Goal: Task Accomplishment & Management: Complete application form

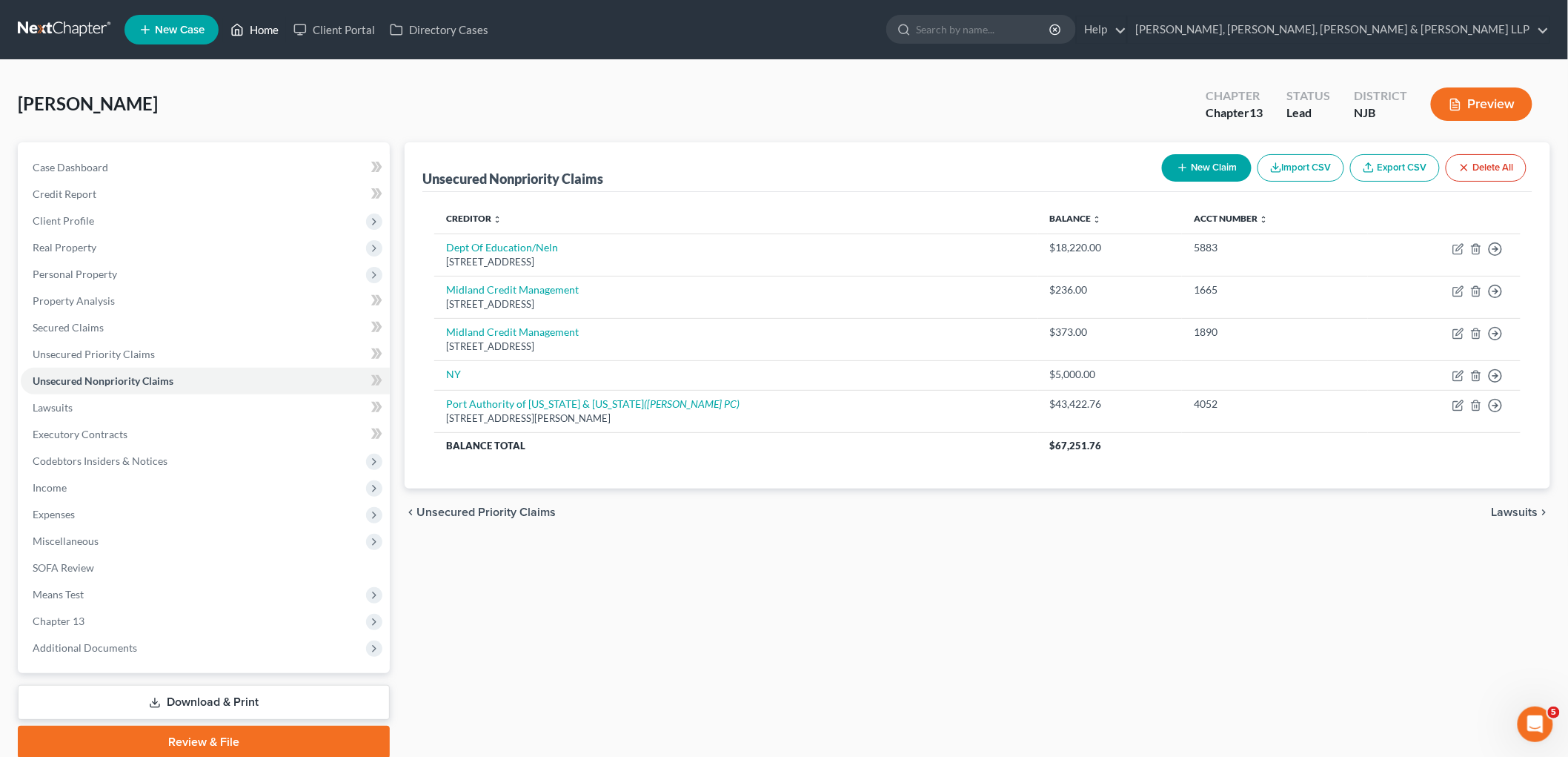
click at [255, 26] on link "Home" at bounding box center [254, 29] width 63 height 27
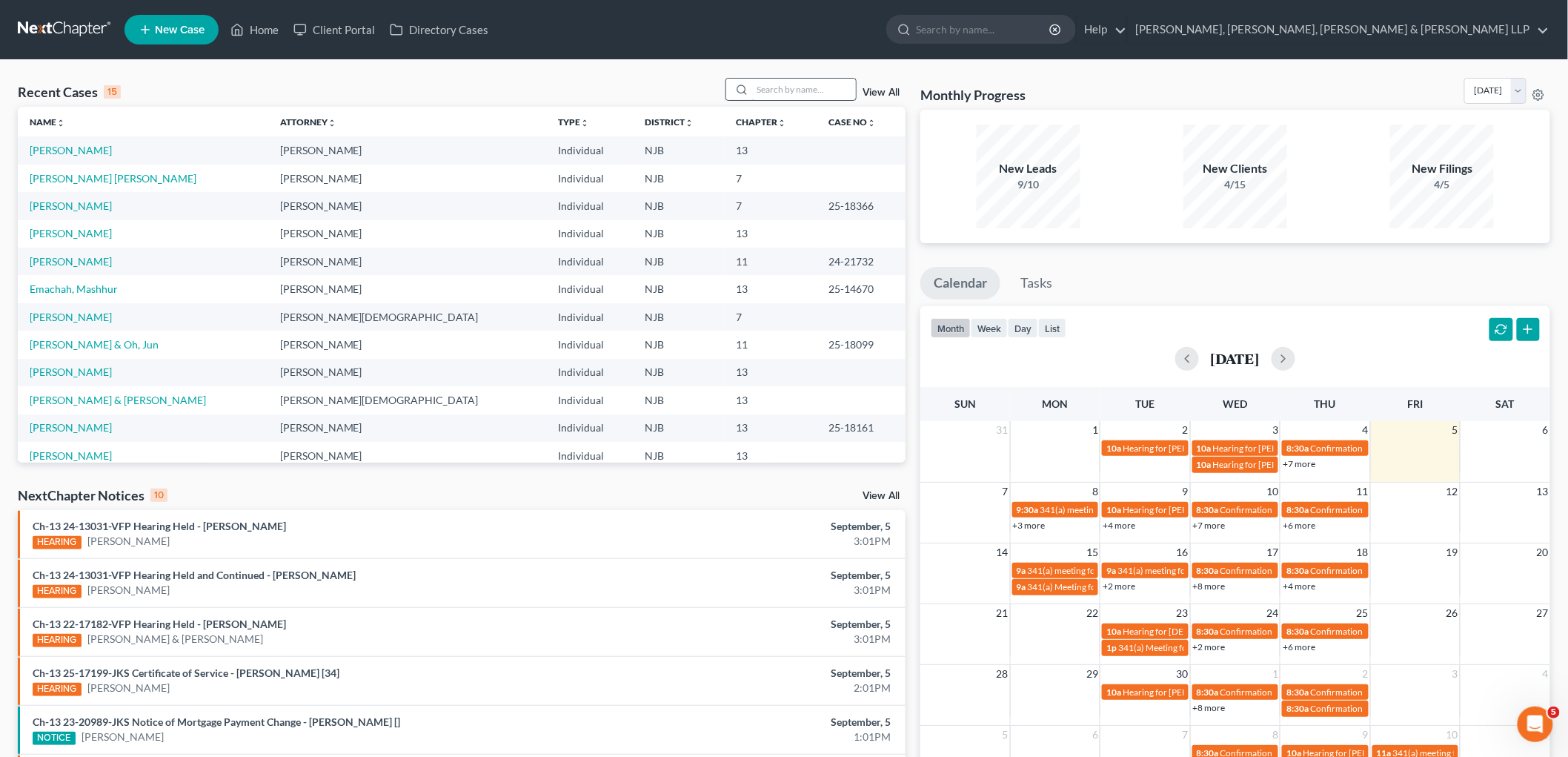
click at [797, 85] on input "search" at bounding box center [804, 89] width 104 height 21
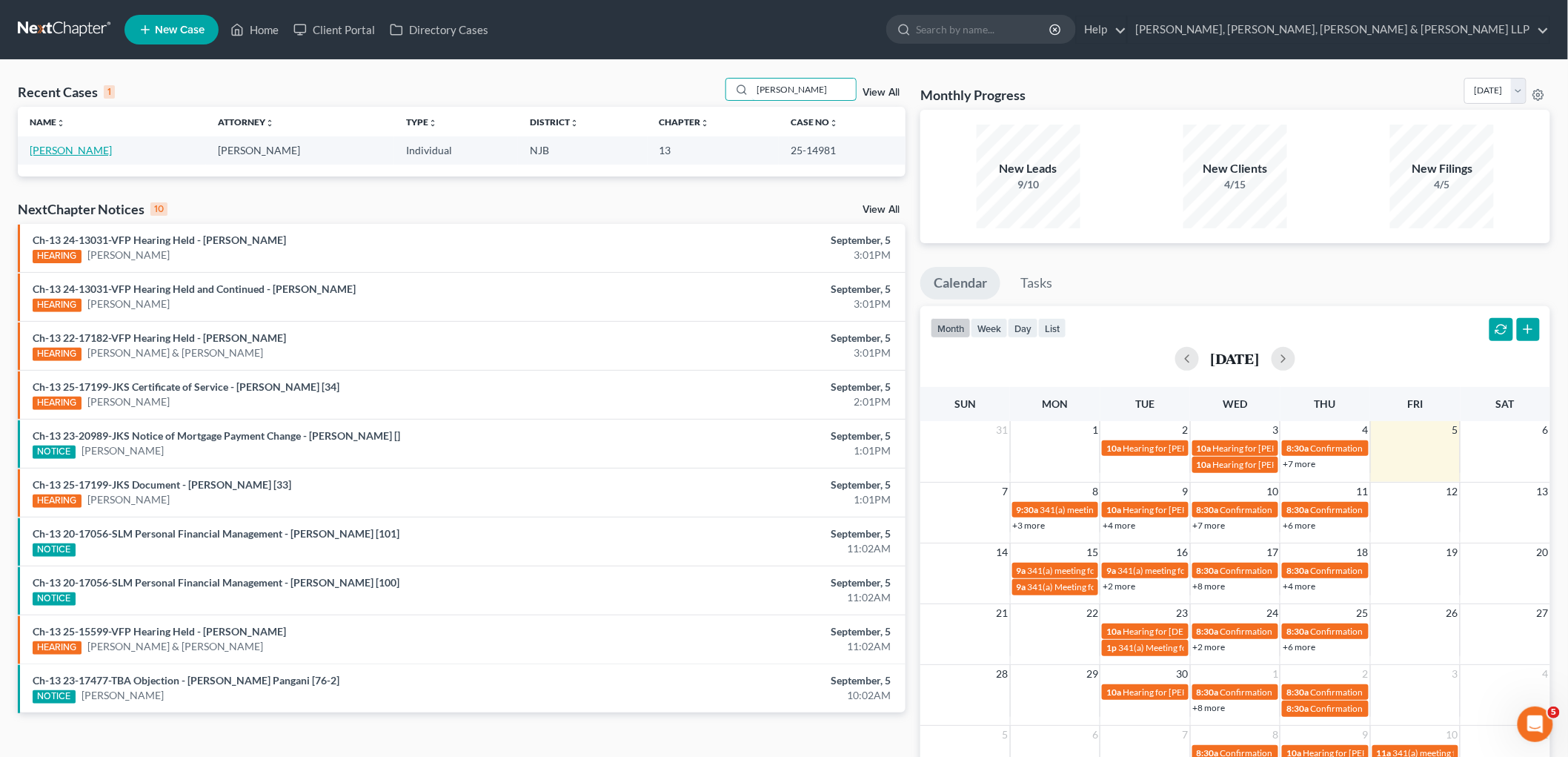
type input "[PERSON_NAME]"
click at [56, 152] on link "[PERSON_NAME]" at bounding box center [70, 150] width 82 height 12
select select "6"
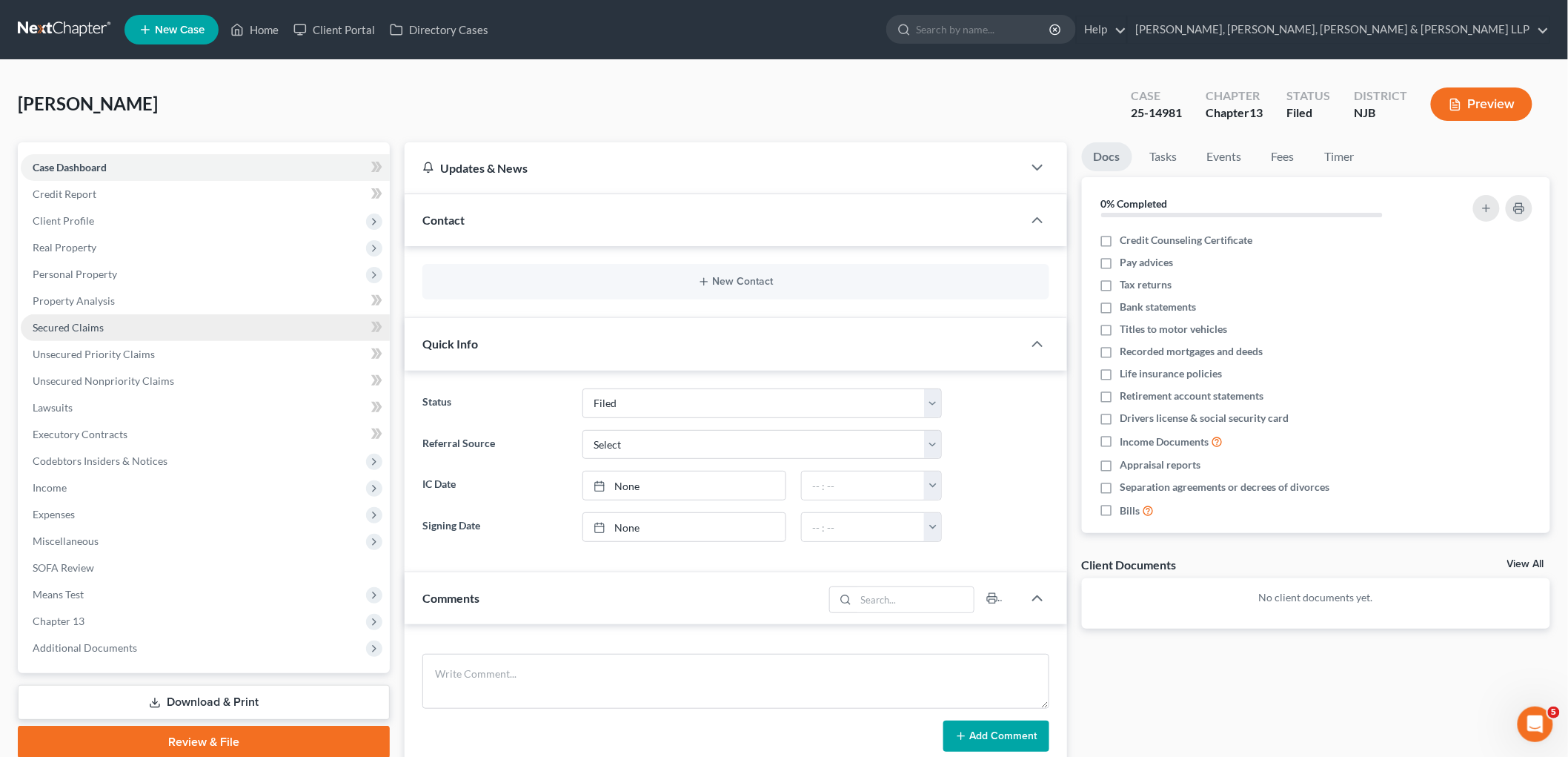
click at [57, 324] on span "Secured Claims" at bounding box center [68, 327] width 71 height 12
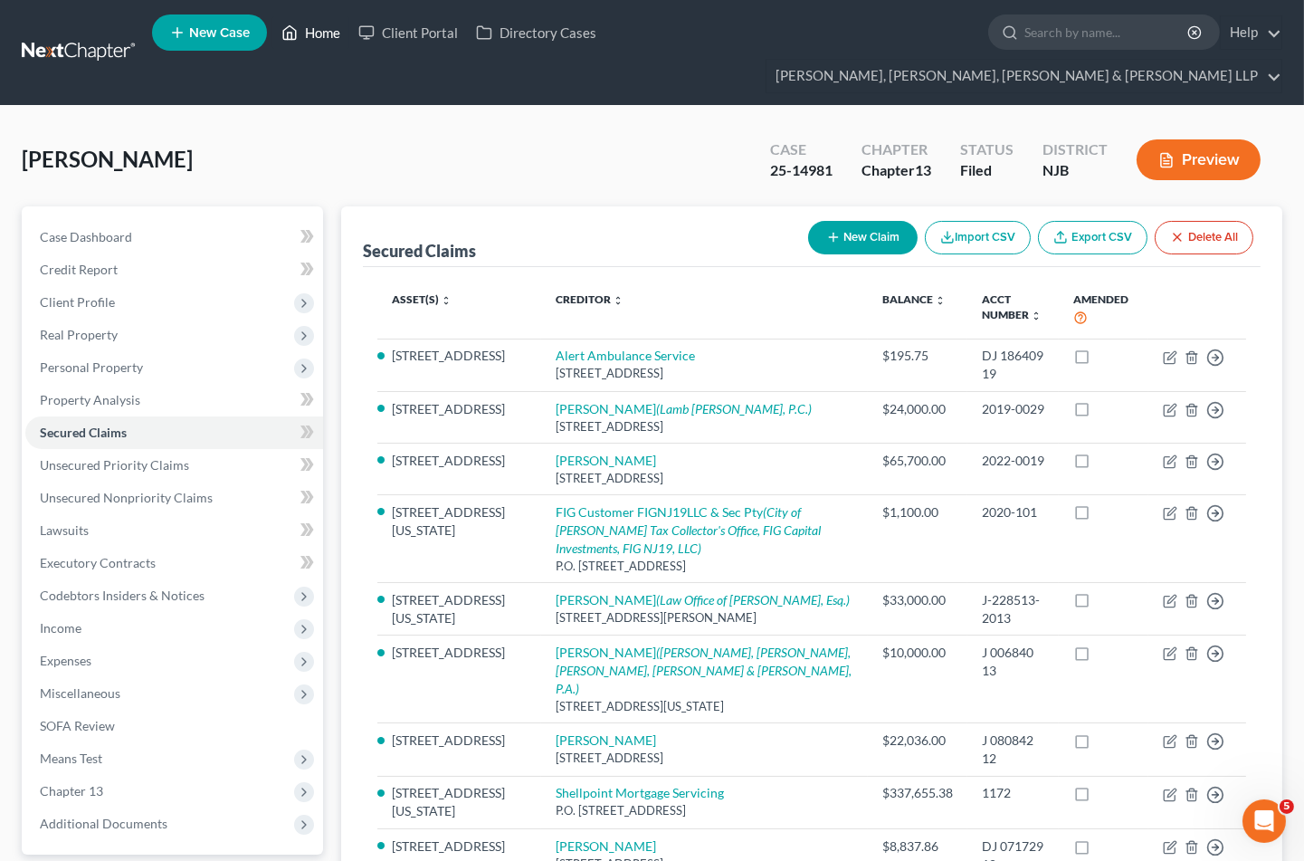
click at [328, 33] on link "Home" at bounding box center [310, 32] width 77 height 33
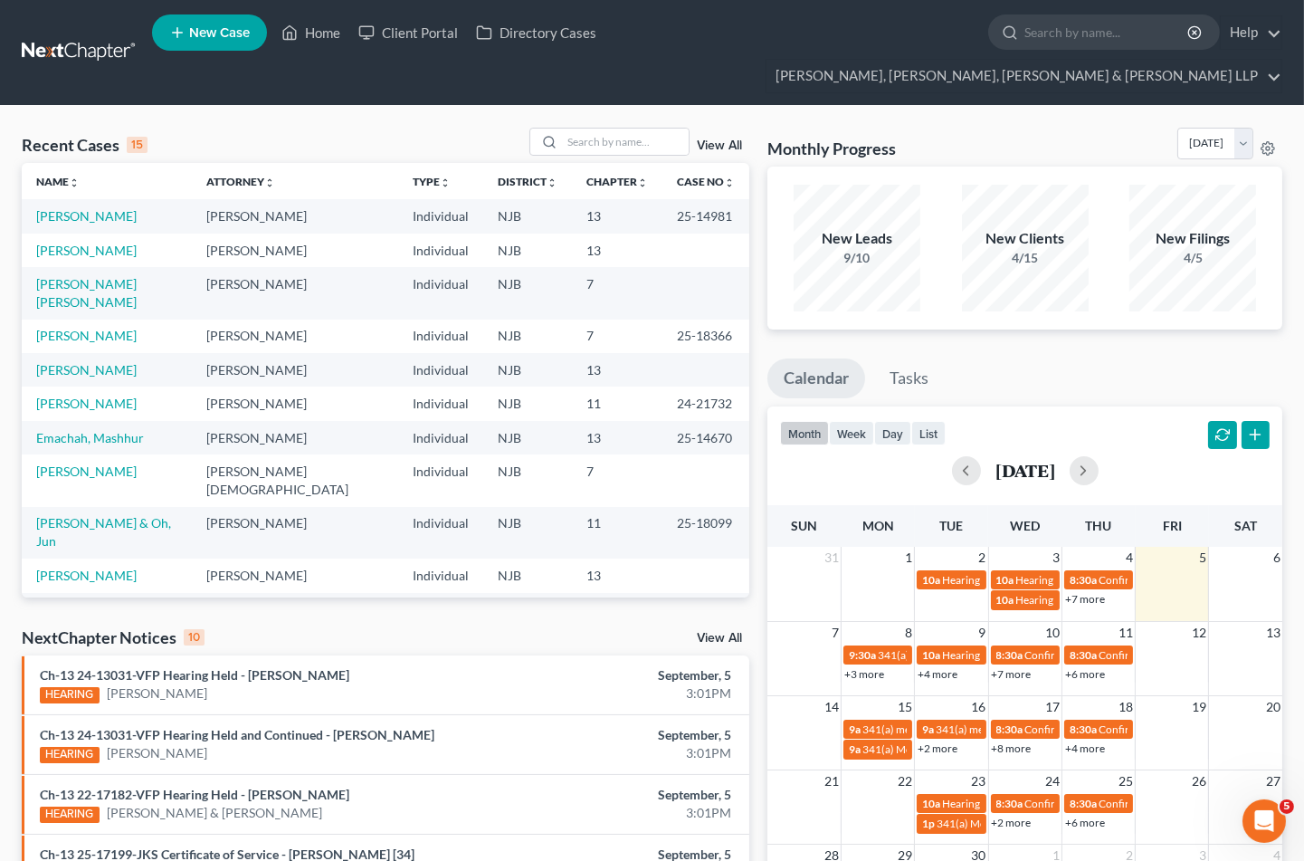
click at [997, 106] on div "Recent Cases 15 View All Name unfold_more expand_more expand_less Attorney unfo…" at bounding box center [652, 704] width 1304 height 1197
click at [288, 128] on div "Recent Cases 15 View All" at bounding box center [386, 145] width 728 height 35
click at [587, 129] on input "search" at bounding box center [625, 142] width 127 height 26
type input "[PERSON_NAME]"
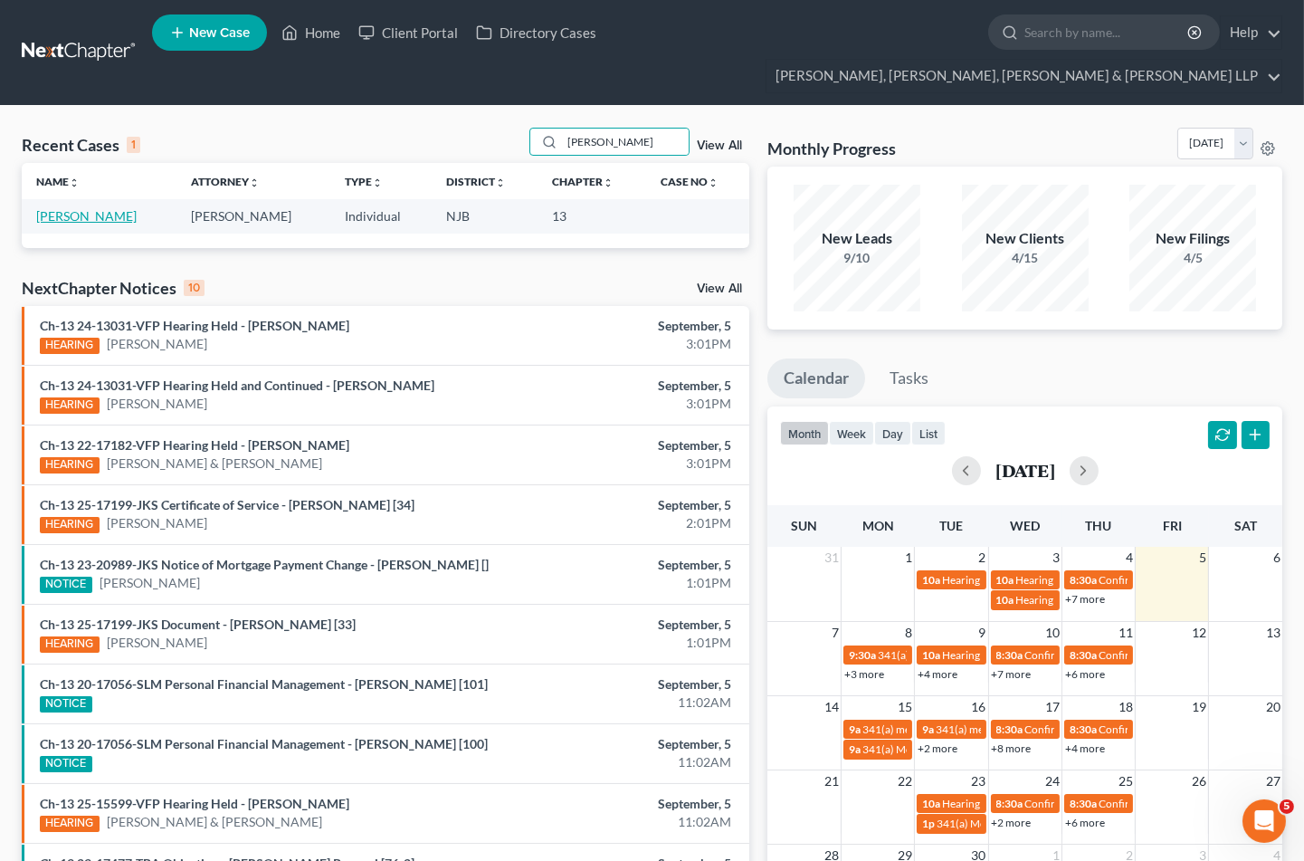
click at [84, 208] on link "[PERSON_NAME]" at bounding box center [86, 215] width 100 height 15
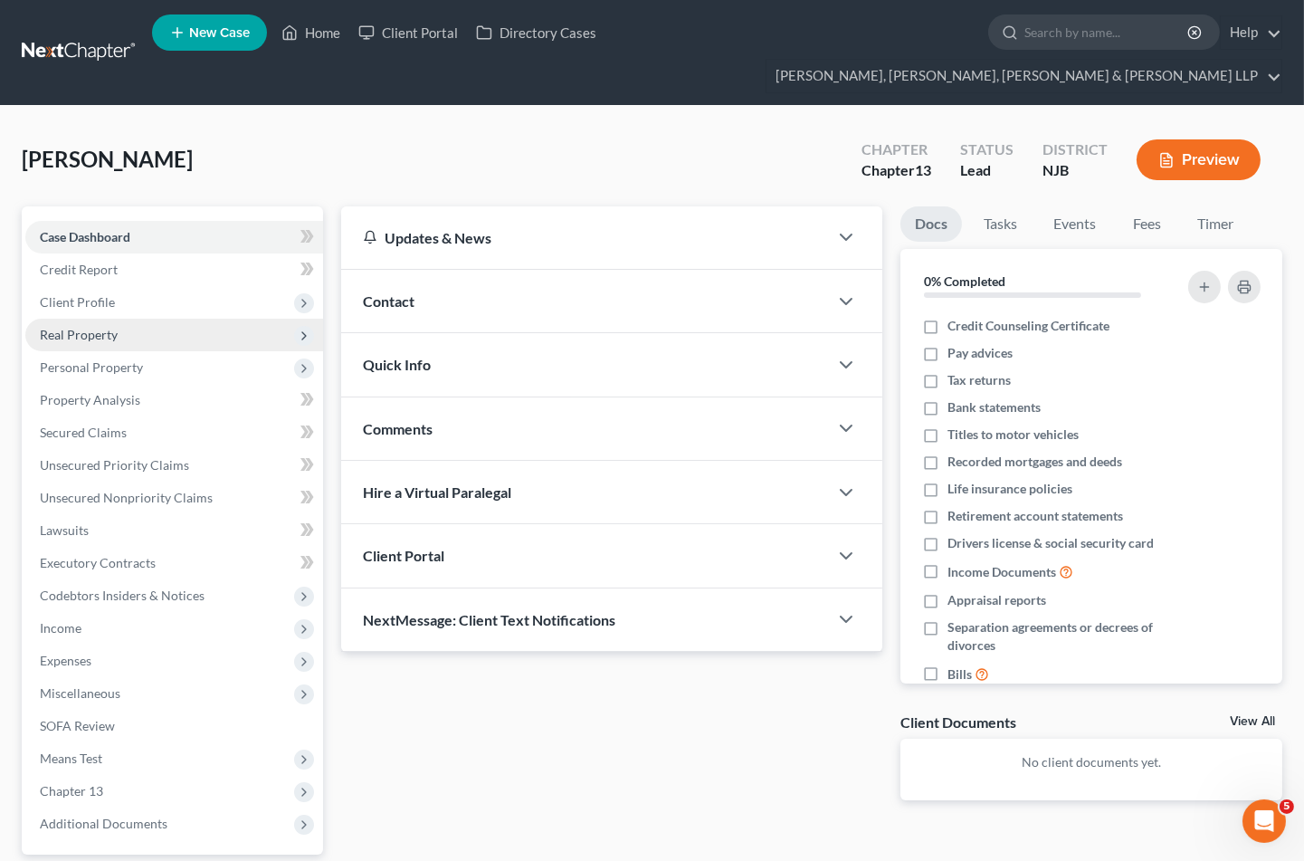
click at [76, 327] on span "Real Property" at bounding box center [79, 334] width 78 height 15
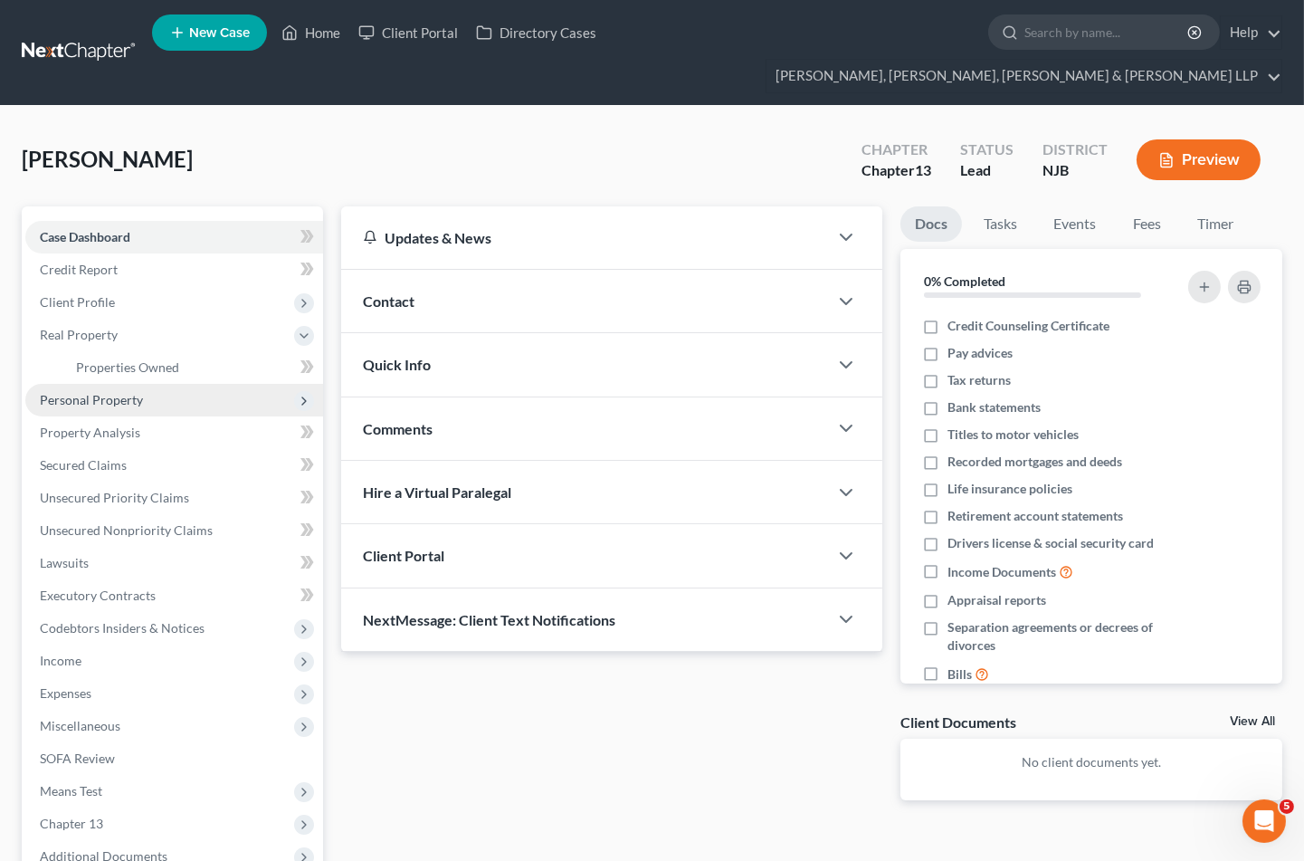
click at [69, 392] on span "Personal Property" at bounding box center [91, 399] width 103 height 15
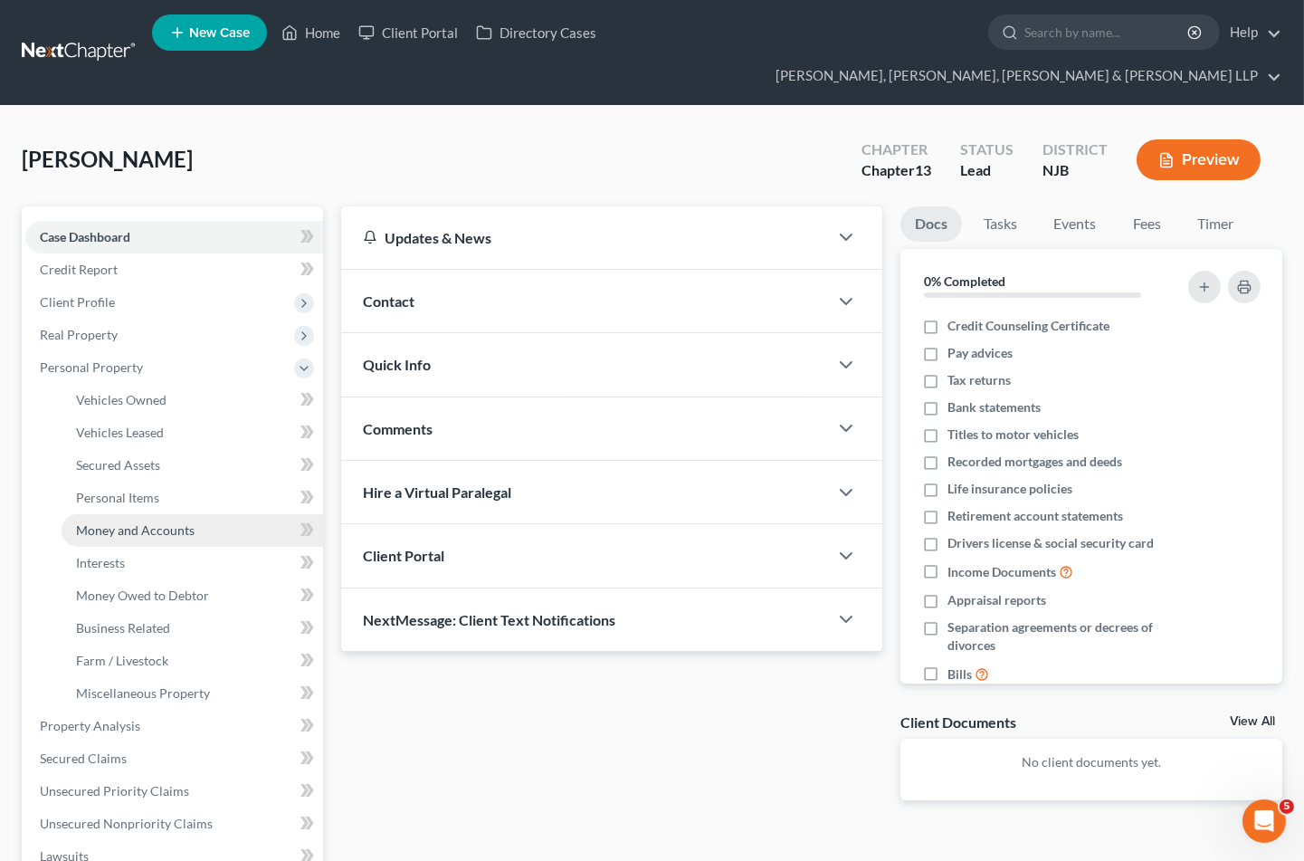
click at [100, 522] on span "Money and Accounts" at bounding box center [135, 529] width 119 height 15
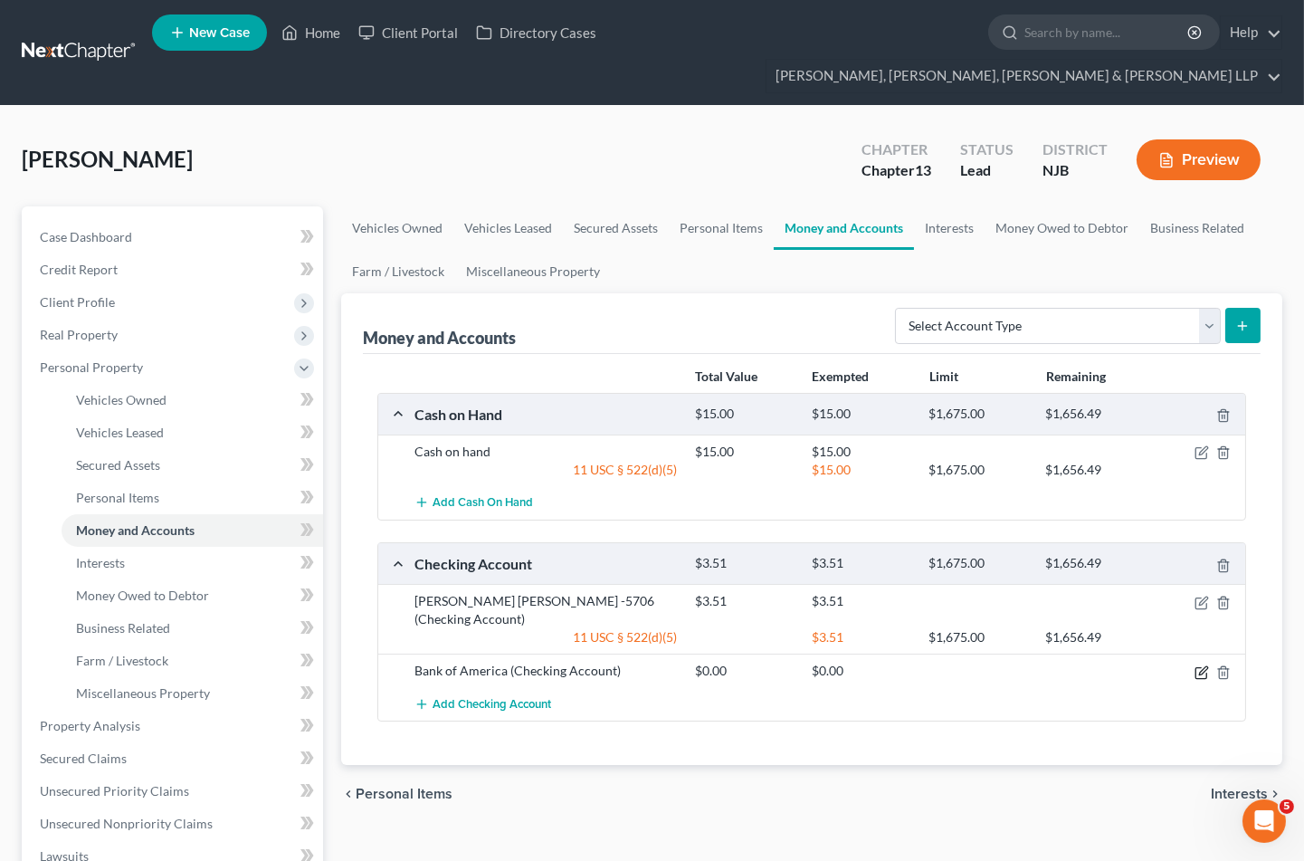
drag, startPoint x: 1200, startPoint y: 620, endPoint x: 797, endPoint y: 683, distance: 408.6
click at [1200, 666] on icon "button" at bounding box center [1203, 670] width 8 height 8
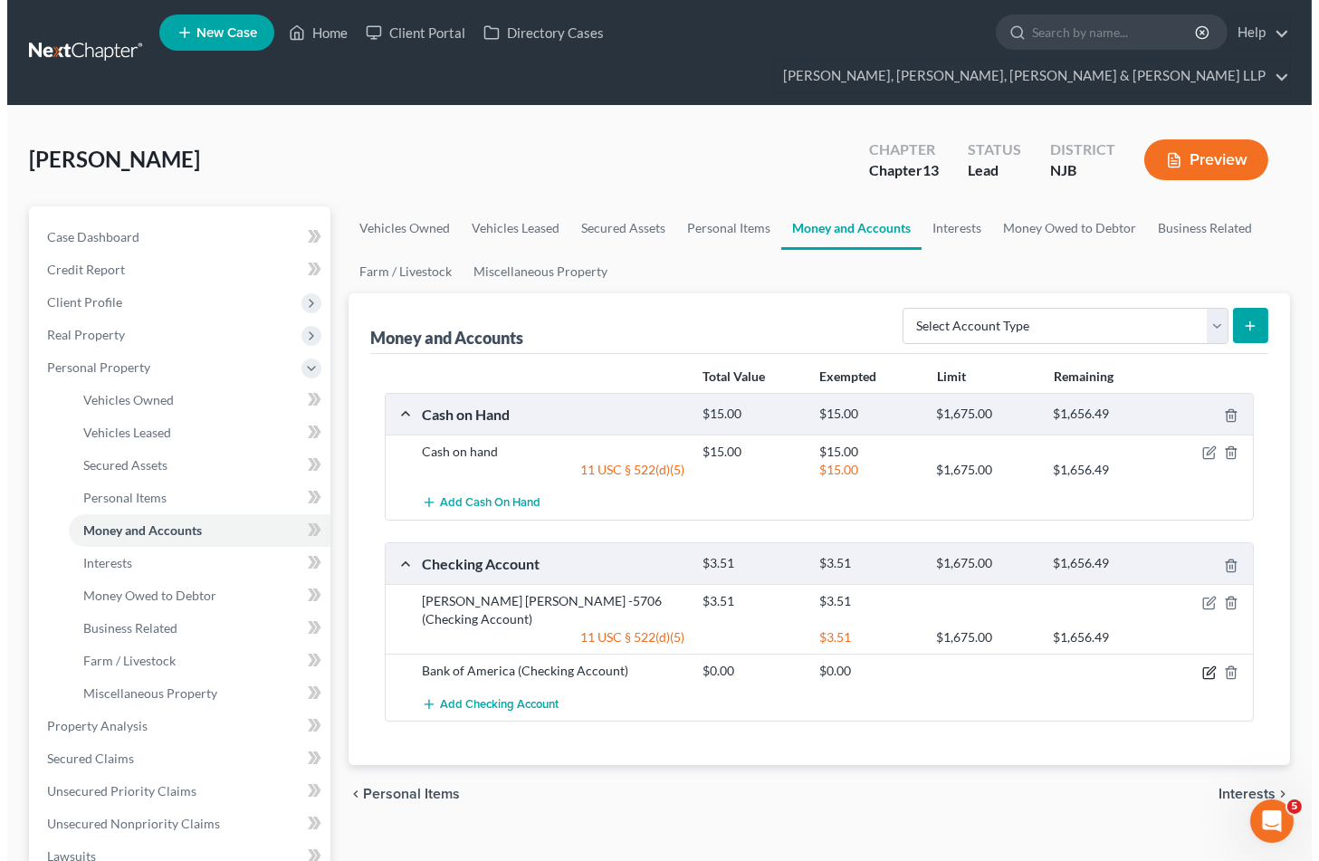
select select "28"
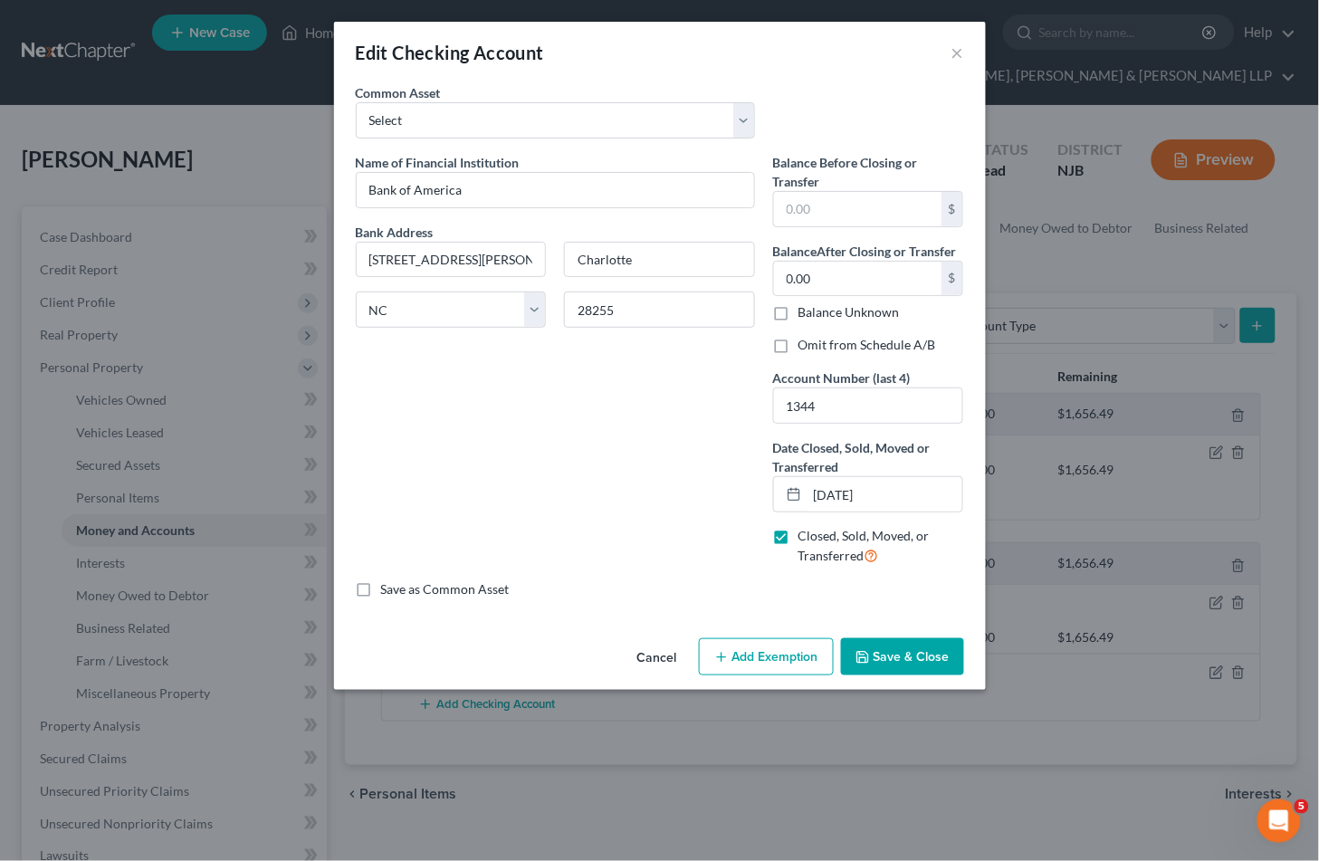
click at [798, 341] on label "Omit from Schedule A/B" at bounding box center [867, 345] width 138 height 18
click at [806, 341] on input "Omit from Schedule A/B" at bounding box center [812, 342] width 12 height 12
checkbox input "true"
click at [880, 656] on button "Save & Close" at bounding box center [902, 657] width 123 height 38
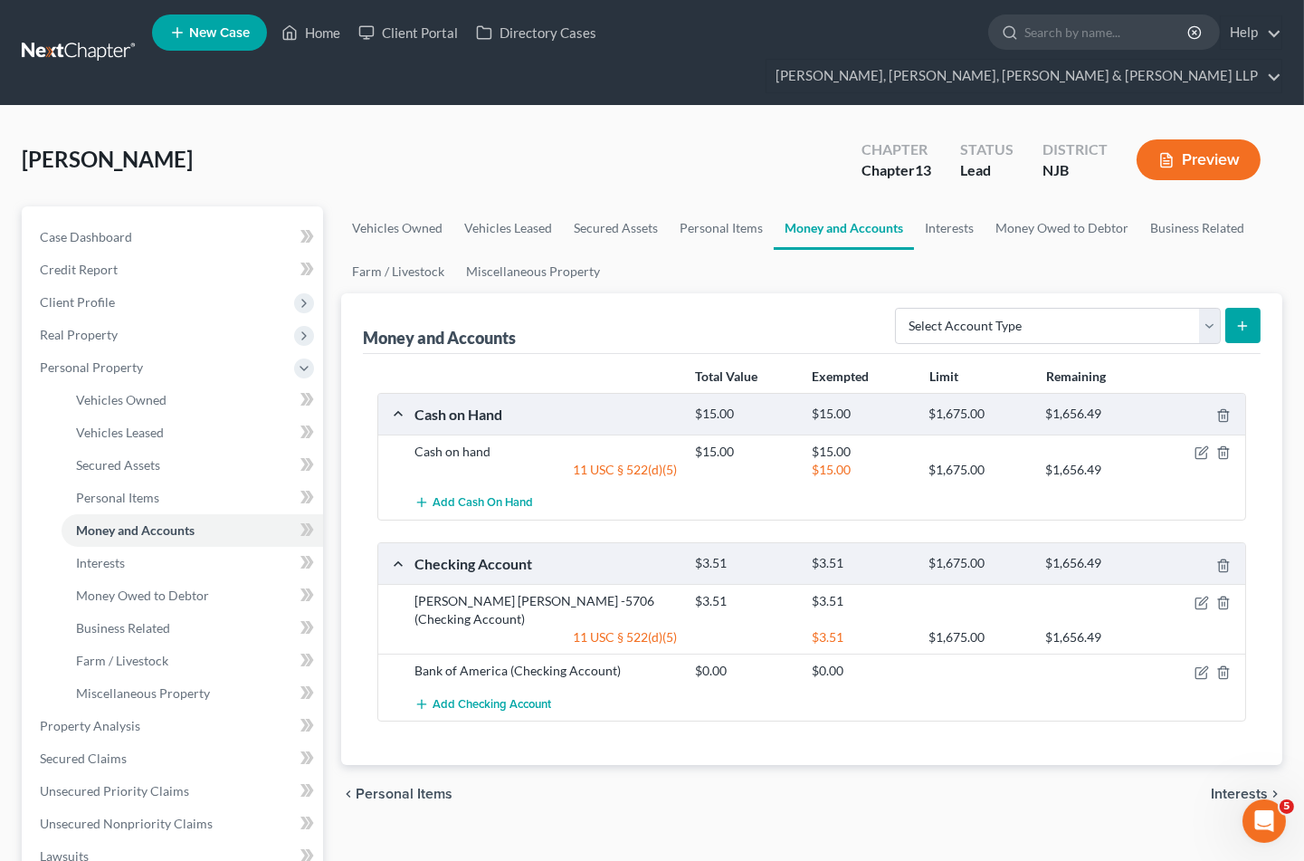
click at [803, 128] on div "[PERSON_NAME] Upgraded Chapter Chapter 13 Status Lead District [GEOGRAPHIC_DATA…" at bounding box center [652, 167] width 1261 height 79
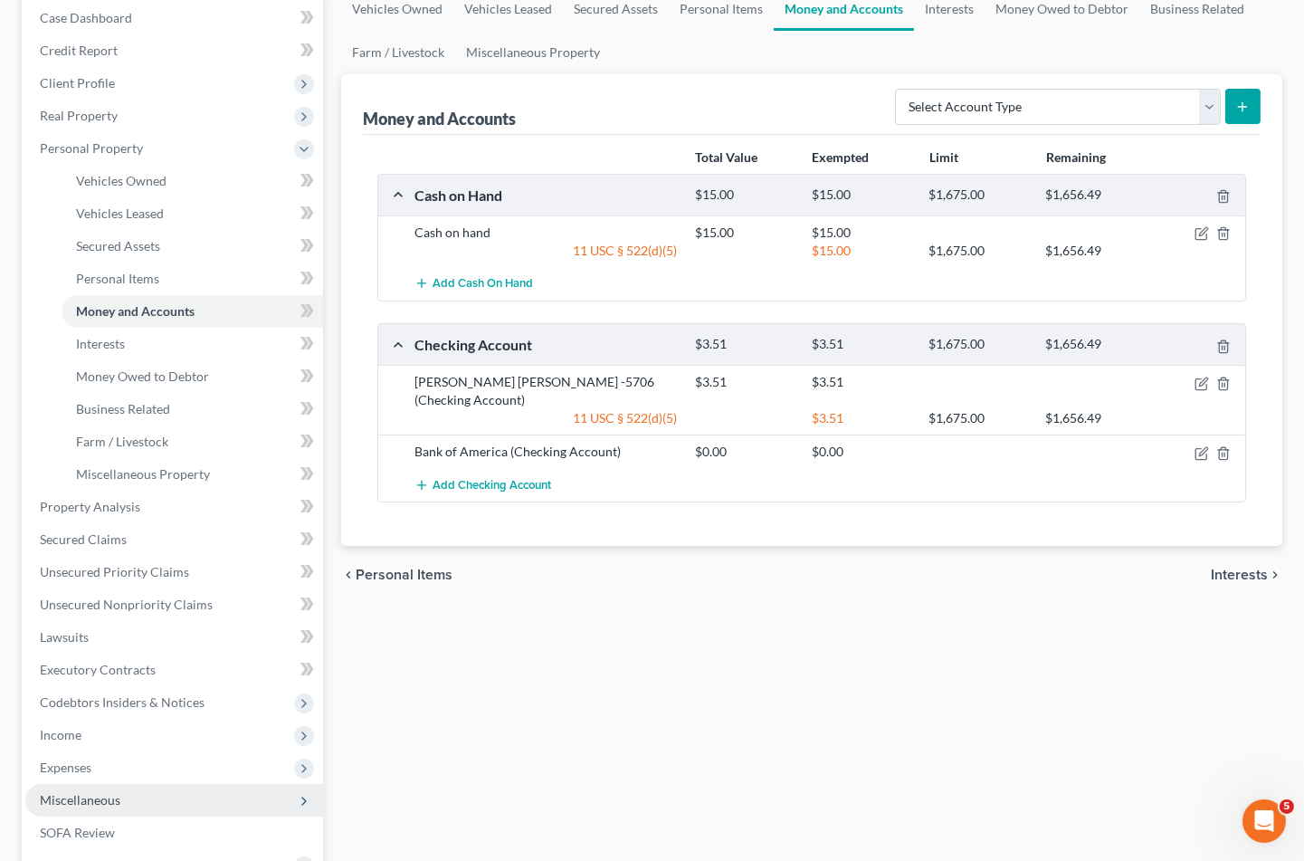
scroll to position [457, 0]
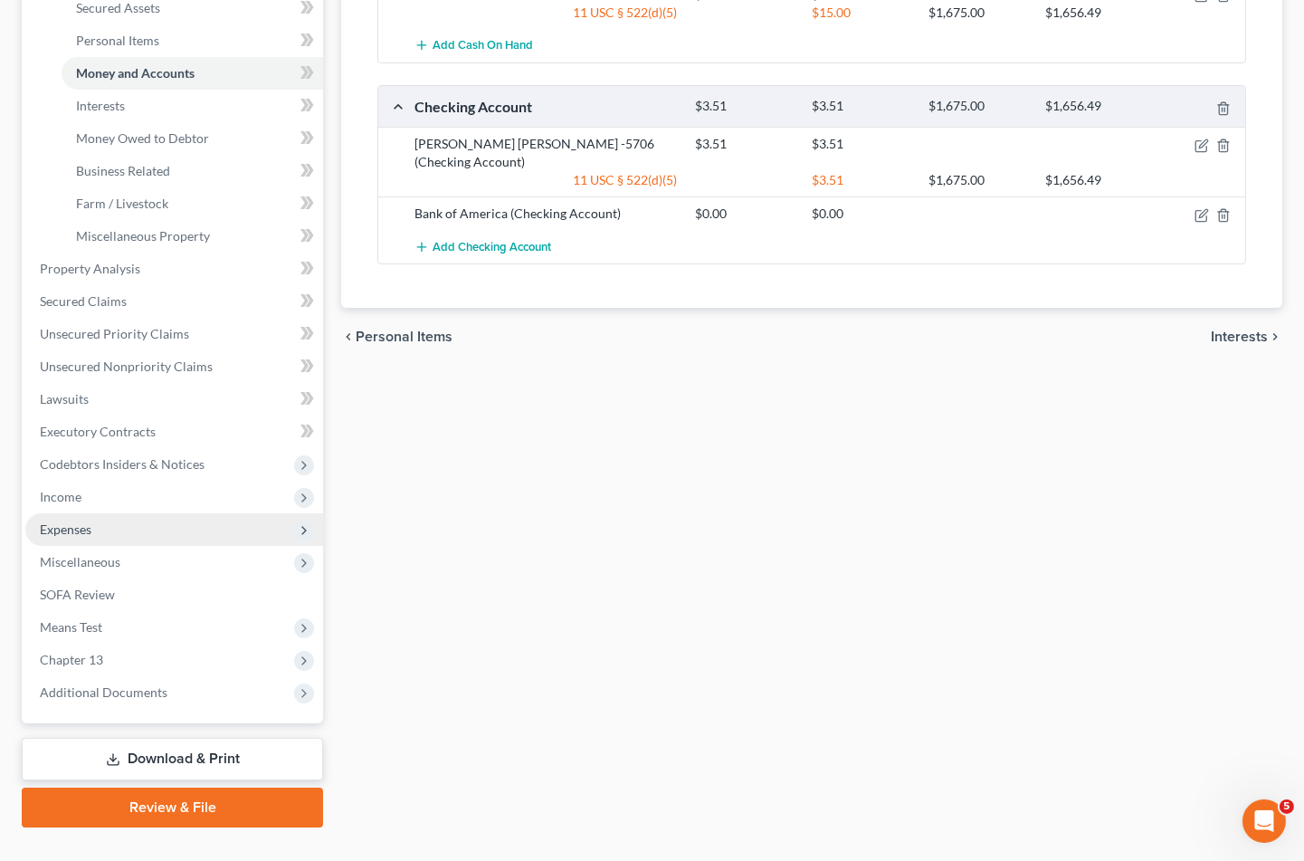
click at [61, 521] on span "Expenses" at bounding box center [66, 528] width 52 height 15
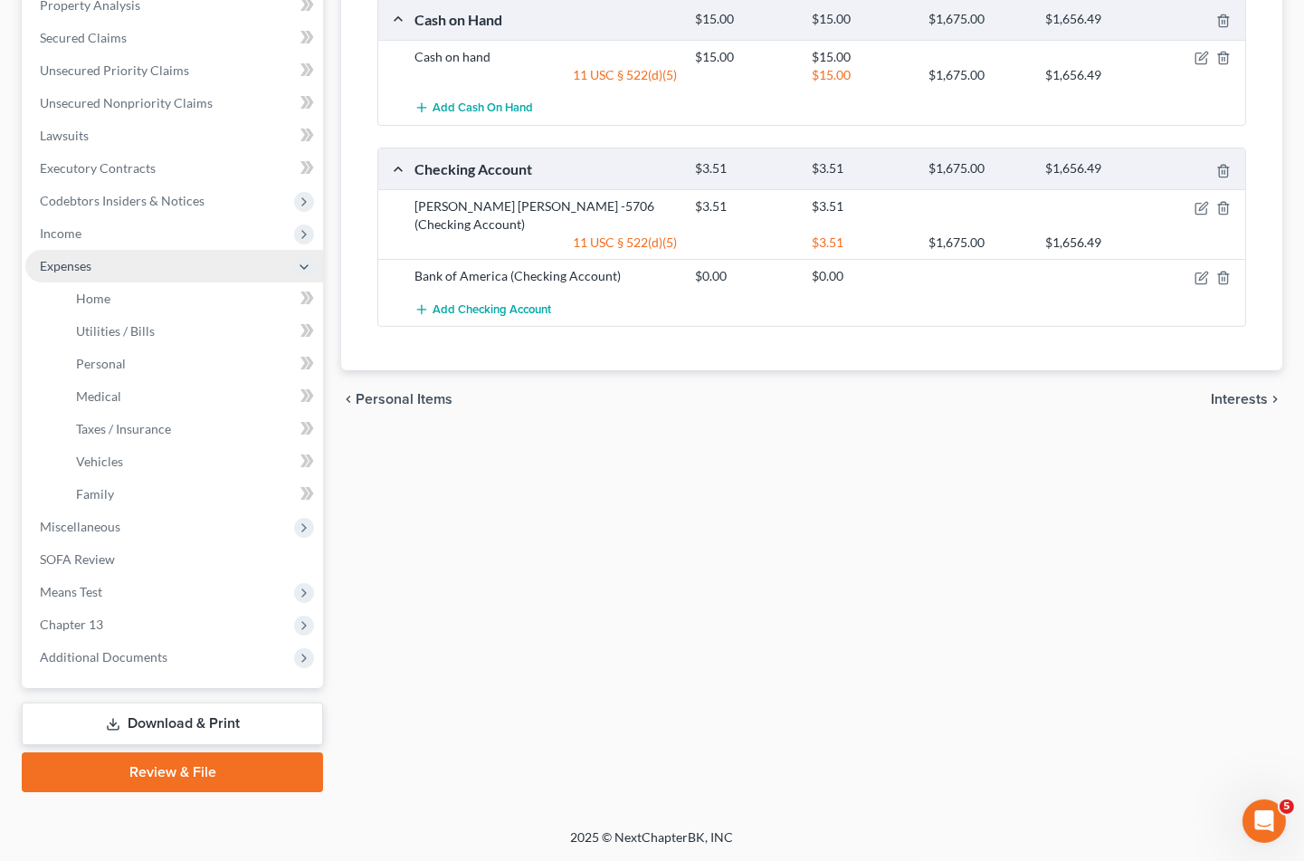
scroll to position [359, 0]
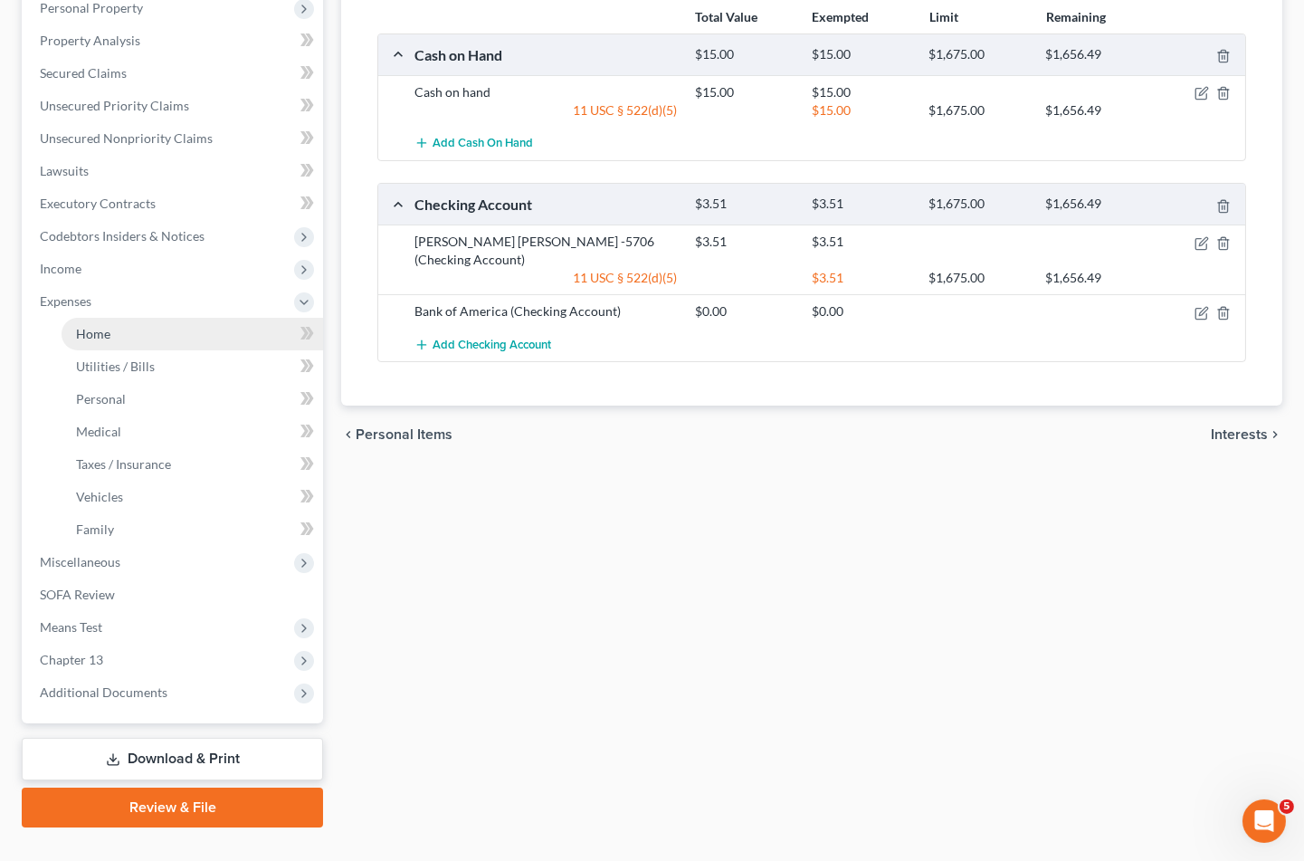
click at [100, 326] on span "Home" at bounding box center [93, 333] width 34 height 15
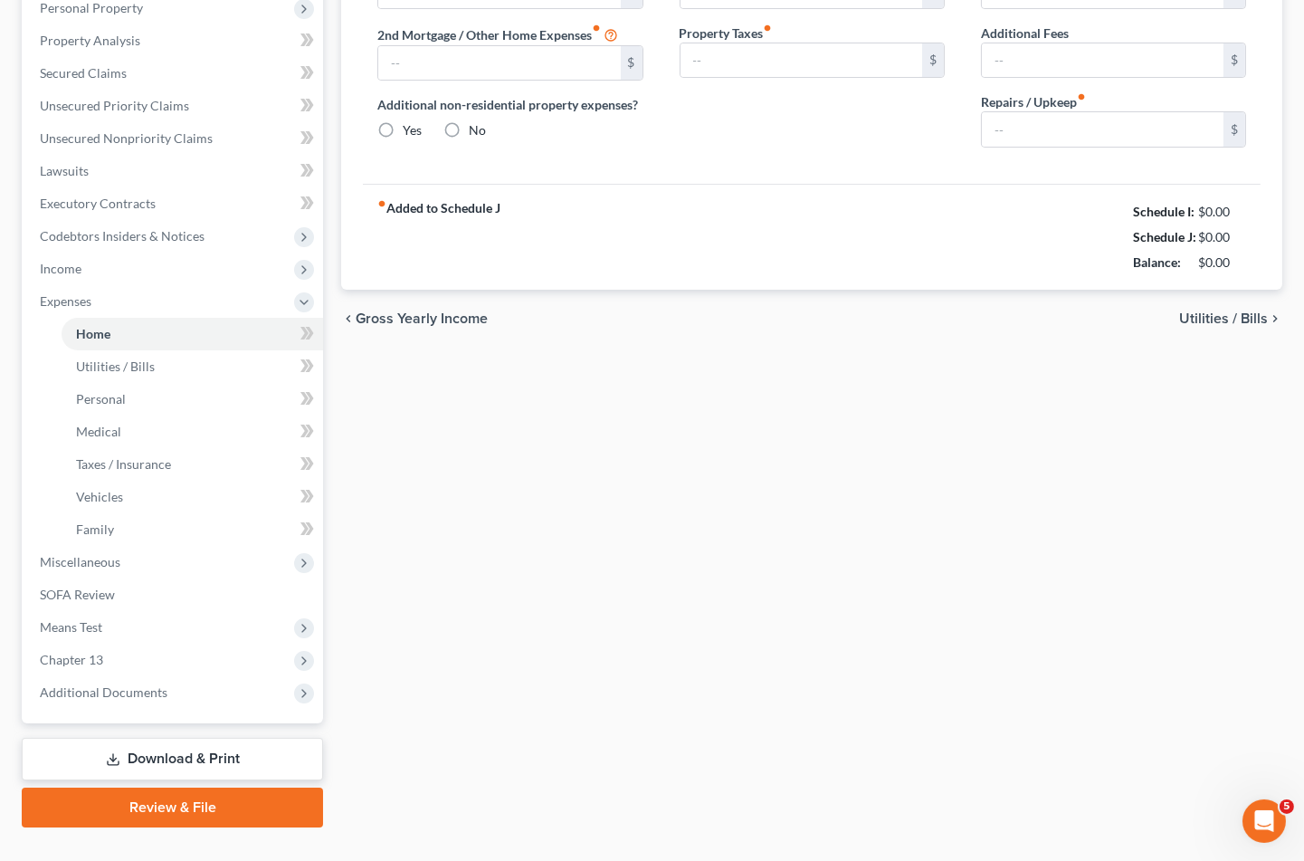
scroll to position [120, 0]
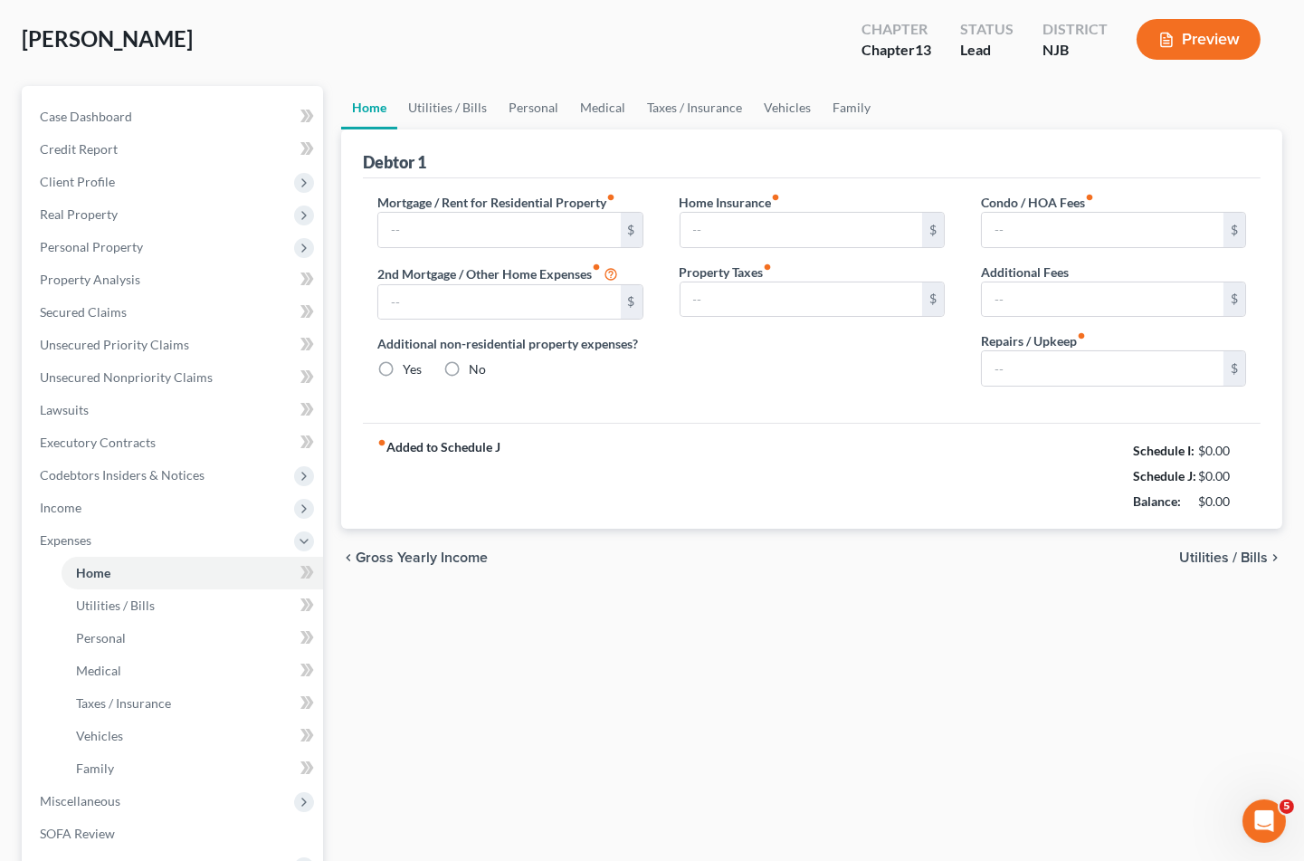
type input "3,226.04"
type input "0.00"
radio input "true"
type input "0.00"
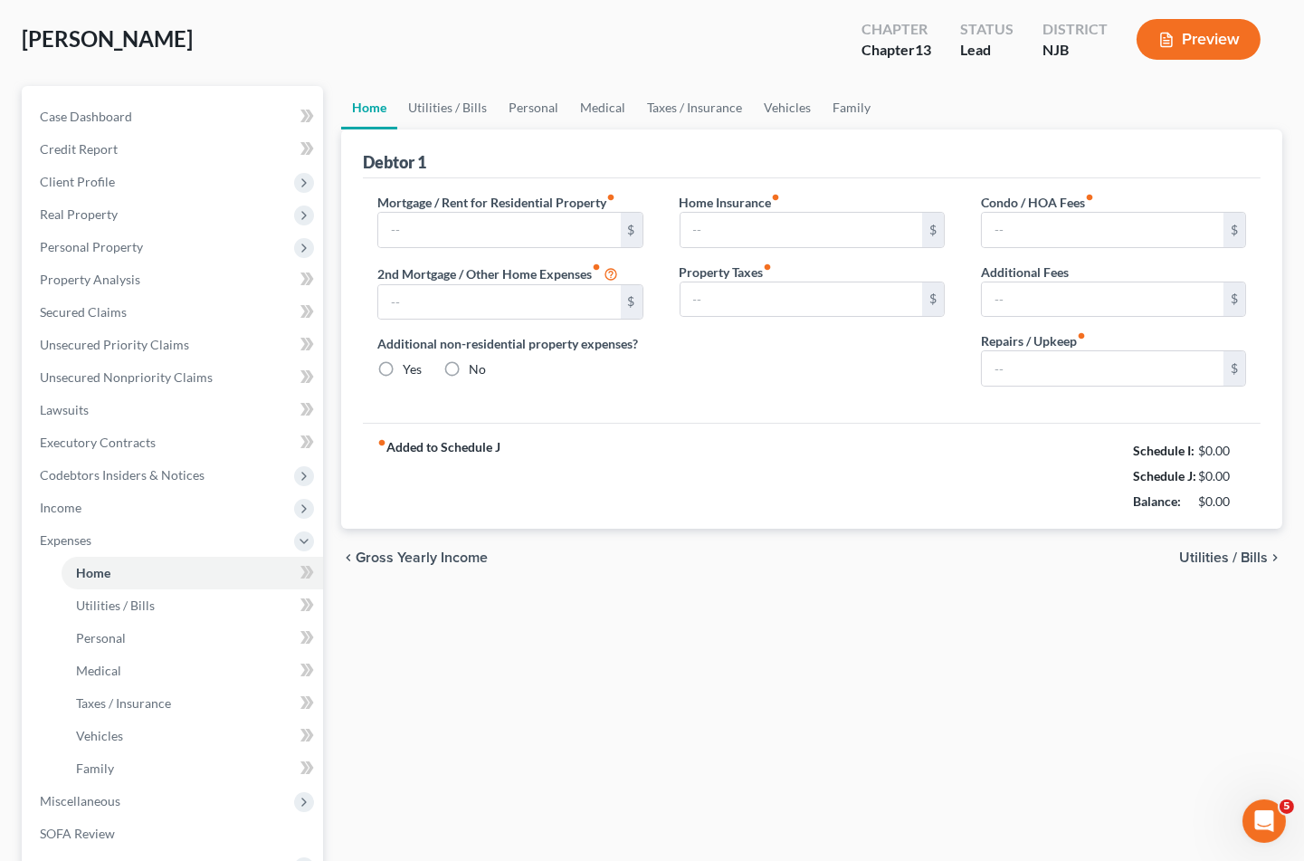
type input "0.00"
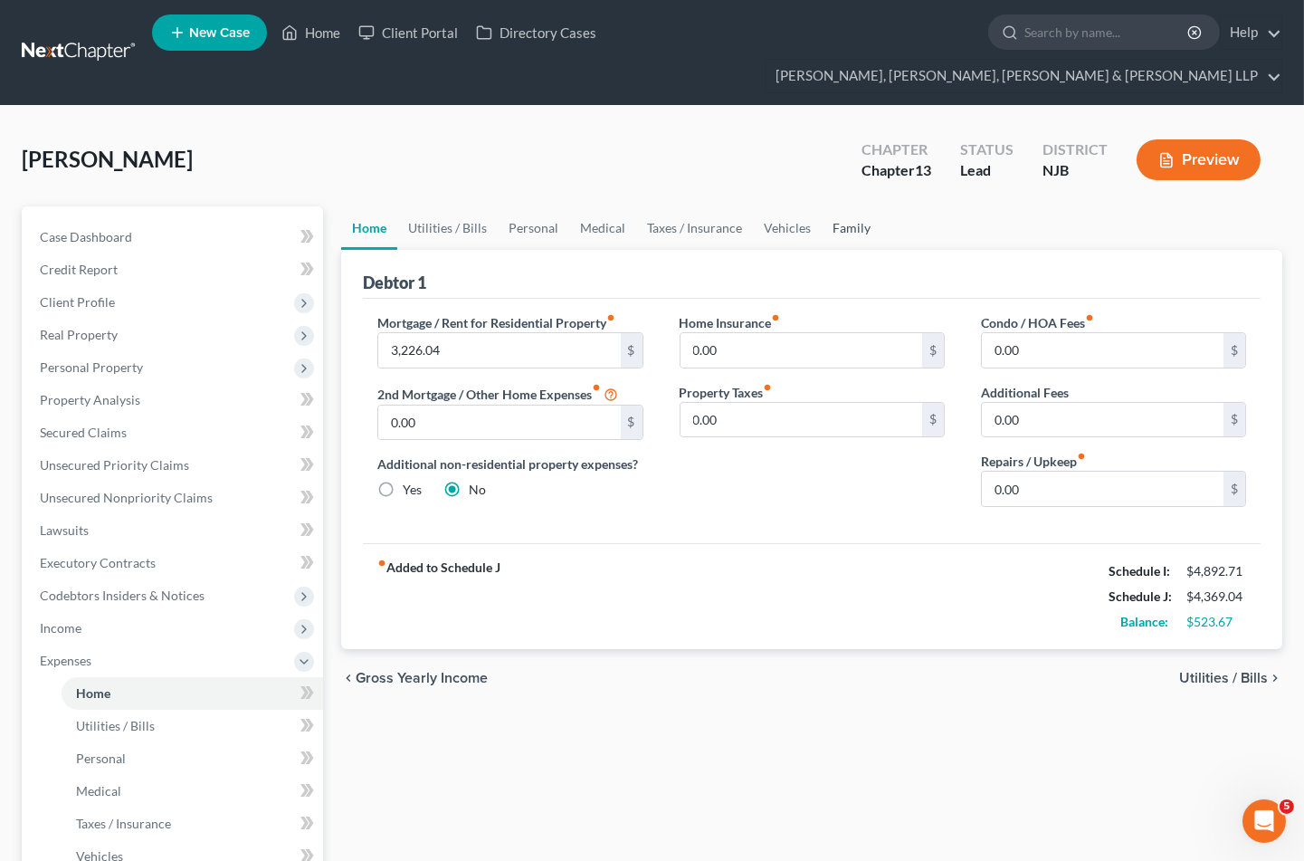
click at [843, 206] on link "Family" at bounding box center [852, 227] width 60 height 43
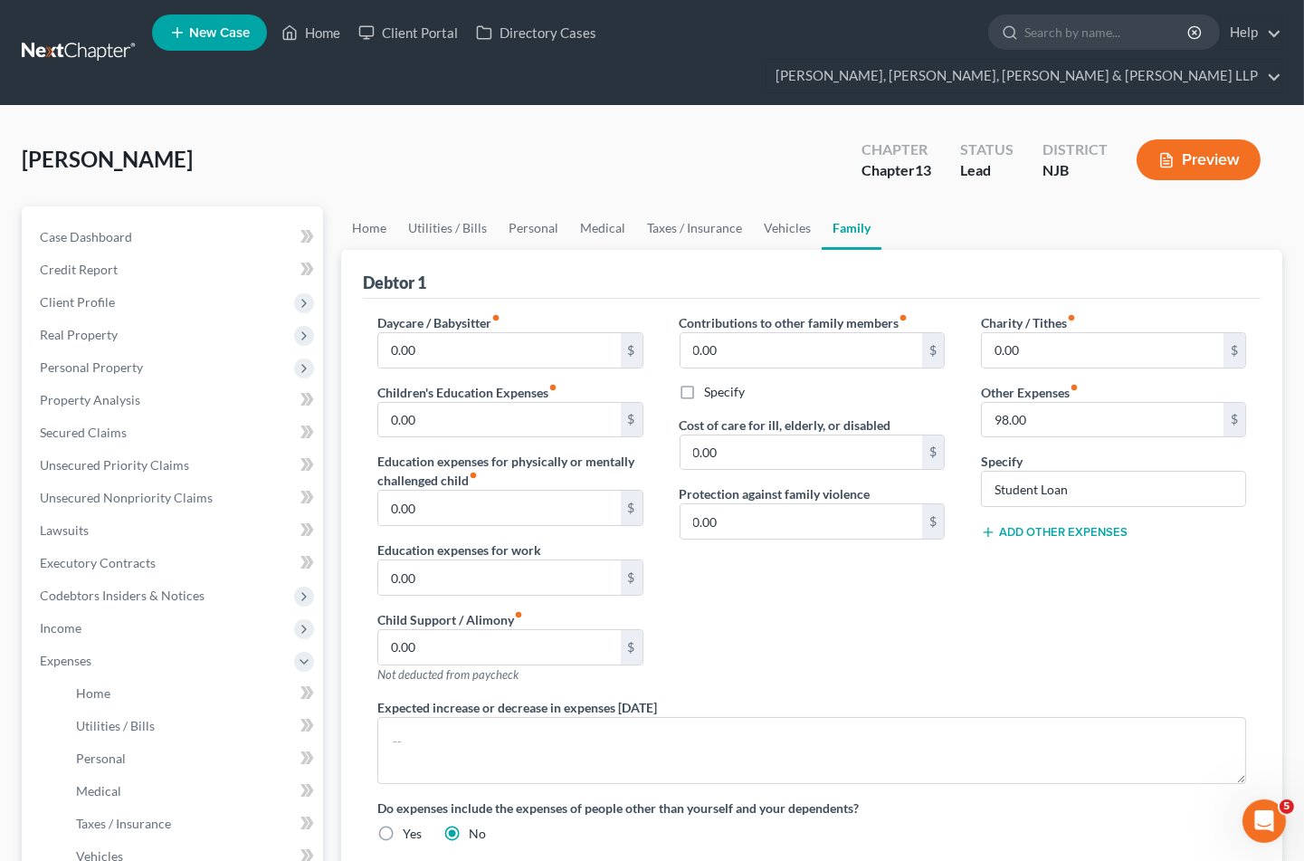
click at [817, 128] on div "[PERSON_NAME] Upgraded Chapter Chapter 13 Status Lead District [GEOGRAPHIC_DATA…" at bounding box center [652, 167] width 1261 height 79
click at [1060, 403] on input "98.00" at bounding box center [1103, 420] width 242 height 34
click at [1095, 472] on input "Student Loan" at bounding box center [1113, 489] width 263 height 34
drag, startPoint x: 1023, startPoint y: 449, endPoint x: 976, endPoint y: 445, distance: 47.2
click at [976, 445] on div "Charity / Tithes fiber_manual_record 0.00 $ Other Expenses fiber_manual_record …" at bounding box center [1113, 505] width 301 height 385
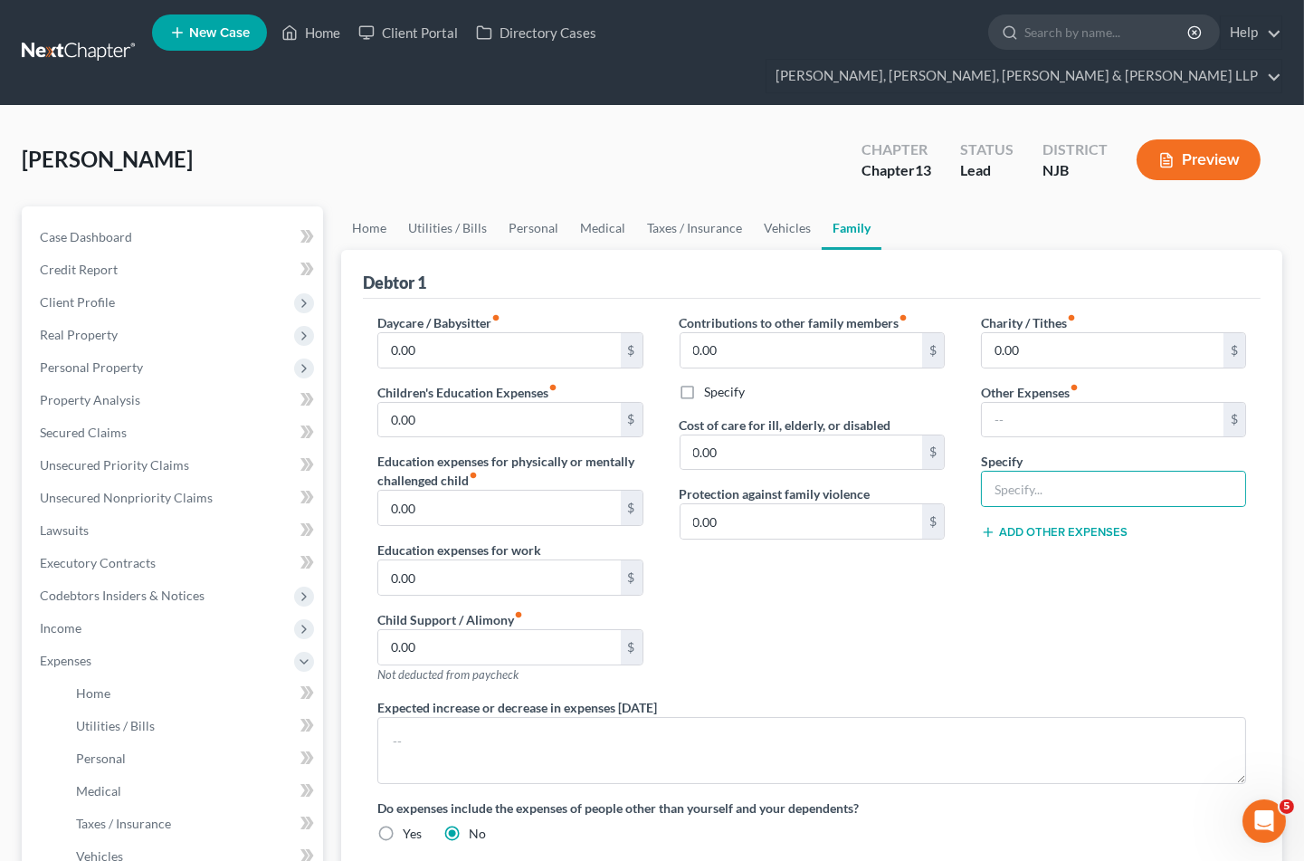
click at [864, 572] on div "Contributions to other family members fiber_manual_record 0.00 $ Specify Cost o…" at bounding box center [812, 505] width 301 height 385
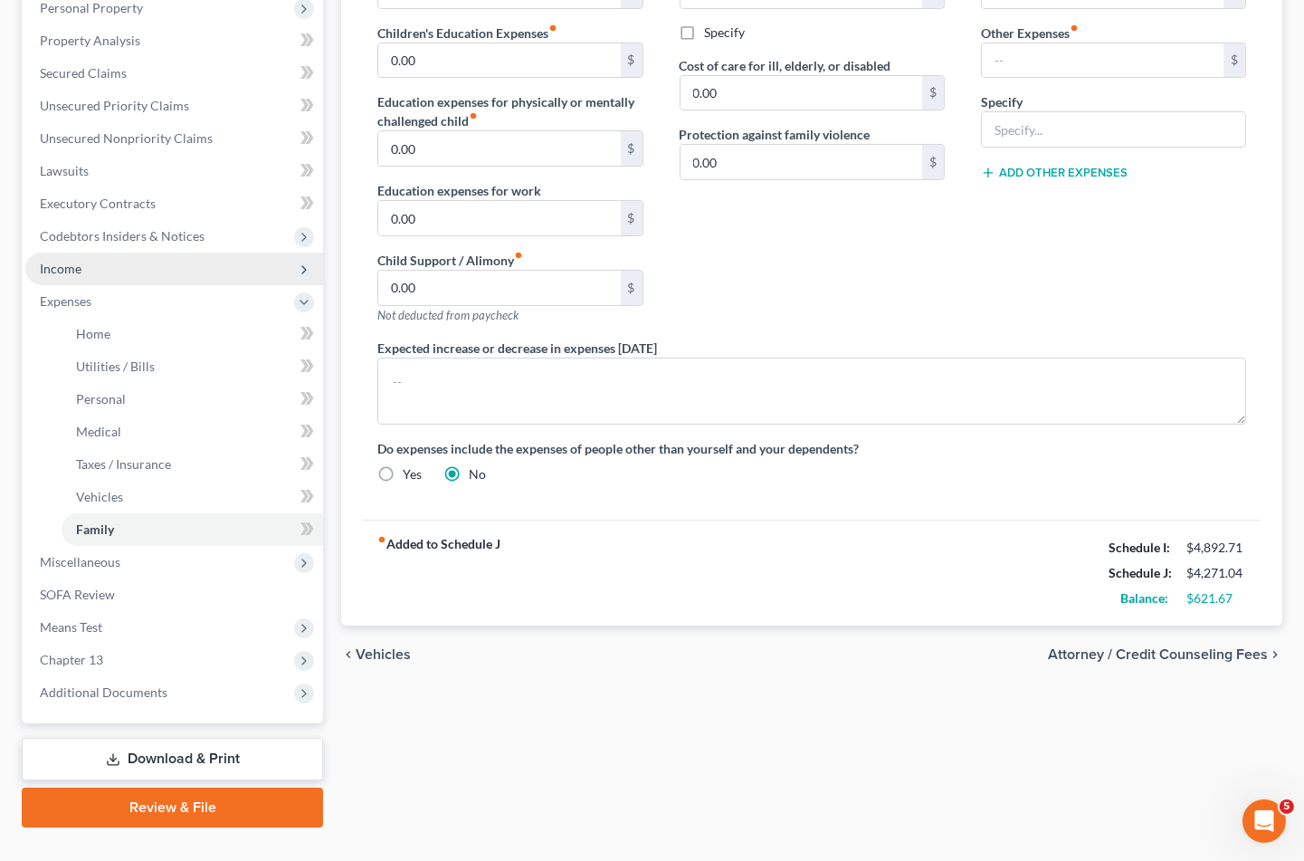
click at [65, 261] on span "Income" at bounding box center [61, 268] width 42 height 15
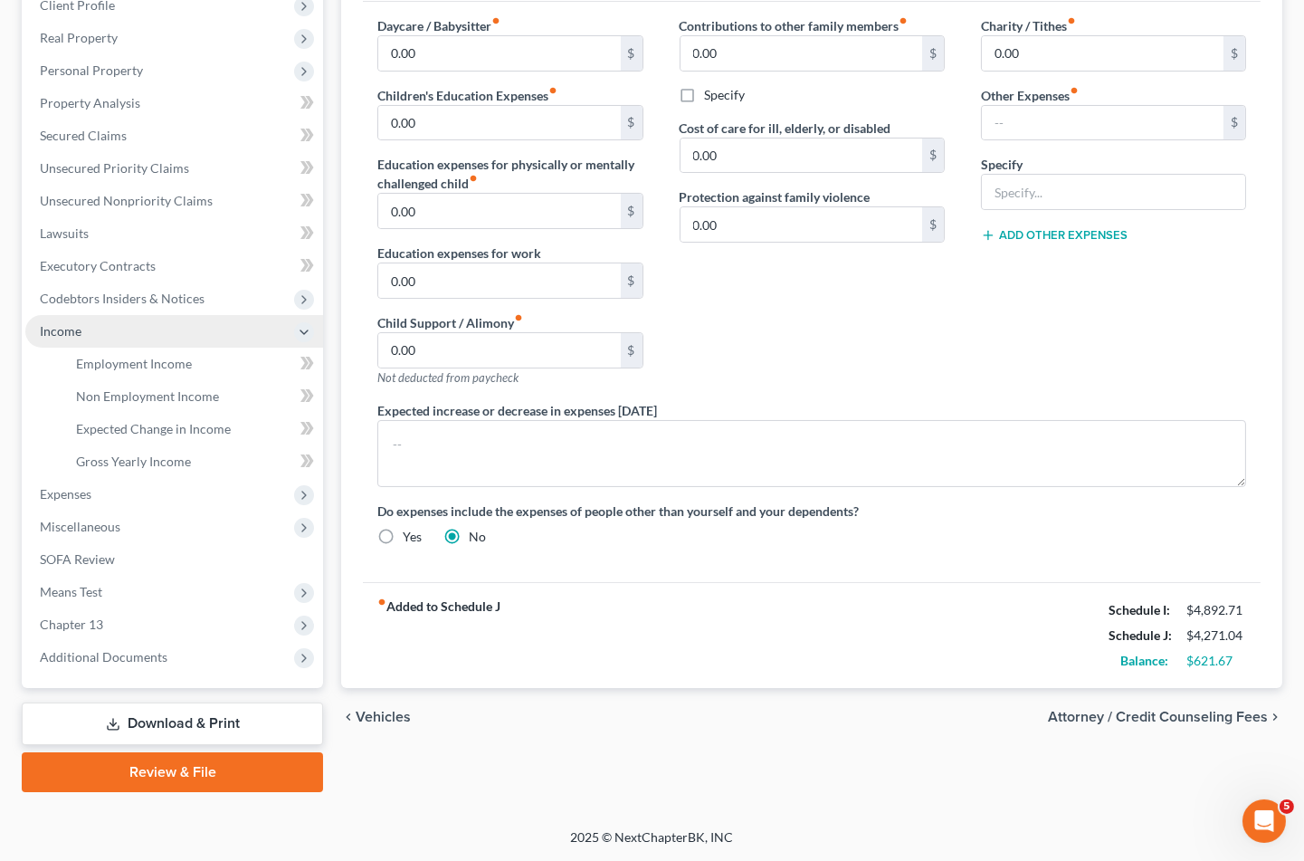
scroll to position [262, 0]
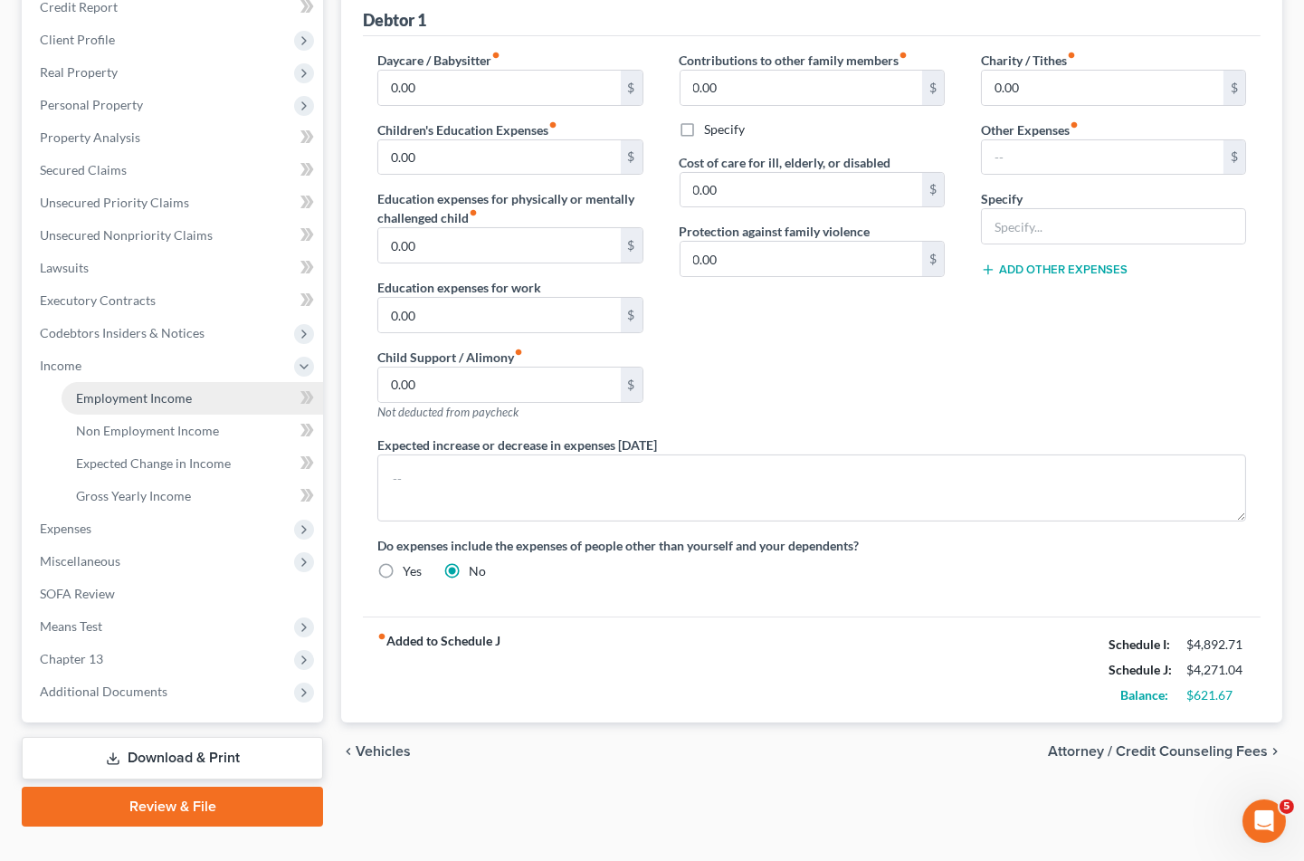
click at [164, 382] on link "Employment Income" at bounding box center [193, 398] width 262 height 33
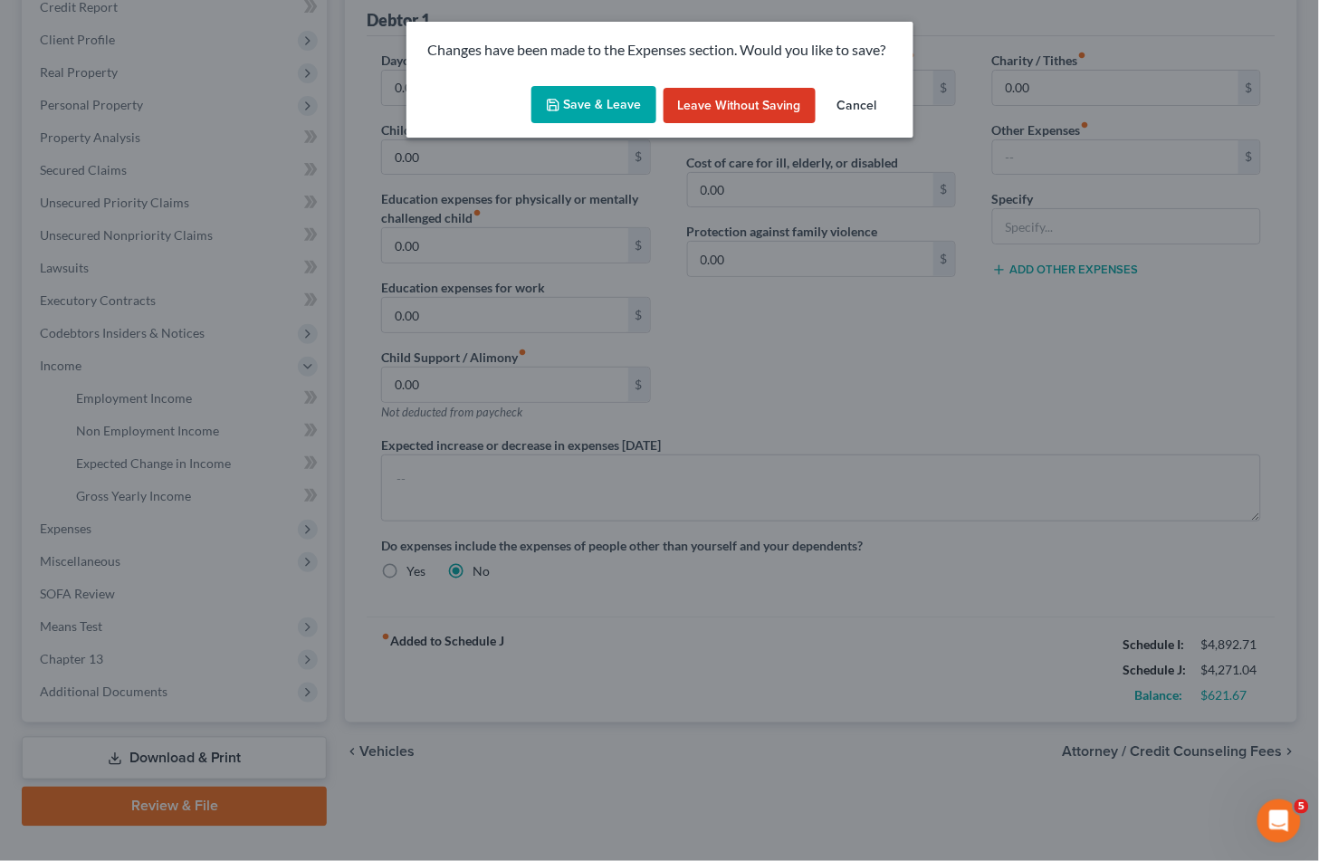
drag, startPoint x: 584, startPoint y: 107, endPoint x: 544, endPoint y: 494, distance: 389.4
click at [584, 106] on button "Save & Leave" at bounding box center [593, 105] width 125 height 38
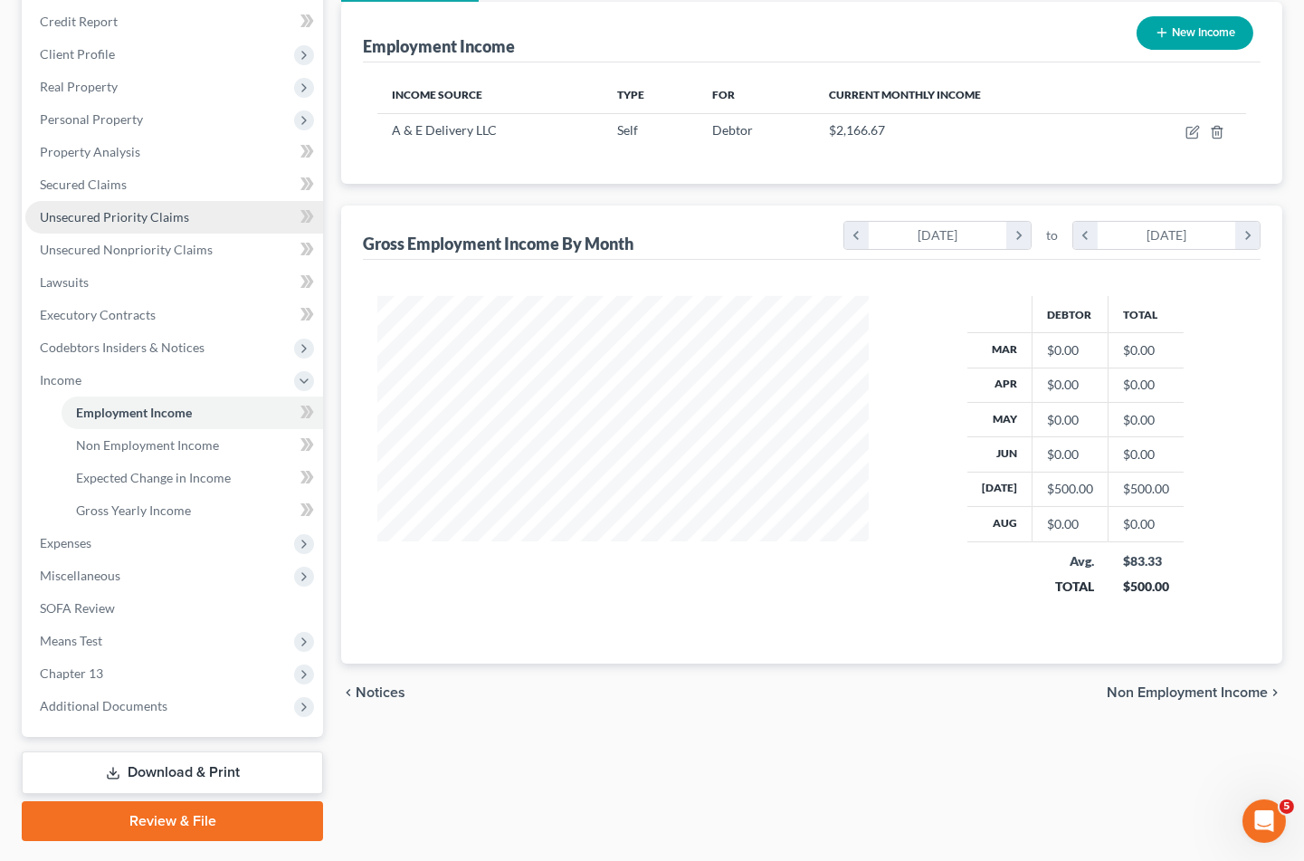
scroll to position [262, 0]
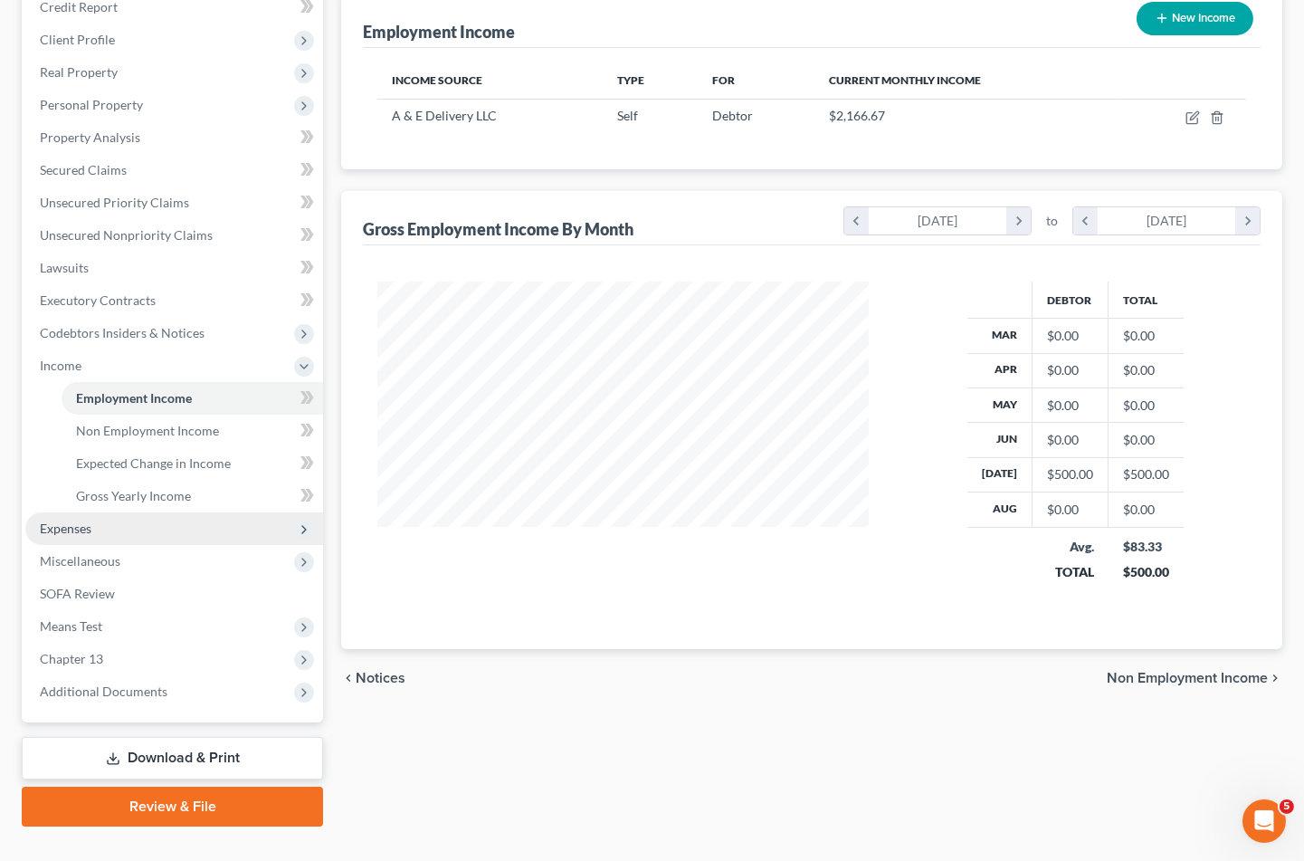
click at [61, 520] on span "Expenses" at bounding box center [66, 527] width 52 height 15
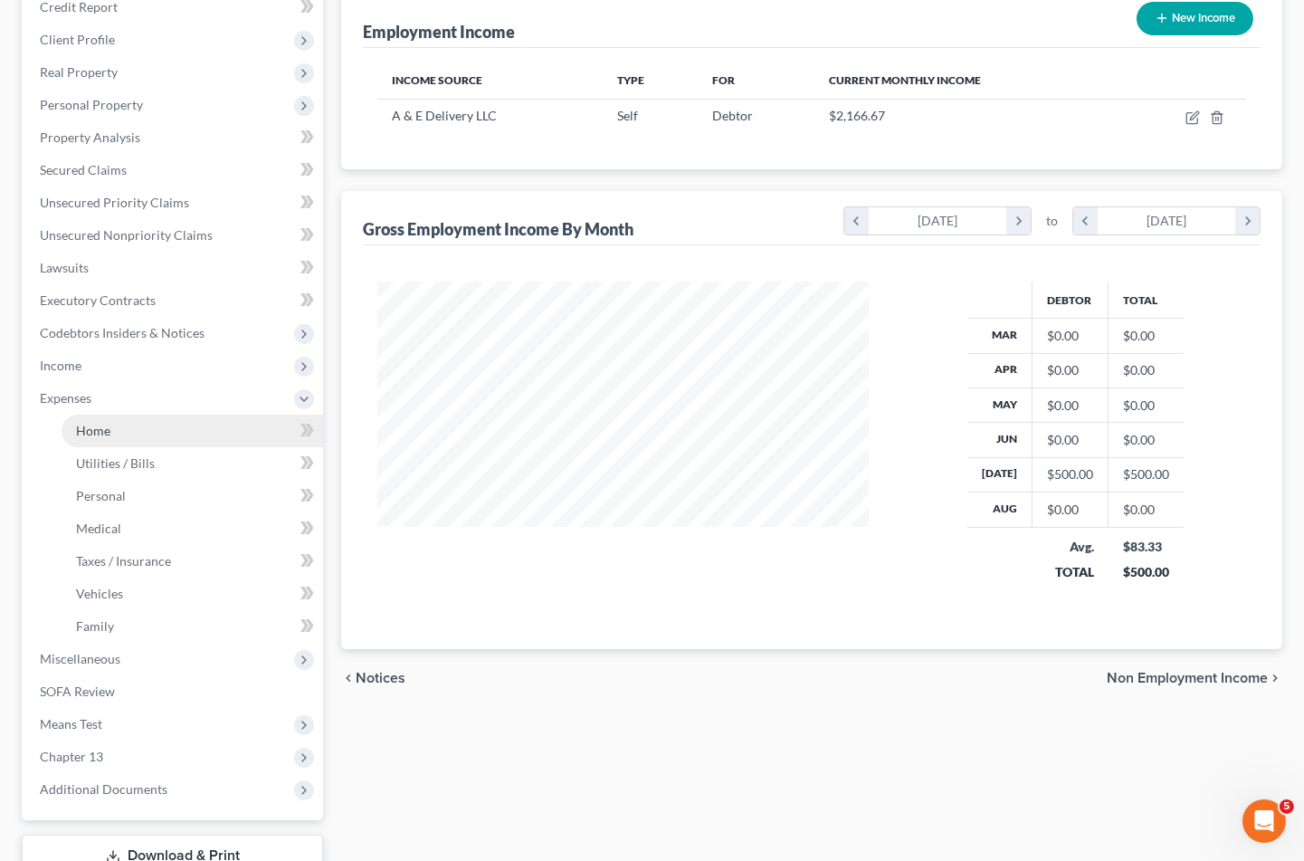
click at [93, 423] on span "Home" at bounding box center [93, 430] width 34 height 15
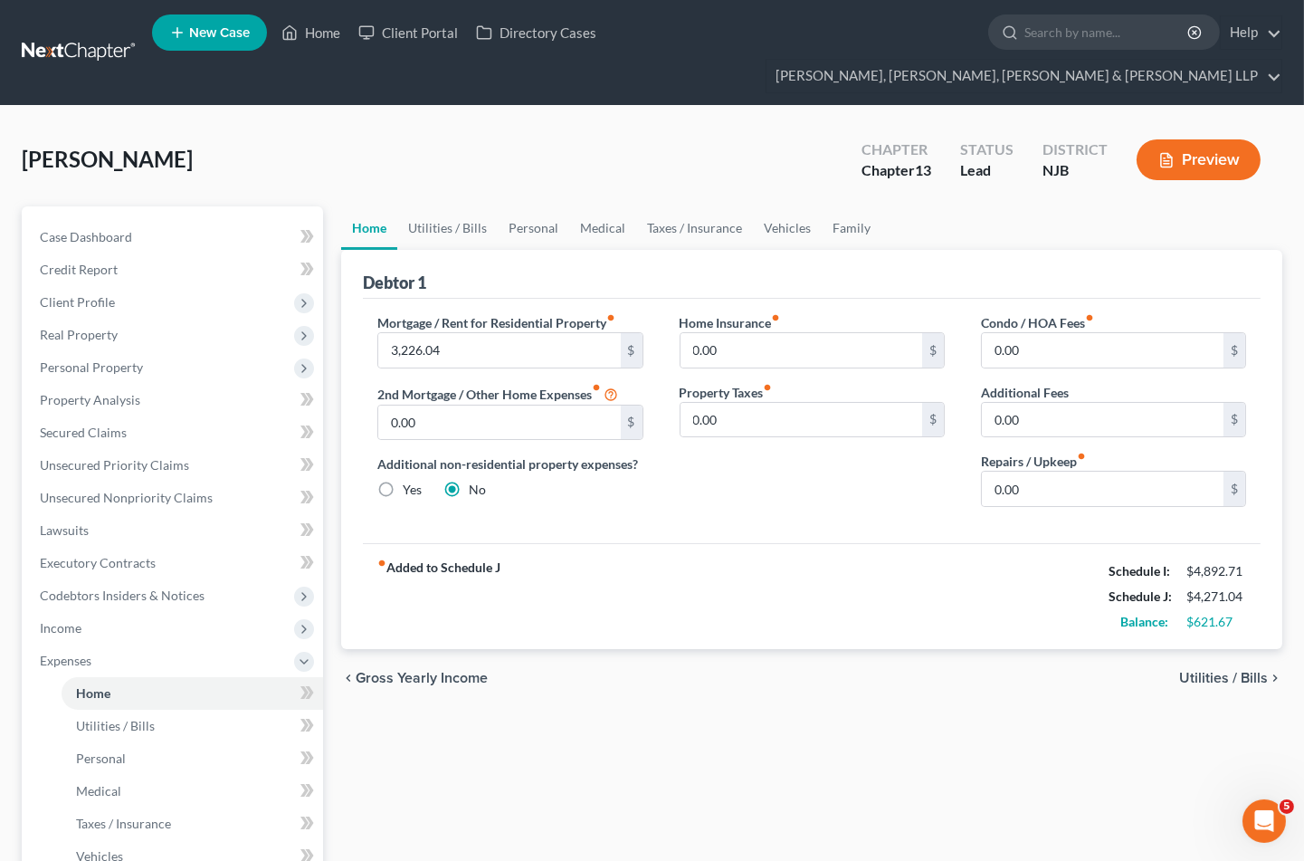
click at [789, 128] on div "[PERSON_NAME] Upgraded Chapter Chapter 13 Status Lead District [GEOGRAPHIC_DATA…" at bounding box center [652, 167] width 1261 height 79
click at [320, 31] on link "Home" at bounding box center [310, 32] width 77 height 33
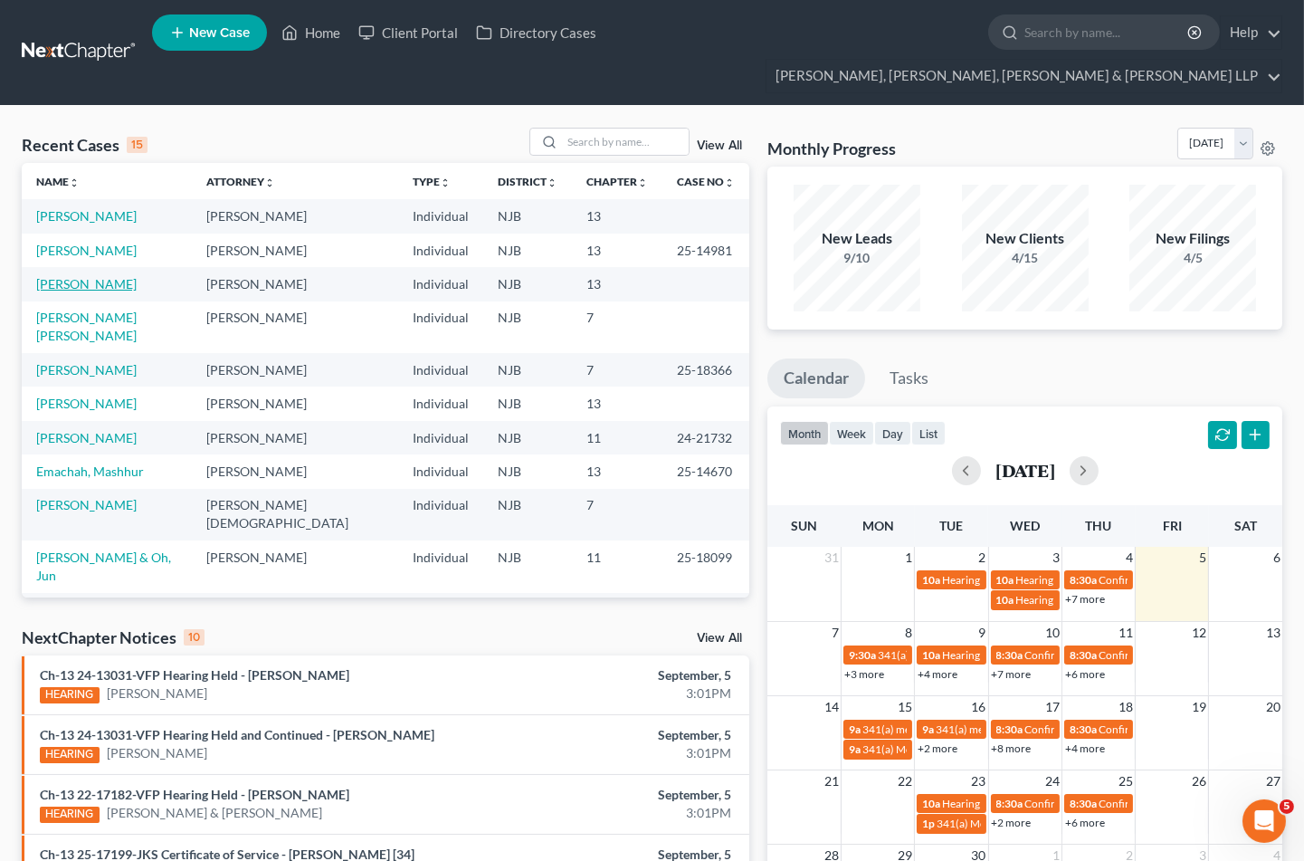
click at [118, 276] on link "[PERSON_NAME]" at bounding box center [86, 283] width 100 height 15
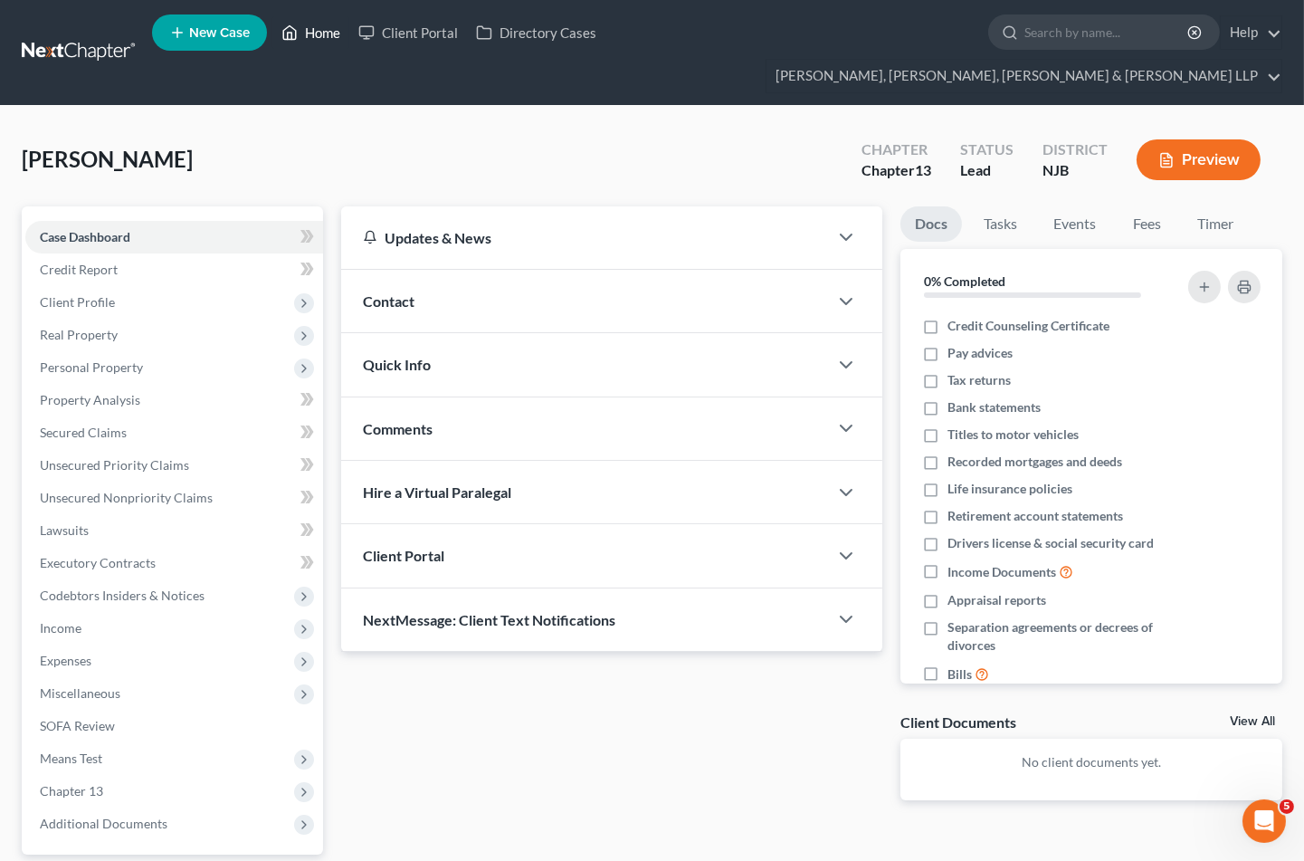
click at [304, 36] on link "Home" at bounding box center [310, 32] width 77 height 33
click at [320, 29] on link "Home" at bounding box center [310, 32] width 77 height 33
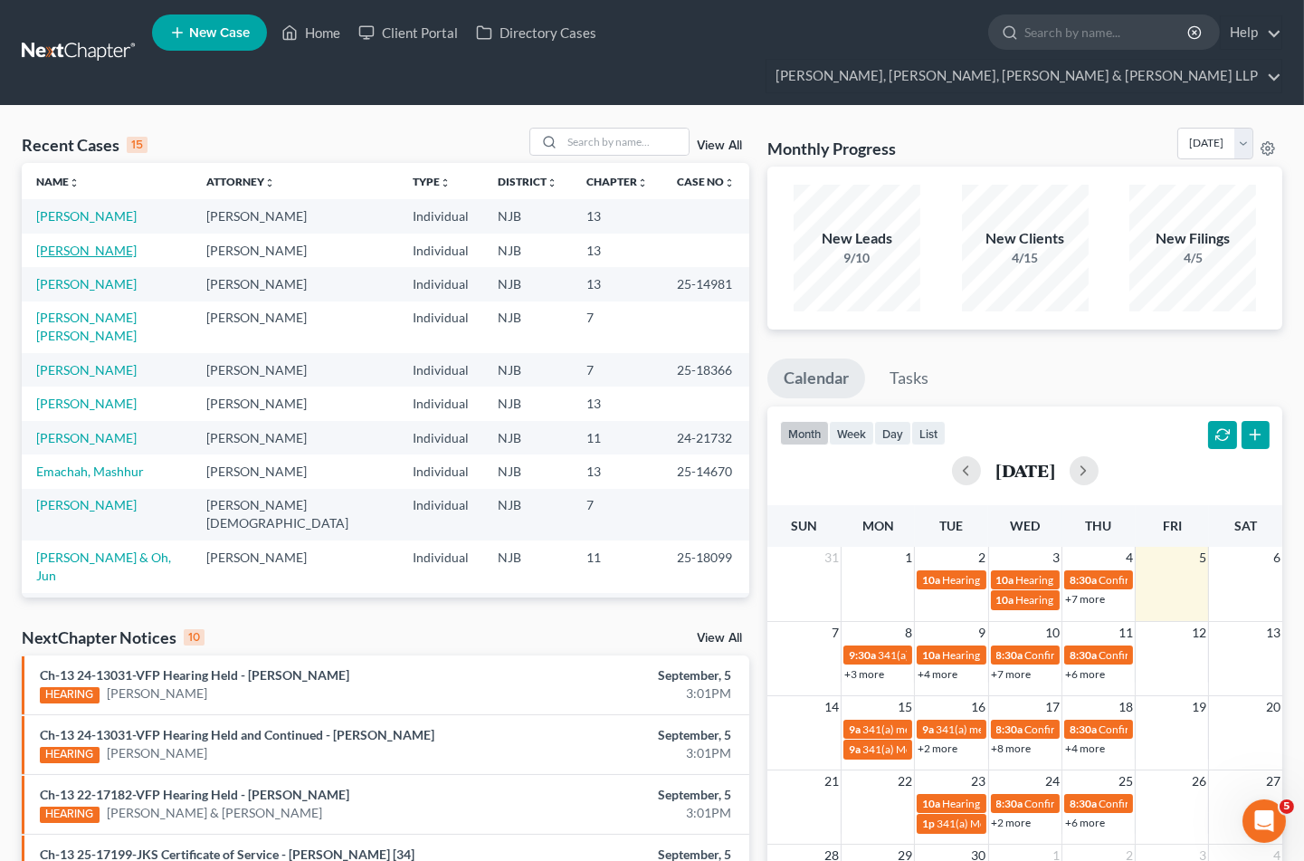
click at [88, 243] on link "[PERSON_NAME]" at bounding box center [86, 250] width 100 height 15
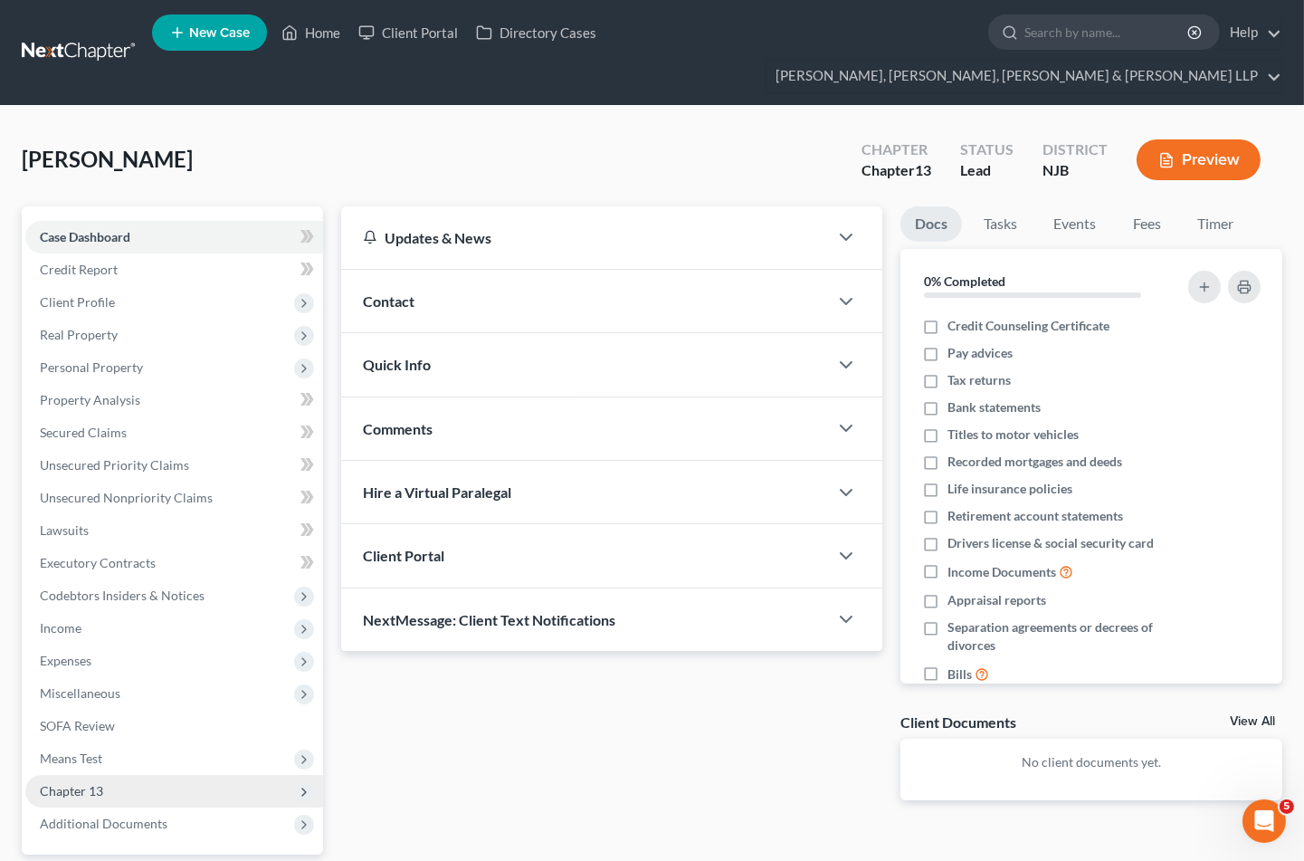
click at [100, 783] on span "Chapter 13" at bounding box center [71, 790] width 63 height 15
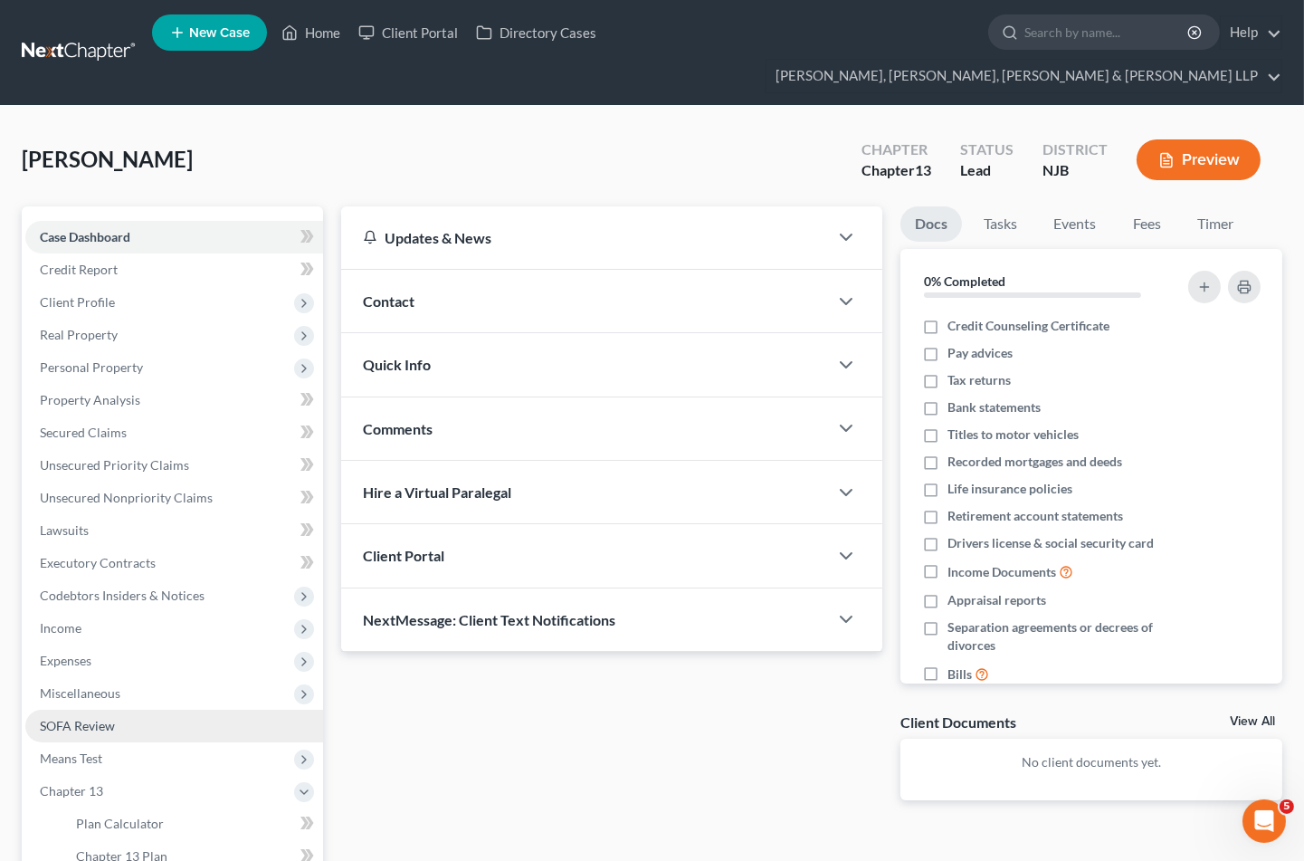
scroll to position [131, 0]
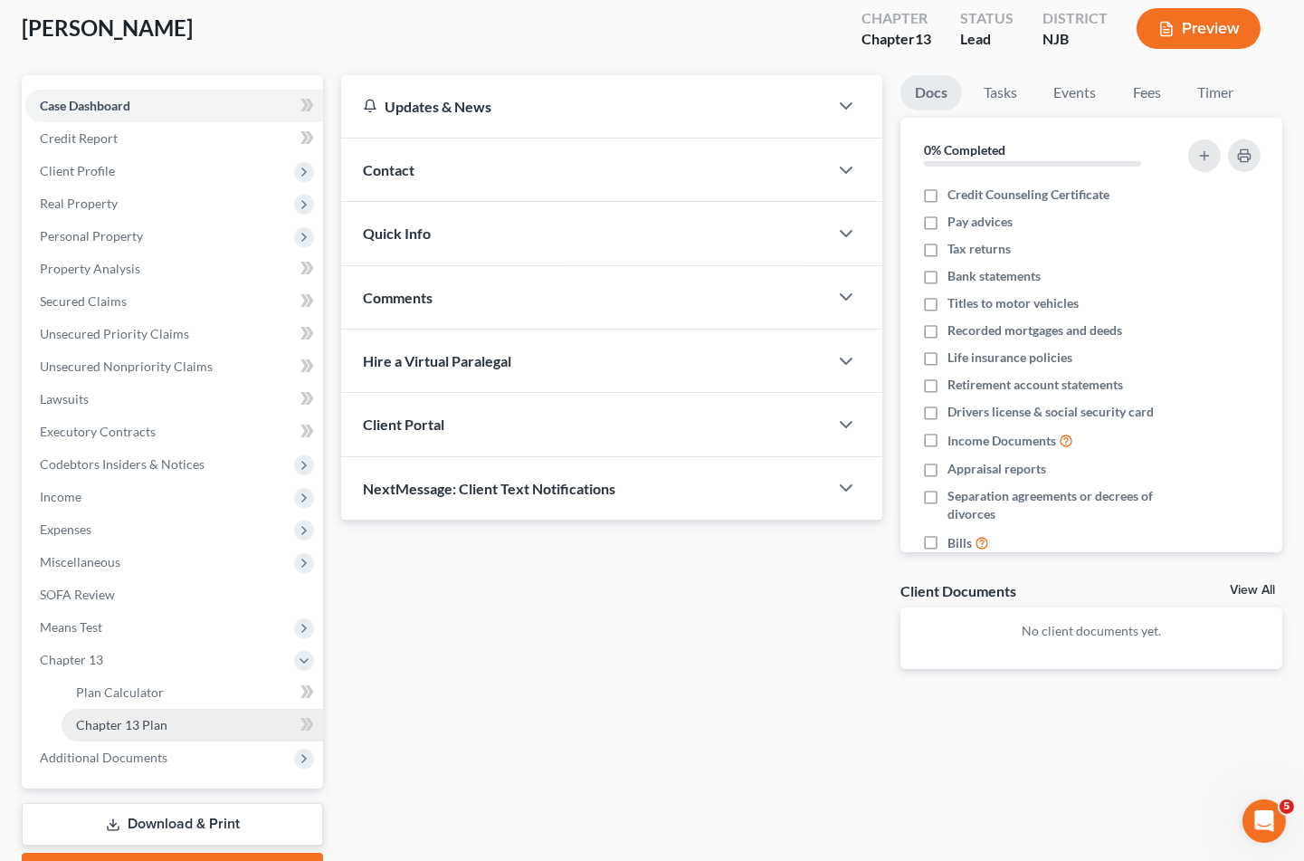
click at [152, 717] on span "Chapter 13 Plan" at bounding box center [121, 724] width 91 height 15
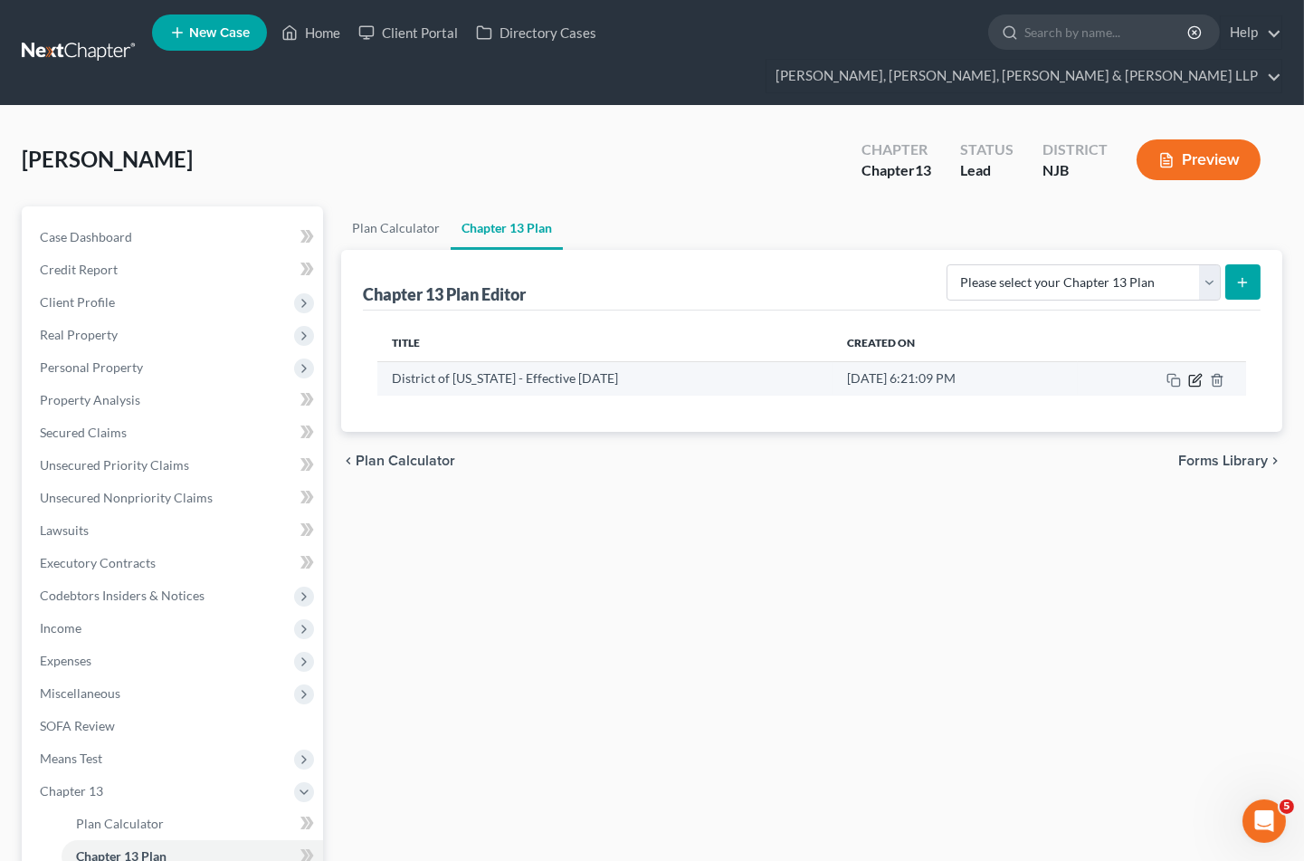
click at [1195, 373] on icon "button" at bounding box center [1195, 380] width 14 height 14
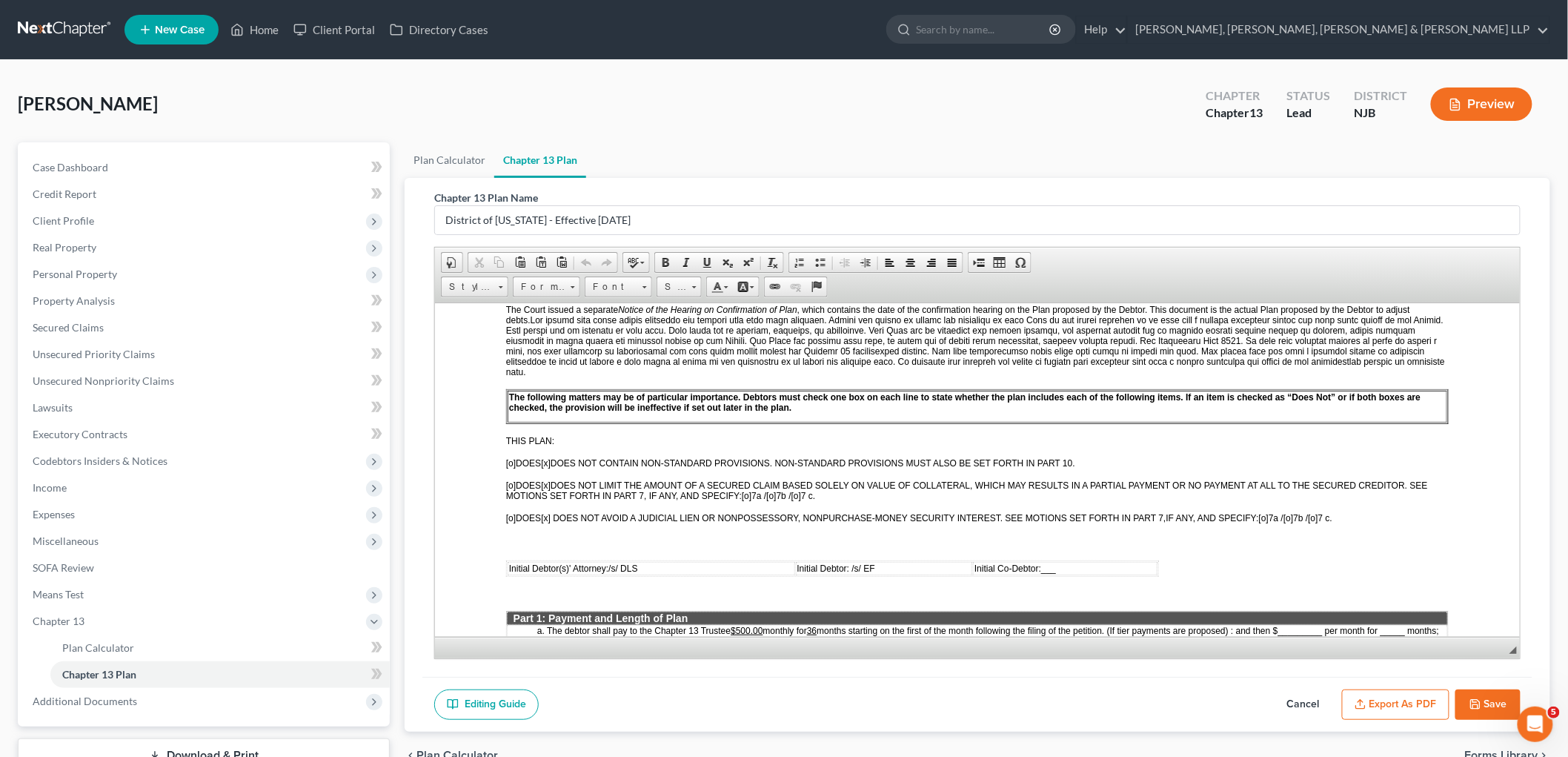
scroll to position [411, 0]
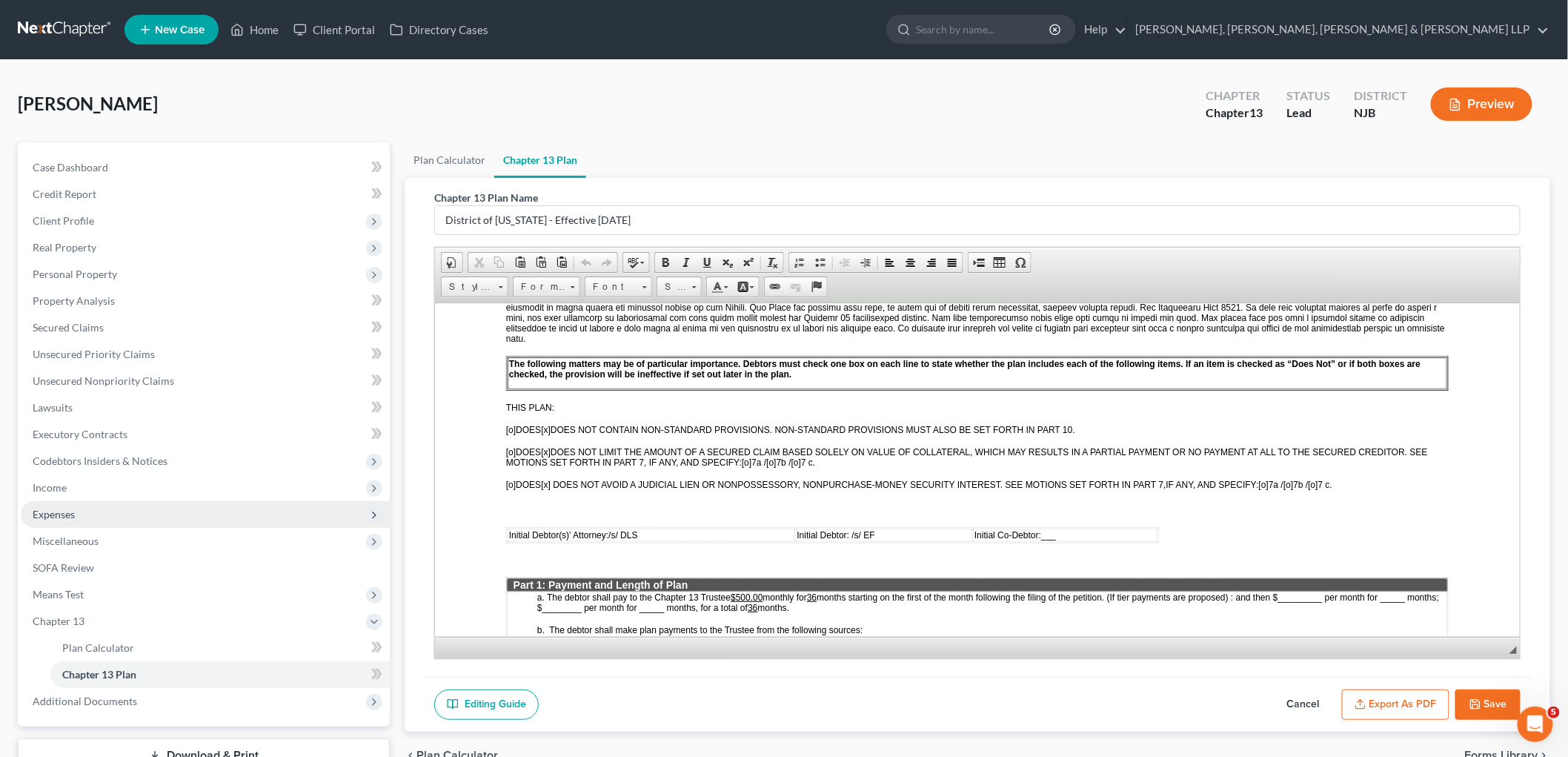
click at [58, 515] on span "Expenses" at bounding box center [54, 514] width 43 height 12
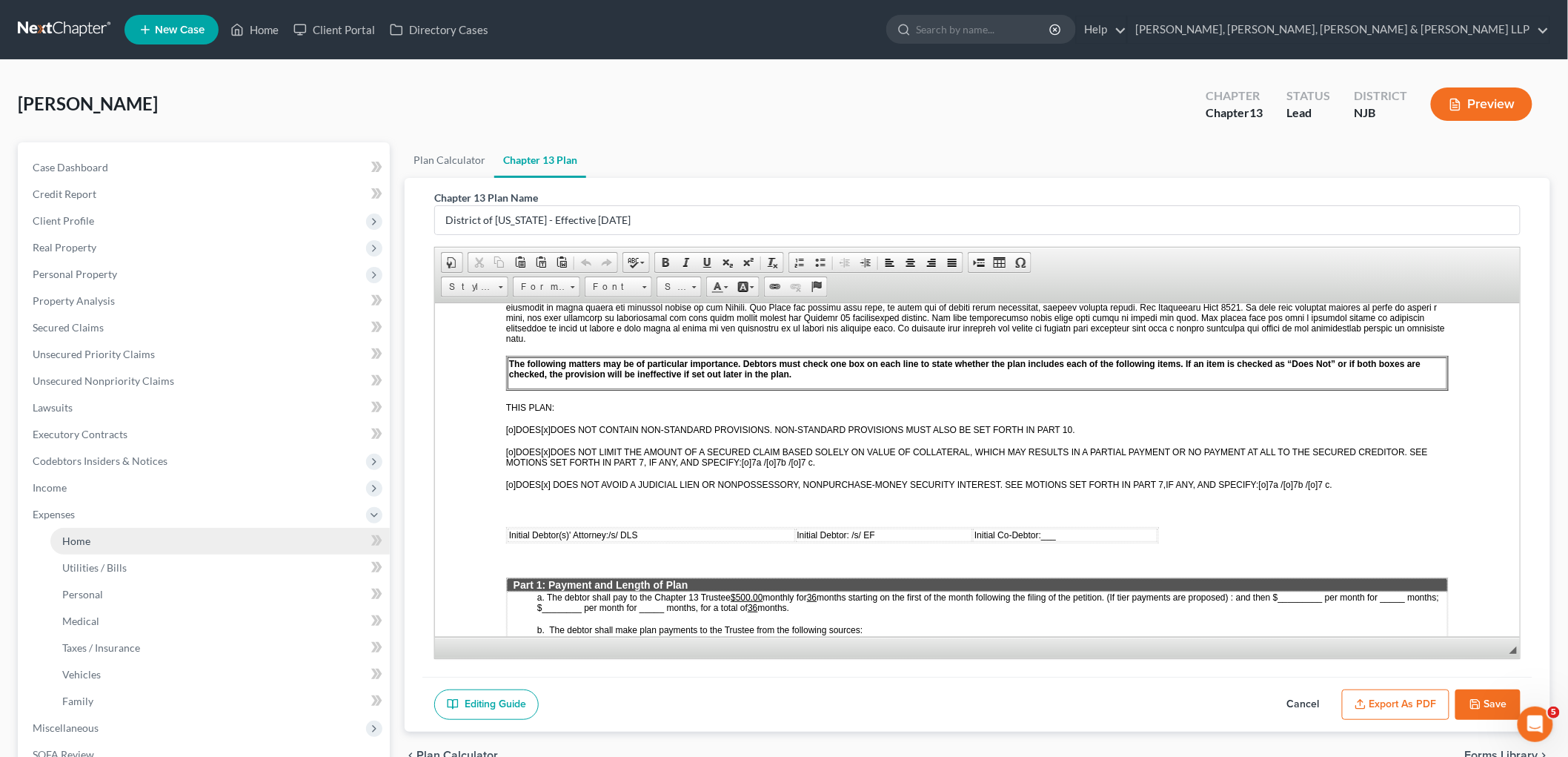
click at [80, 537] on span "Home" at bounding box center [76, 541] width 28 height 12
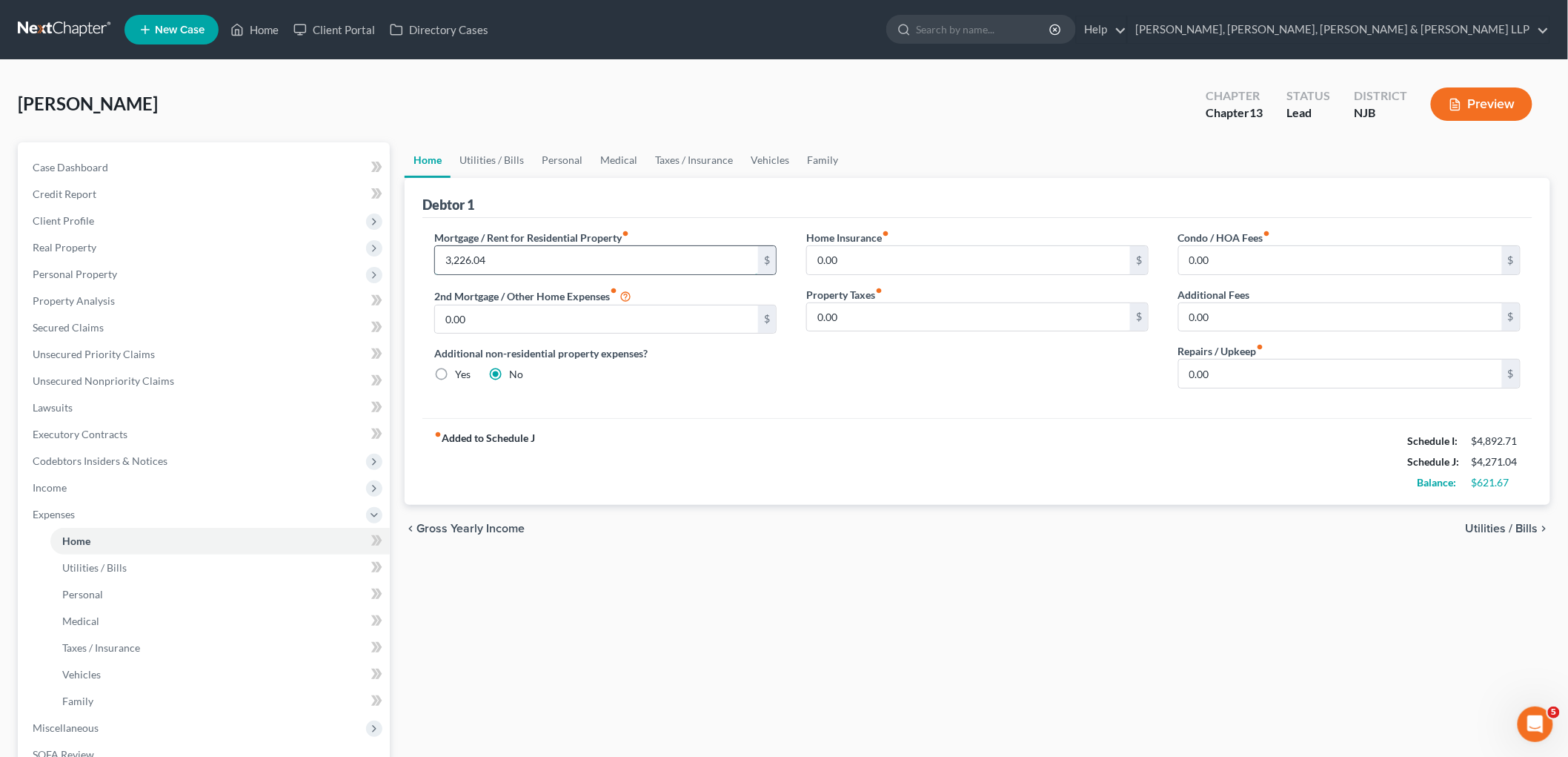
click at [525, 263] on input "3,226.04" at bounding box center [596, 261] width 323 height 28
type input "500.00"
click at [833, 152] on link "Family" at bounding box center [823, 160] width 49 height 35
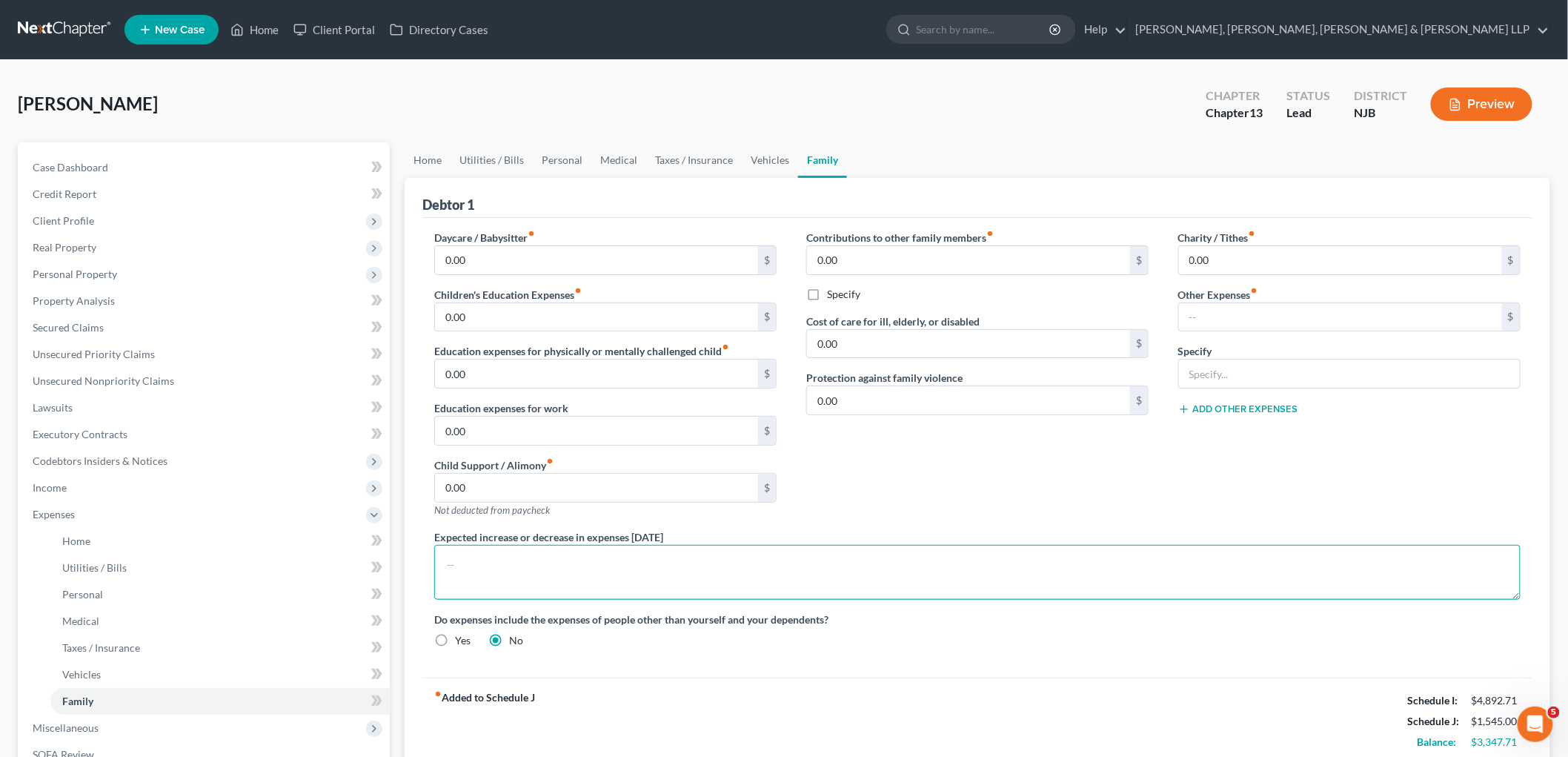
click at [531, 573] on textarea at bounding box center [977, 572] width 1087 height 55
type textarea "t"
type textarea "m"
type textarea "e"
click at [430, 156] on link "Home" at bounding box center [427, 160] width 46 height 35
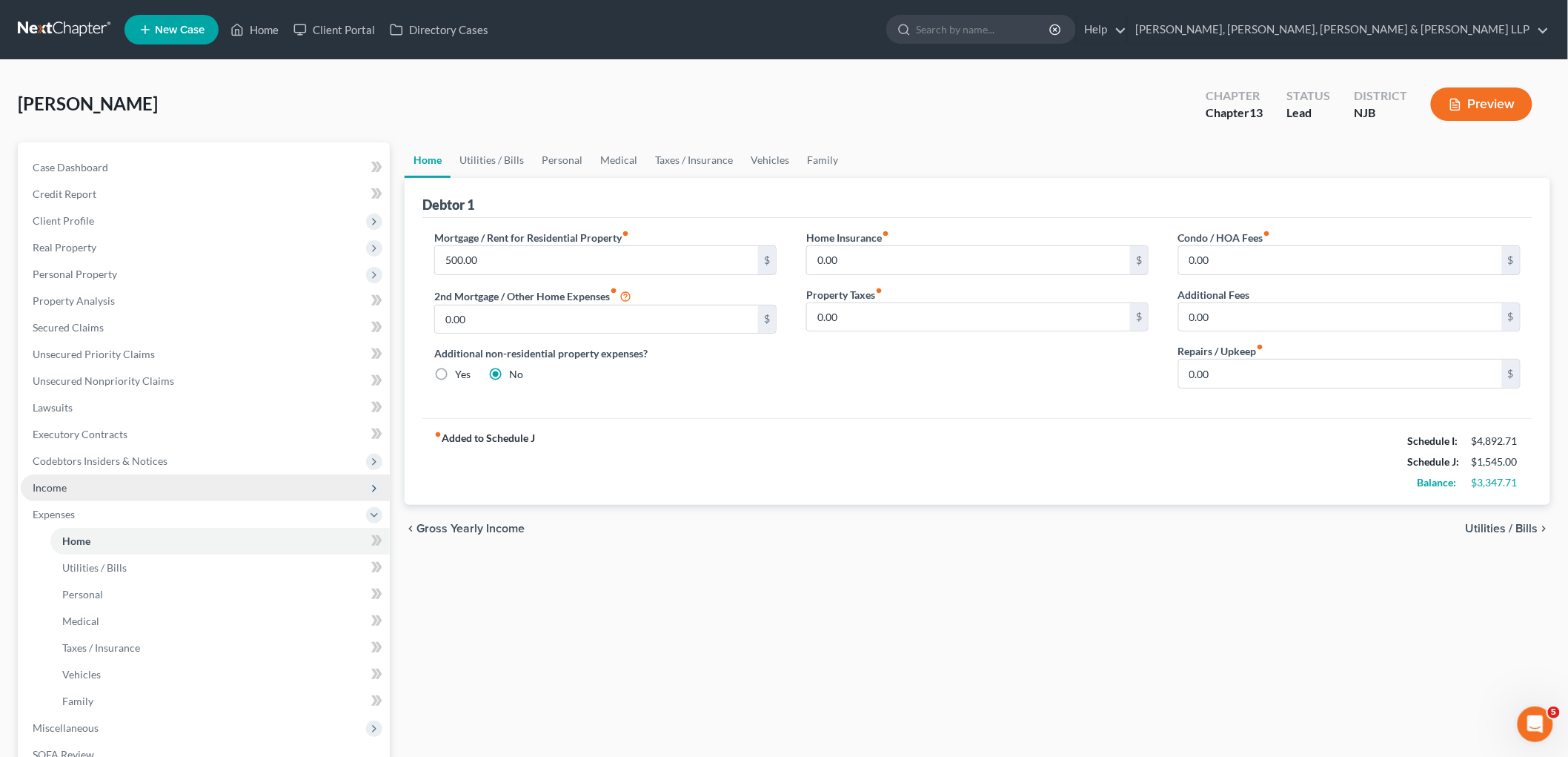
click at [60, 487] on span "Income" at bounding box center [50, 487] width 34 height 12
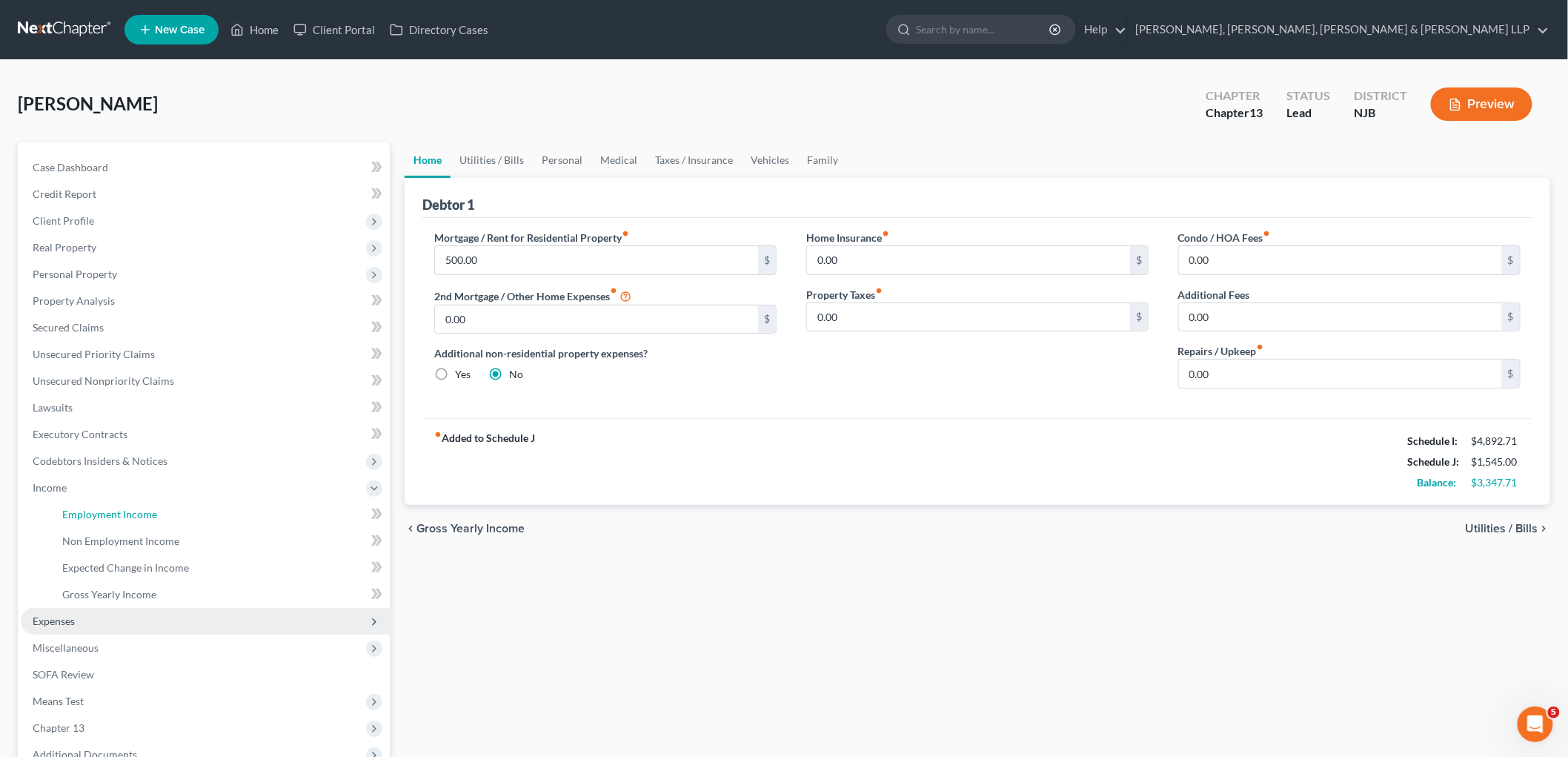
click at [75, 512] on span "Employment Income" at bounding box center [110, 514] width 95 height 12
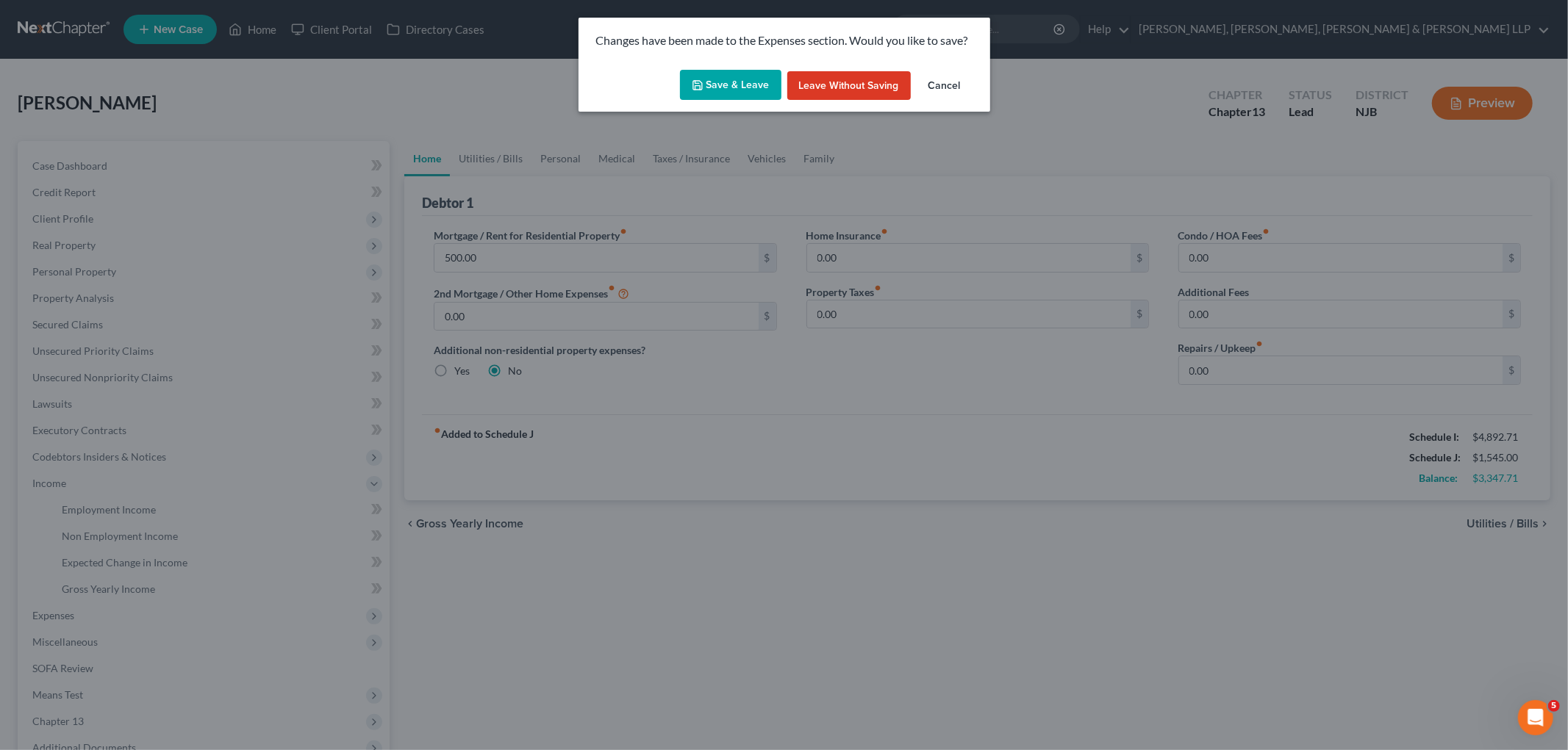
click at [723, 85] on button "Save & Leave" at bounding box center [730, 85] width 102 height 31
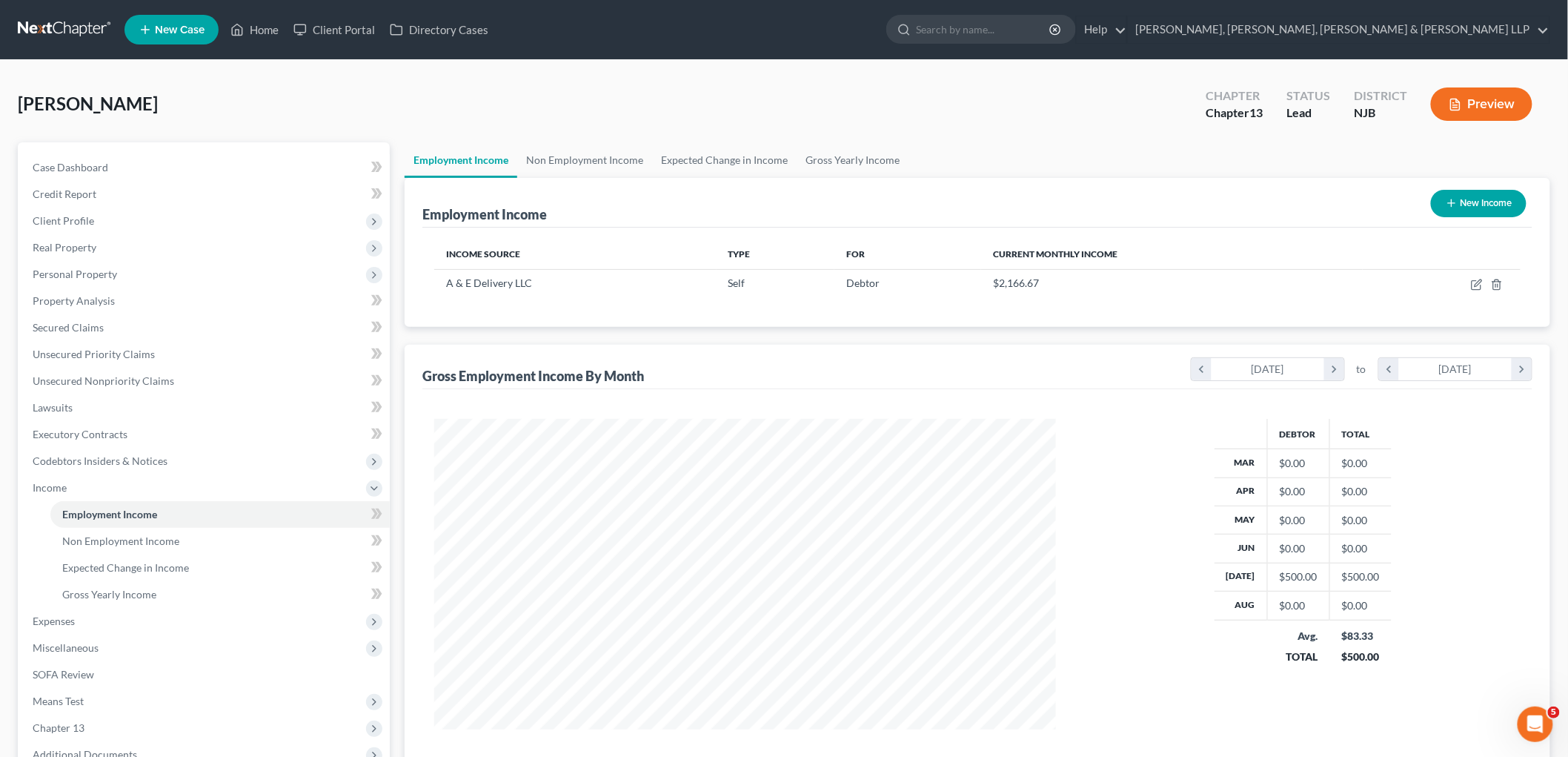
scroll to position [310, 651]
click at [553, 156] on link "Non Employment Income" at bounding box center [585, 160] width 135 height 35
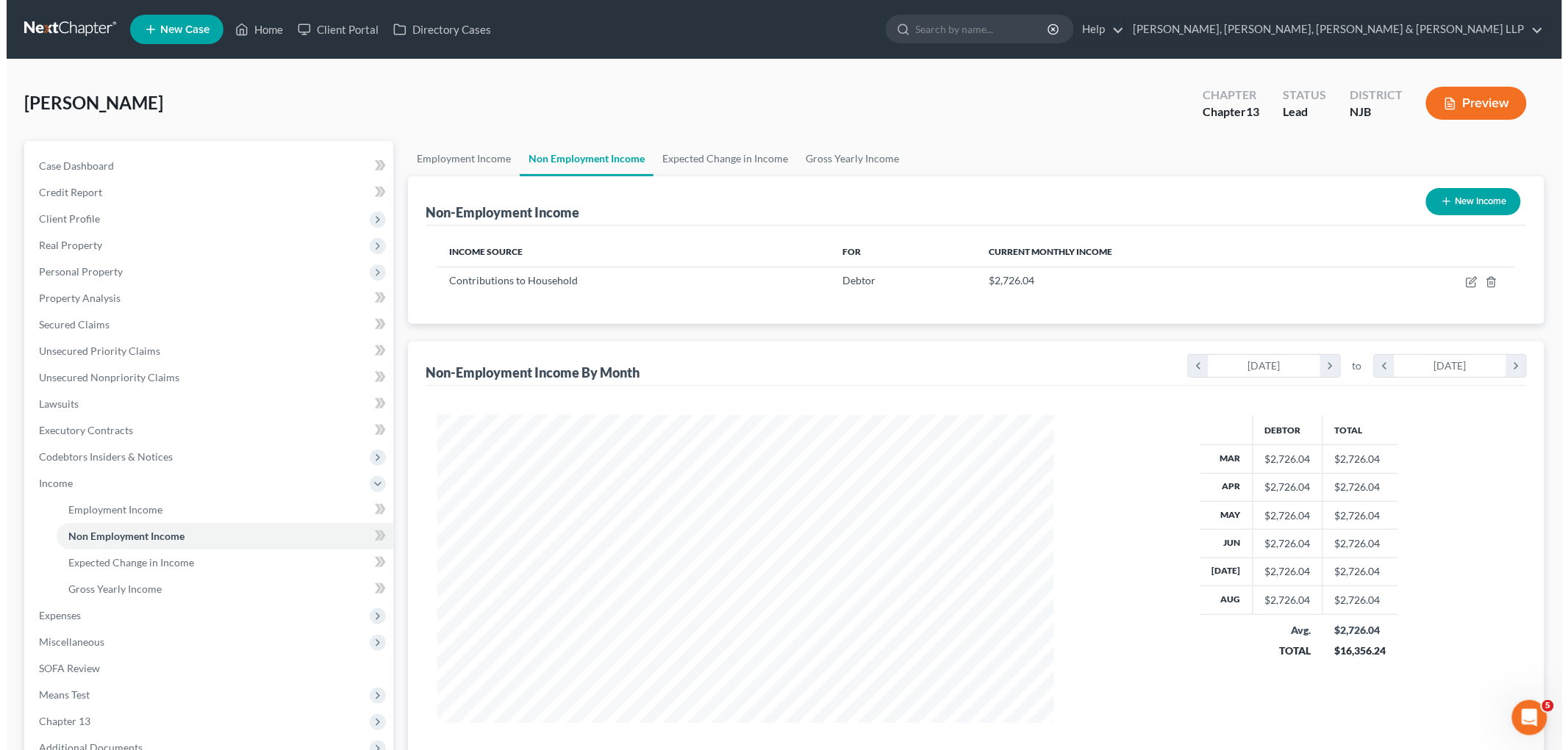
scroll to position [307, 646]
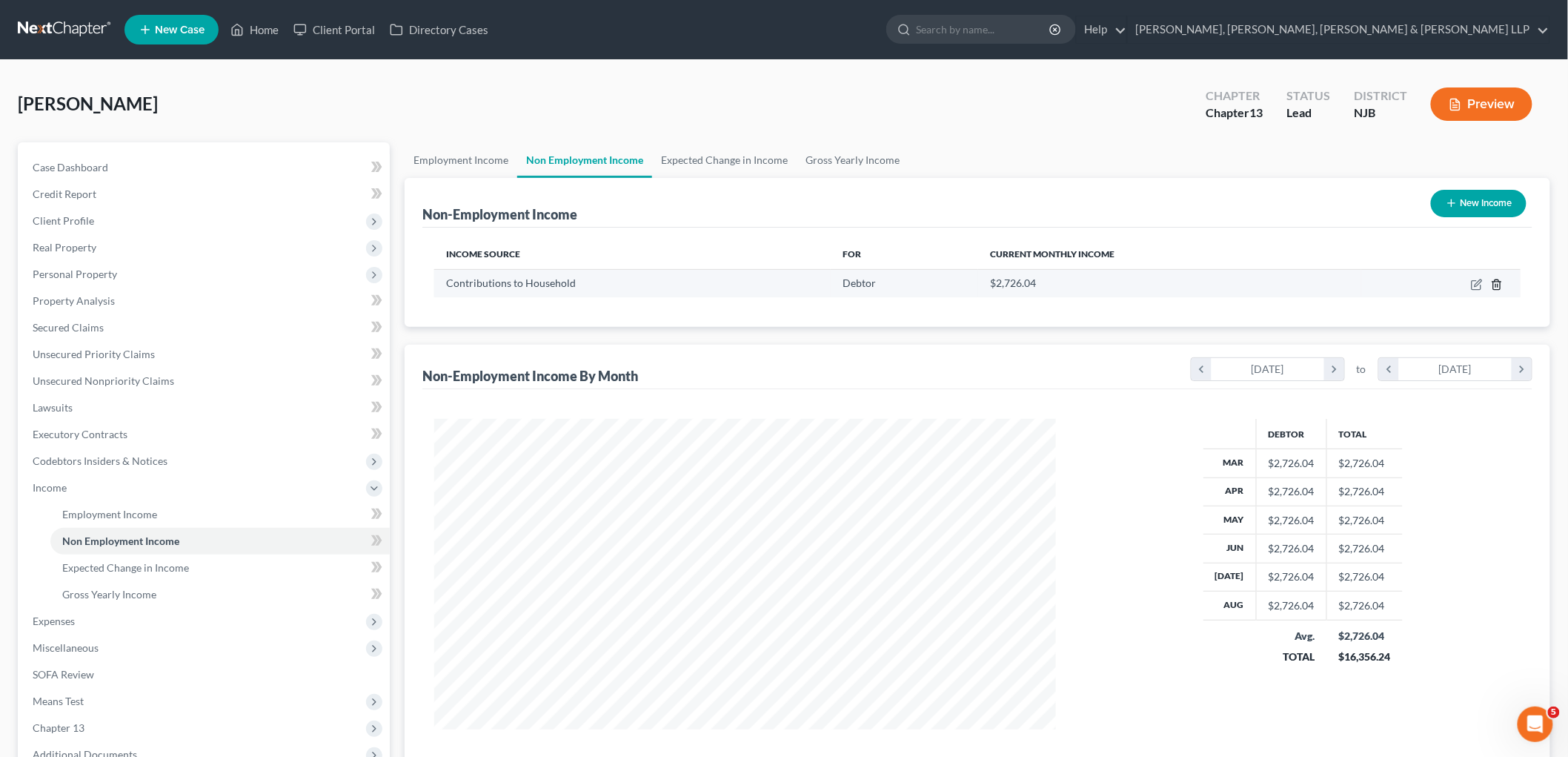
click at [1496, 283] on icon "button" at bounding box center [1497, 284] width 11 height 11
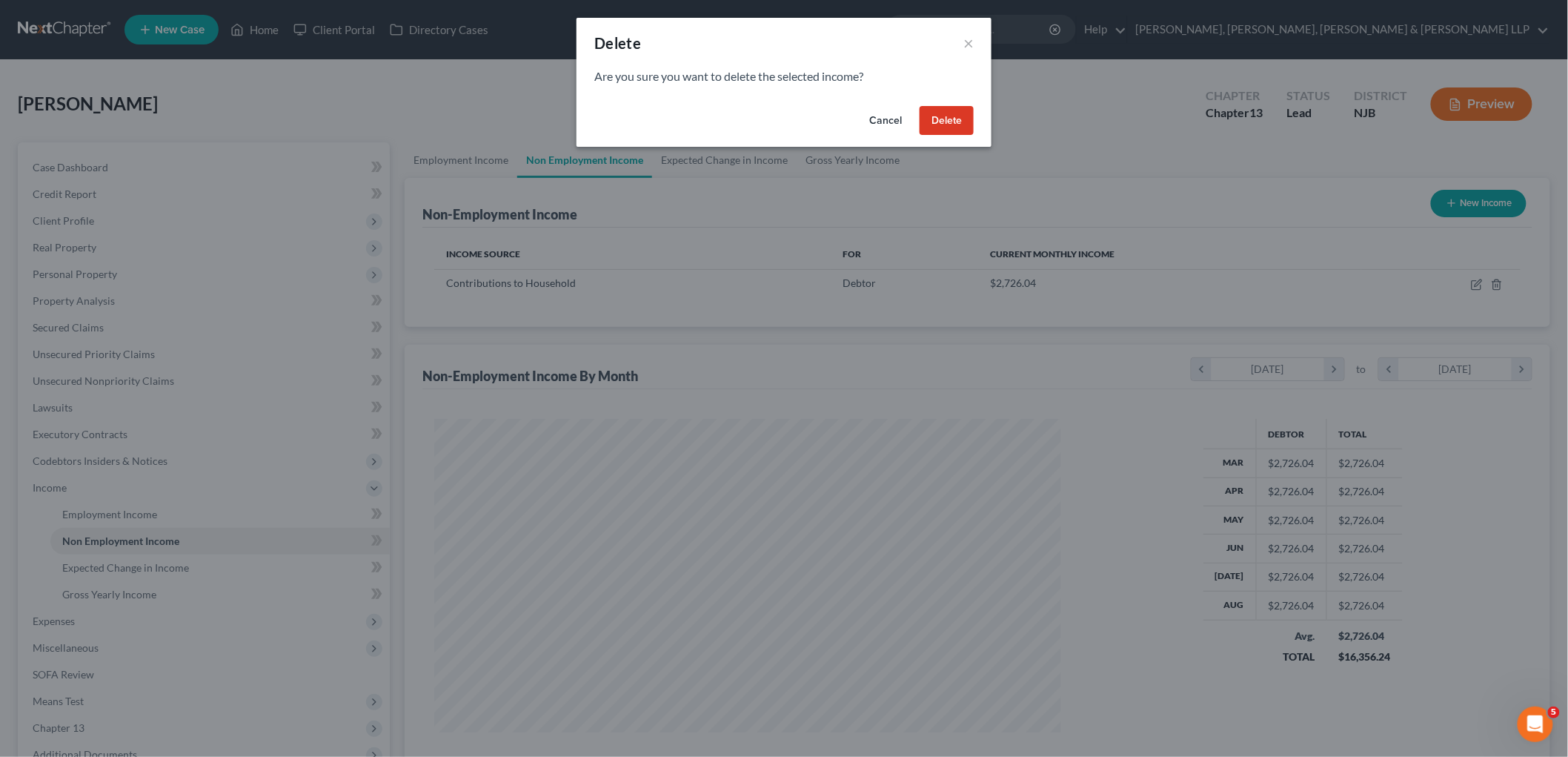
scroll to position [313, 657]
click at [965, 117] on button "Delete" at bounding box center [953, 120] width 54 height 29
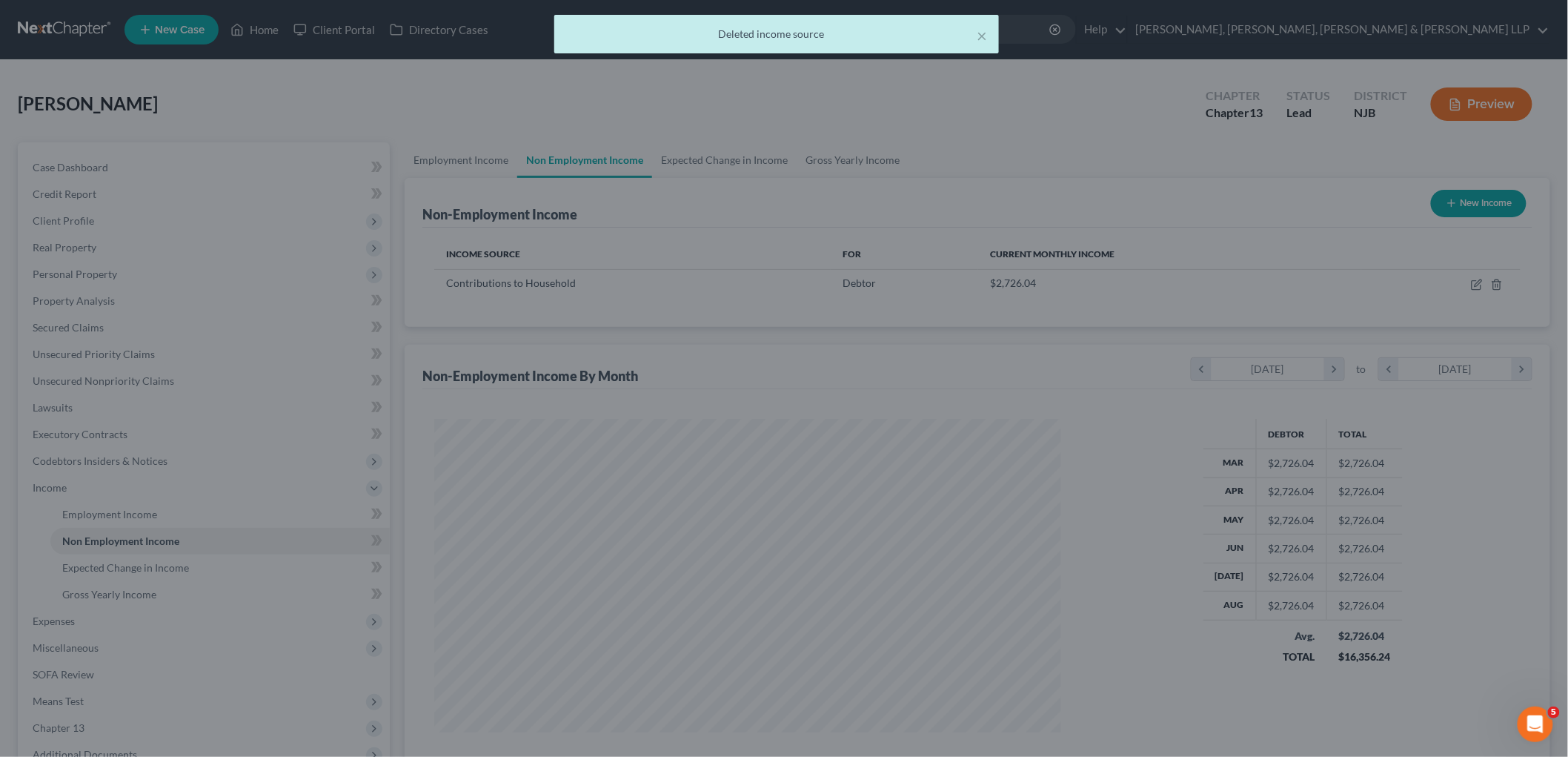
scroll to position [0, 0]
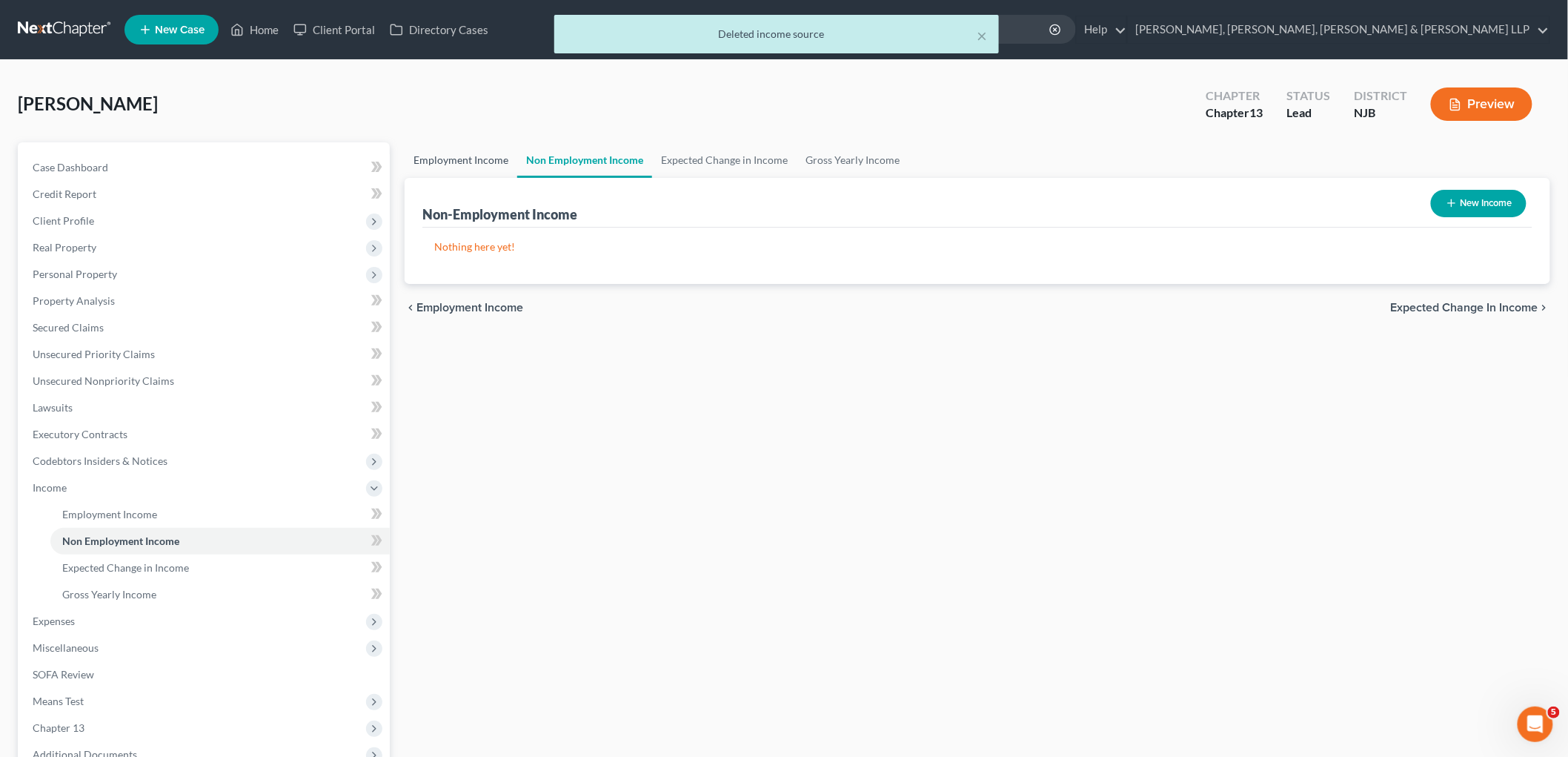
click at [469, 146] on link "Employment Income" at bounding box center [461, 160] width 113 height 35
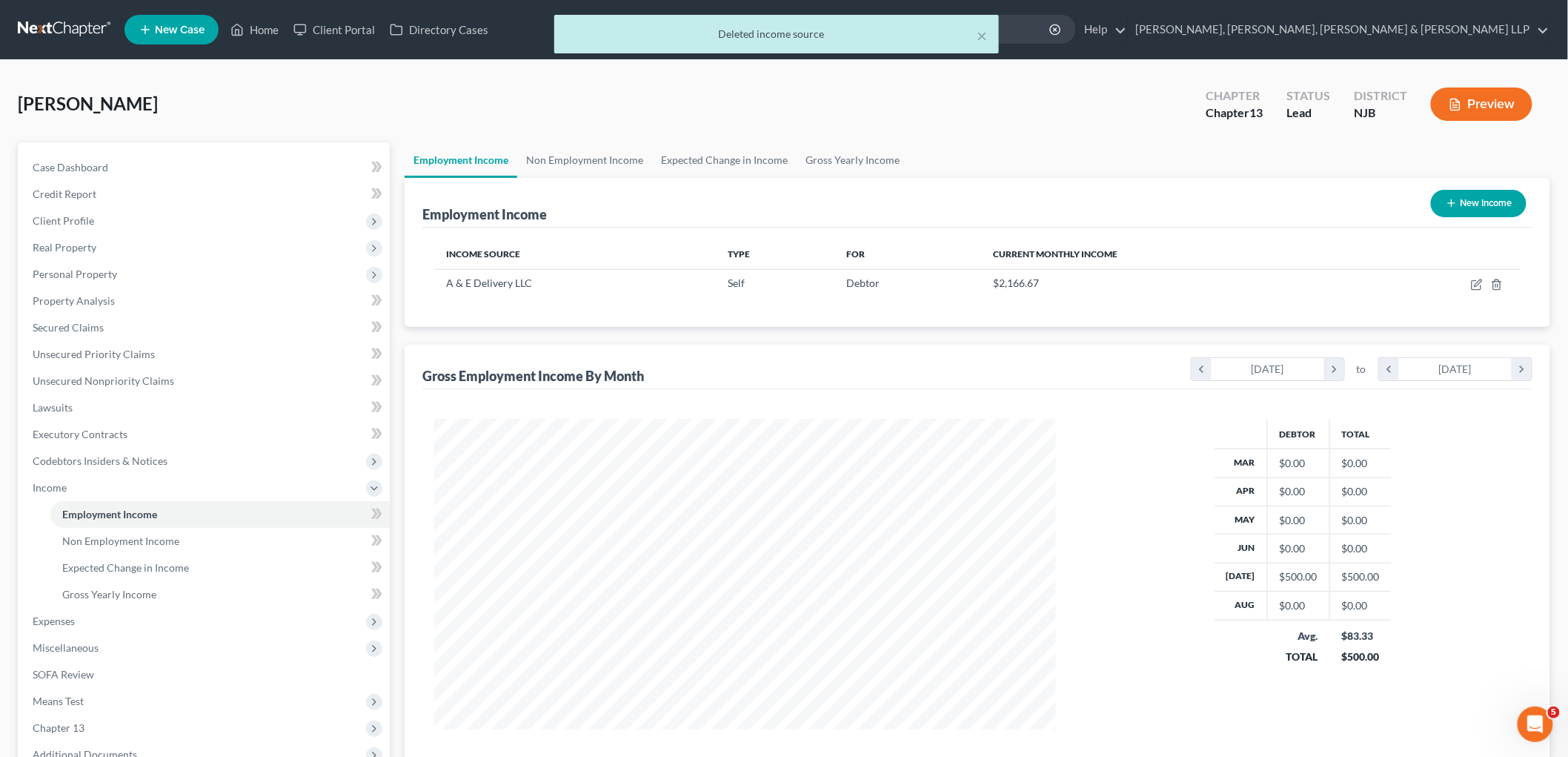
scroll to position [310, 651]
click at [987, 34] on button "×" at bounding box center [982, 36] width 11 height 18
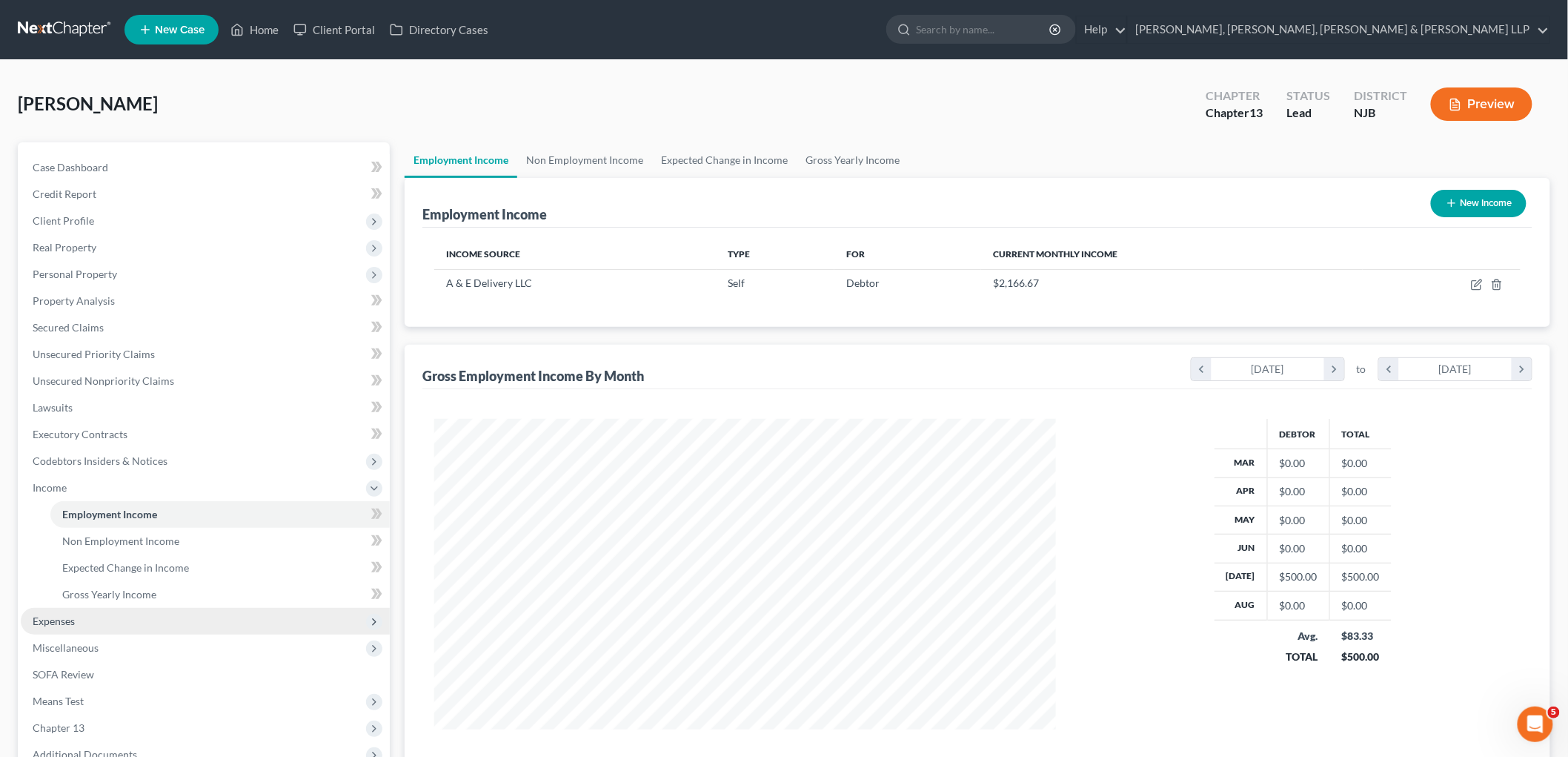
click at [73, 623] on span "Expenses" at bounding box center [54, 620] width 43 height 12
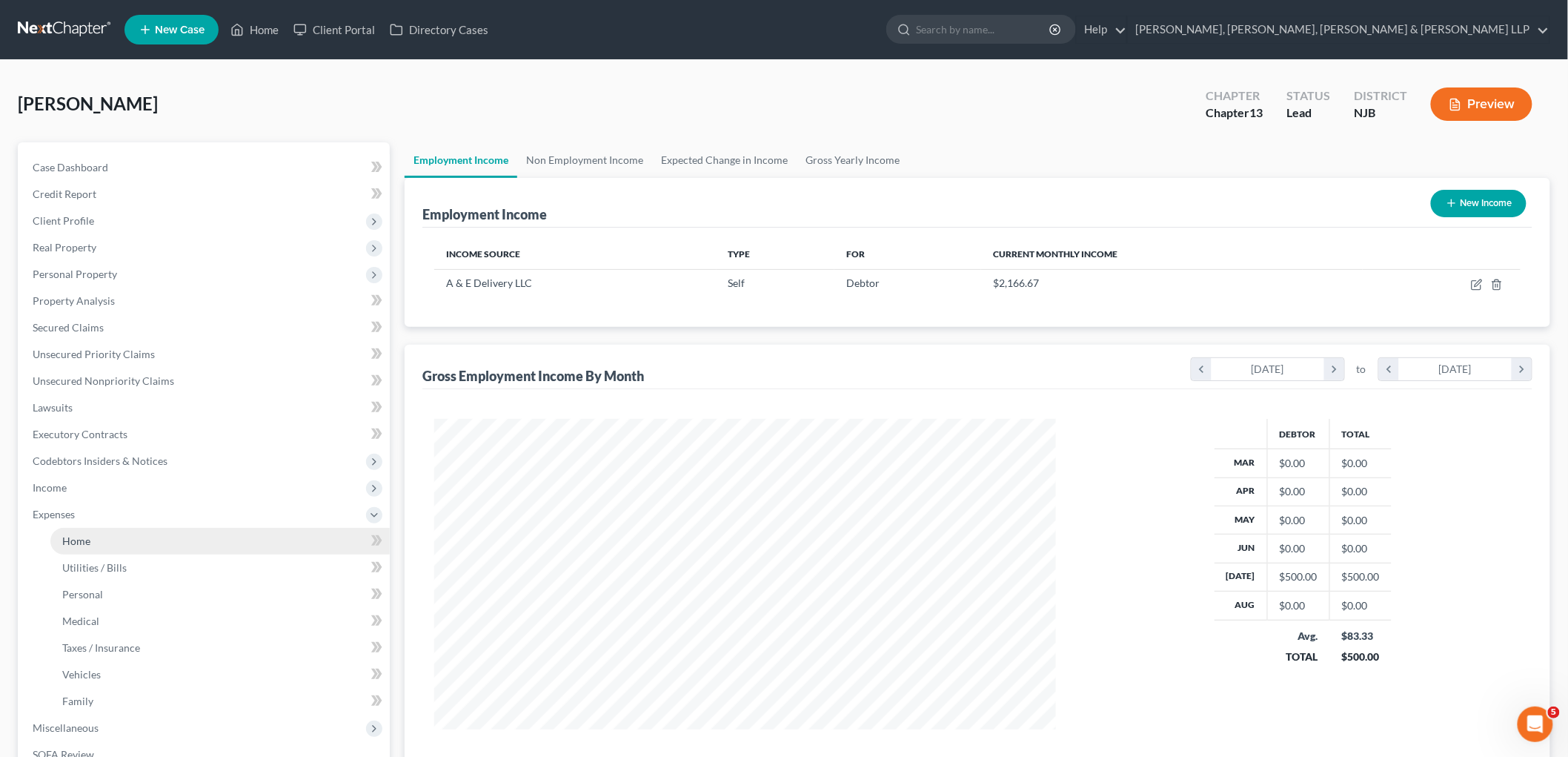
click at [85, 542] on span "Home" at bounding box center [76, 541] width 28 height 12
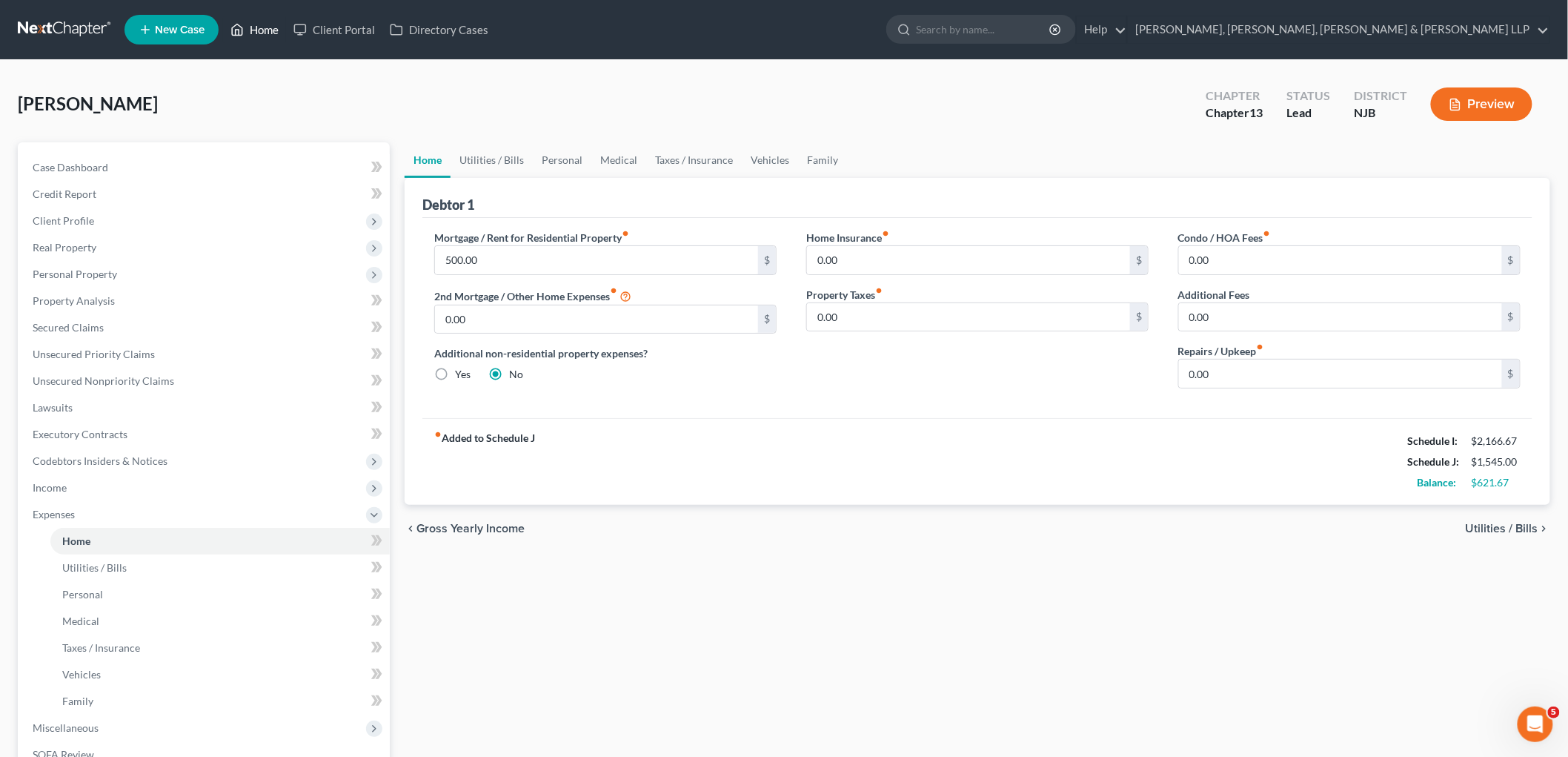
drag, startPoint x: 262, startPoint y: 28, endPoint x: 779, endPoint y: 379, distance: 624.9
click at [262, 28] on link "Home" at bounding box center [254, 29] width 63 height 27
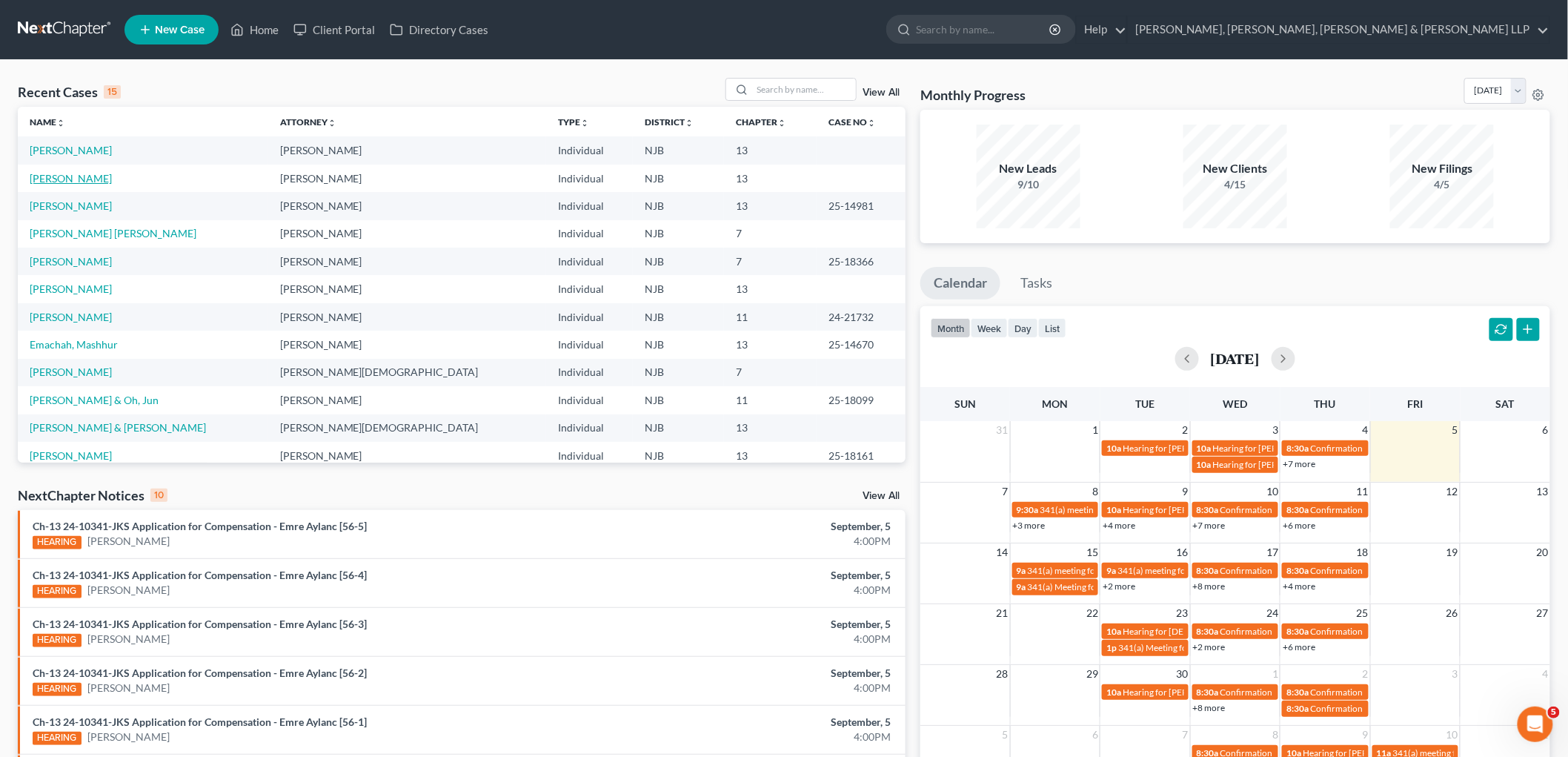
click at [89, 180] on link "[PERSON_NAME]" at bounding box center [70, 178] width 82 height 12
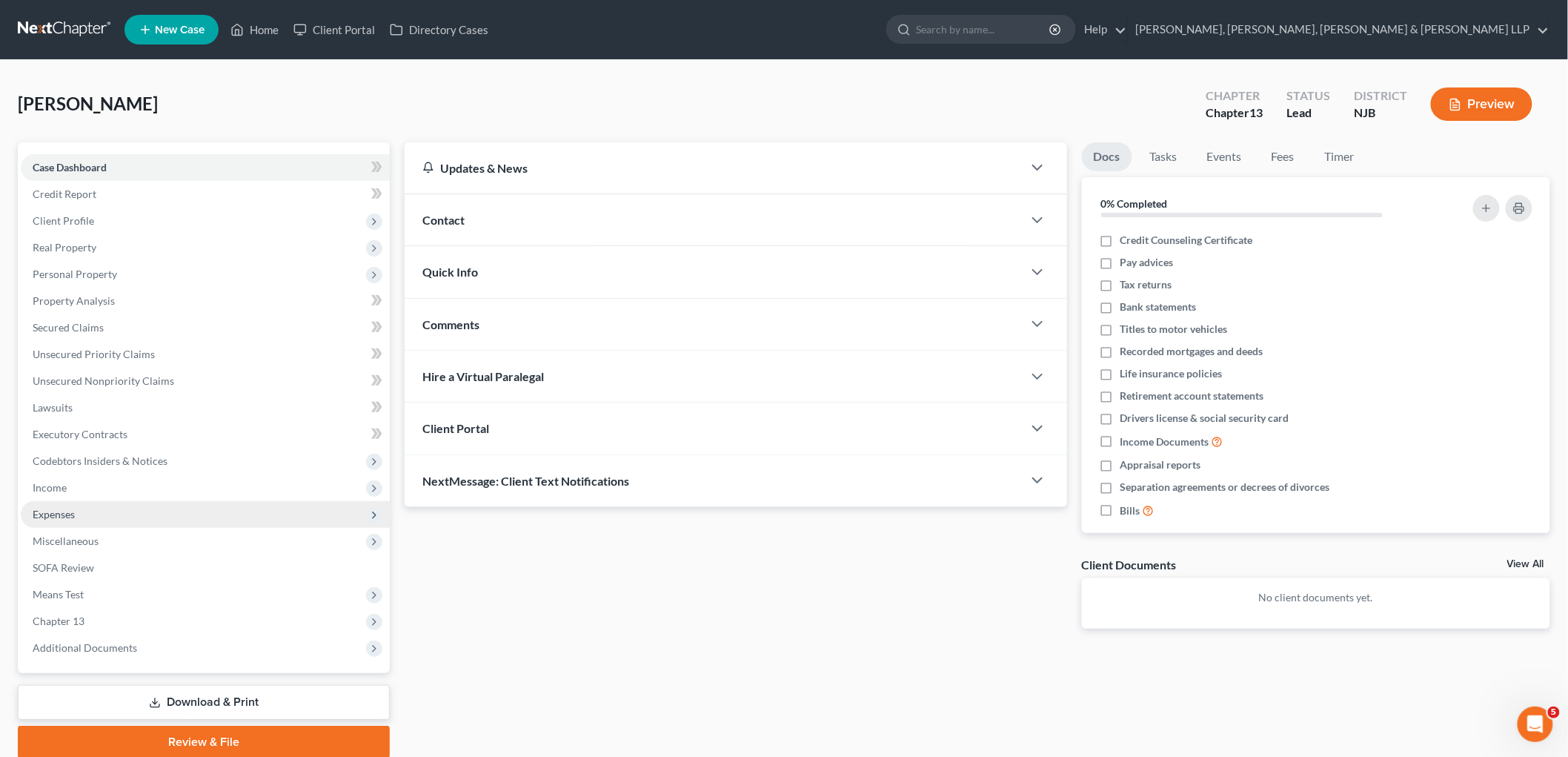
click at [49, 514] on span "Expenses" at bounding box center [54, 514] width 43 height 12
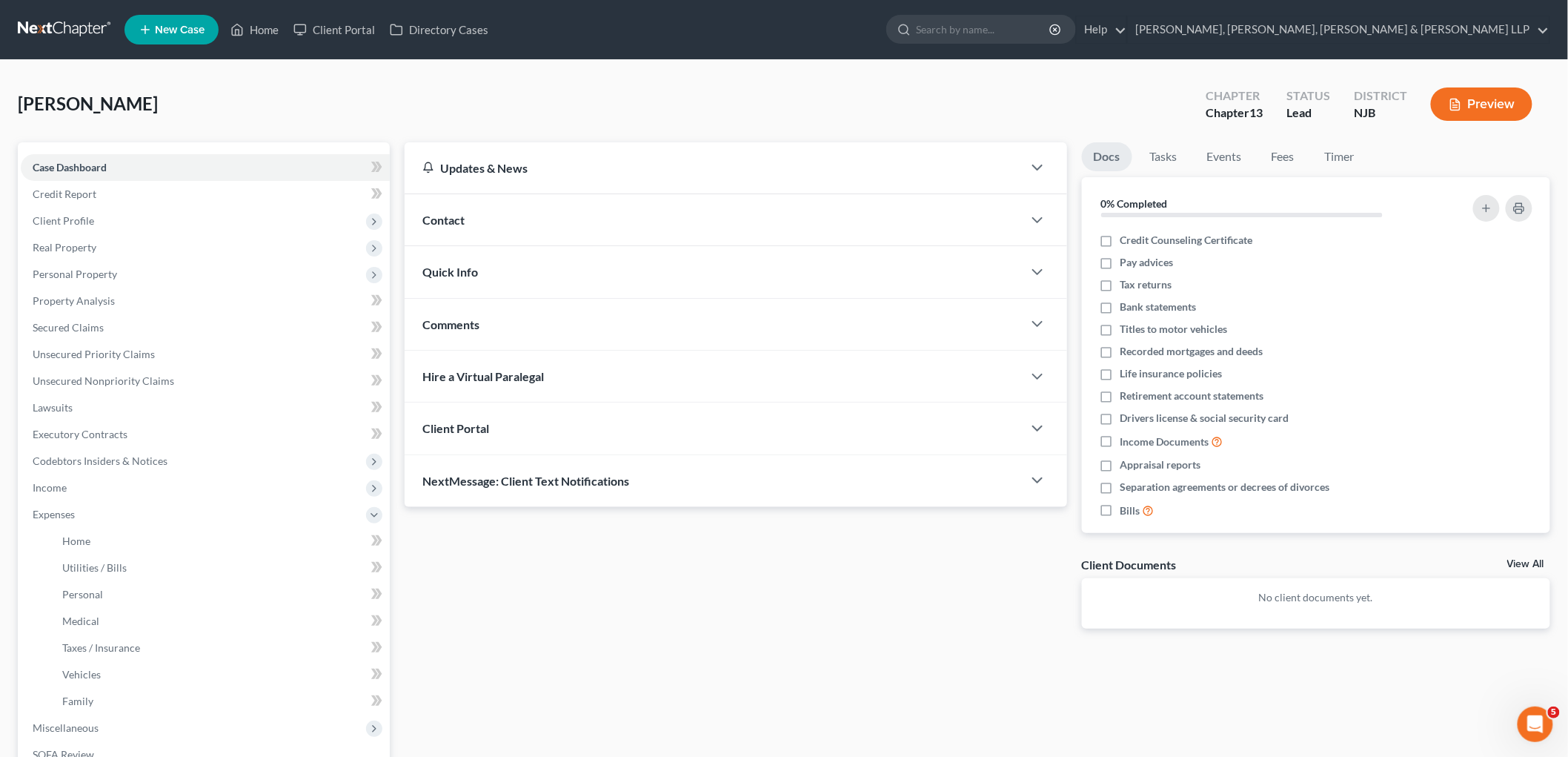
drag, startPoint x: 72, startPoint y: 510, endPoint x: 651, endPoint y: 635, distance: 592.3
click at [72, 510] on span "Expenses" at bounding box center [54, 514] width 43 height 12
click at [72, 542] on span "Home" at bounding box center [76, 541] width 28 height 12
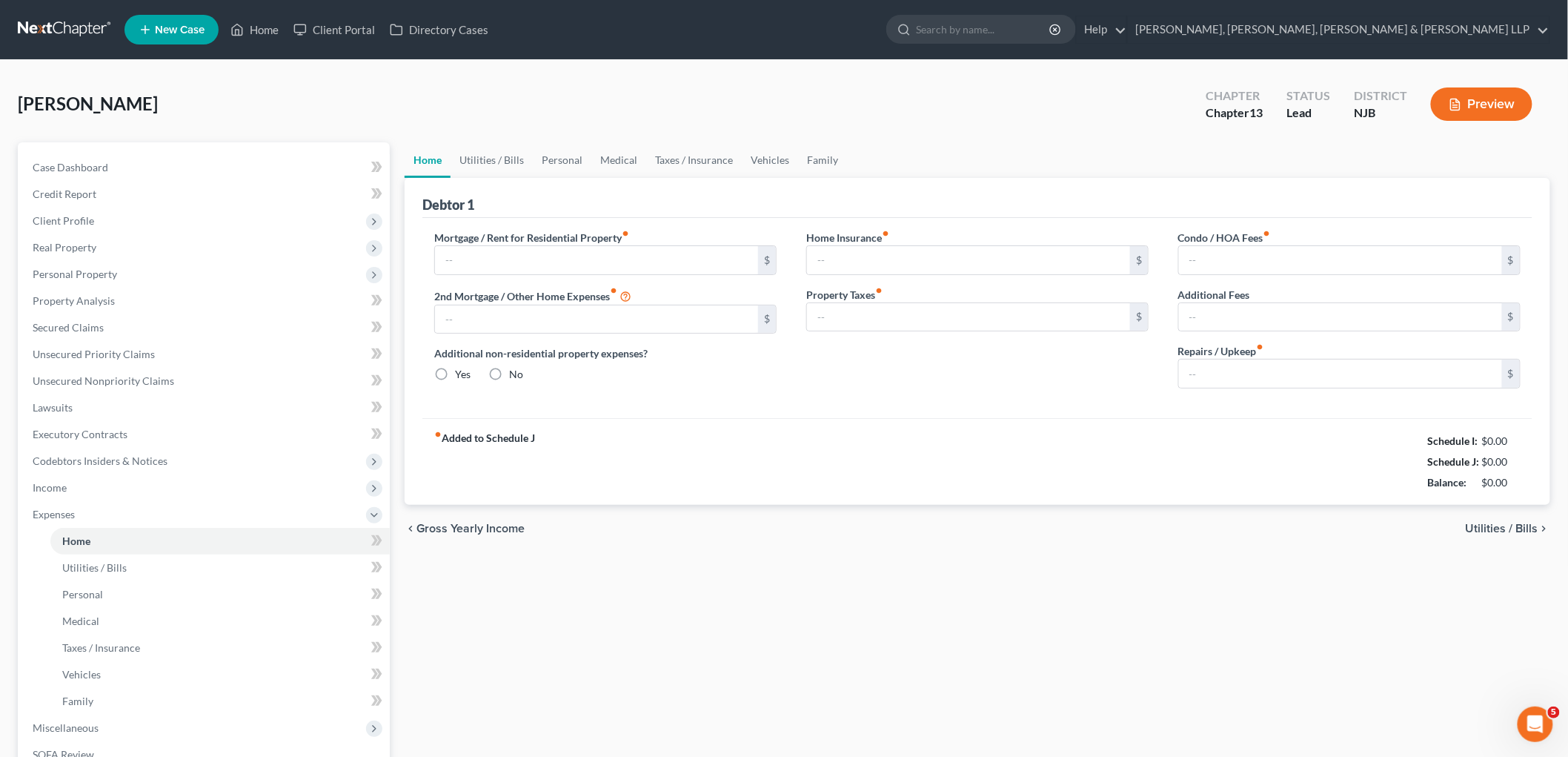
type input "2,072.79"
type input "0.00"
radio input "true"
type input "0.00"
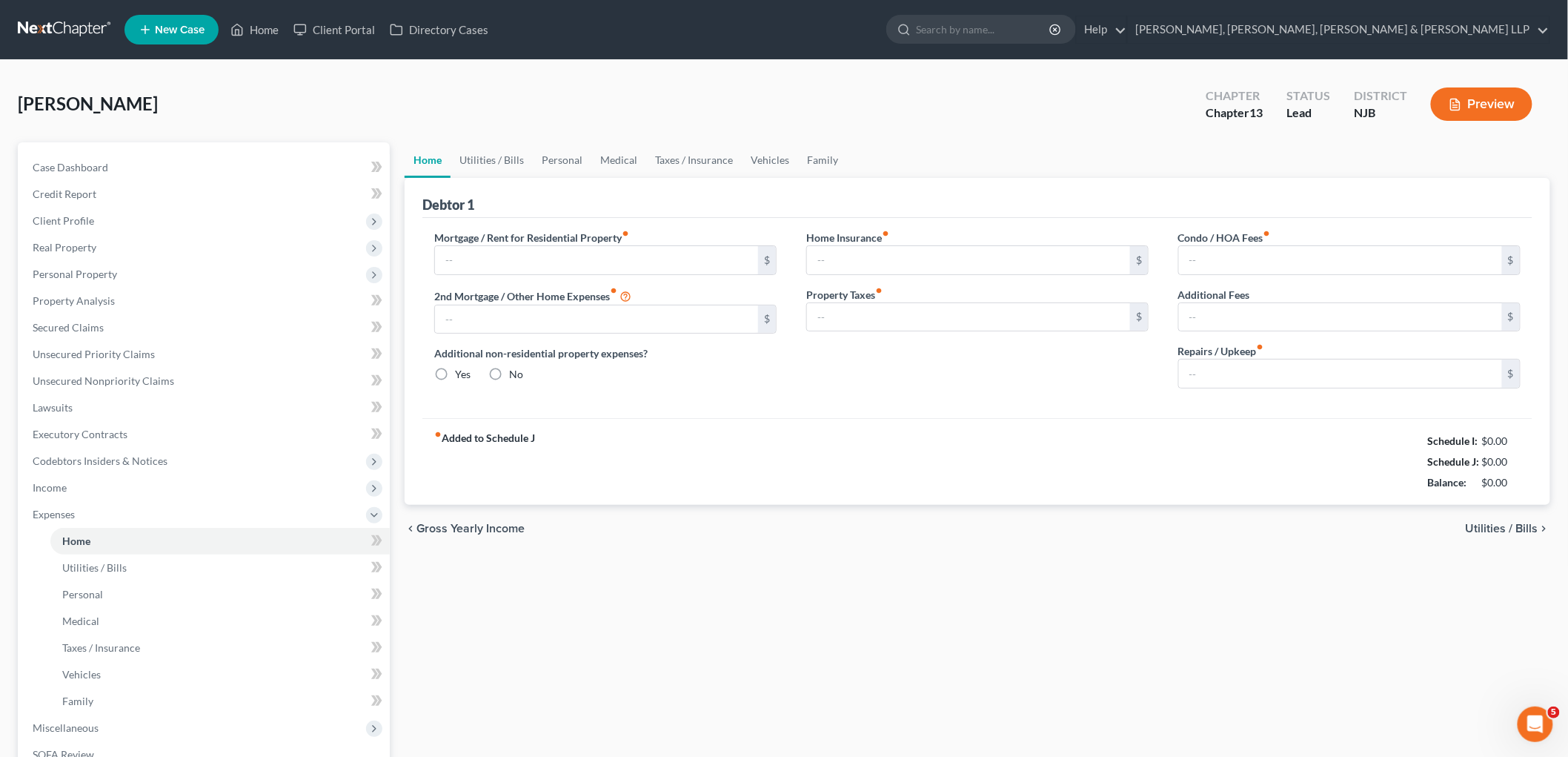
type input "0.00"
click at [495, 152] on link "Utilities / Bills" at bounding box center [491, 160] width 82 height 35
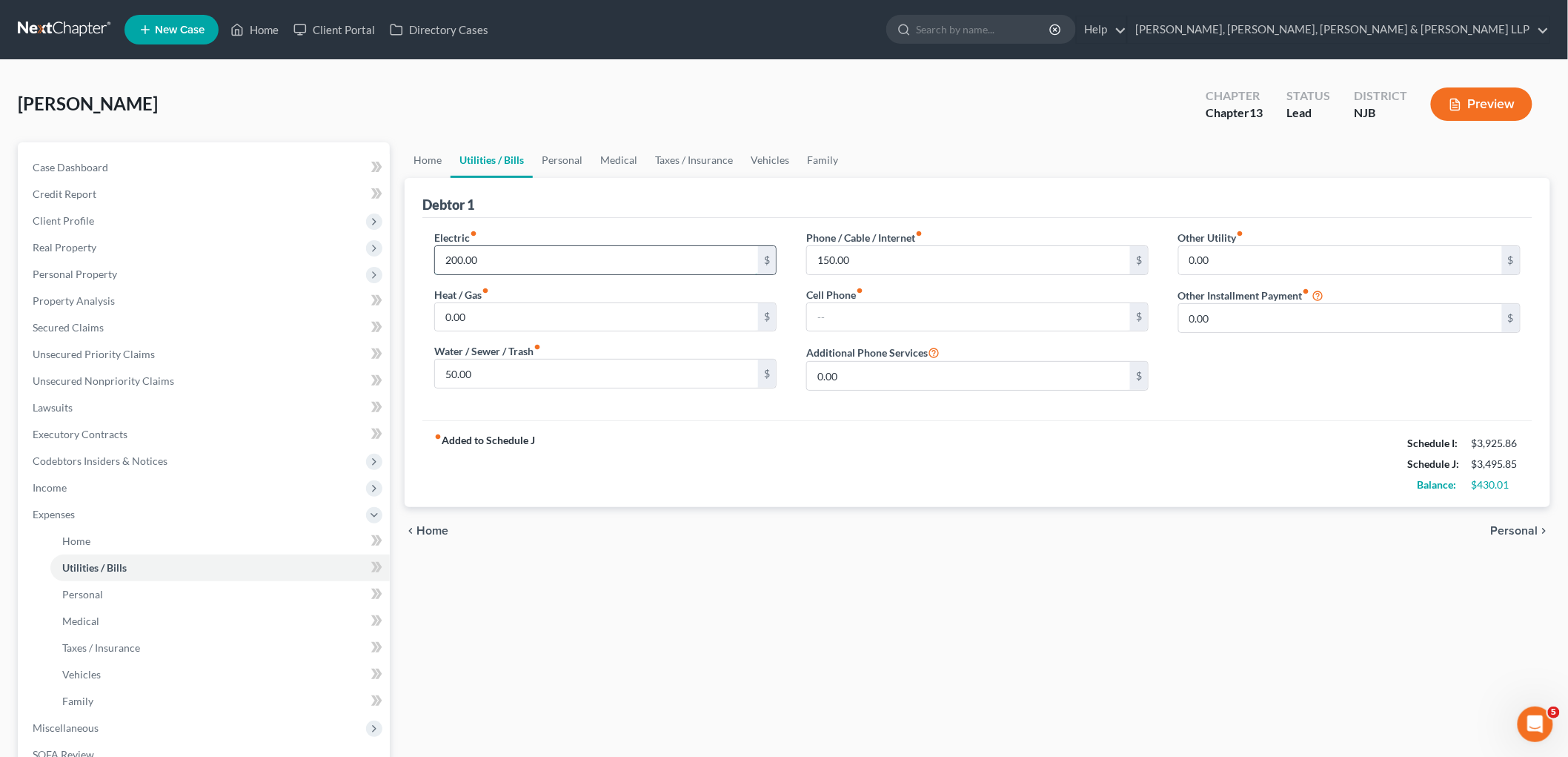
click at [510, 262] on input "200.00" at bounding box center [596, 261] width 323 height 28
type input "265.00"
click at [554, 160] on link "Personal" at bounding box center [563, 160] width 59 height 35
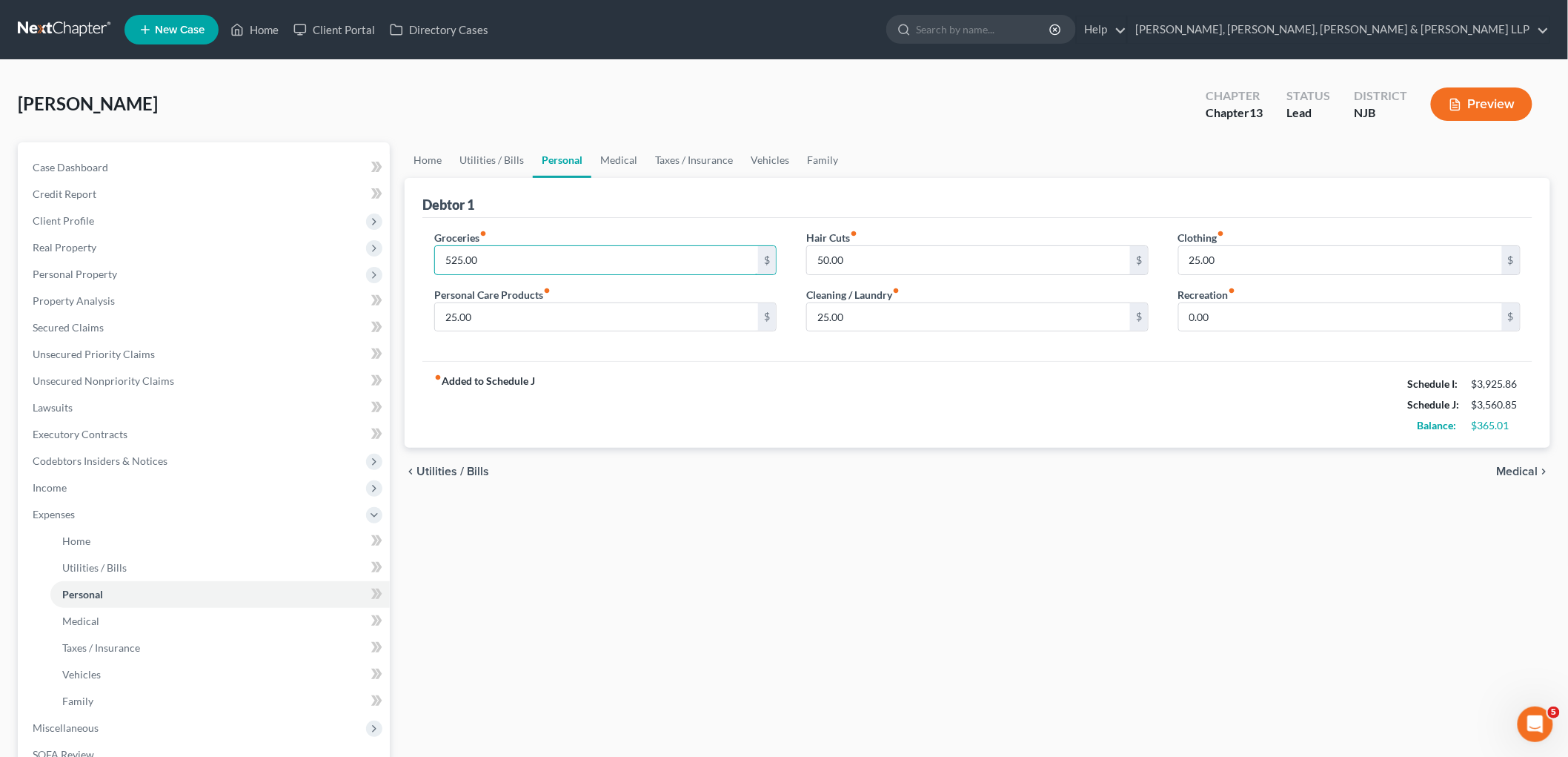
click at [515, 258] on input "525.00" at bounding box center [596, 261] width 323 height 28
type input "650.00"
click at [630, 384] on div "fiber_manual_record Added to Schedule J Schedule I: $3,925.86 Schedule J: $3,68…" at bounding box center [978, 405] width 1110 height 87
drag, startPoint x: 766, startPoint y: 152, endPoint x: 540, endPoint y: 317, distance: 279.8
click at [766, 151] on link "Vehicles" at bounding box center [770, 160] width 56 height 35
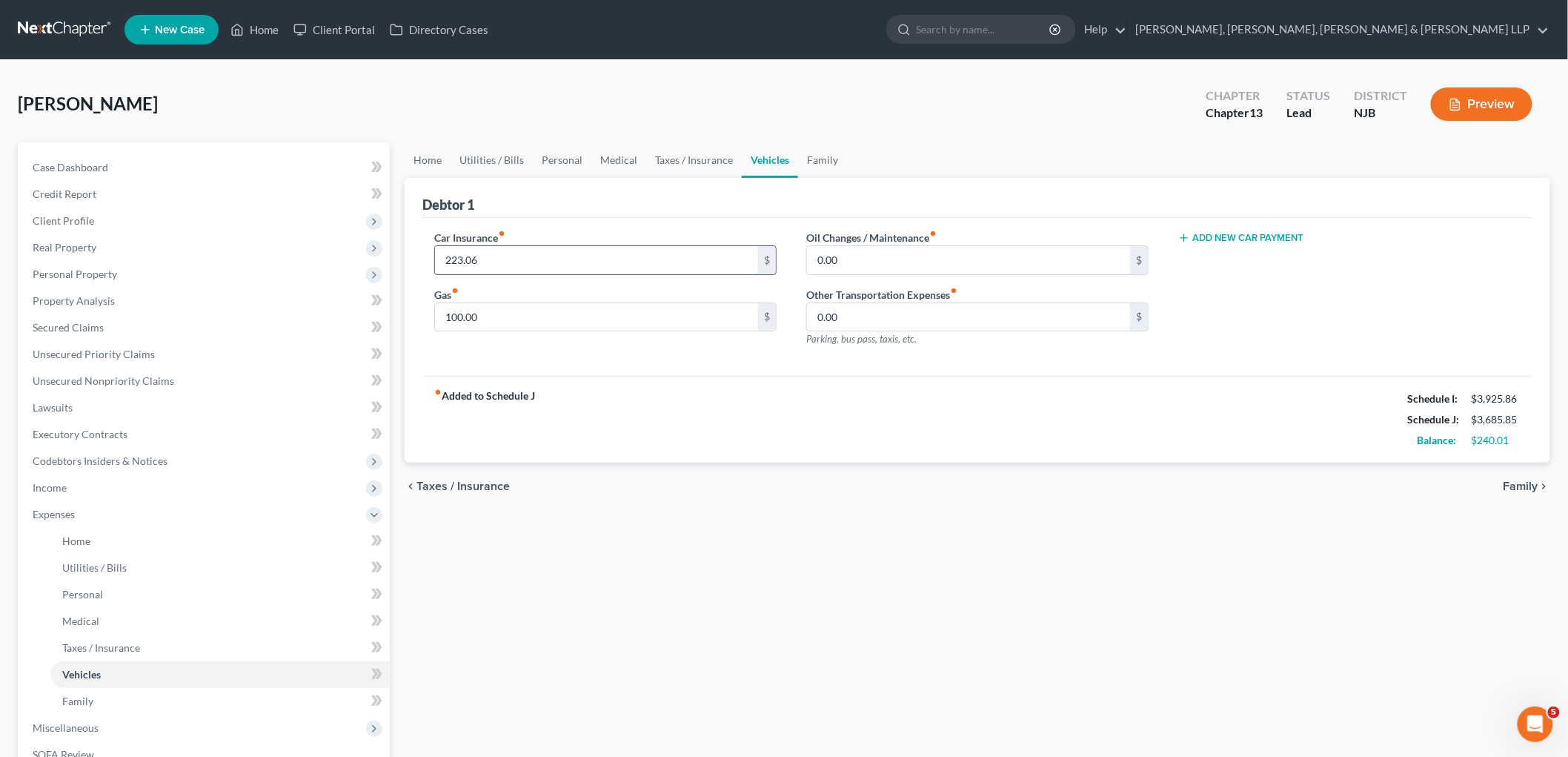
click at [522, 265] on input "223.06" at bounding box center [596, 261] width 323 height 28
type input "2"
type input "155.86"
click at [760, 442] on div "fiber_manual_record Added to Schedule J Schedule I: $3,925.86 Schedule J: $3,61…" at bounding box center [978, 419] width 1110 height 87
click at [552, 156] on link "Personal" at bounding box center [563, 160] width 59 height 35
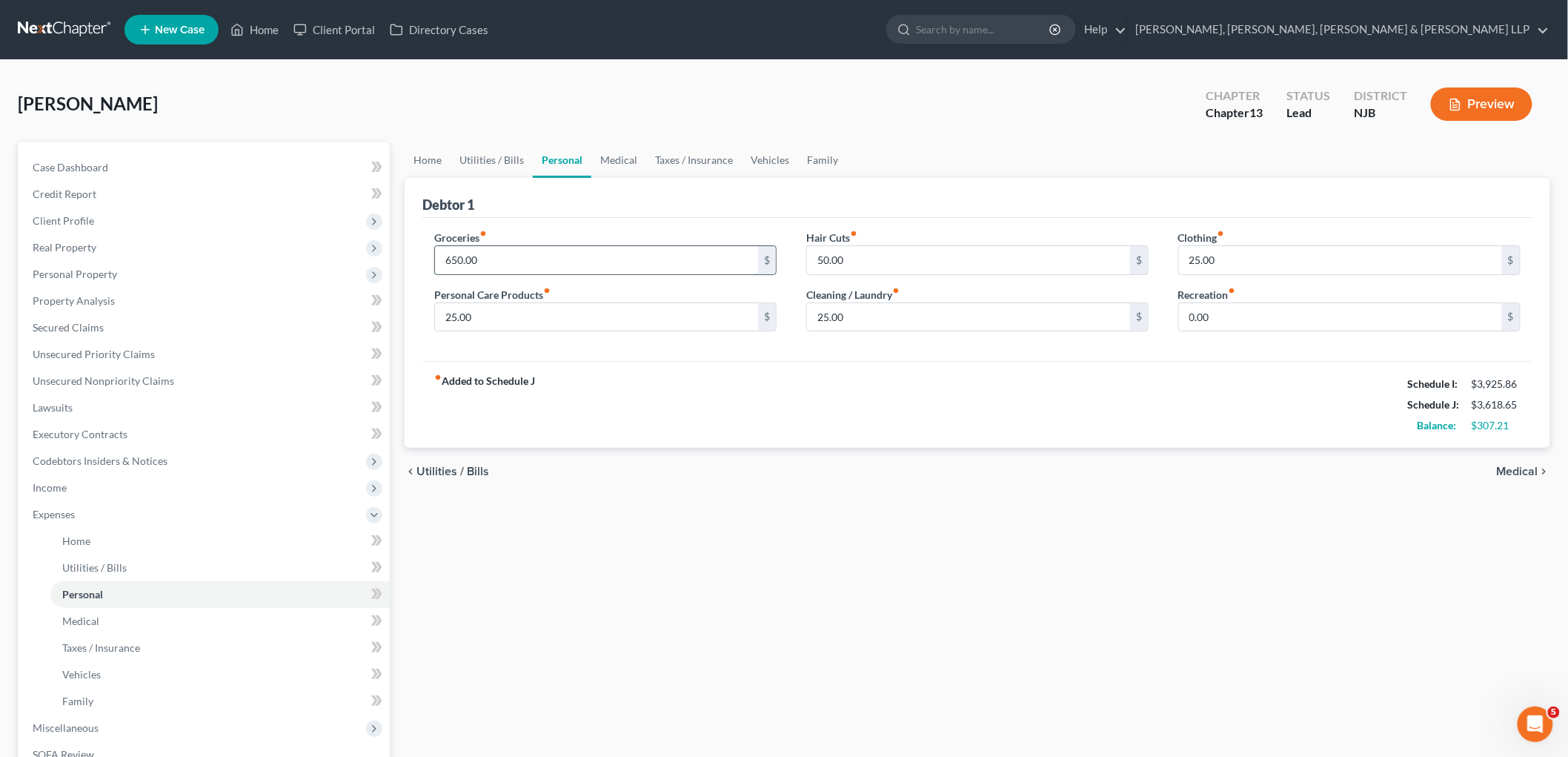
click at [508, 254] on input "650.00" at bounding box center [596, 261] width 323 height 28
type input "550"
click at [558, 582] on div "Home Utilities / Bills Personal Medical Taxes / Insurance Vehicles Family Debto…" at bounding box center [977, 544] width 1160 height 803
click at [937, 574] on div "Home Utilities / Bills Personal Medical Taxes / Insurance Vehicles Family Debto…" at bounding box center [977, 544] width 1160 height 803
drag, startPoint x: 66, startPoint y: 240, endPoint x: 66, endPoint y: 248, distance: 8.0
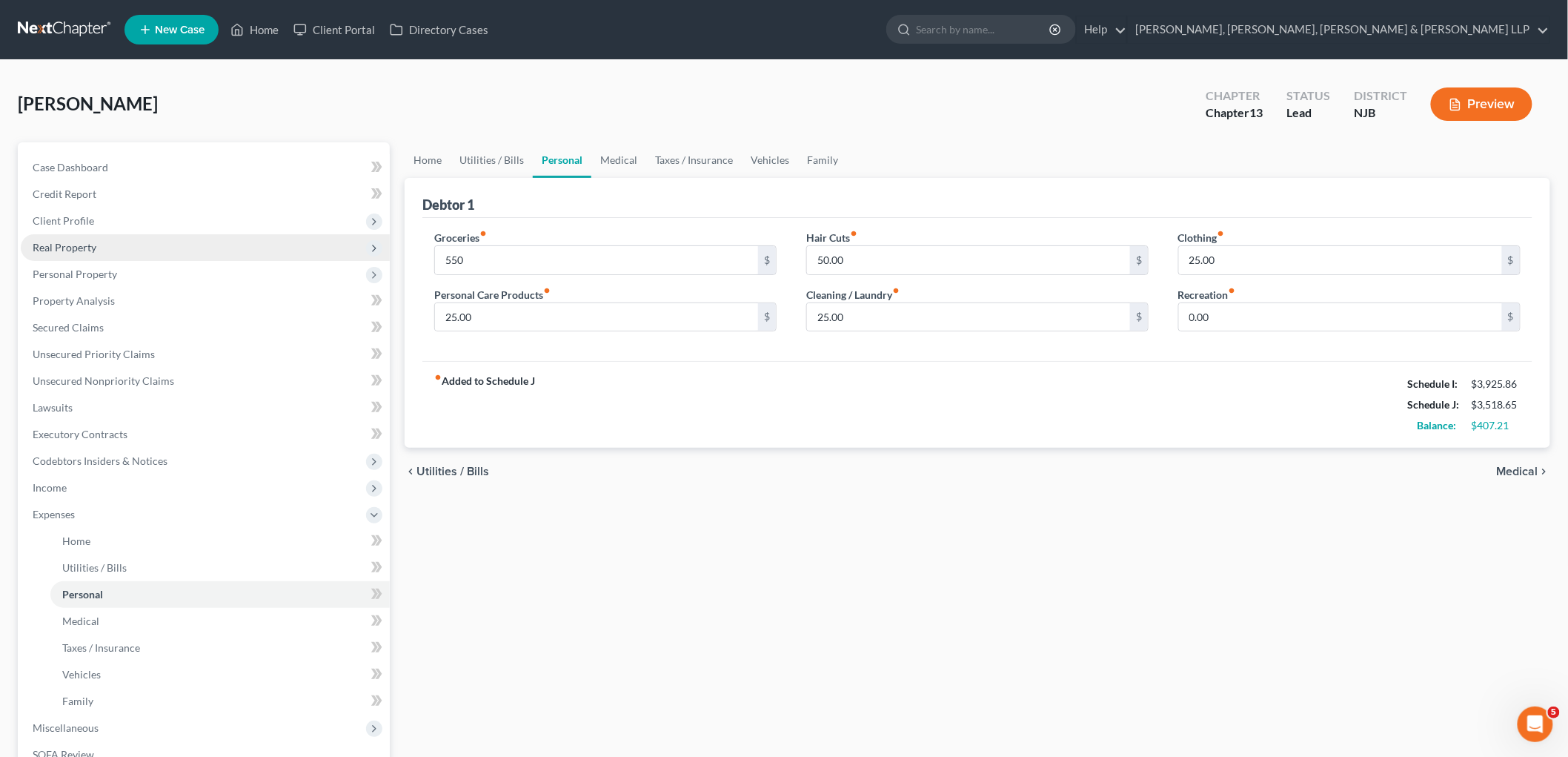
click at [66, 241] on span "Real Property" at bounding box center [65, 247] width 64 height 12
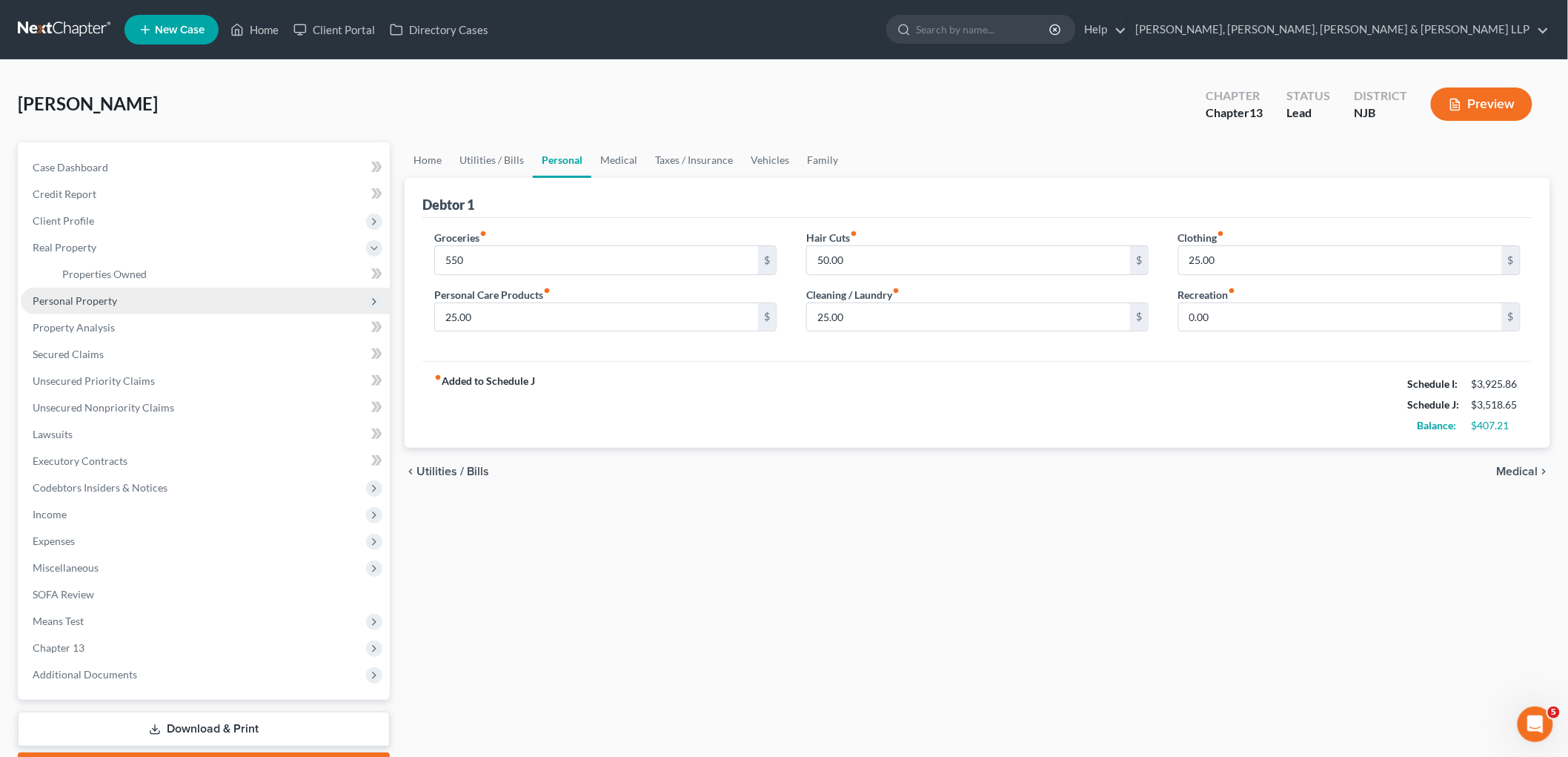
click at [67, 298] on span "Personal Property" at bounding box center [75, 300] width 84 height 12
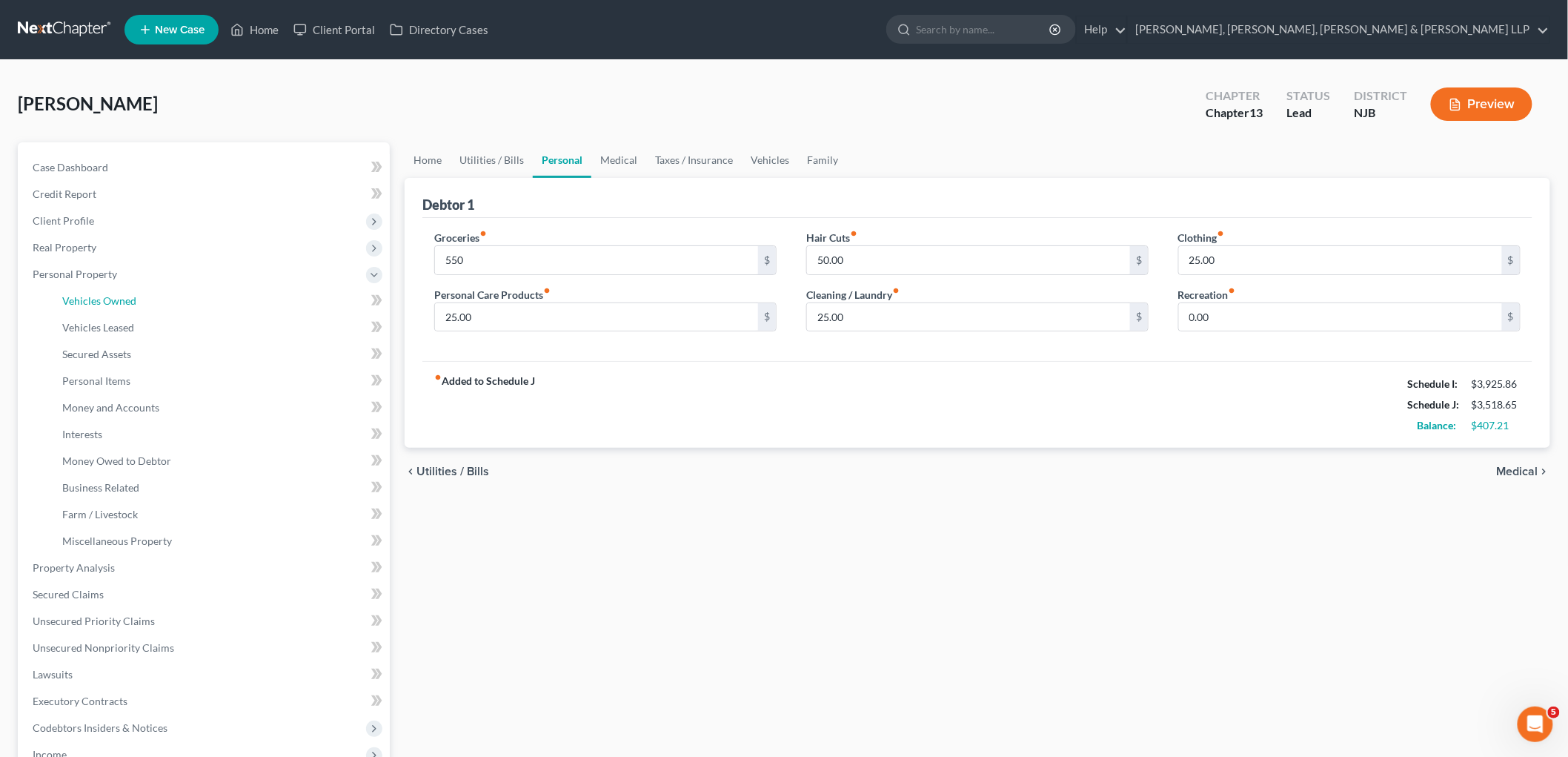
click at [97, 301] on span "Vehicles Owned" at bounding box center [99, 300] width 75 height 12
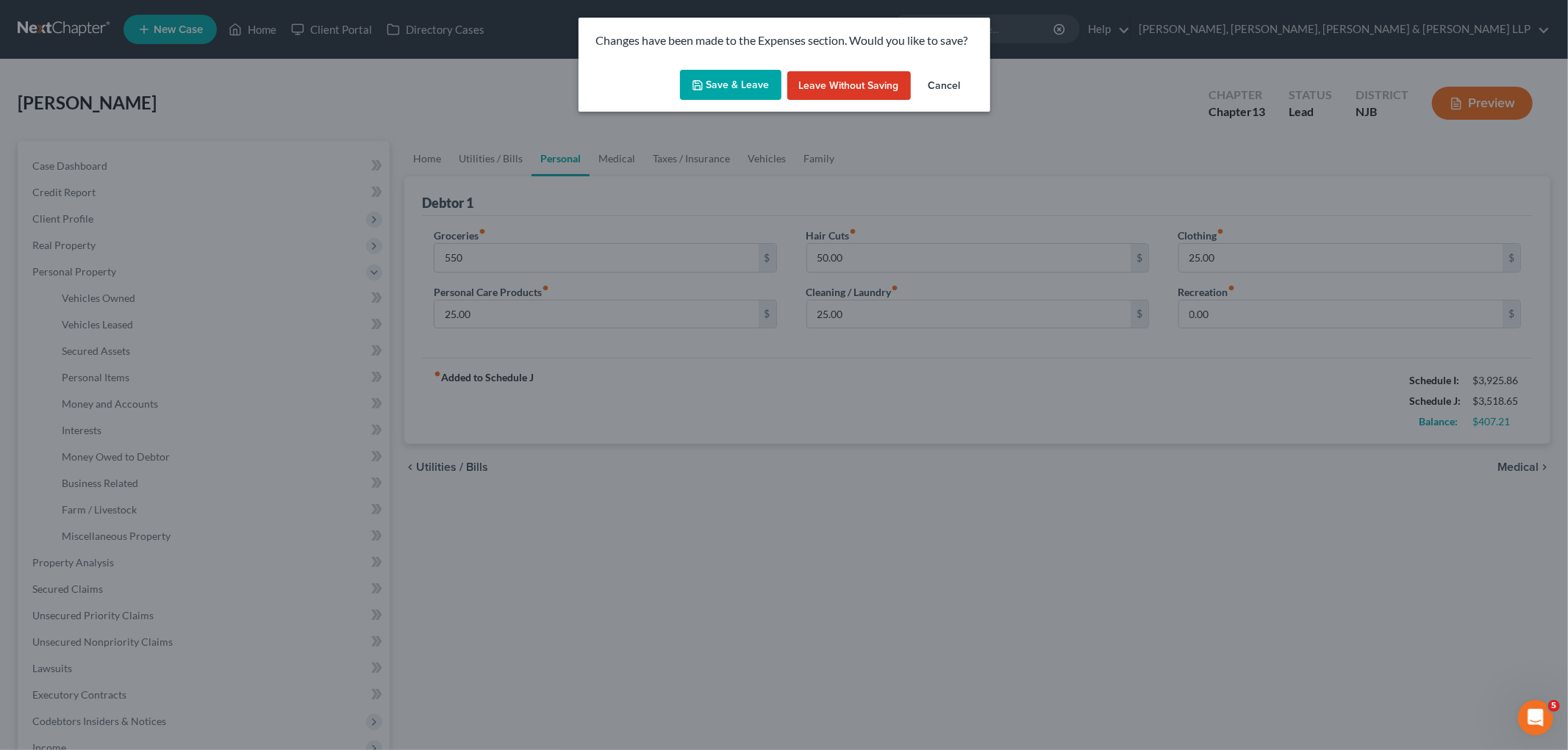
click at [719, 80] on button "Save & Leave" at bounding box center [730, 85] width 102 height 31
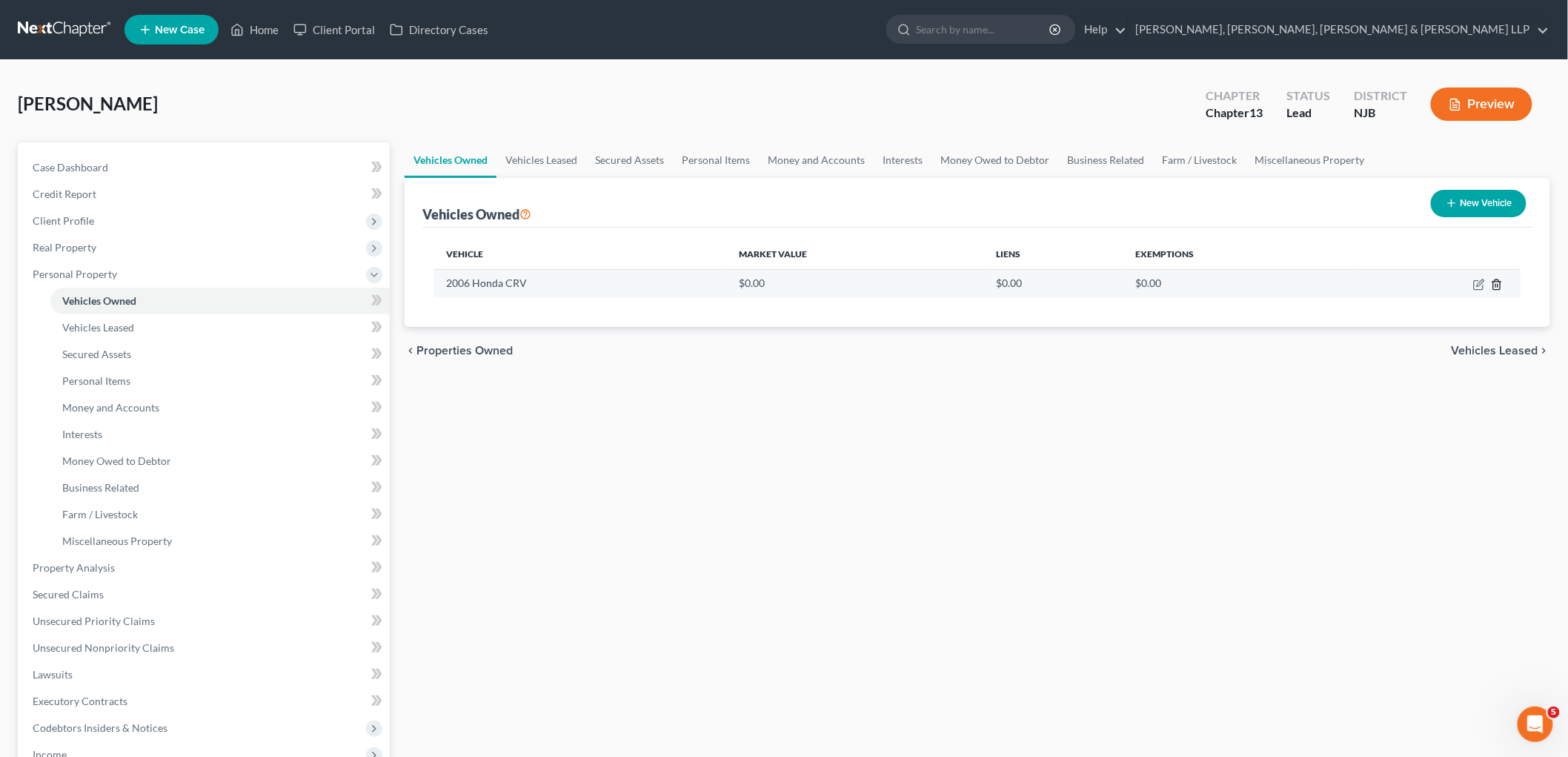
click at [1498, 286] on line "button" at bounding box center [1498, 286] width 0 height 3
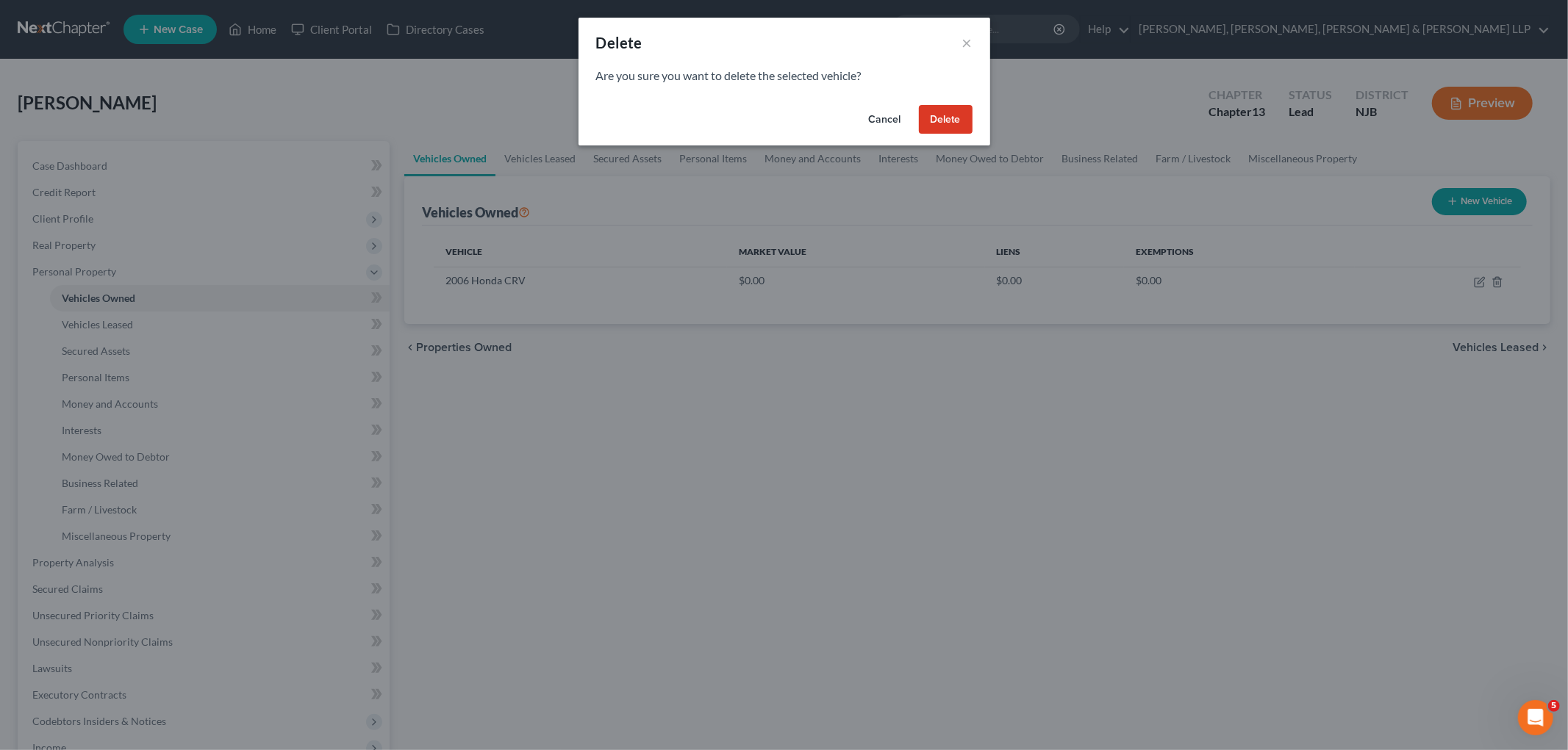
drag, startPoint x: 957, startPoint y: 125, endPoint x: 818, endPoint y: 426, distance: 331.5
click at [957, 123] on button "Delete" at bounding box center [945, 119] width 54 height 29
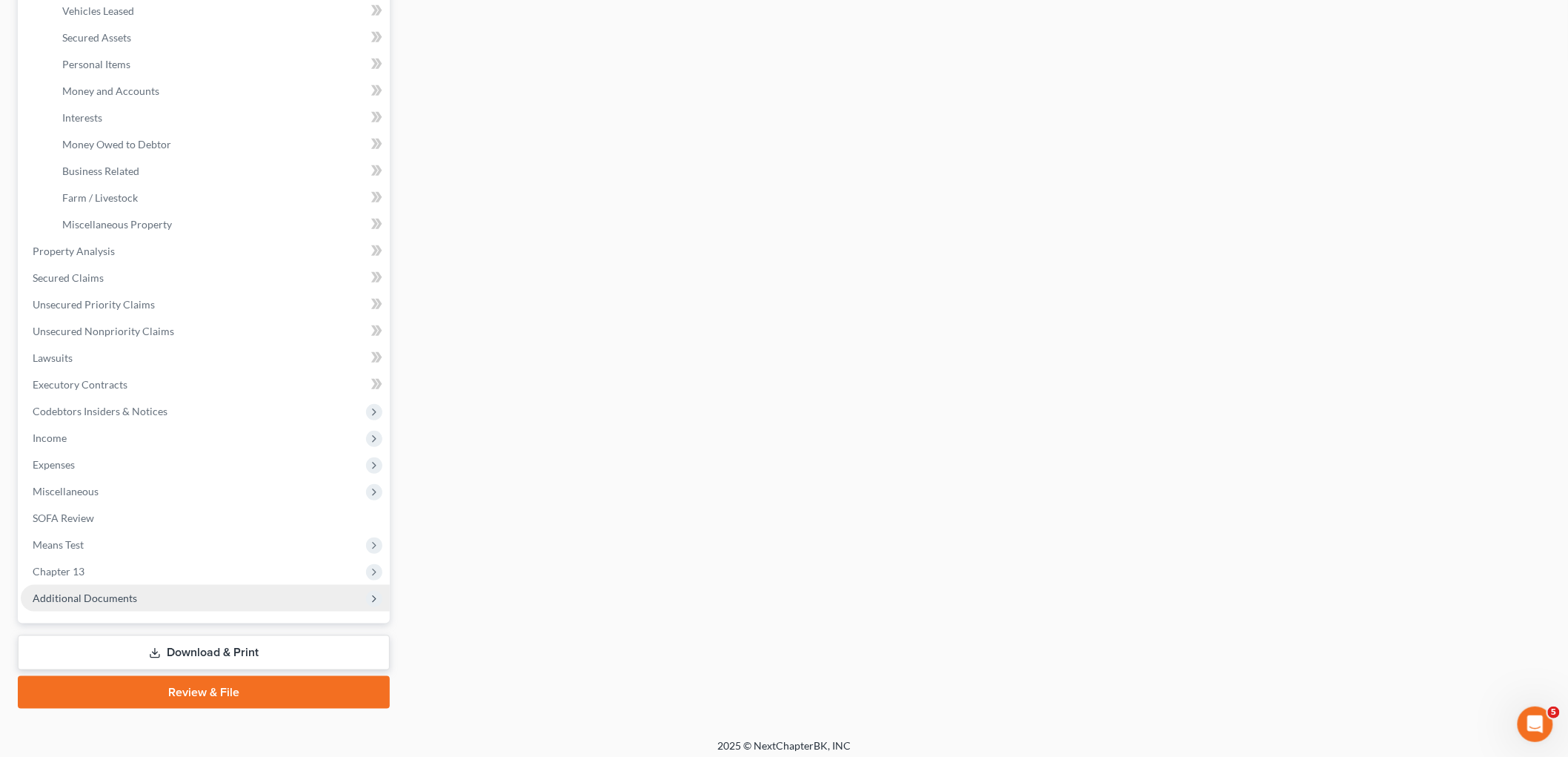
scroll to position [323, 0]
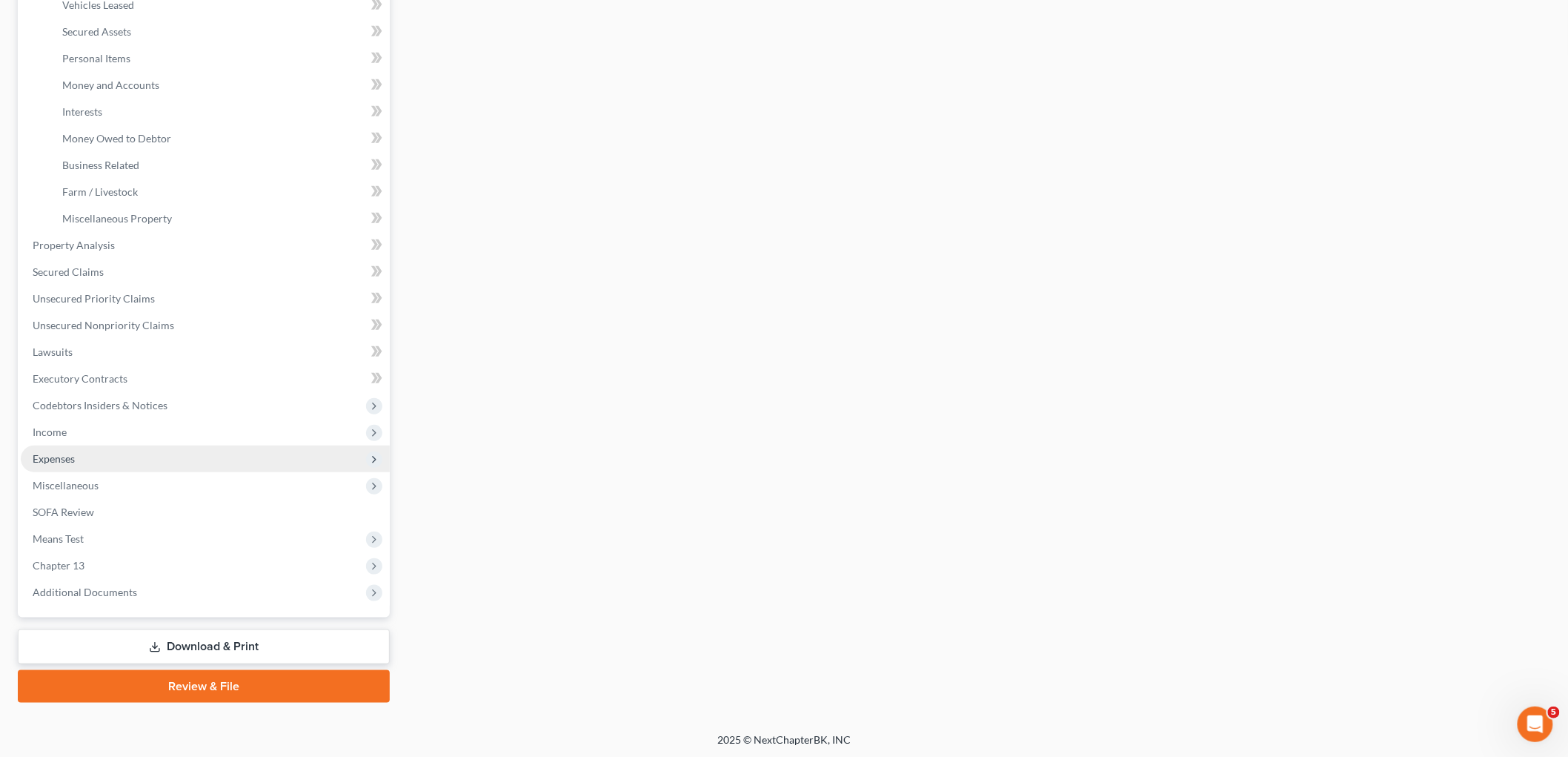
click at [59, 463] on span "Expenses" at bounding box center [205, 459] width 369 height 27
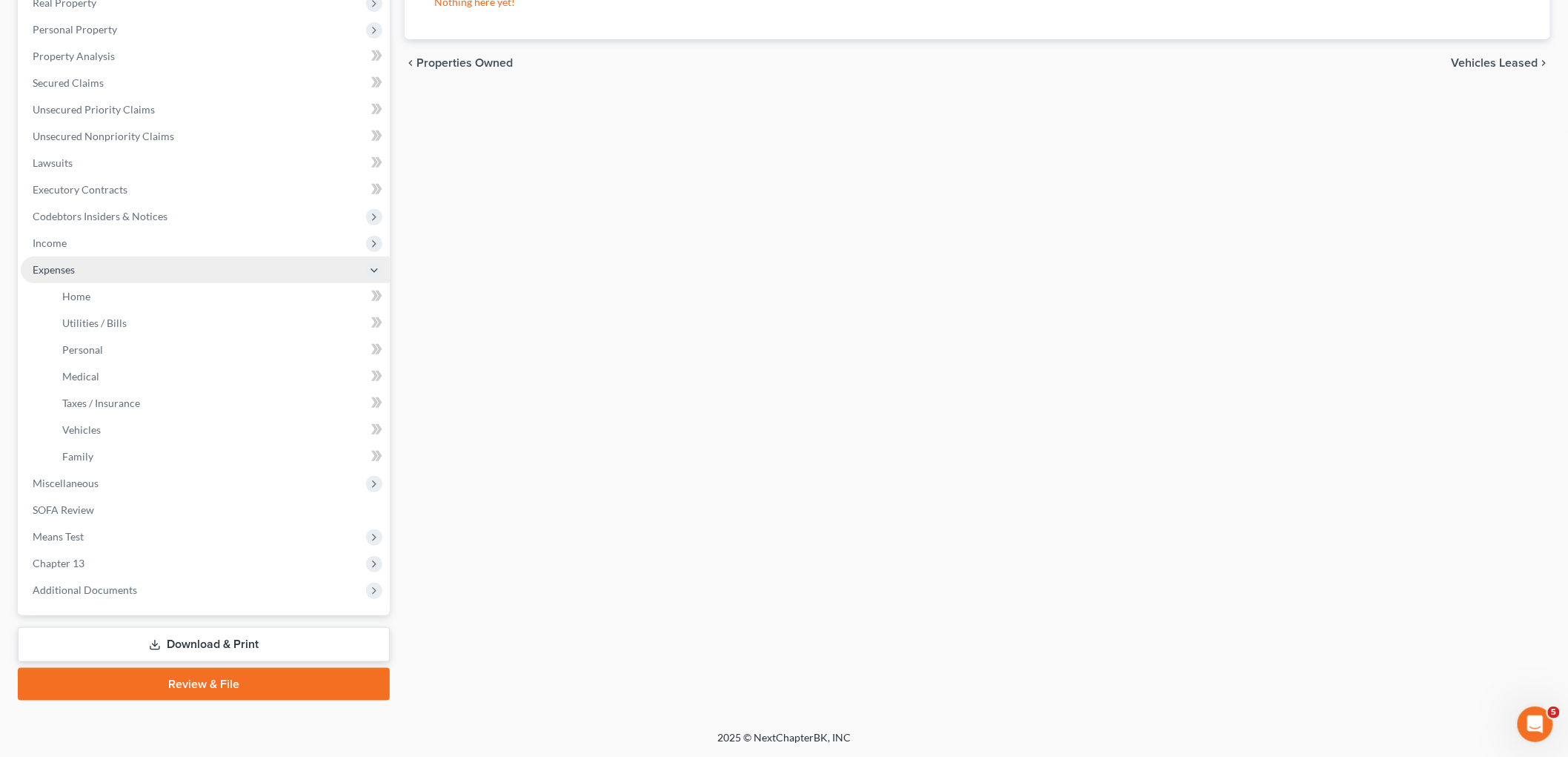
scroll to position [243, 0]
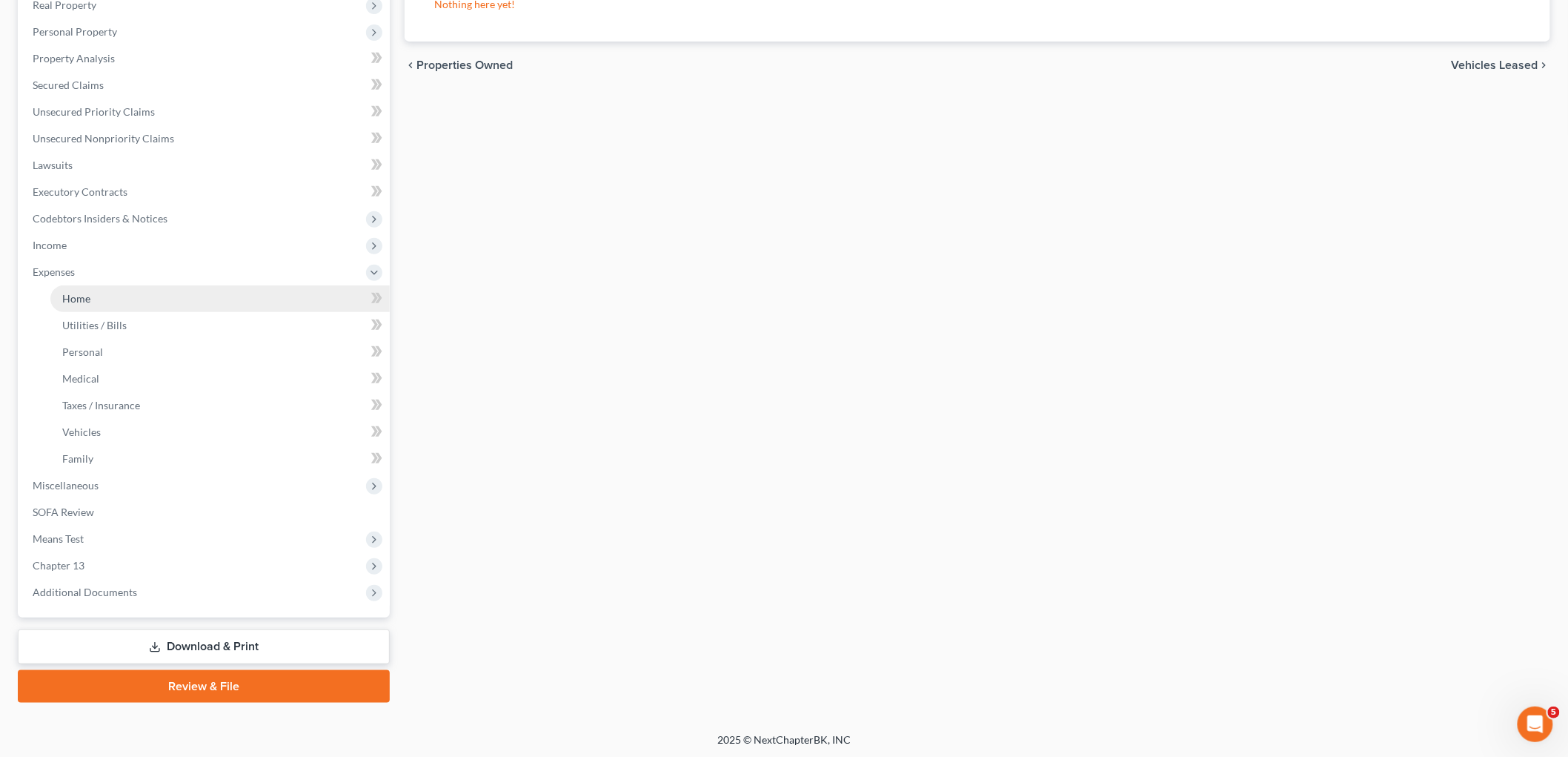
click at [76, 292] on span "Home" at bounding box center [76, 298] width 28 height 12
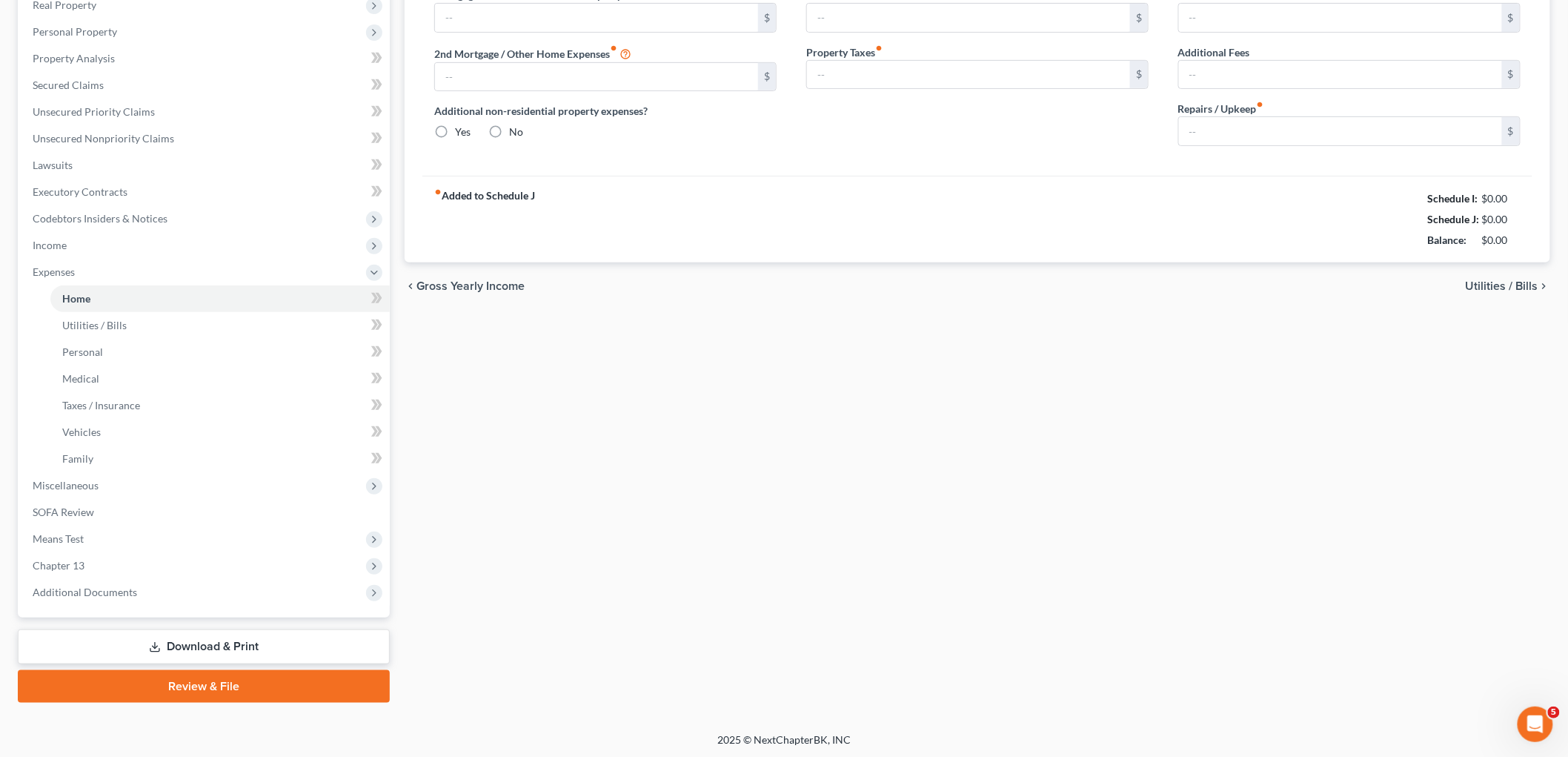
type input "2,072.79"
type input "0.00"
radio input "true"
type input "0.00"
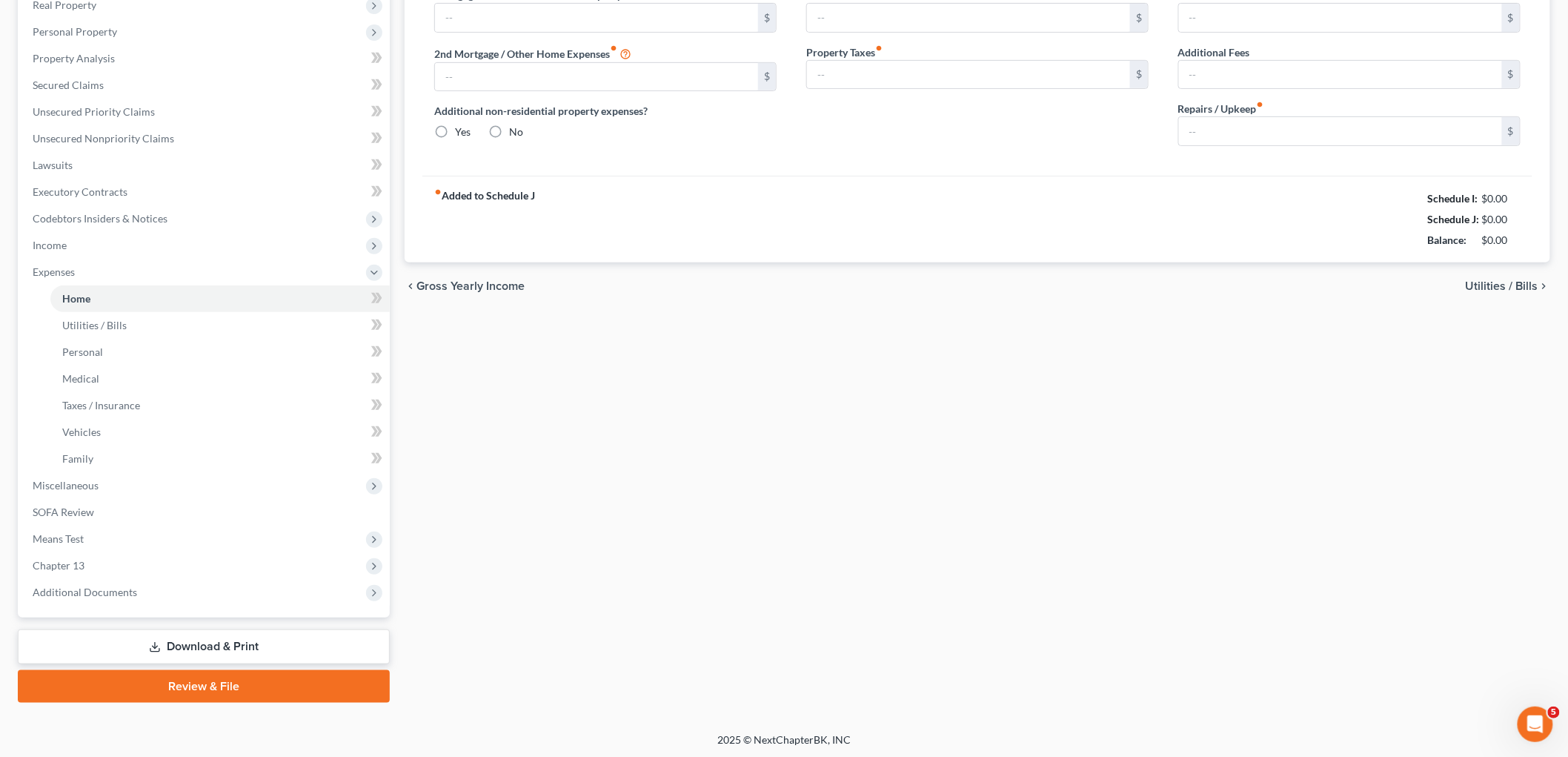
type input "0.00"
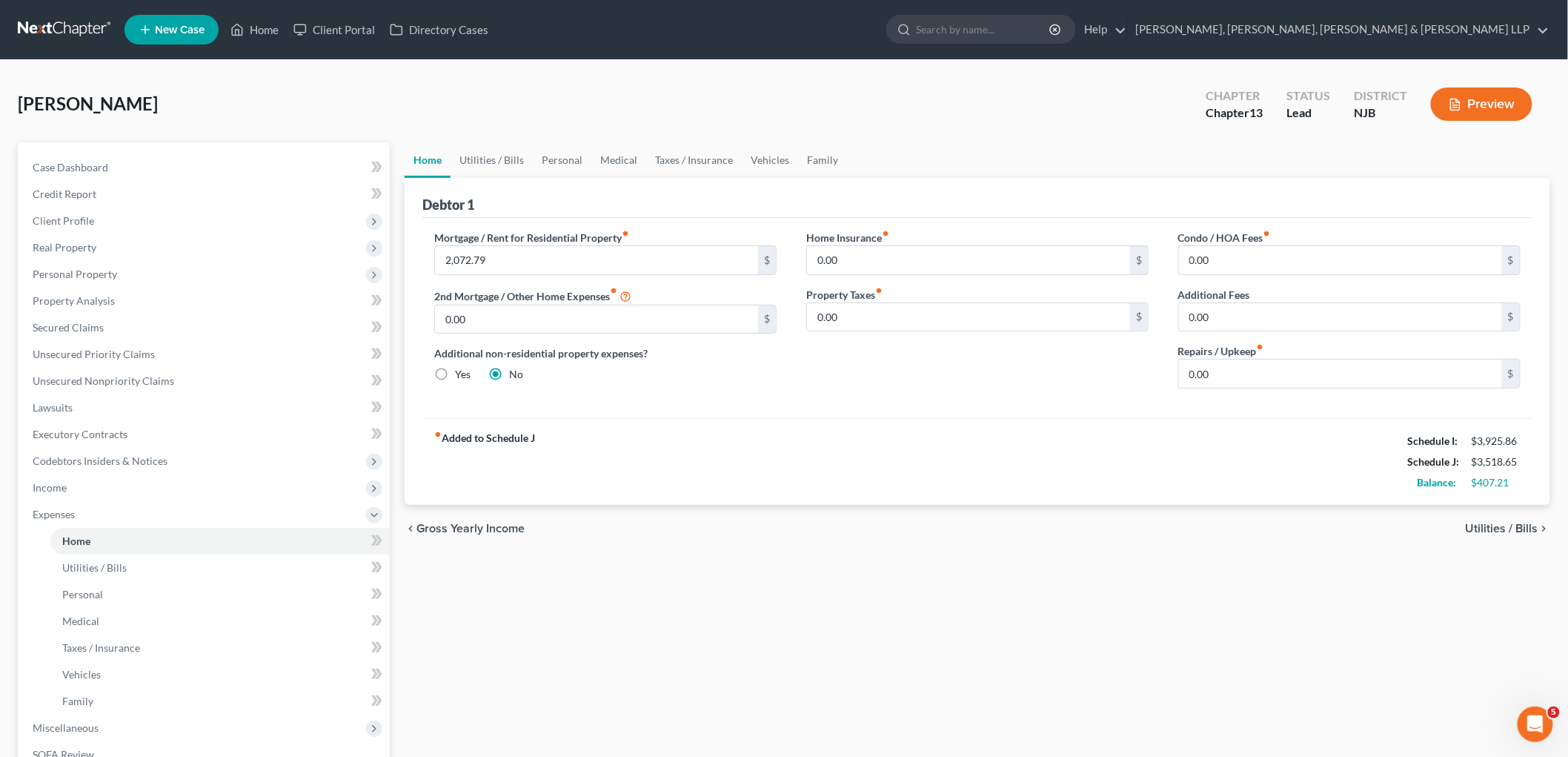
click at [675, 341] on div "Mortgage / Rent for Residential Property fiber_manual_record 2,072.79 $ 2nd Mor…" at bounding box center [605, 315] width 372 height 170
click at [242, 28] on icon at bounding box center [237, 30] width 11 height 11
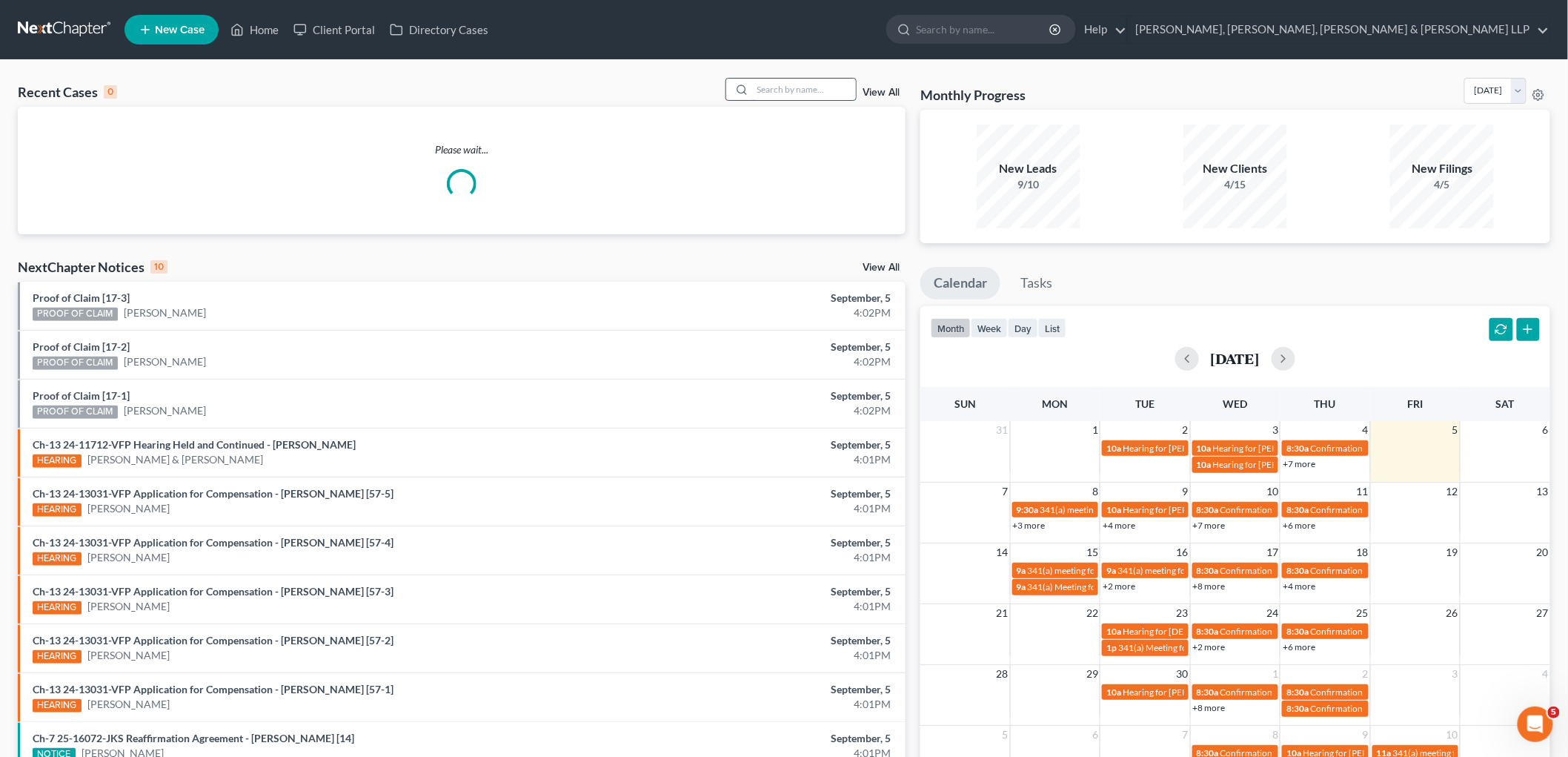
click at [804, 90] on input "search" at bounding box center [804, 89] width 104 height 21
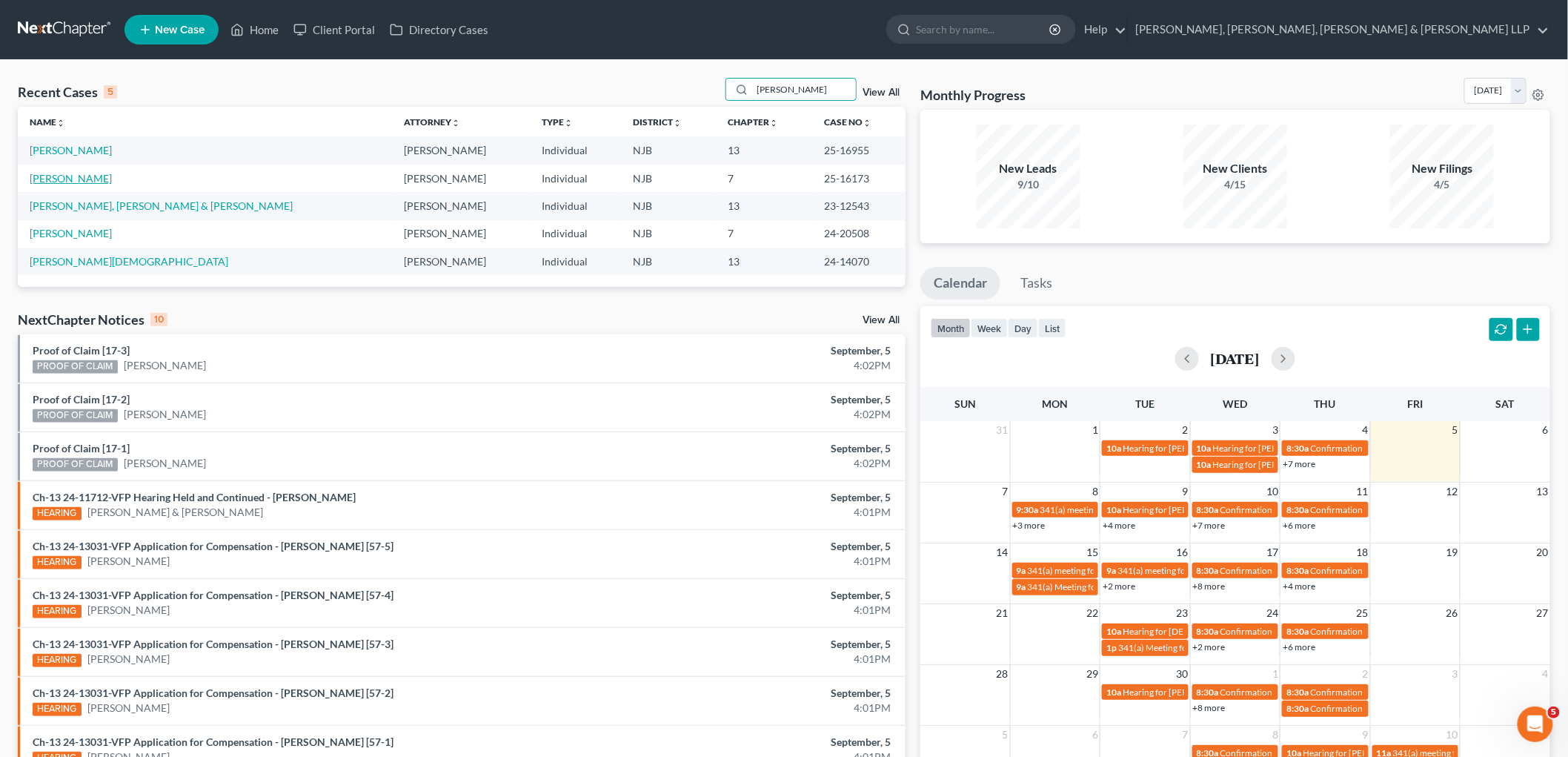
type input "[PERSON_NAME]"
click at [75, 179] on link "[PERSON_NAME]" at bounding box center [70, 178] width 82 height 12
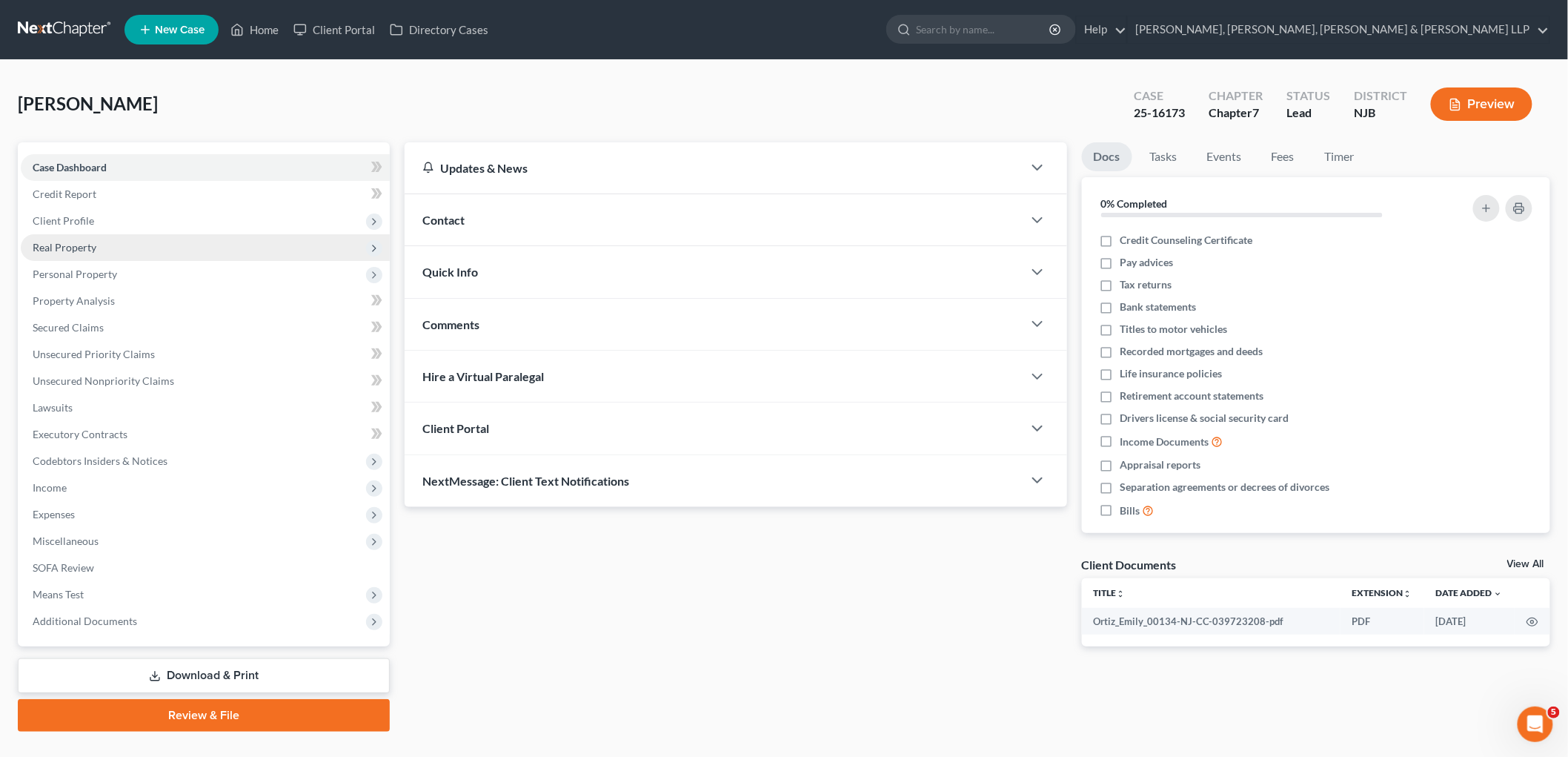
click at [66, 243] on span "Real Property" at bounding box center [65, 247] width 64 height 12
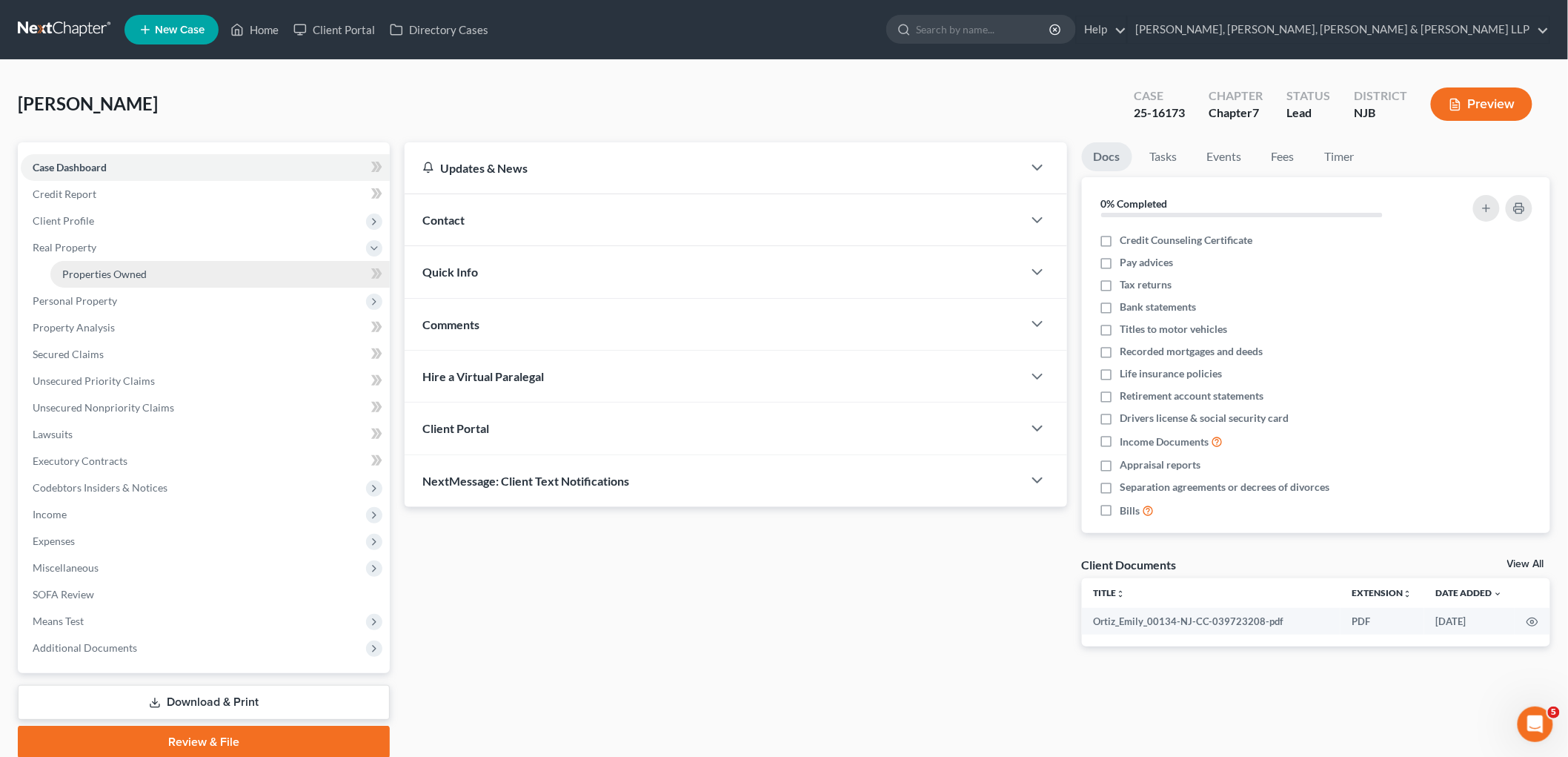
click at [88, 271] on span "Properties Owned" at bounding box center [104, 274] width 84 height 12
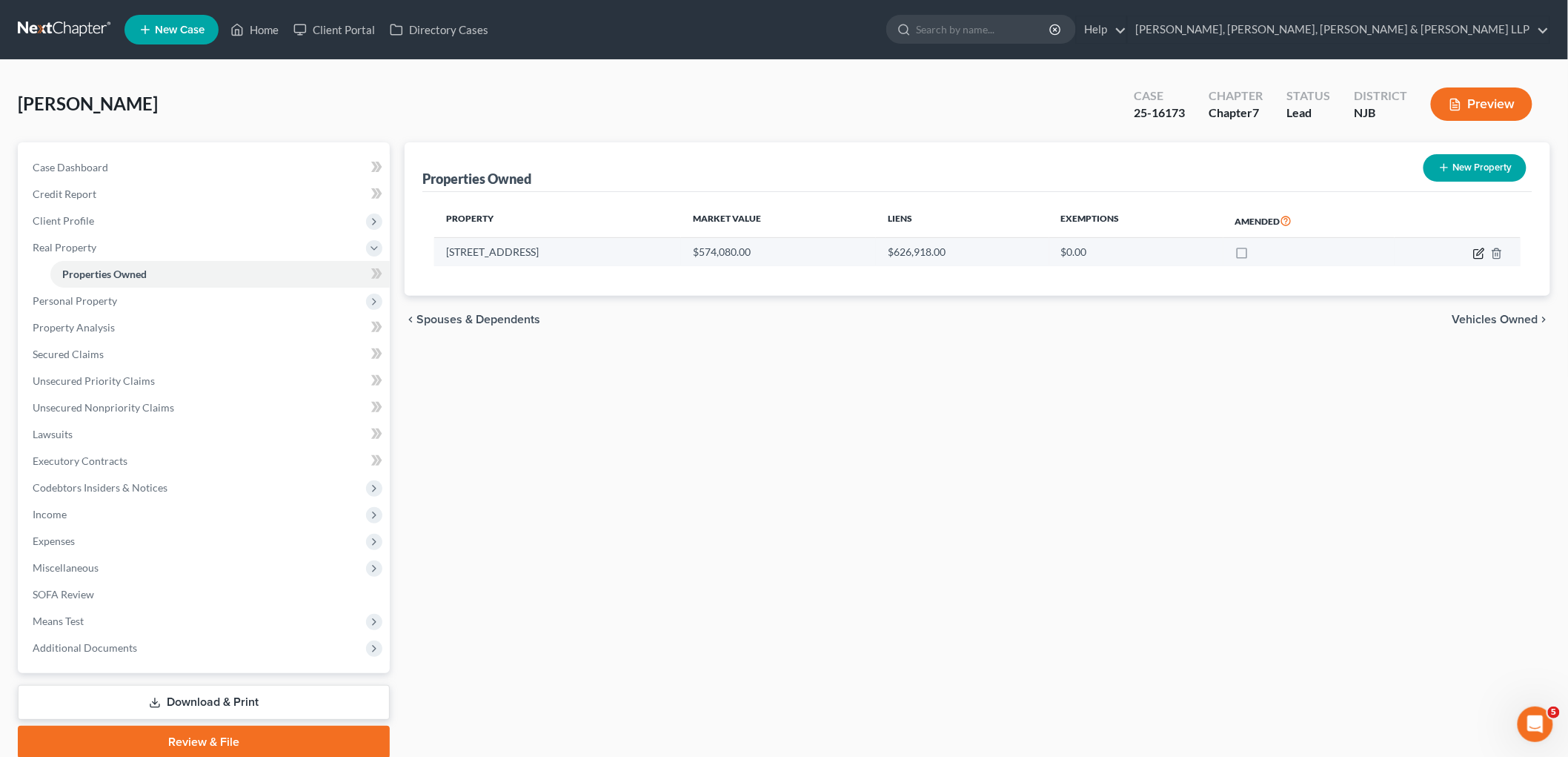
click at [1477, 253] on icon "button" at bounding box center [1479, 253] width 11 height 11
select select "9"
select select "3"
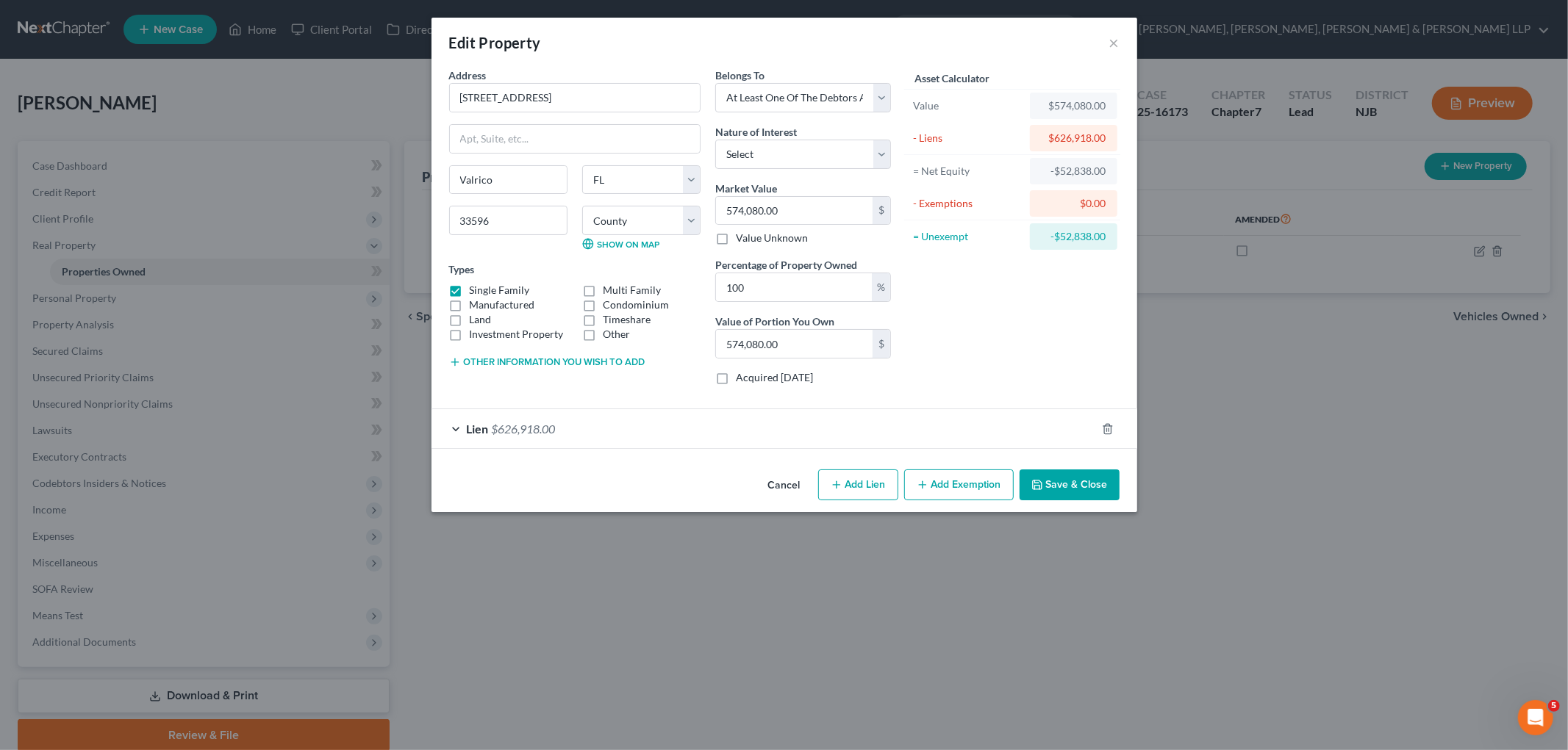
click at [612, 441] on div "Lien $626,918.00" at bounding box center [763, 429] width 664 height 39
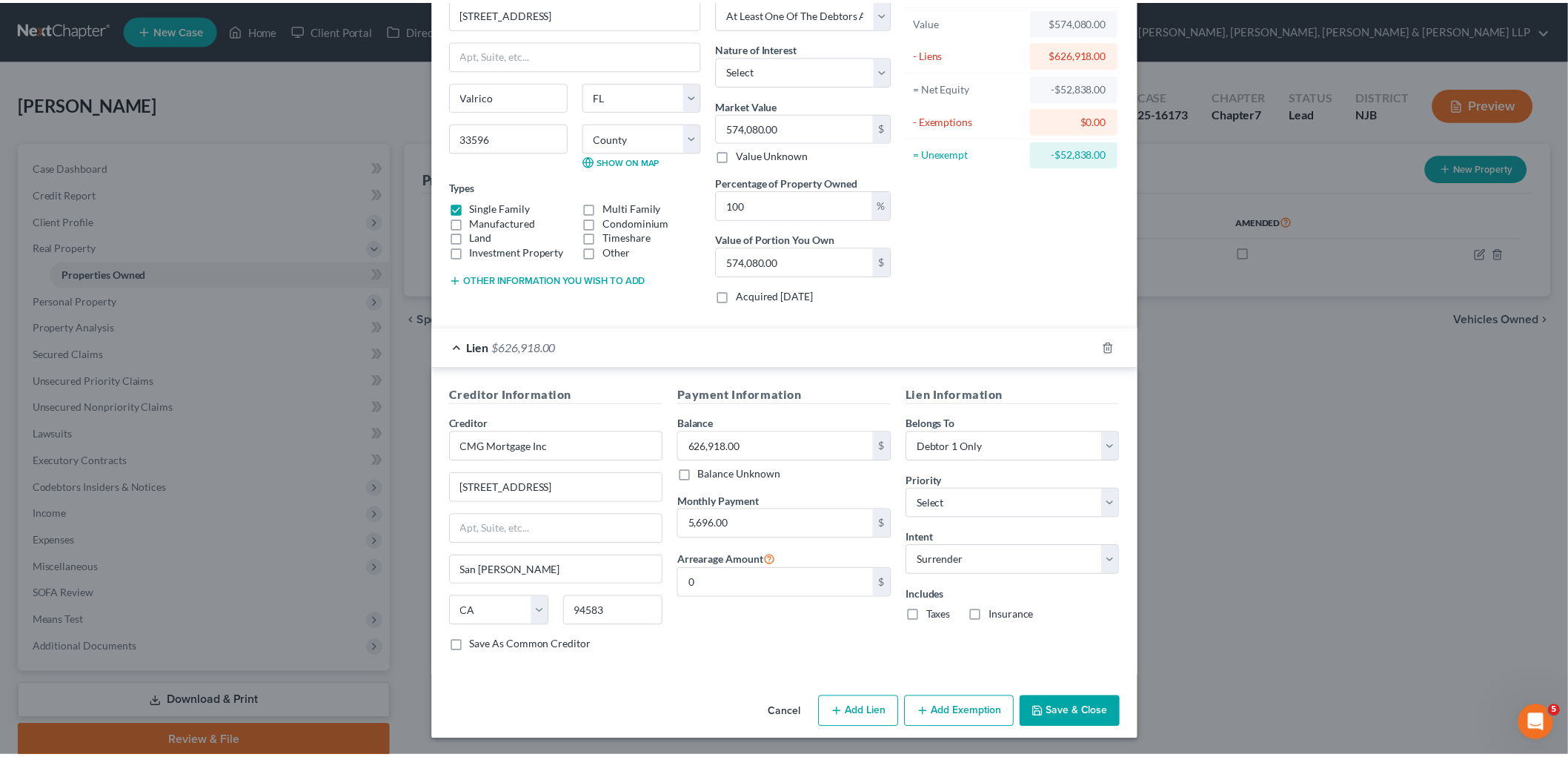
scroll to position [88, 0]
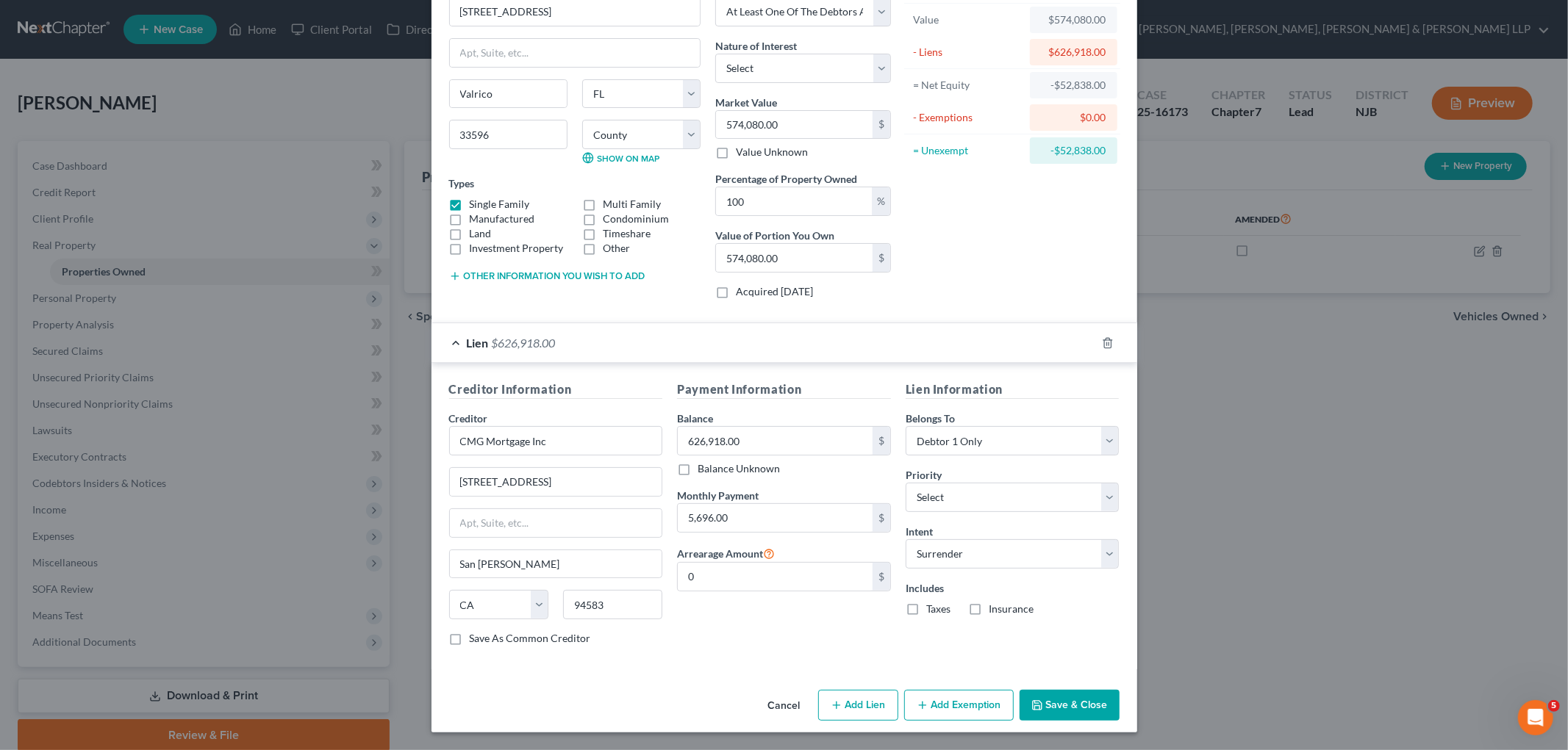
click at [980, 600] on div "Includes Taxes Insurance" at bounding box center [1012, 598] width 214 height 36
drag, startPoint x: 785, startPoint y: 705, endPoint x: 57, endPoint y: 534, distance: 747.8
click at [785, 705] on button "Cancel" at bounding box center [784, 706] width 56 height 29
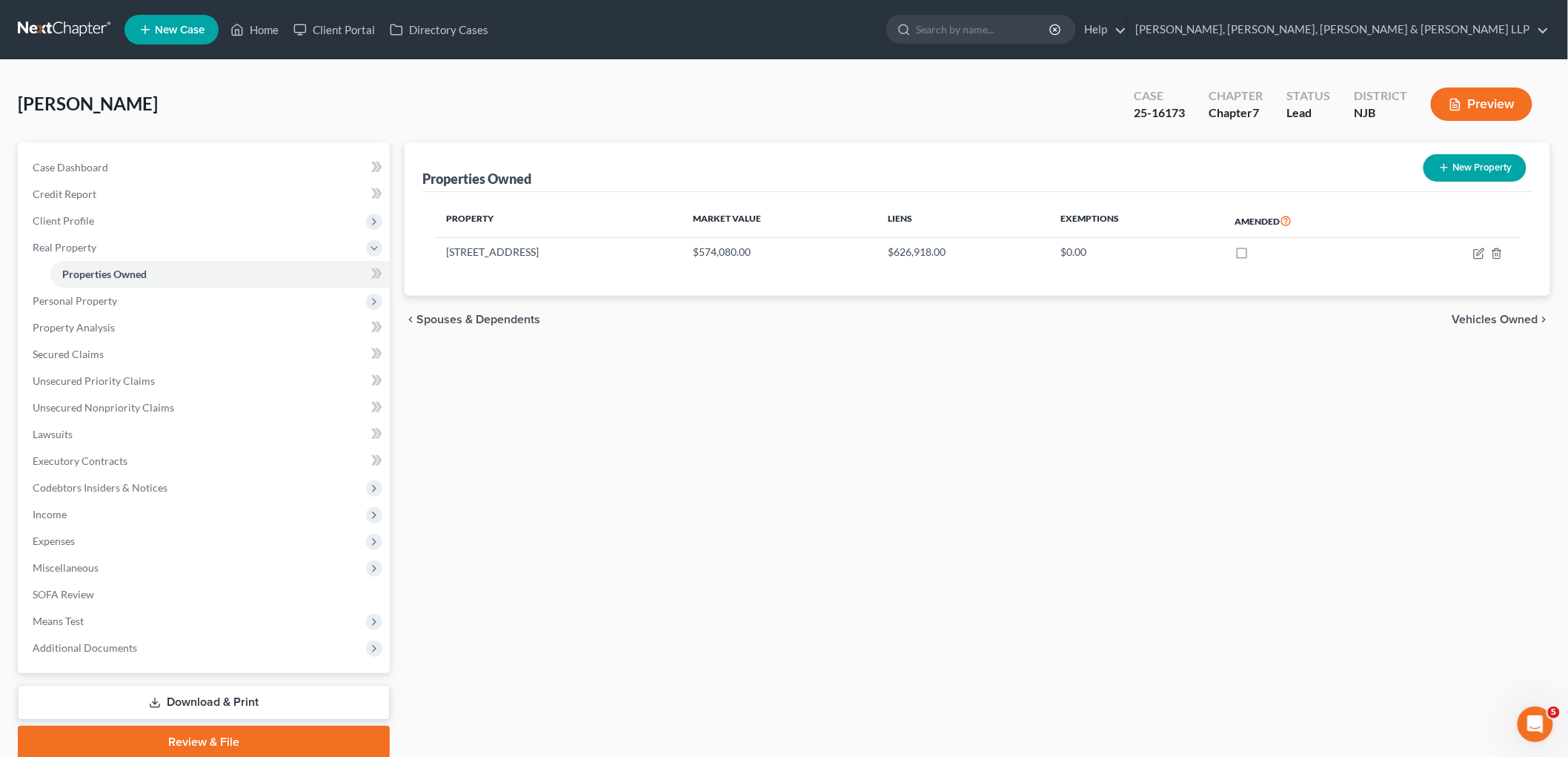
click at [57, 539] on span "Expenses" at bounding box center [54, 541] width 43 height 12
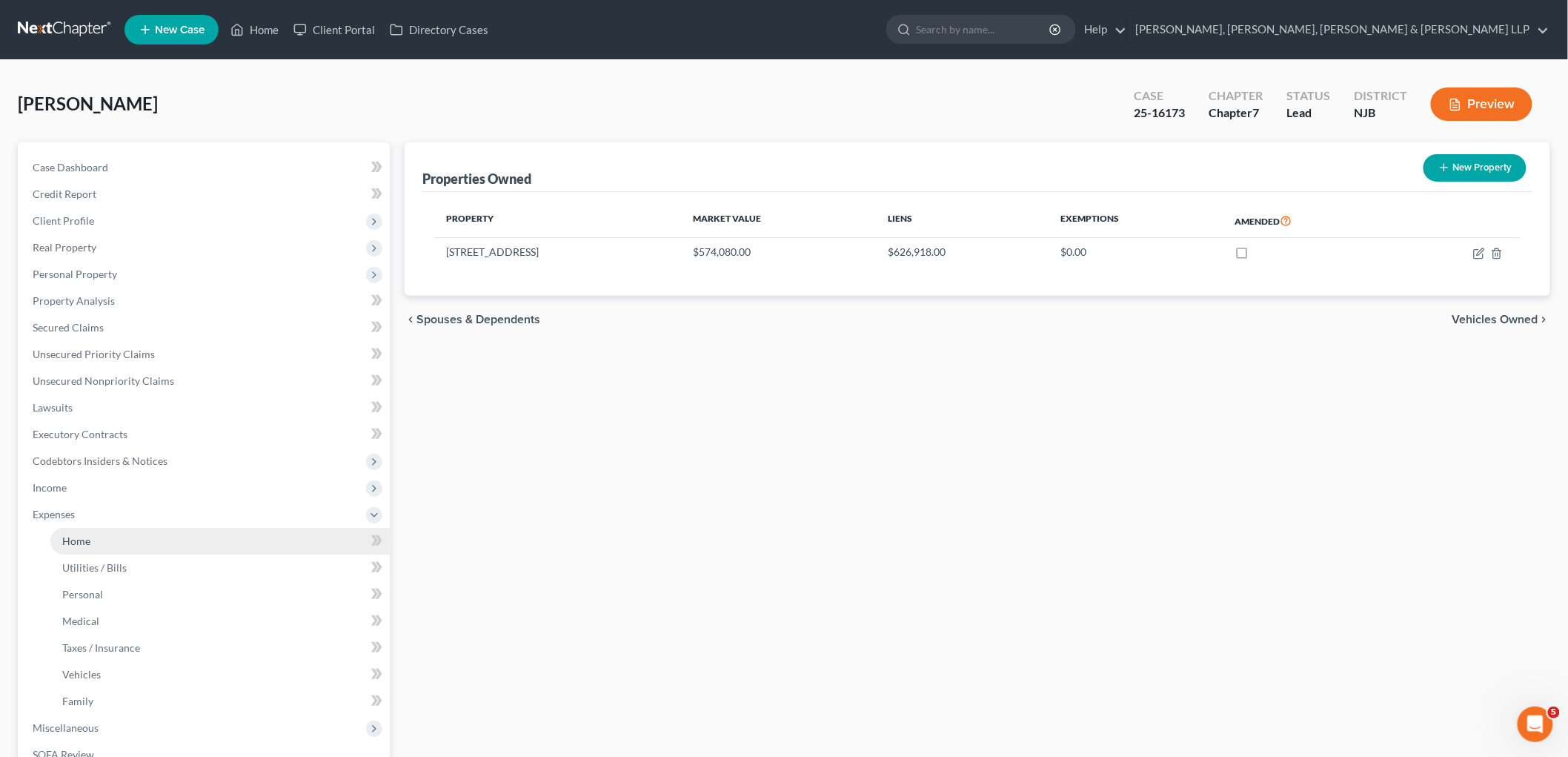
click at [79, 538] on span "Home" at bounding box center [76, 541] width 28 height 12
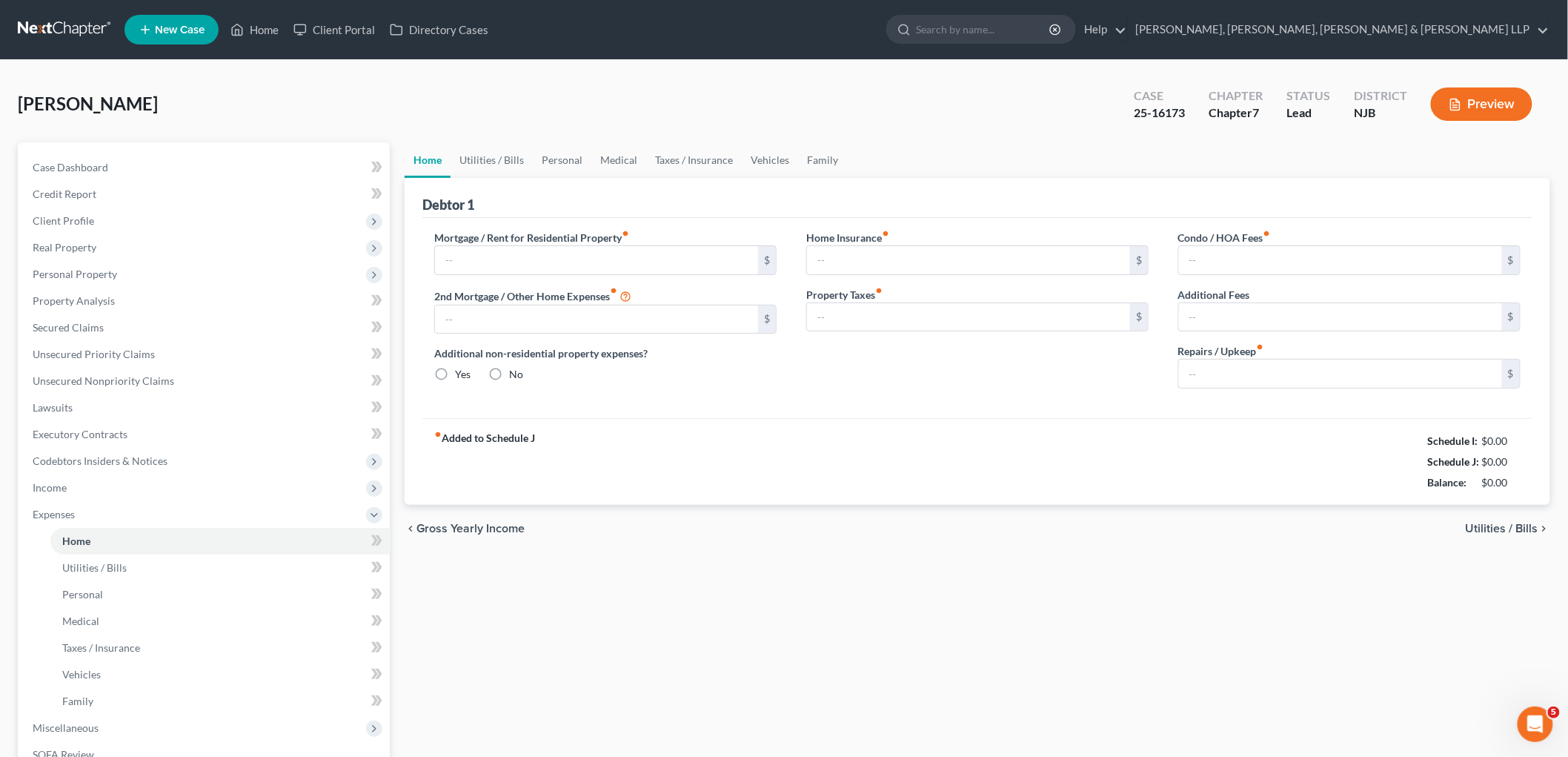
type input "0.00"
radio input "true"
type input "0.00"
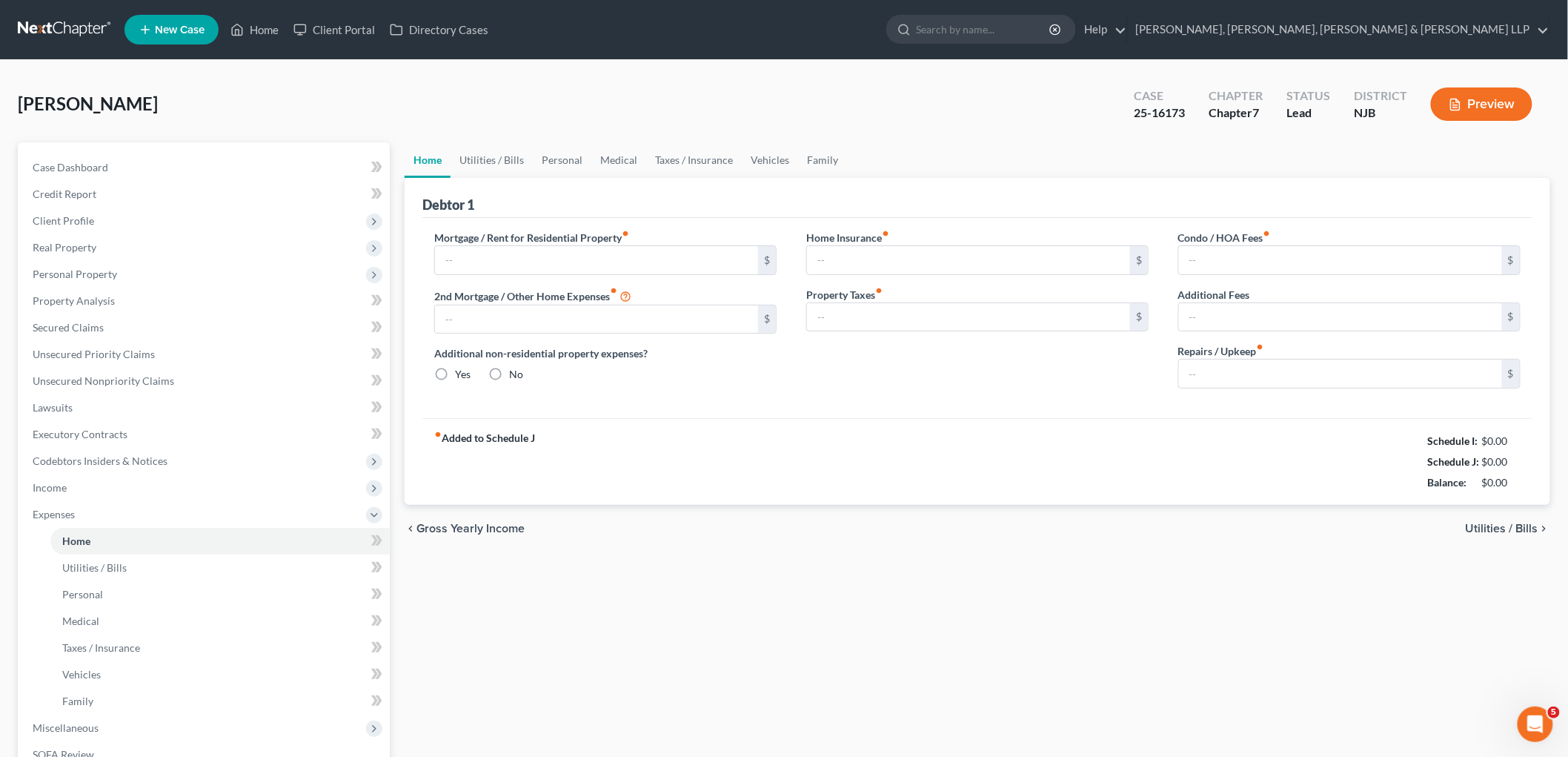
type input "0.00"
click at [480, 161] on link "Utilities / Bills" at bounding box center [491, 160] width 82 height 35
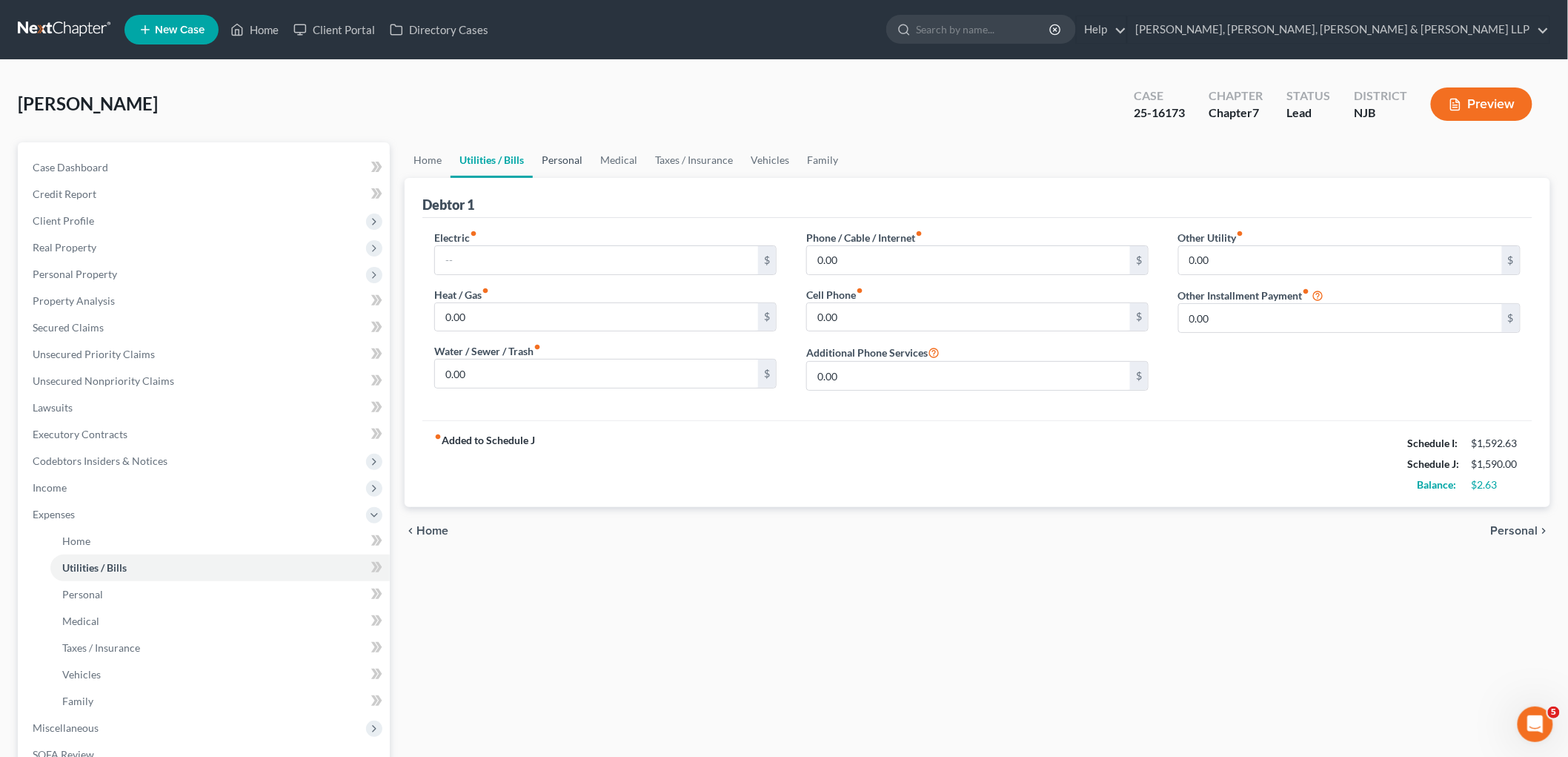
click at [567, 161] on link "Personal" at bounding box center [563, 160] width 59 height 35
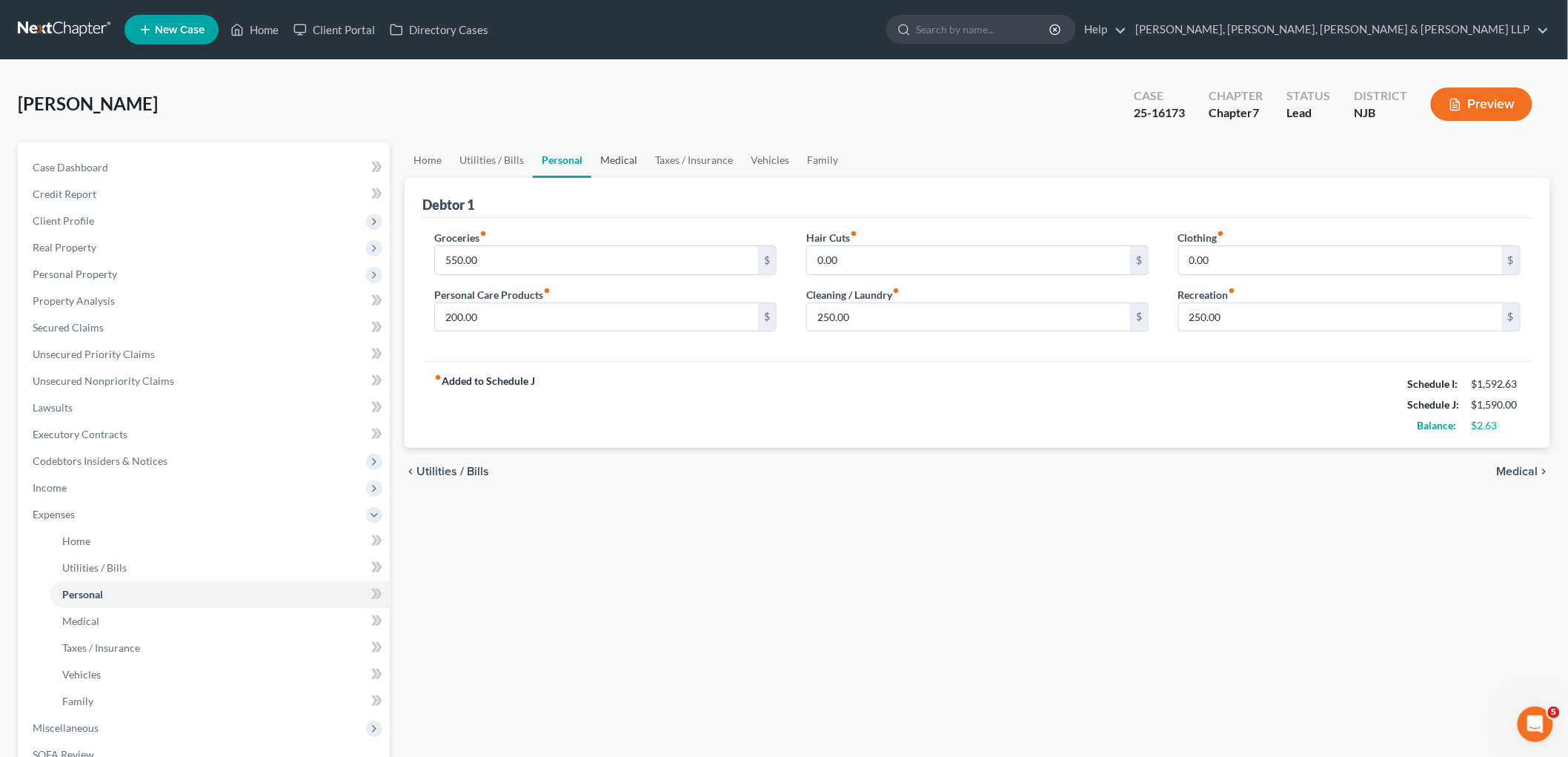
click at [617, 158] on link "Medical" at bounding box center [618, 160] width 55 height 35
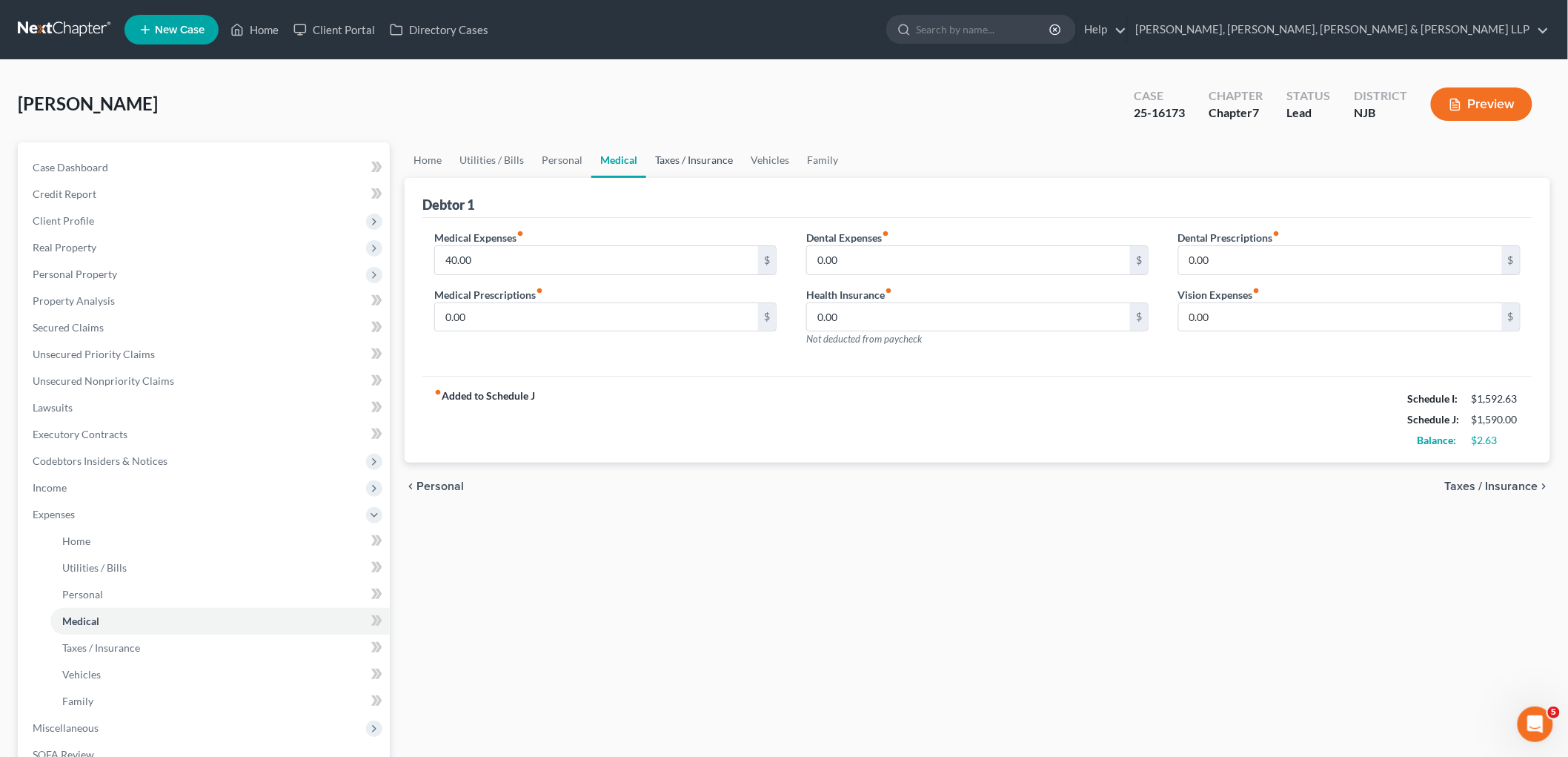
click at [664, 157] on link "Taxes / Insurance" at bounding box center [694, 160] width 96 height 35
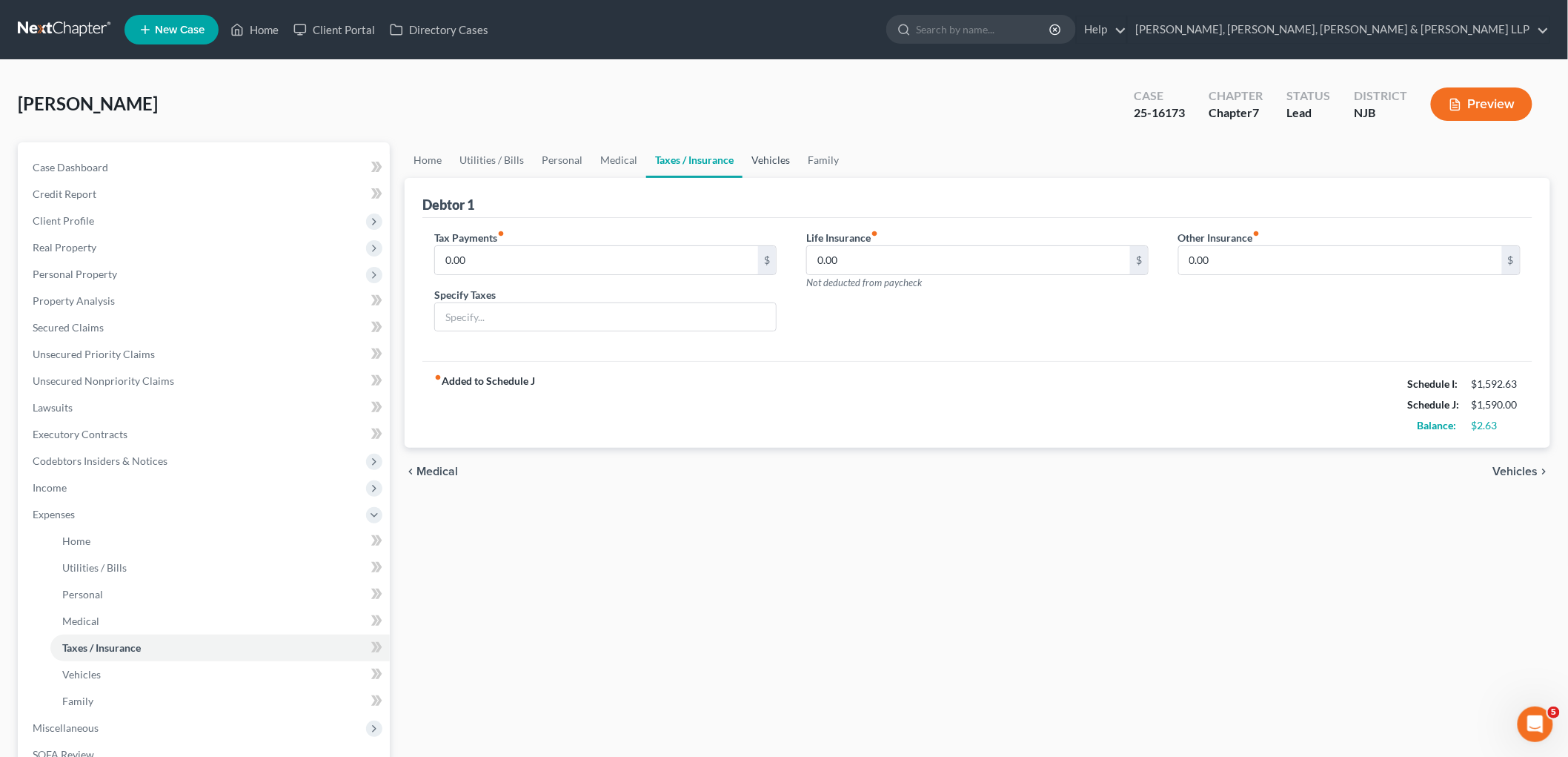
click at [763, 158] on link "Vehicles" at bounding box center [770, 160] width 56 height 35
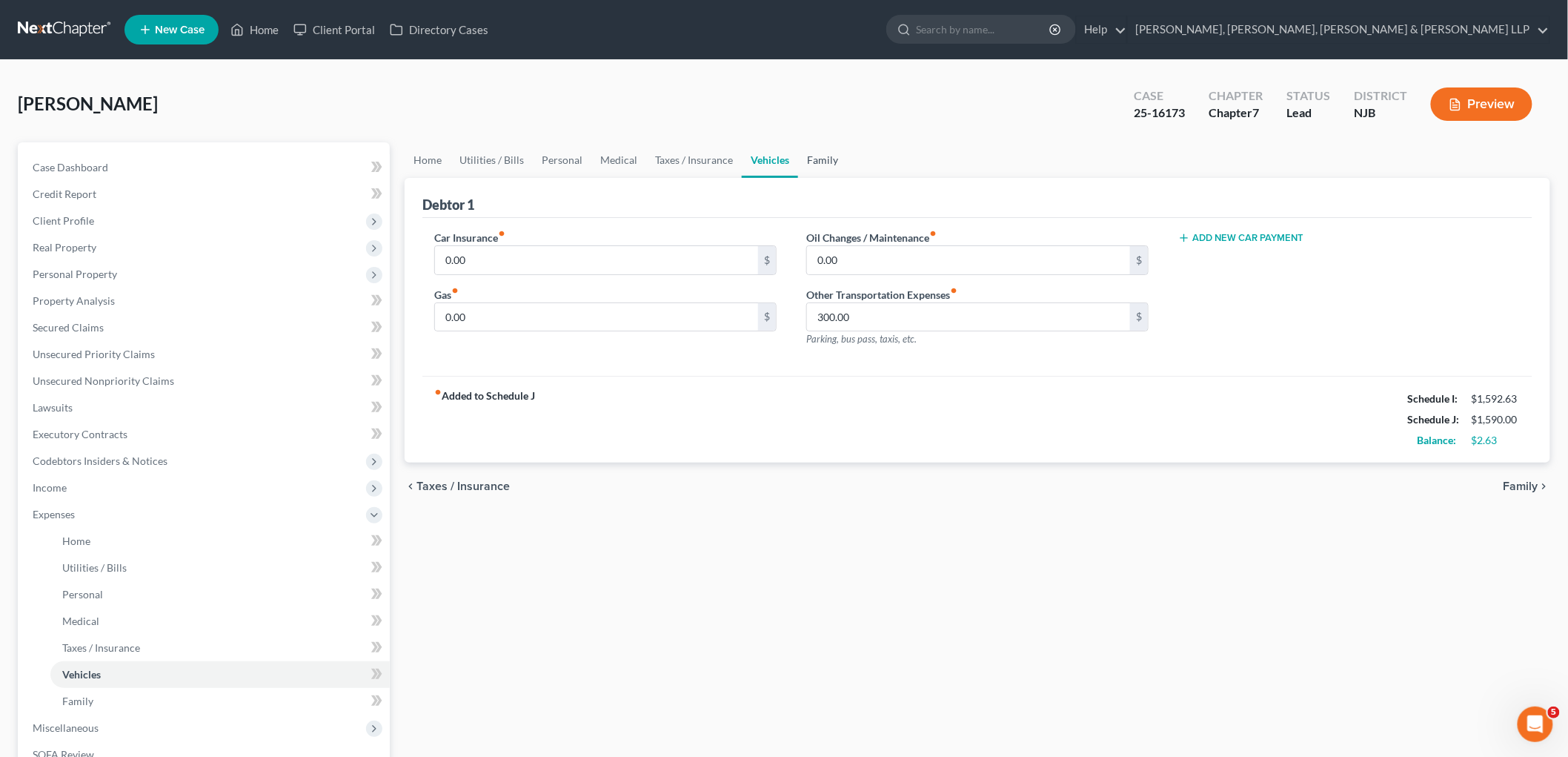
click at [824, 161] on link "Family" at bounding box center [823, 160] width 49 height 35
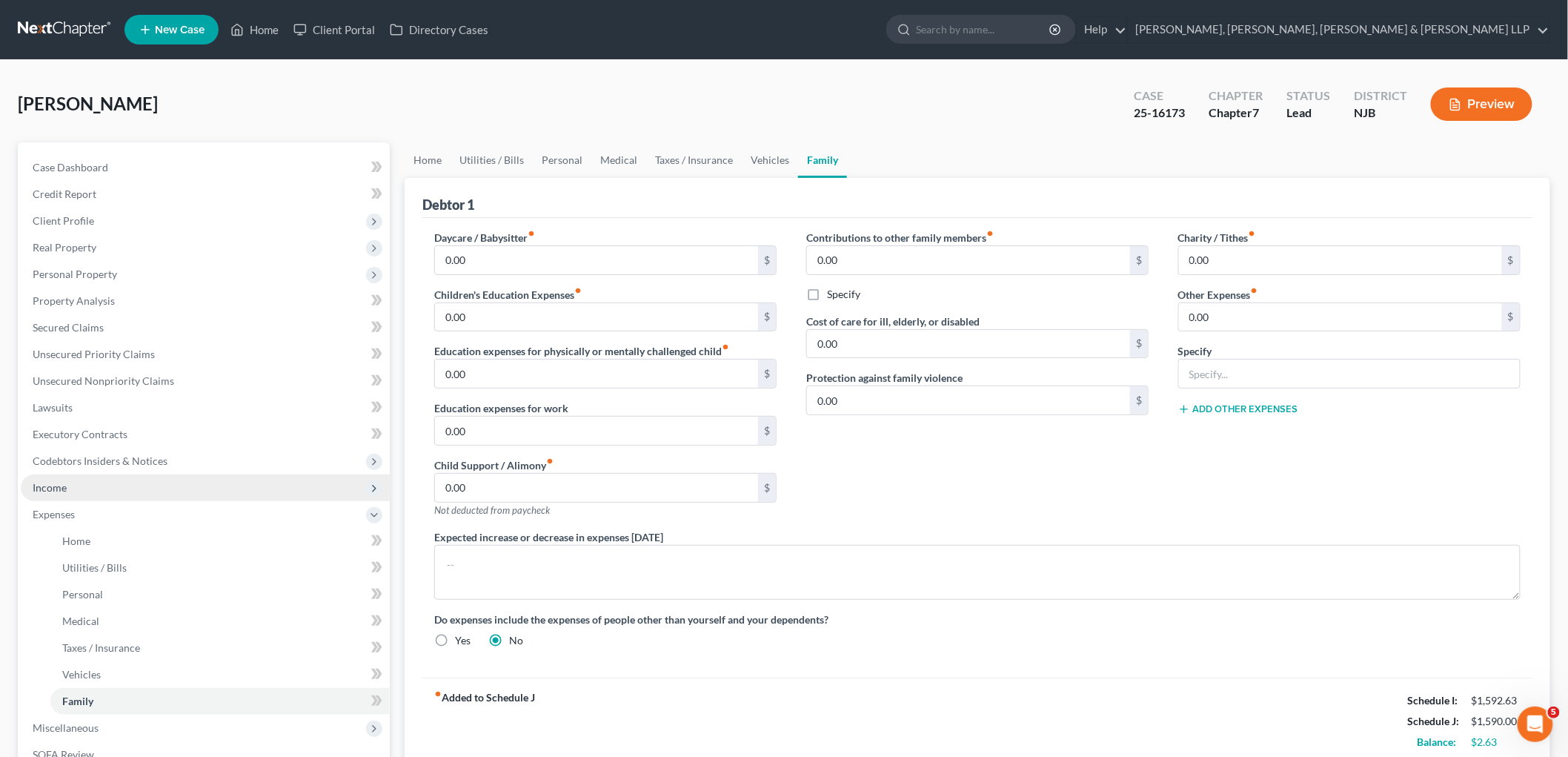
click at [80, 489] on span "Income" at bounding box center [205, 487] width 369 height 27
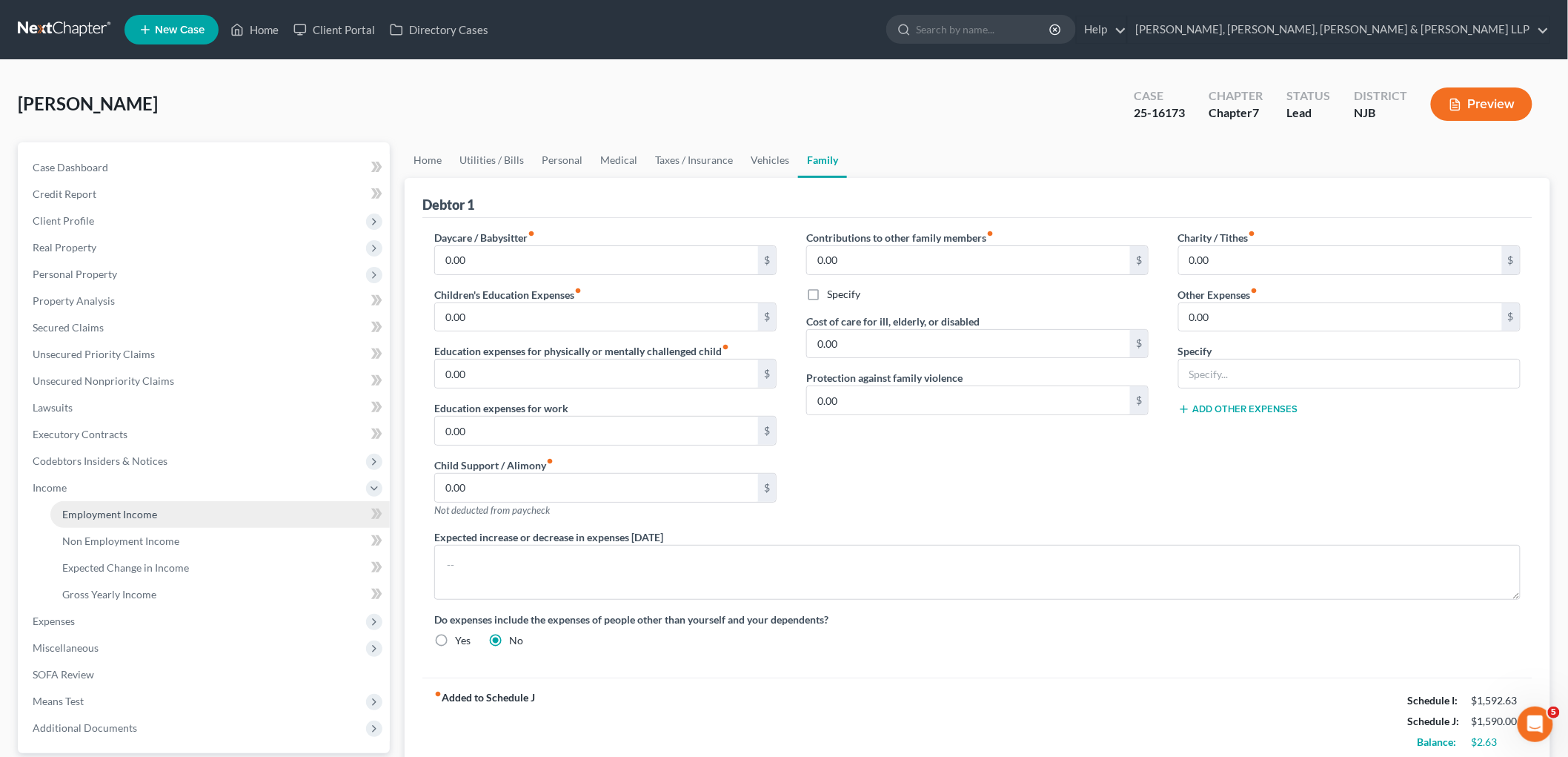
click at [86, 502] on link "Employment Income" at bounding box center [220, 514] width 340 height 27
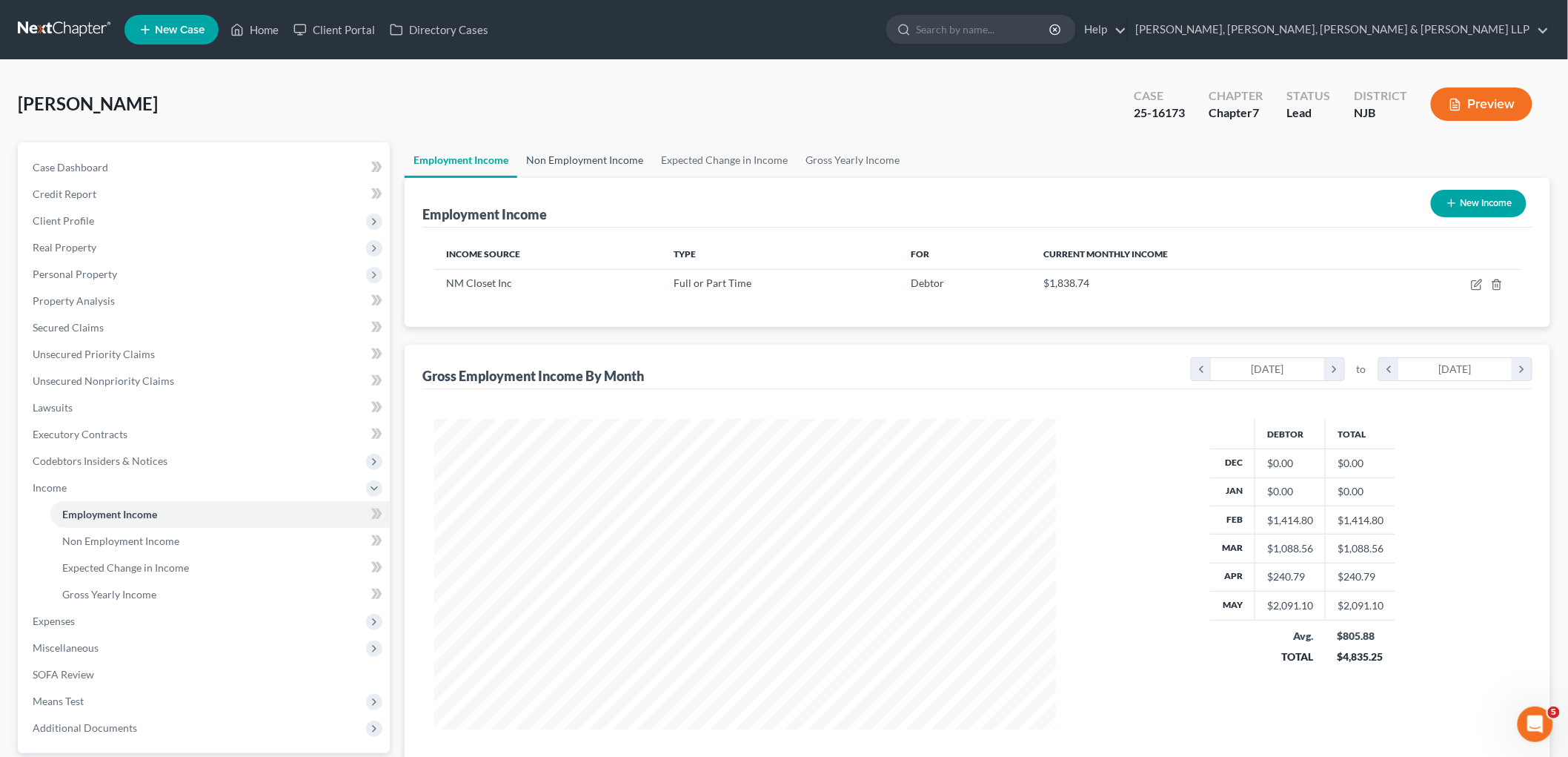
scroll to position [310, 651]
click at [554, 161] on link "Non Employment Income" at bounding box center [585, 160] width 135 height 35
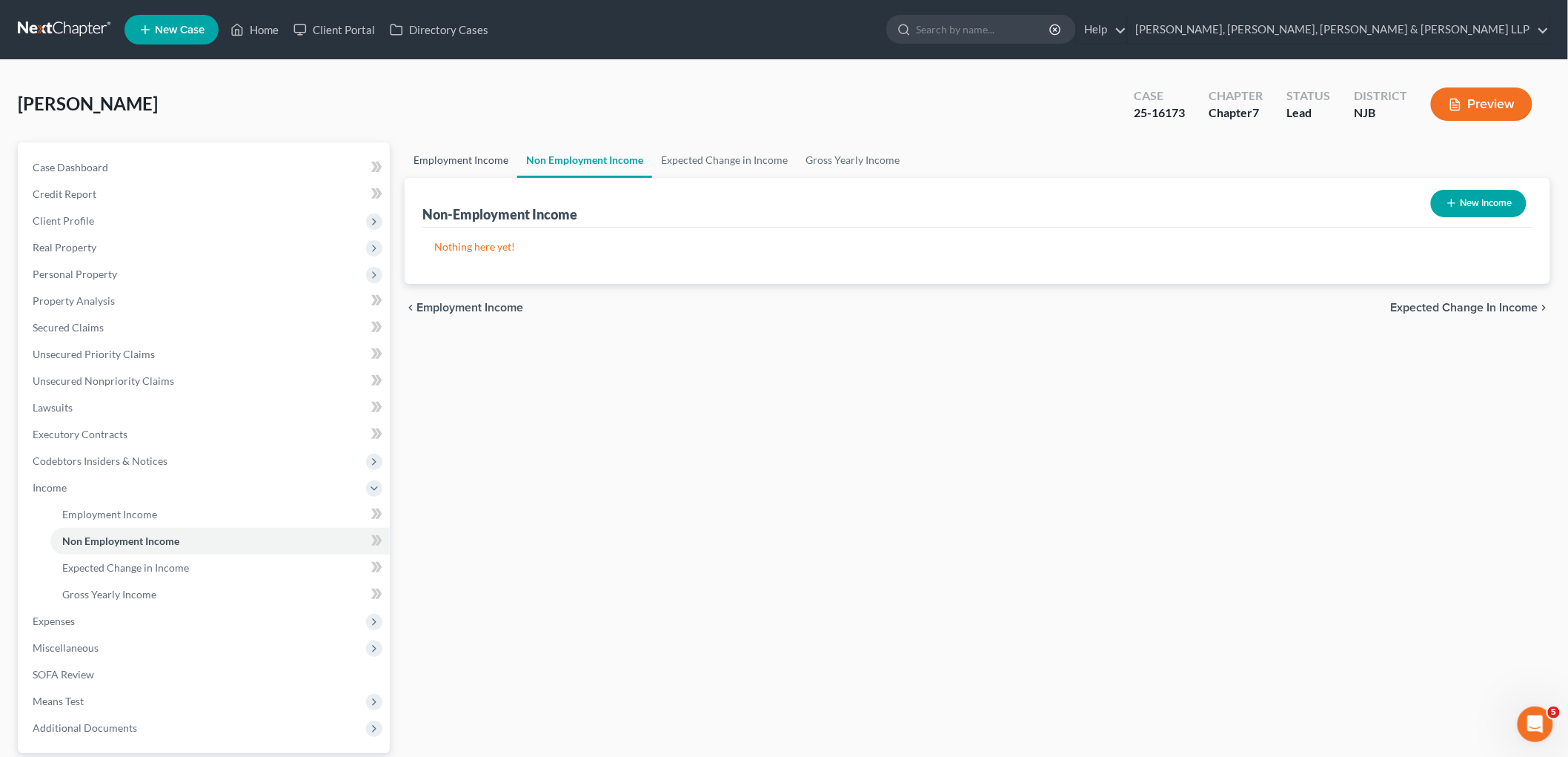
click at [481, 161] on link "Employment Income" at bounding box center [461, 160] width 113 height 35
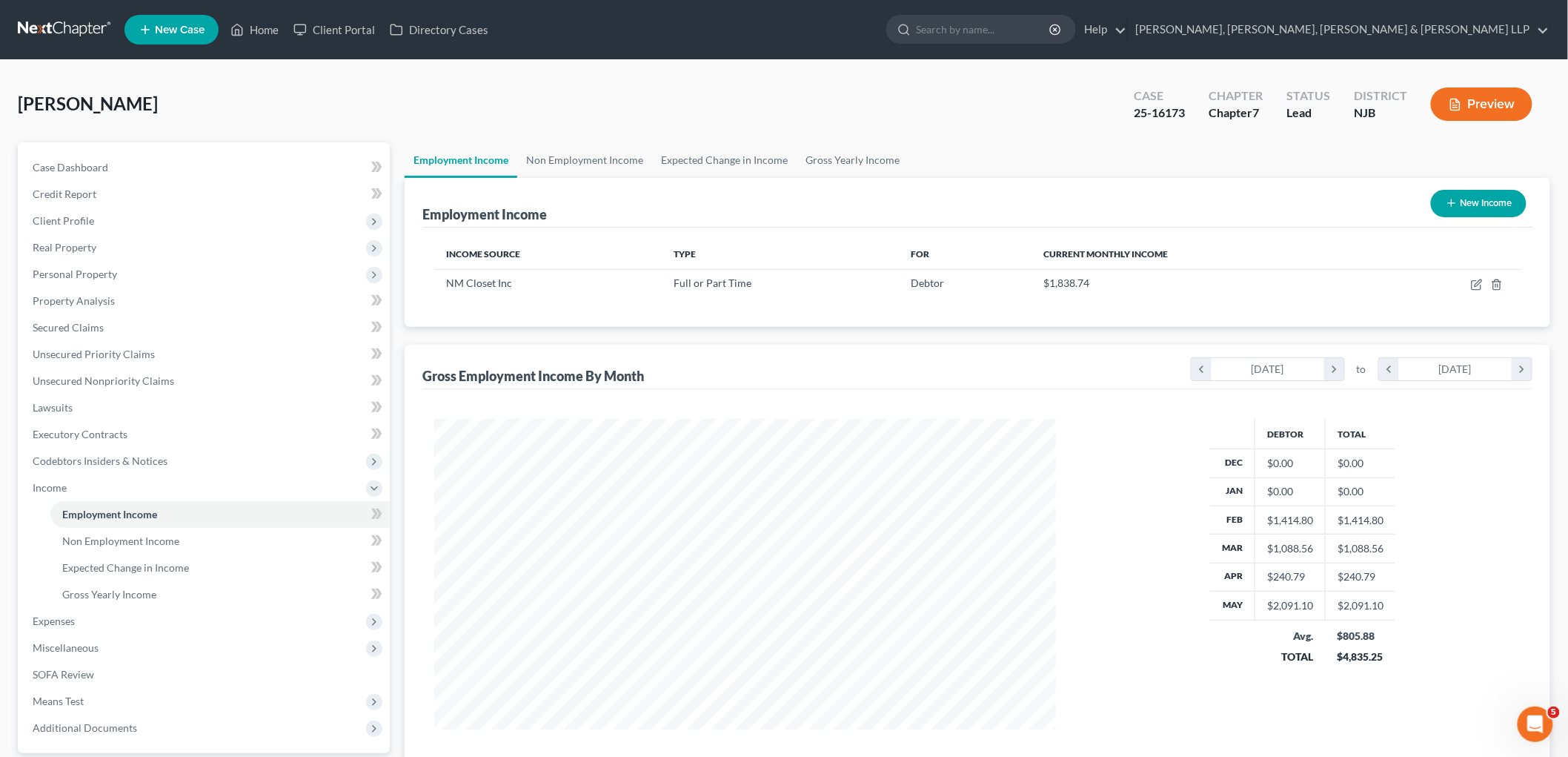
scroll to position [310, 651]
click at [825, 293] on td "Full or Part Time" at bounding box center [780, 283] width 237 height 28
click at [960, 119] on div "[PERSON_NAME] Upgraded Case 25-16173 Chapter Chapter 7 Status [GEOGRAPHIC_DATA]…" at bounding box center [784, 110] width 1533 height 65
drag, startPoint x: 267, startPoint y: 25, endPoint x: 534, endPoint y: 86, distance: 273.9
click at [267, 25] on link "Home" at bounding box center [254, 29] width 63 height 27
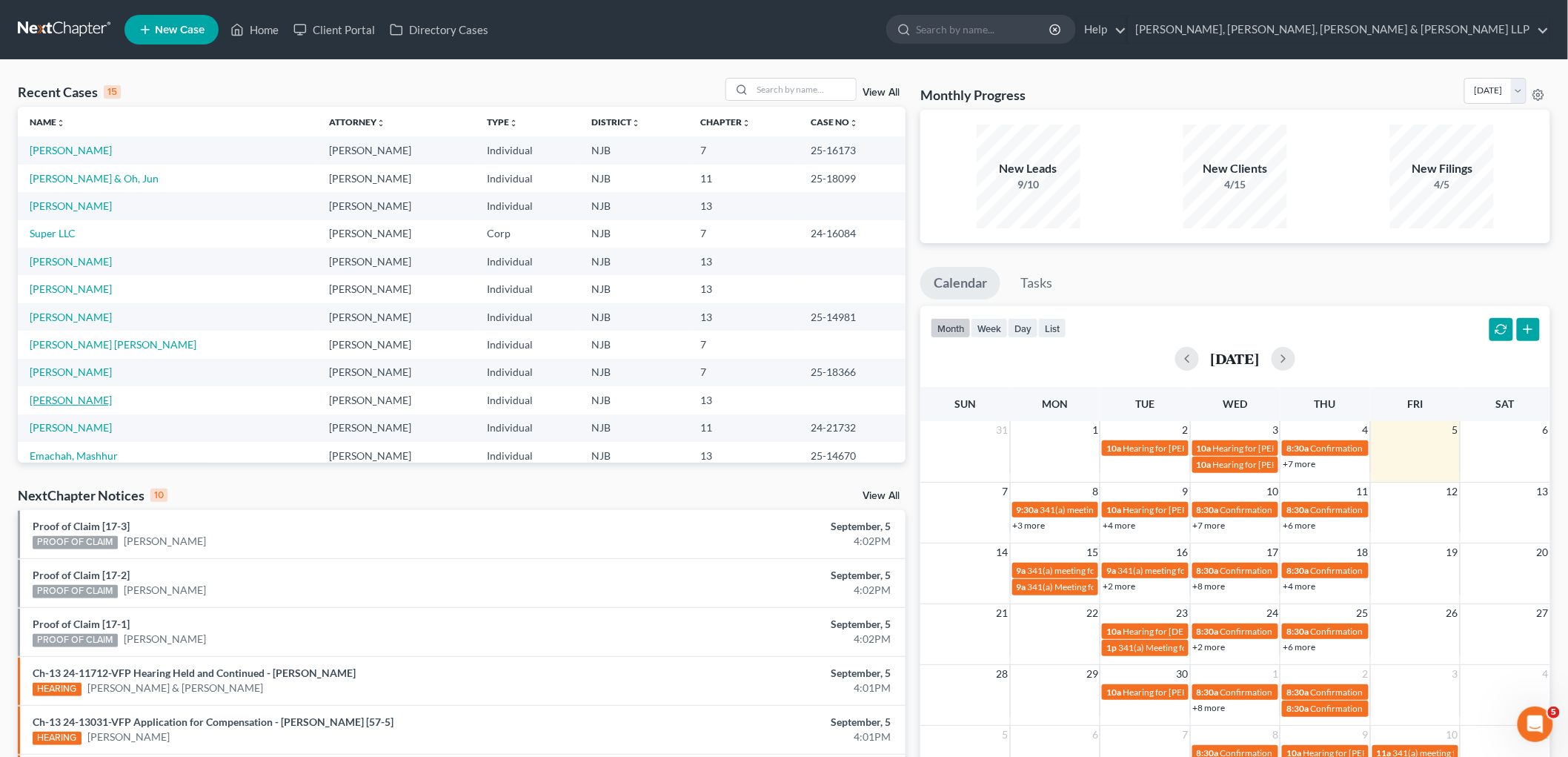
click at [73, 397] on link "[PERSON_NAME]" at bounding box center [70, 400] width 82 height 12
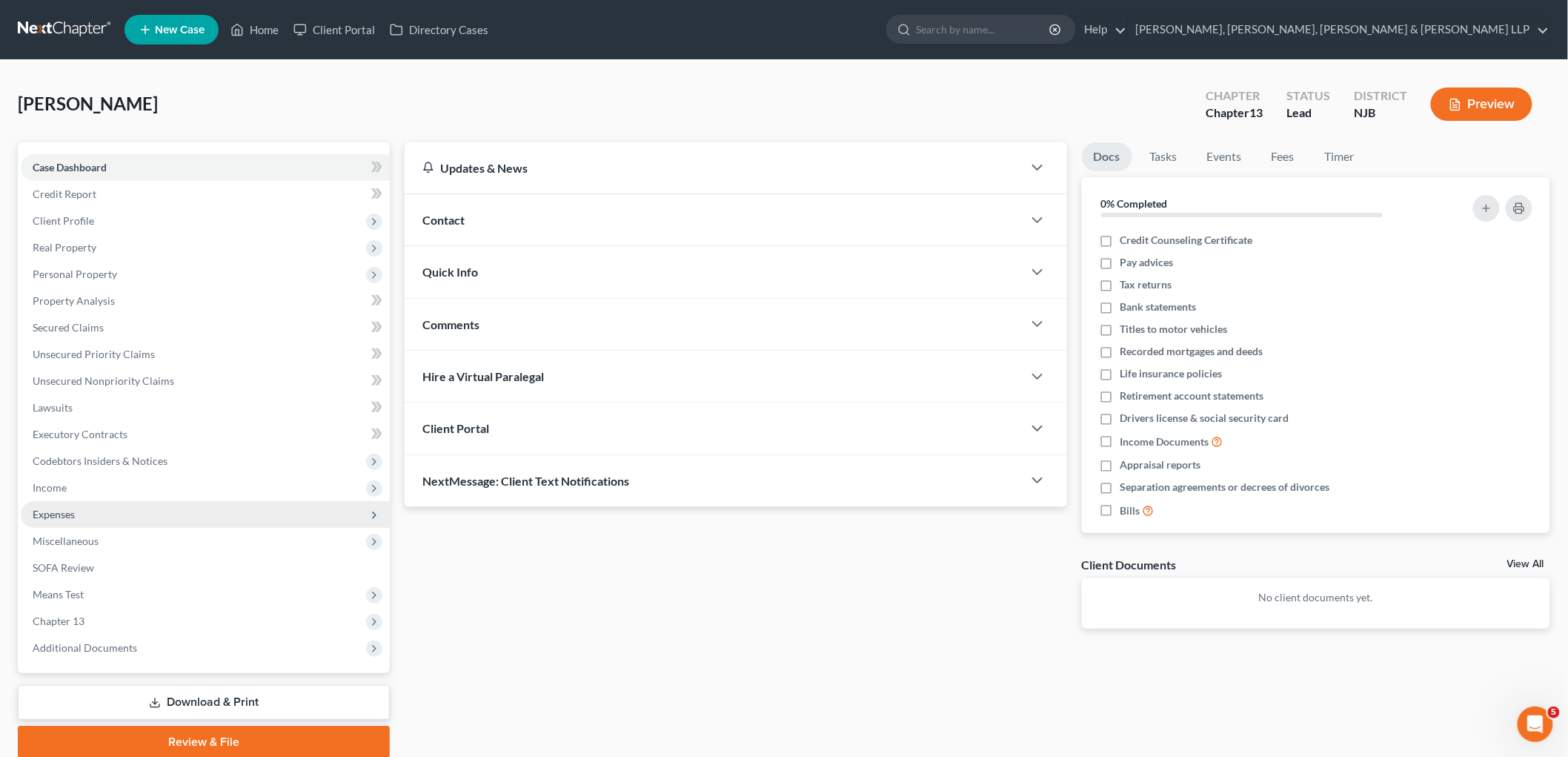
click at [67, 505] on span "Expenses" at bounding box center [205, 514] width 369 height 27
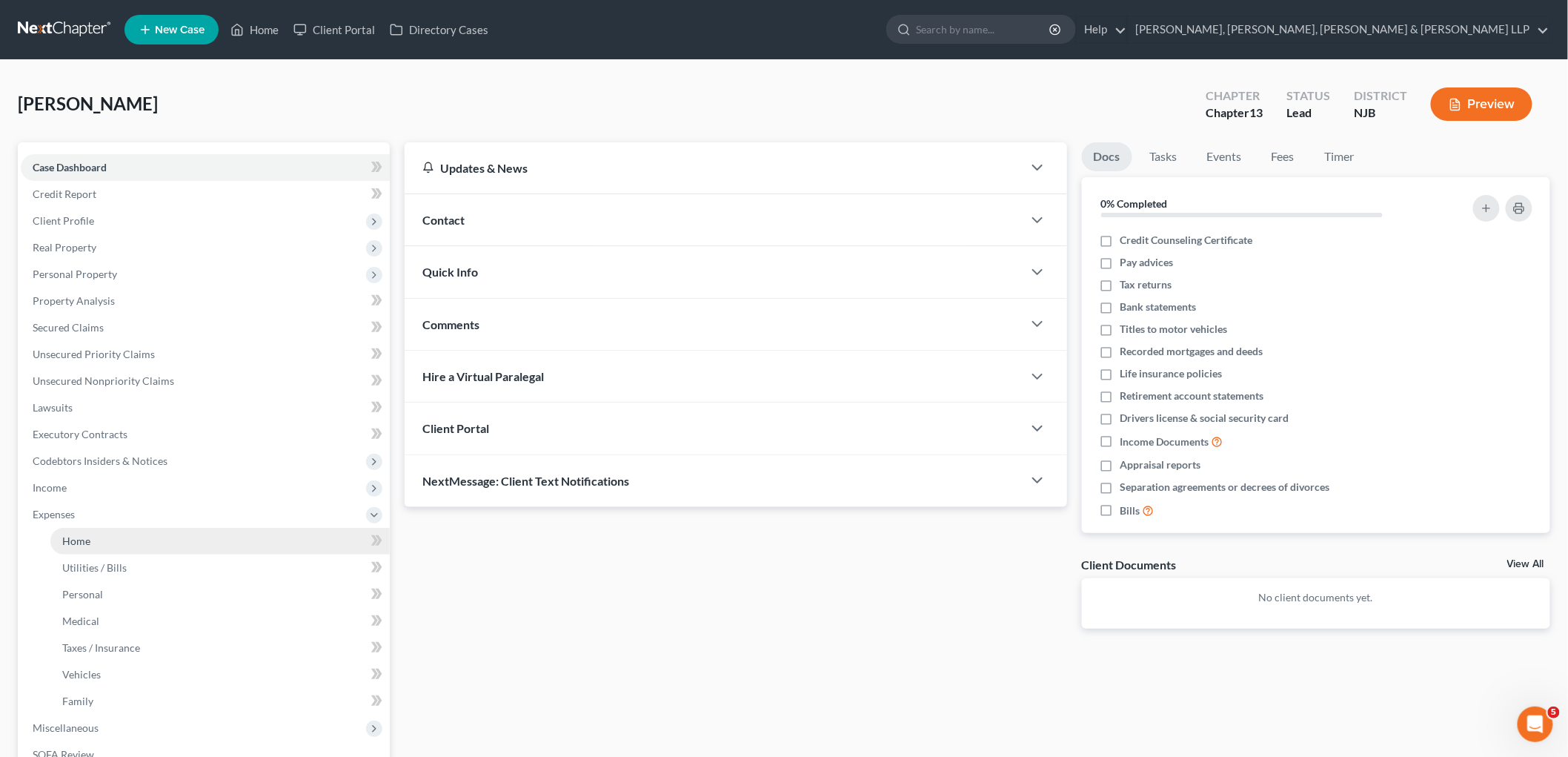
click at [75, 539] on span "Home" at bounding box center [76, 541] width 28 height 12
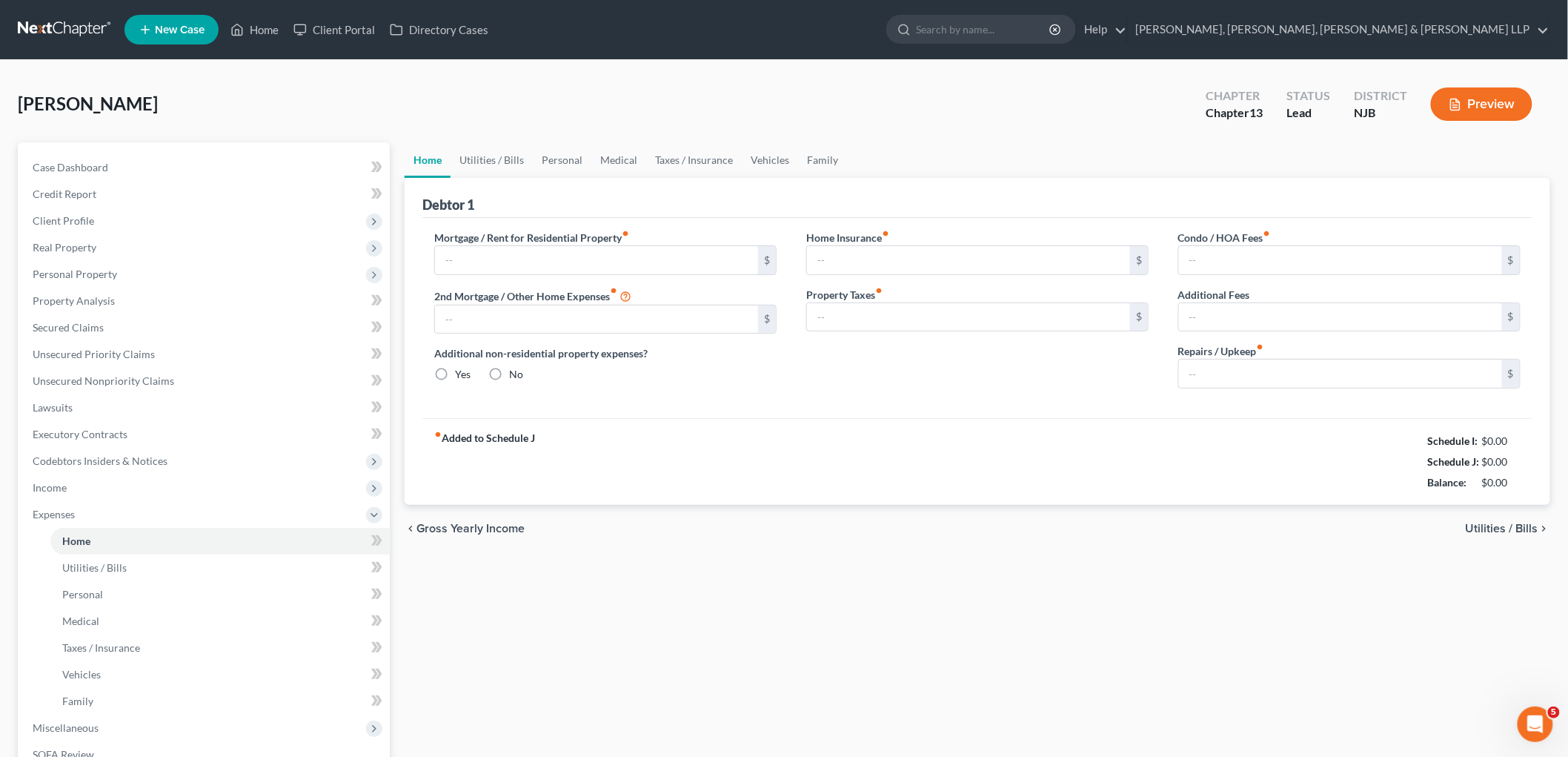
type input "2,422.75"
type input "0.00"
radio input "true"
type input "0.00"
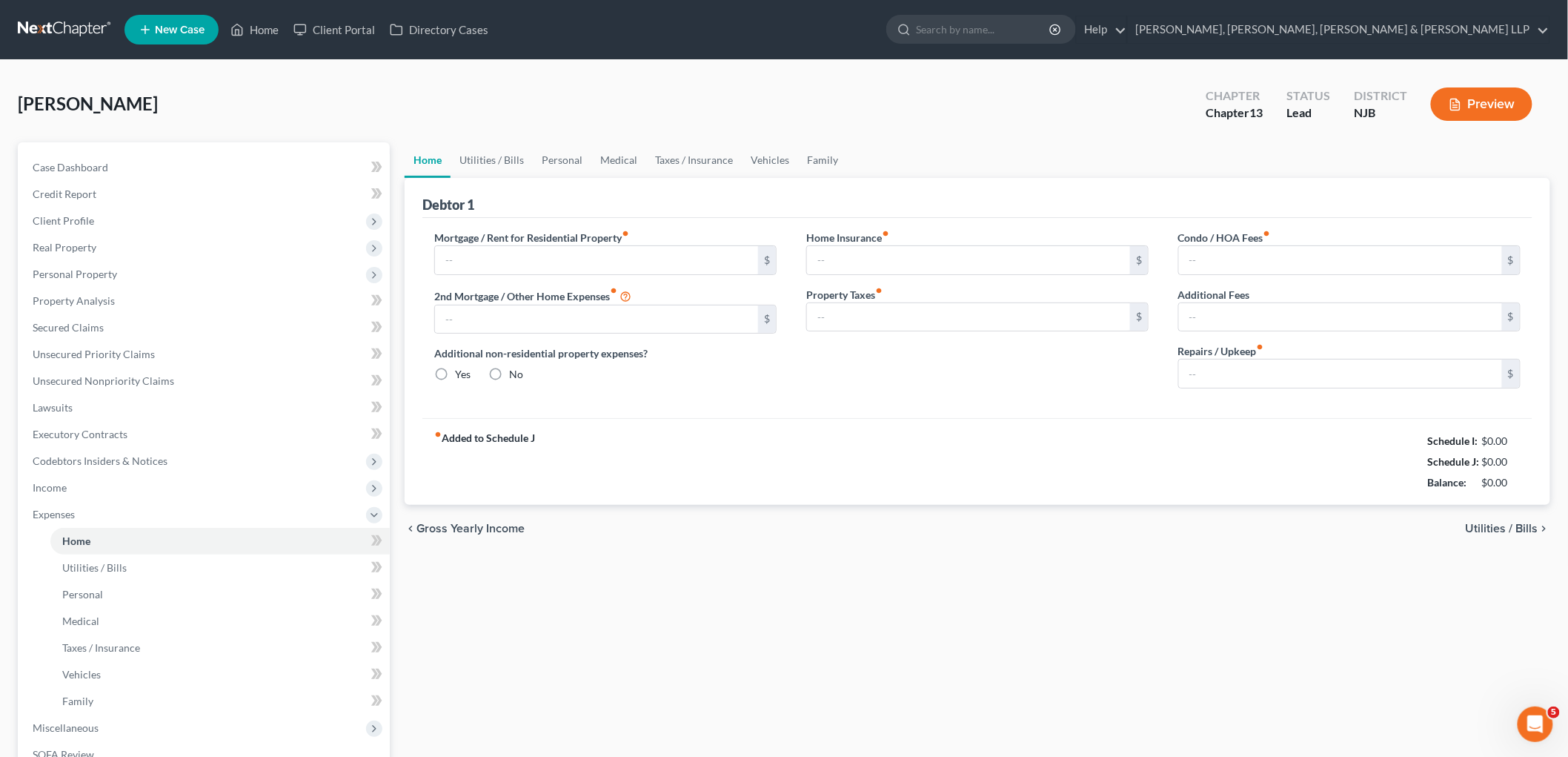
type input "0.00"
type input "125.00"
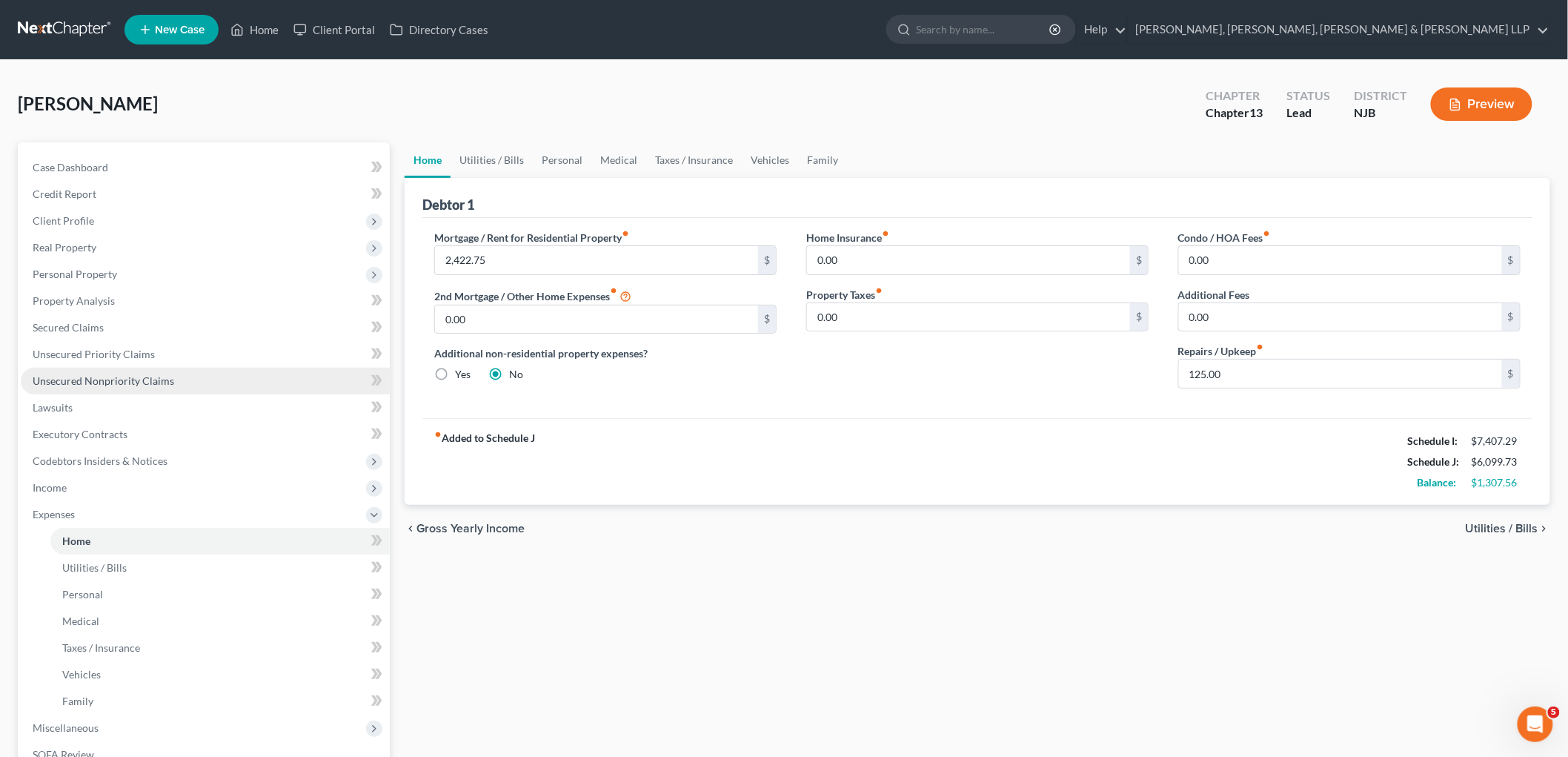
drag, startPoint x: 87, startPoint y: 381, endPoint x: 87, endPoint y: 390, distance: 9.0
click at [87, 380] on span "Unsecured Nonpriority Claims" at bounding box center [103, 380] width 142 height 12
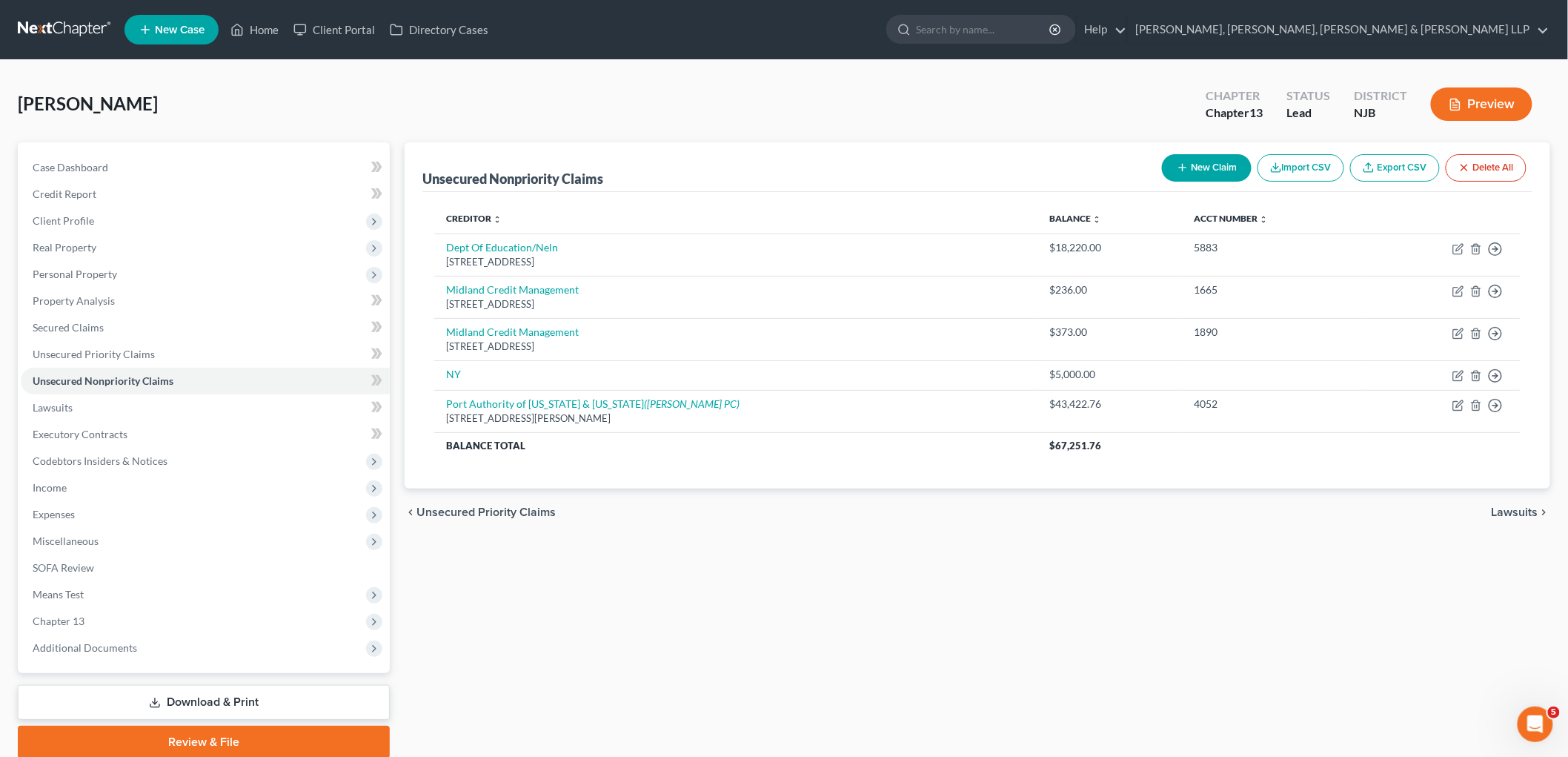
click at [759, 616] on div "Unsecured Nonpriority Claims New Claim Import CSV Export CSV Delete All Credito…" at bounding box center [977, 451] width 1160 height 616
click at [269, 29] on link "Home" at bounding box center [254, 29] width 63 height 27
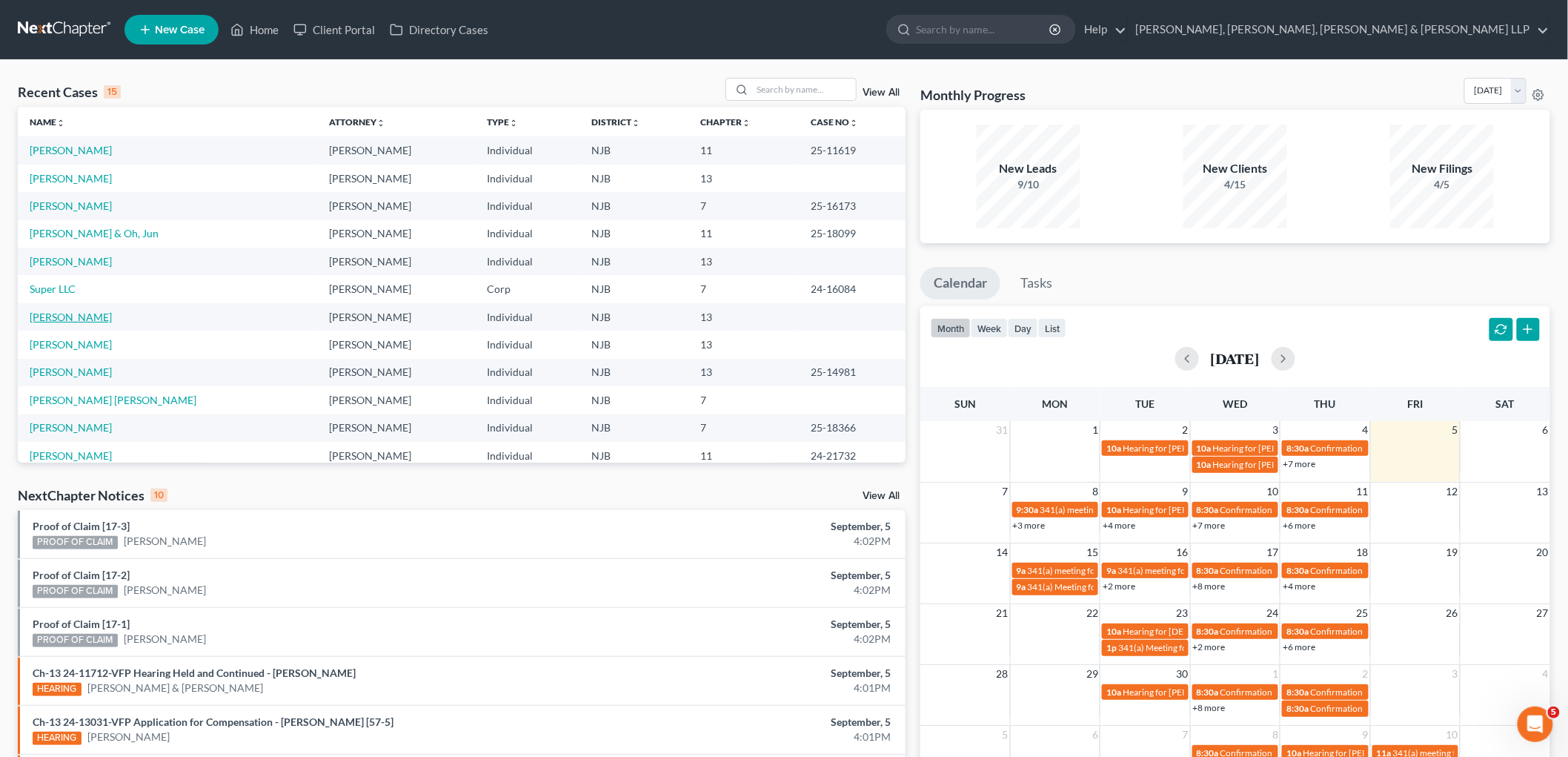
click at [70, 315] on link "[PERSON_NAME]" at bounding box center [70, 316] width 82 height 12
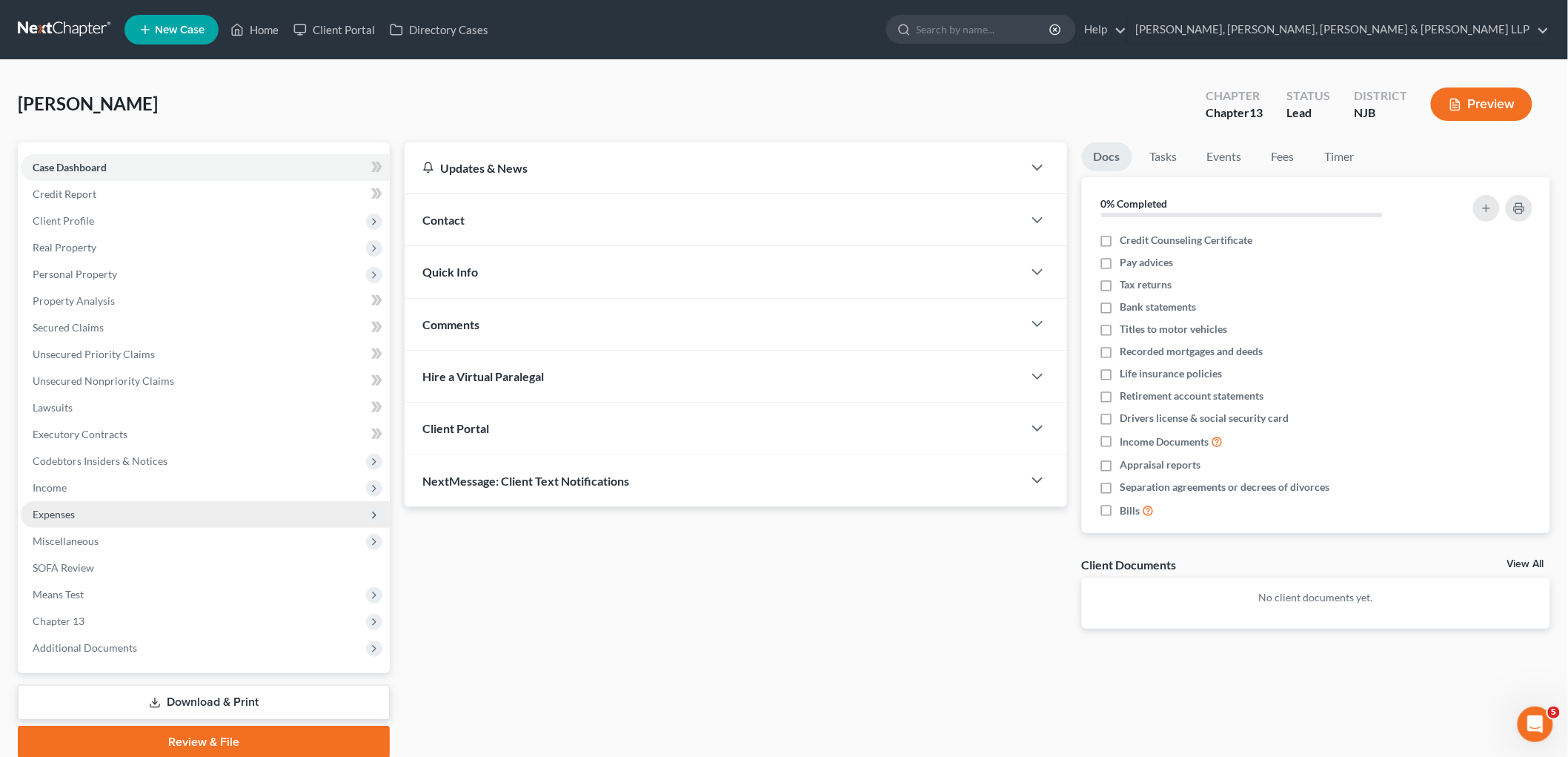
click at [67, 514] on span "Expenses" at bounding box center [54, 514] width 43 height 12
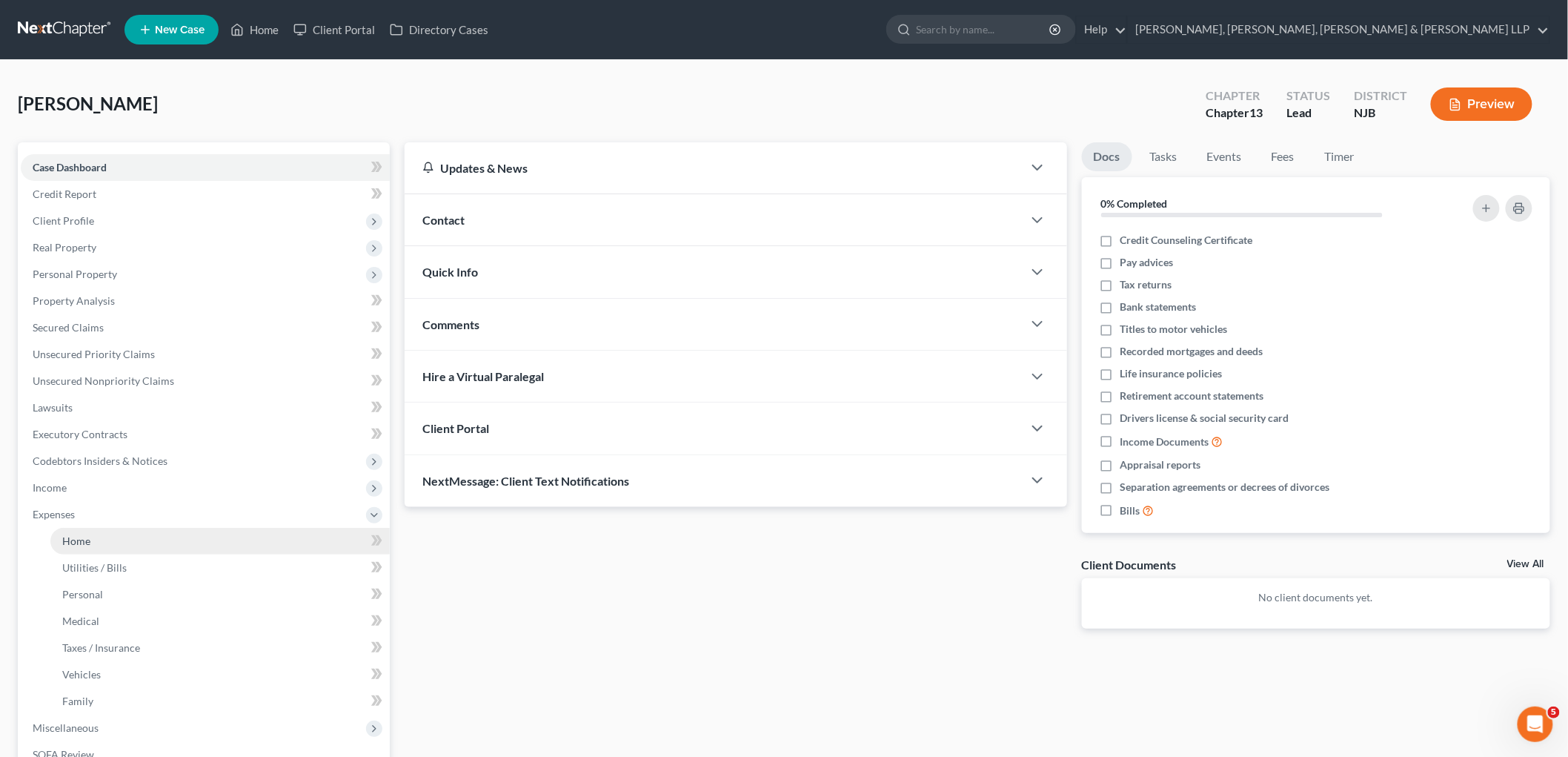
click at [86, 540] on span "Home" at bounding box center [76, 541] width 28 height 12
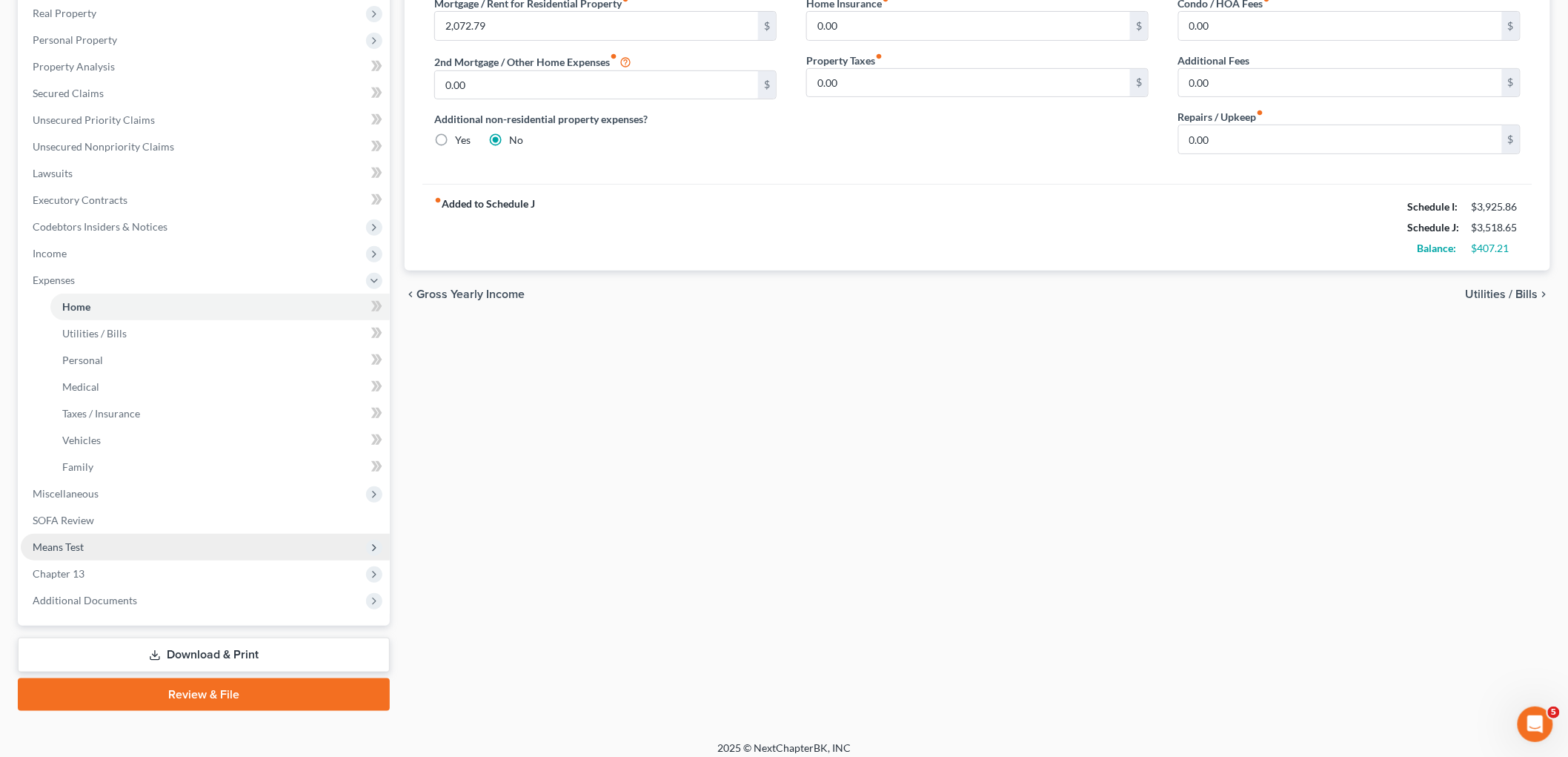
scroll to position [243, 0]
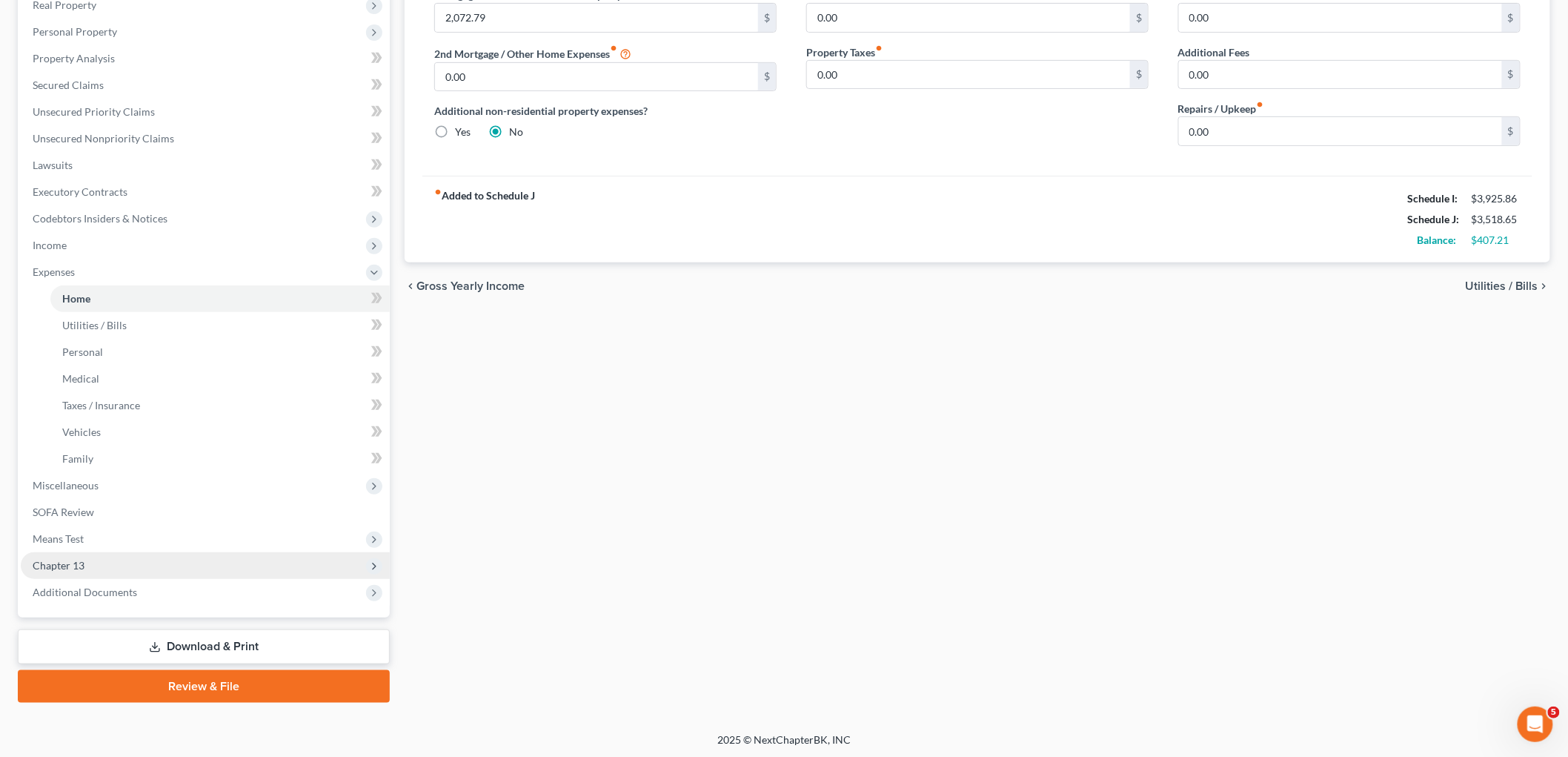
click at [84, 558] on span "Chapter 13" at bounding box center [205, 565] width 369 height 27
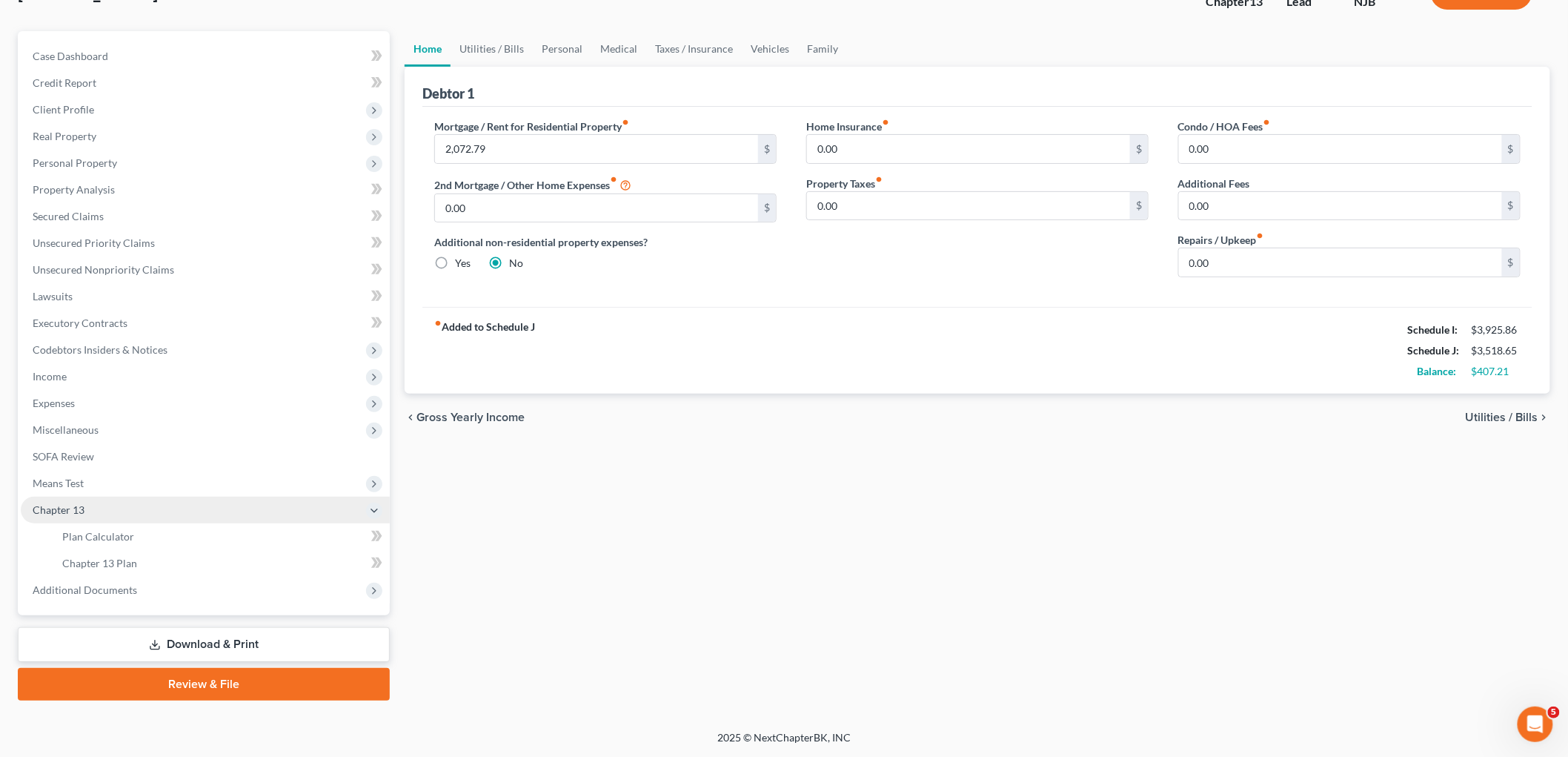
scroll to position [109, 0]
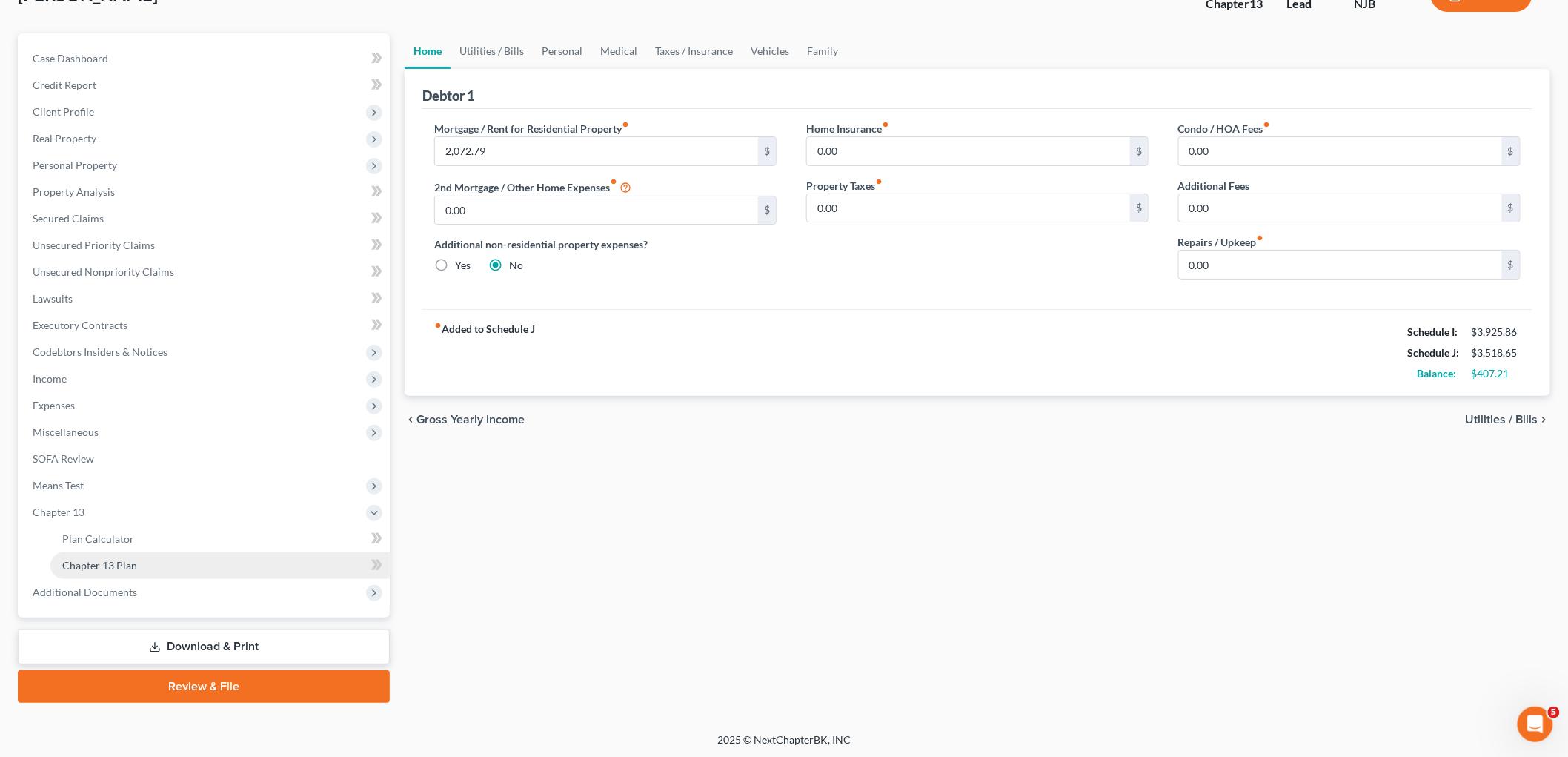
click at [113, 561] on span "Chapter 13 Plan" at bounding box center [99, 564] width 75 height 12
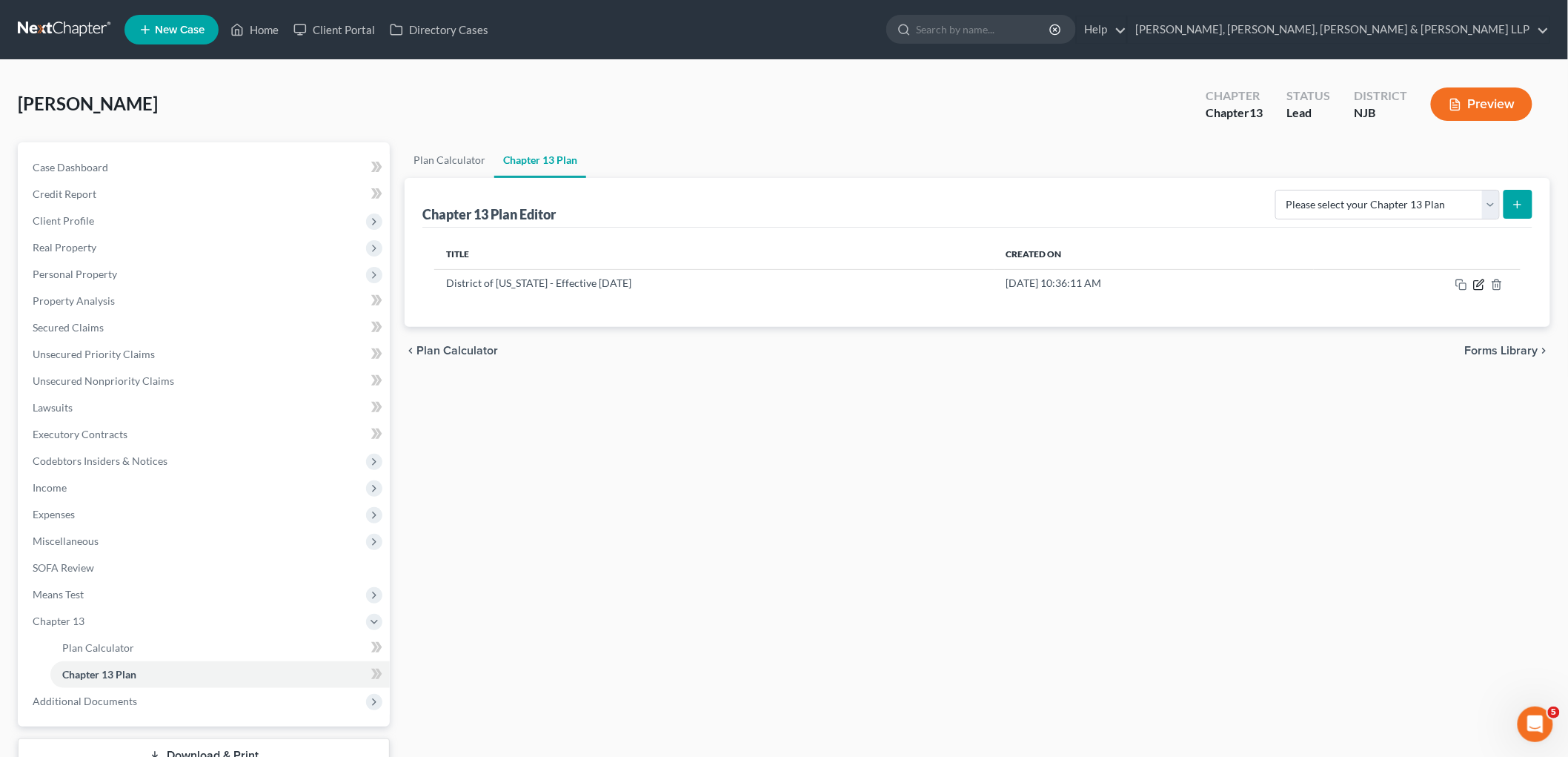
drag, startPoint x: 1480, startPoint y: 286, endPoint x: 1004, endPoint y: 487, distance: 516.7
click at [1480, 285] on icon "button" at bounding box center [1479, 284] width 11 height 11
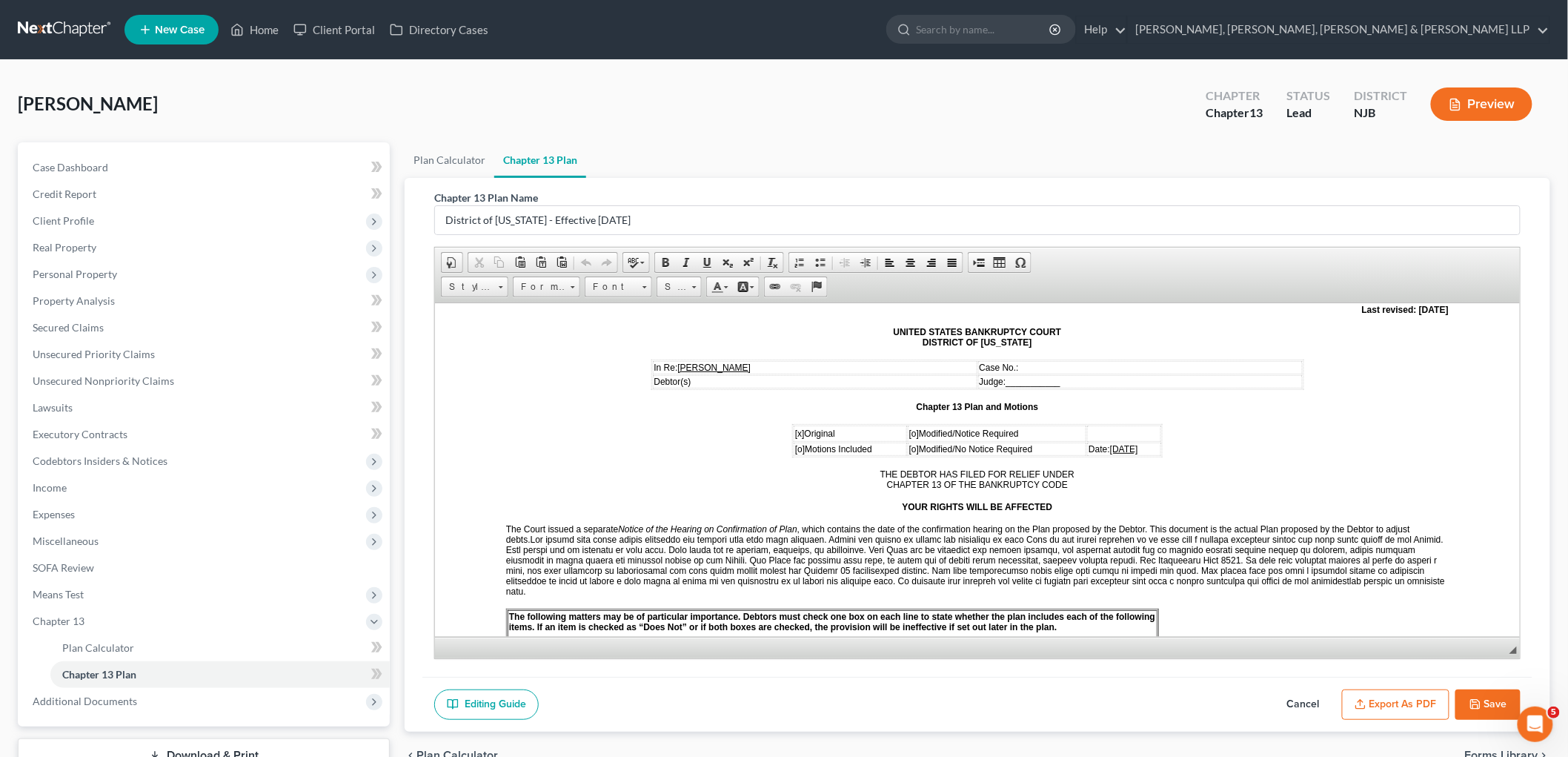
scroll to position [165, 0]
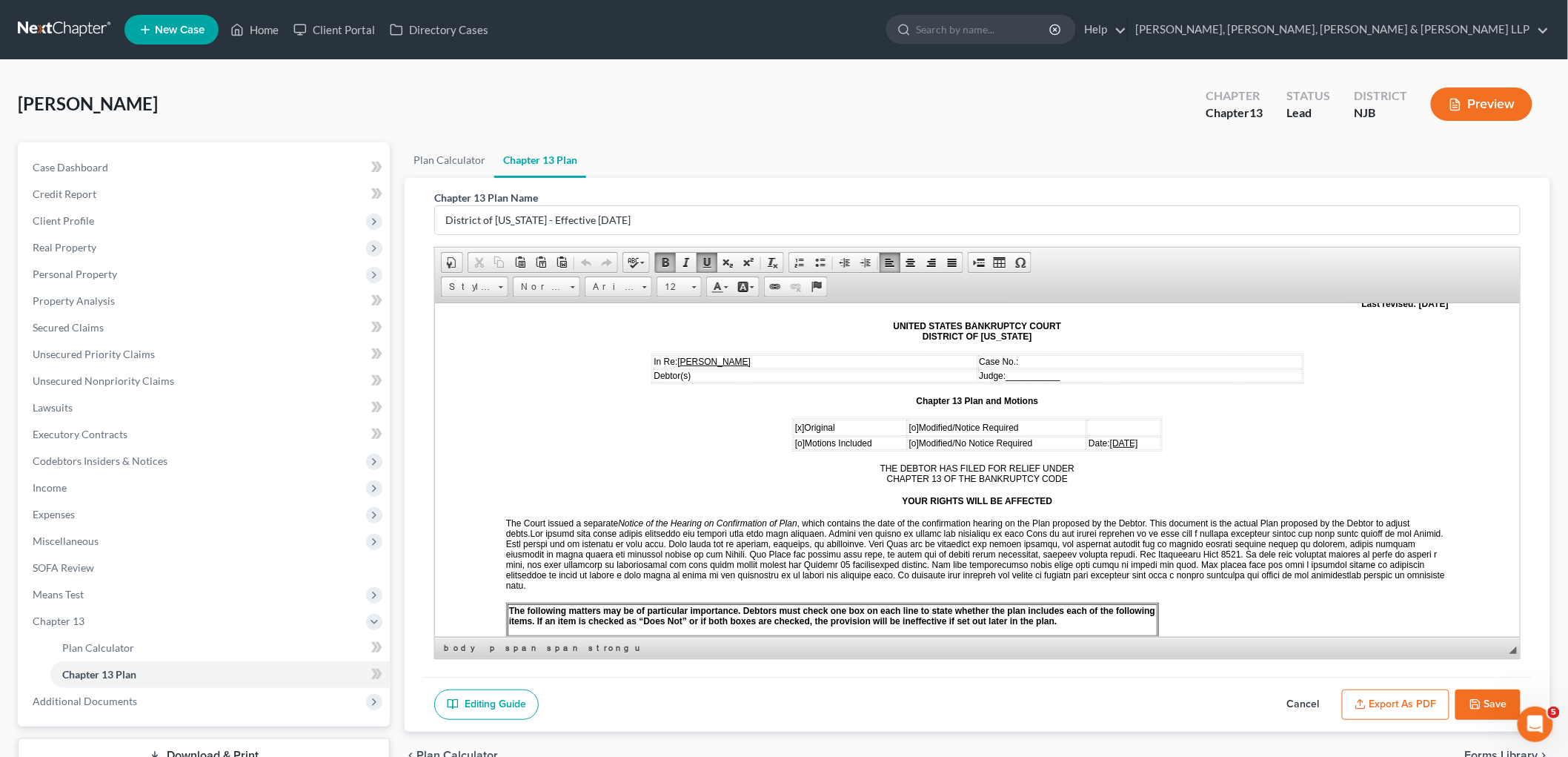
click at [1110, 437] on span "[DATE]" at bounding box center [1123, 442] width 28 height 11
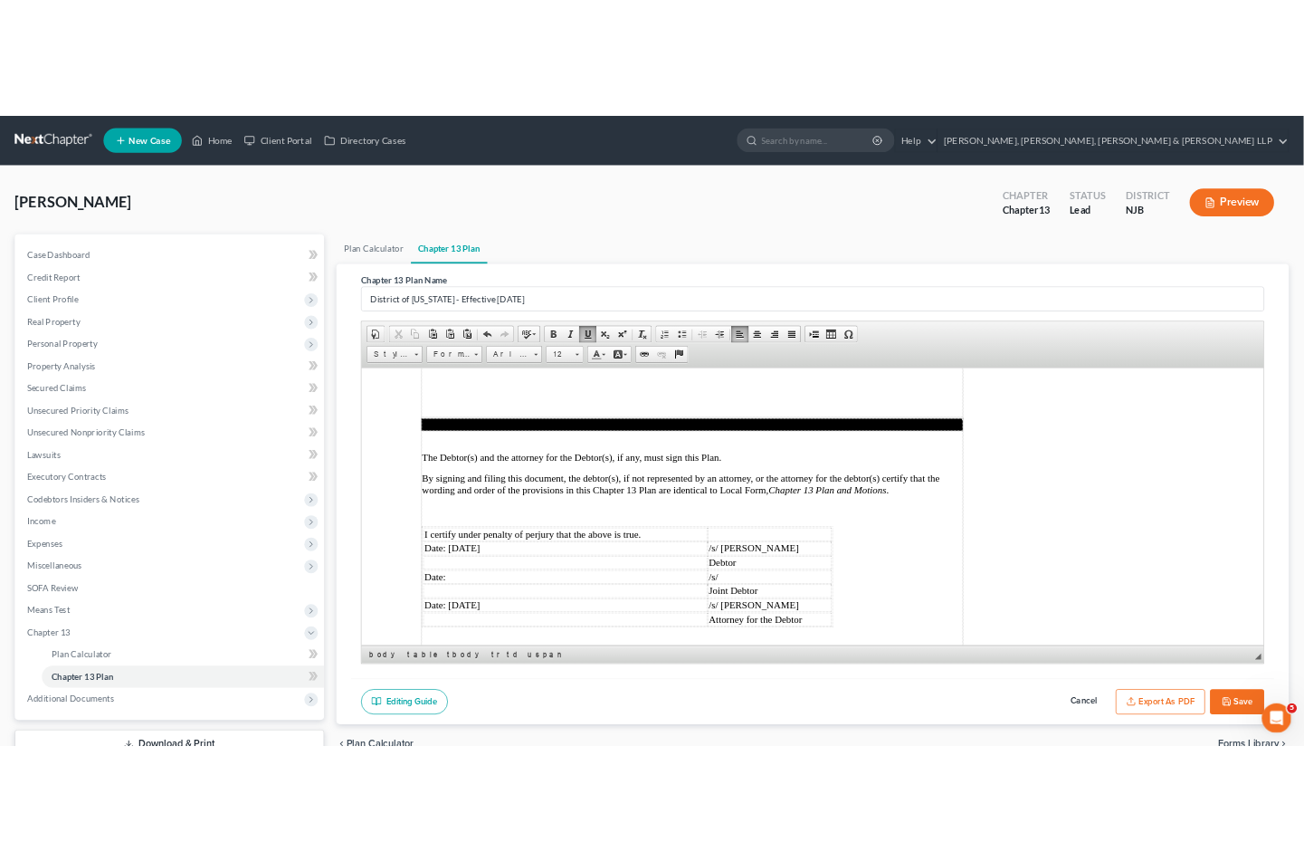
scroll to position [4794, 0]
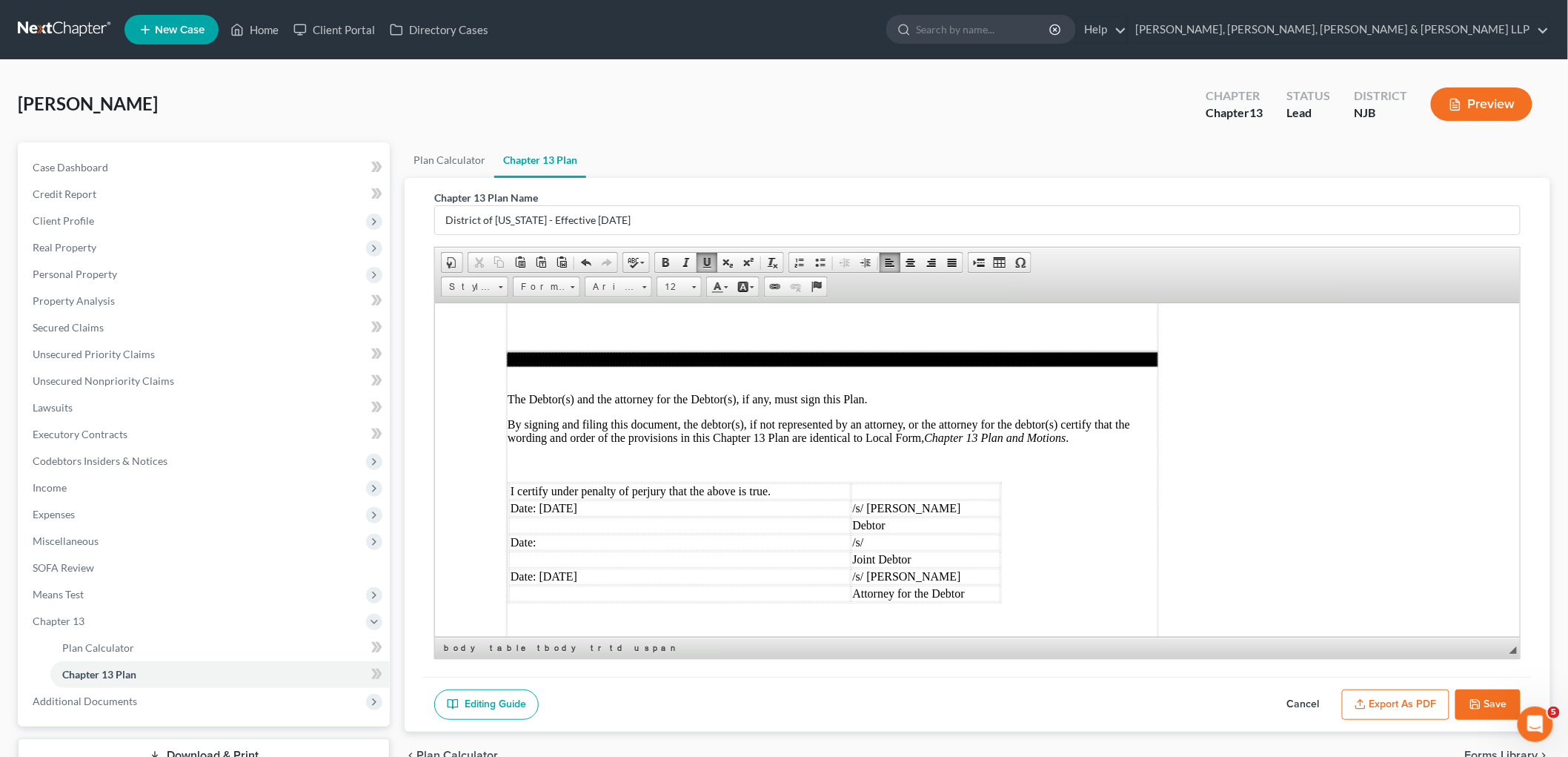
click at [560, 500] on td "Date: [DATE]" at bounding box center [679, 508] width 341 height 16
click at [558, 568] on td "Date: [DATE]" at bounding box center [679, 576] width 341 height 16
click at [1394, 698] on button "Export as PDF" at bounding box center [1395, 705] width 107 height 31
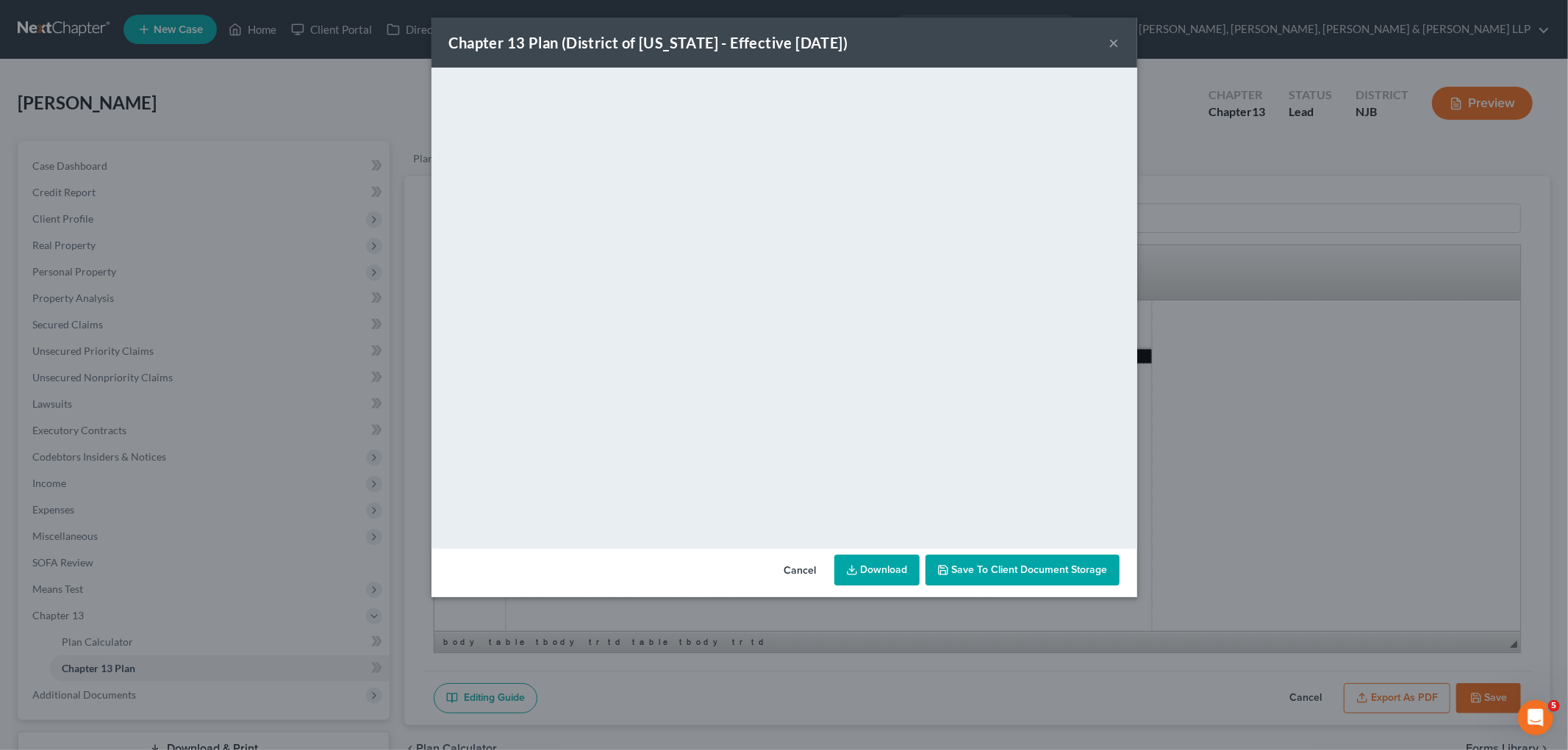
drag, startPoint x: 791, startPoint y: 569, endPoint x: 1466, endPoint y: 711, distance: 689.8
click at [791, 569] on button "Cancel" at bounding box center [800, 571] width 56 height 29
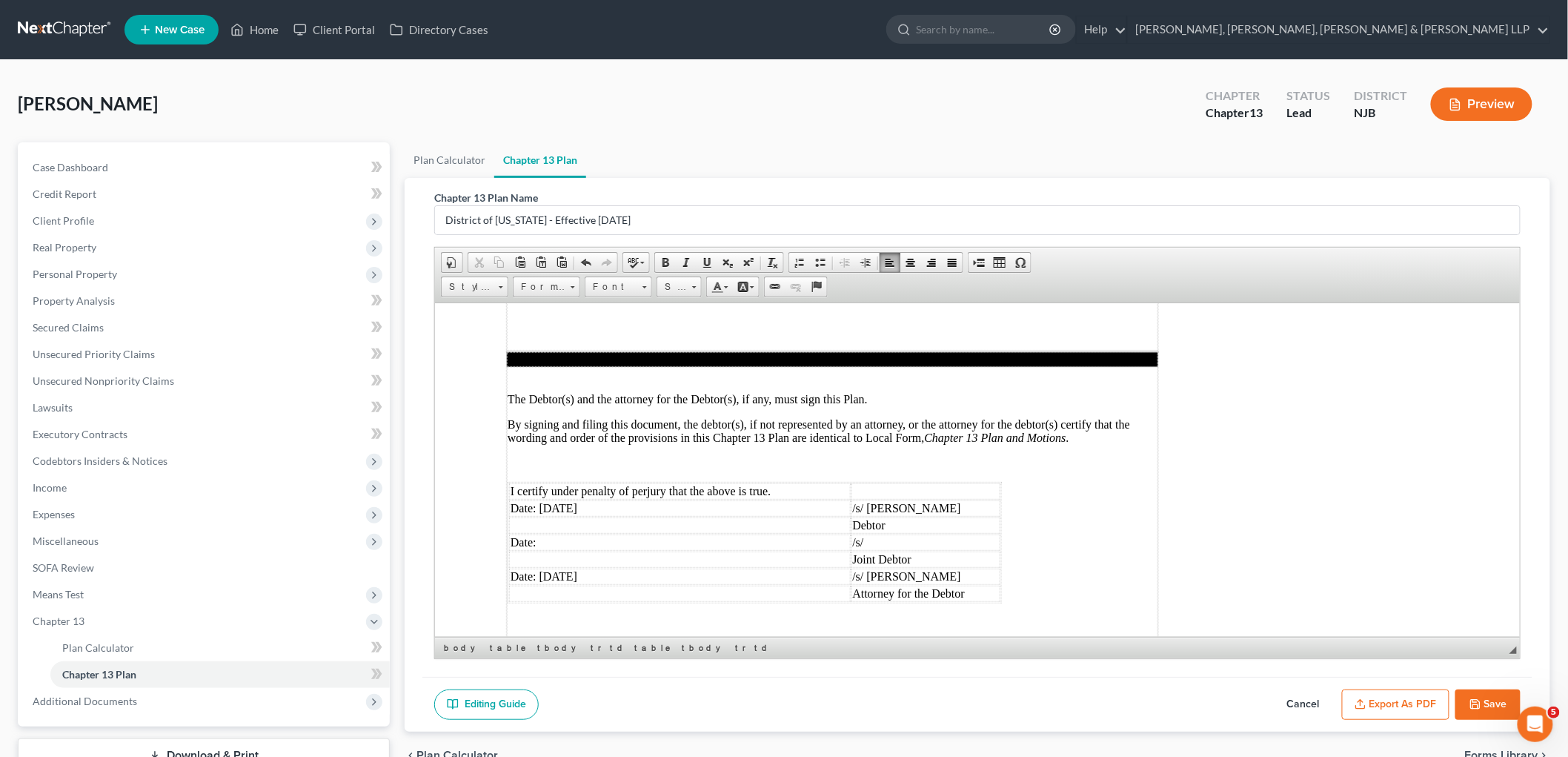
click at [1491, 705] on button "Save" at bounding box center [1489, 705] width 66 height 31
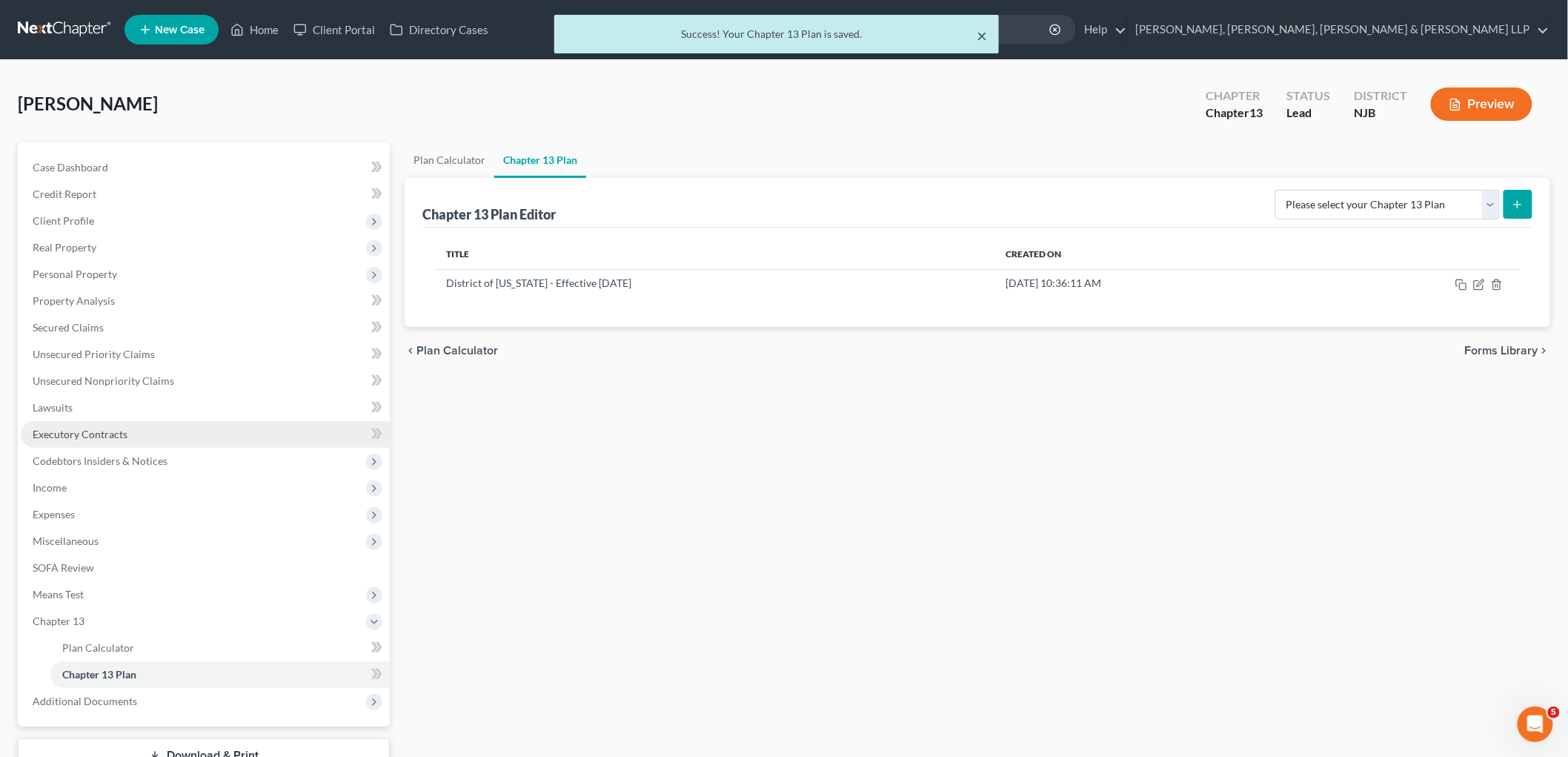
click at [982, 33] on button "×" at bounding box center [982, 36] width 11 height 18
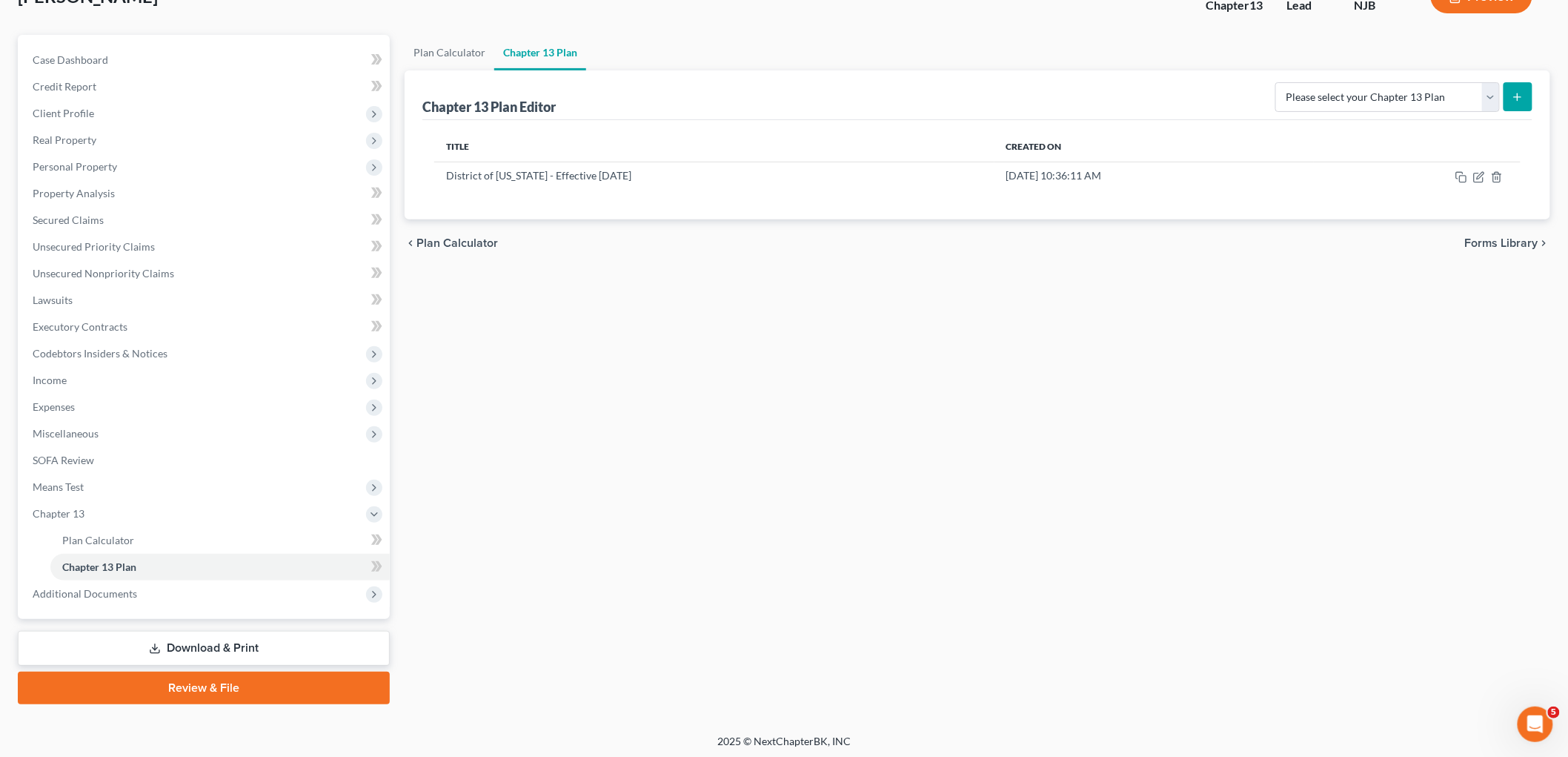
scroll to position [109, 0]
click at [210, 641] on link "Download & Print" at bounding box center [204, 646] width 372 height 35
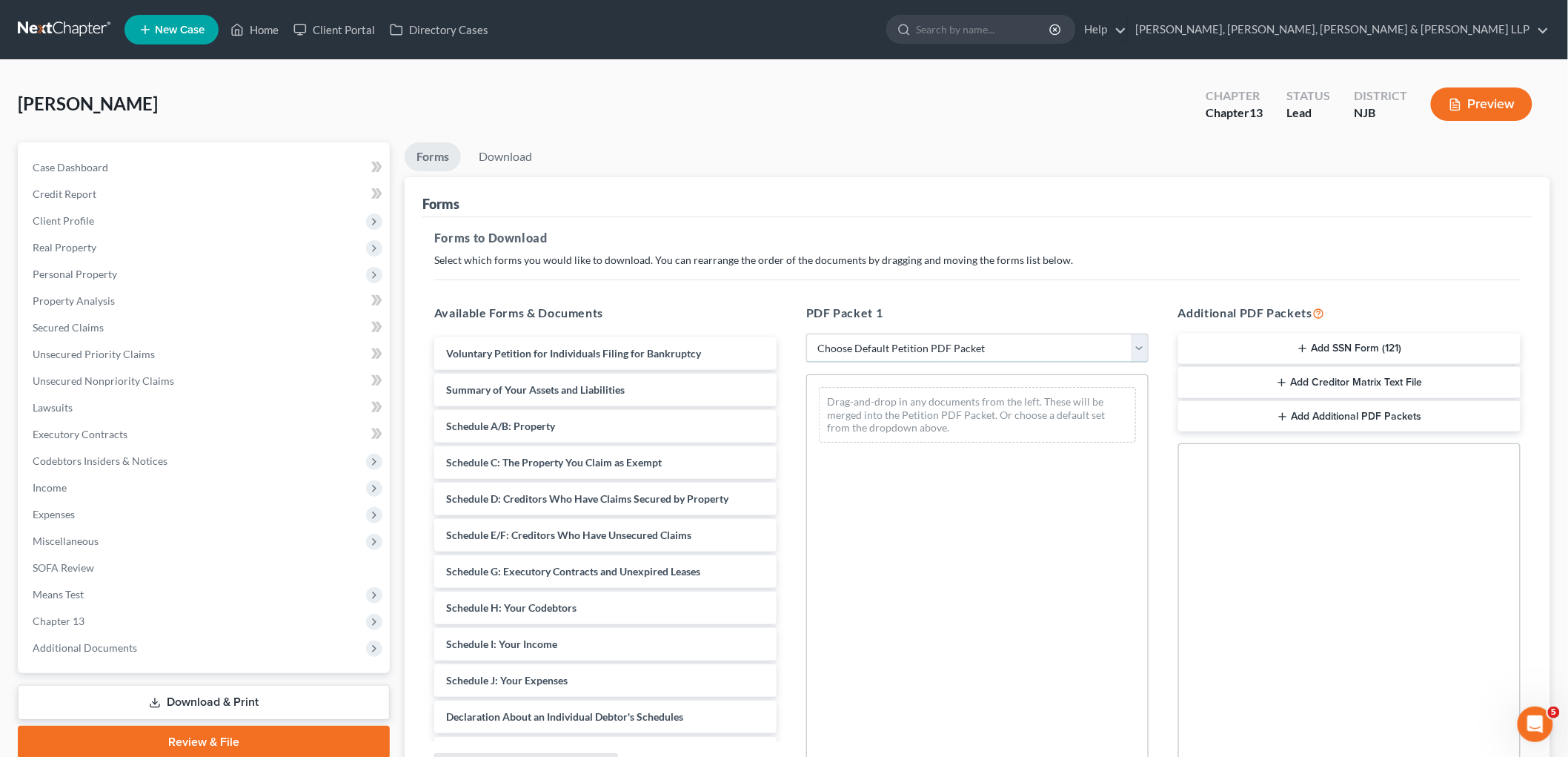
click at [905, 345] on select "Choose Default Petition PDF Packet Complete Bankruptcy Petition (all forms and …" at bounding box center [978, 348] width 342 height 29
select select "0"
click at [807, 333] on select "Choose Default Petition PDF Packet Complete Bankruptcy Petition (all forms and …" at bounding box center [978, 348] width 342 height 29
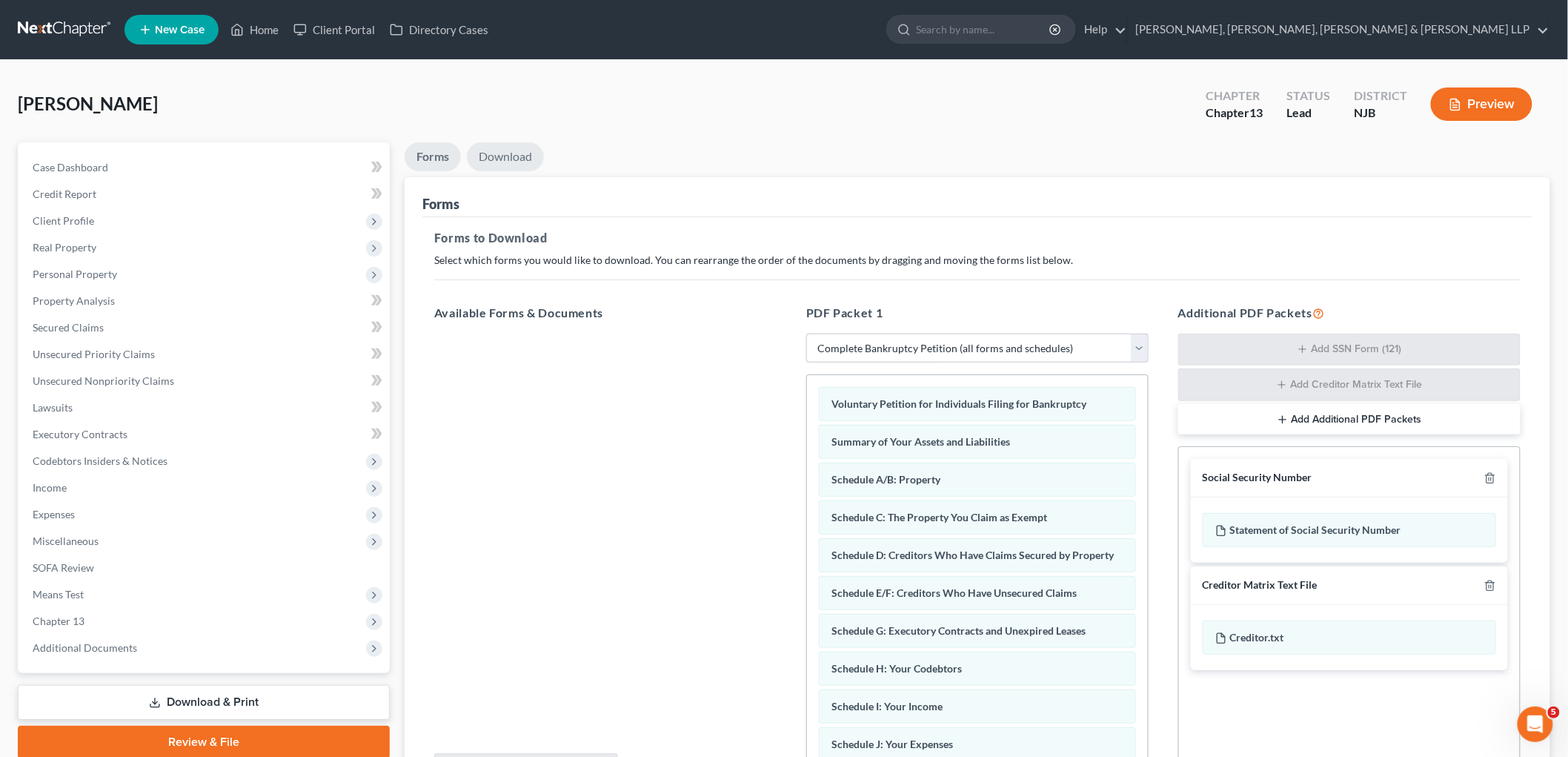
click at [507, 158] on link "Download" at bounding box center [505, 156] width 77 height 29
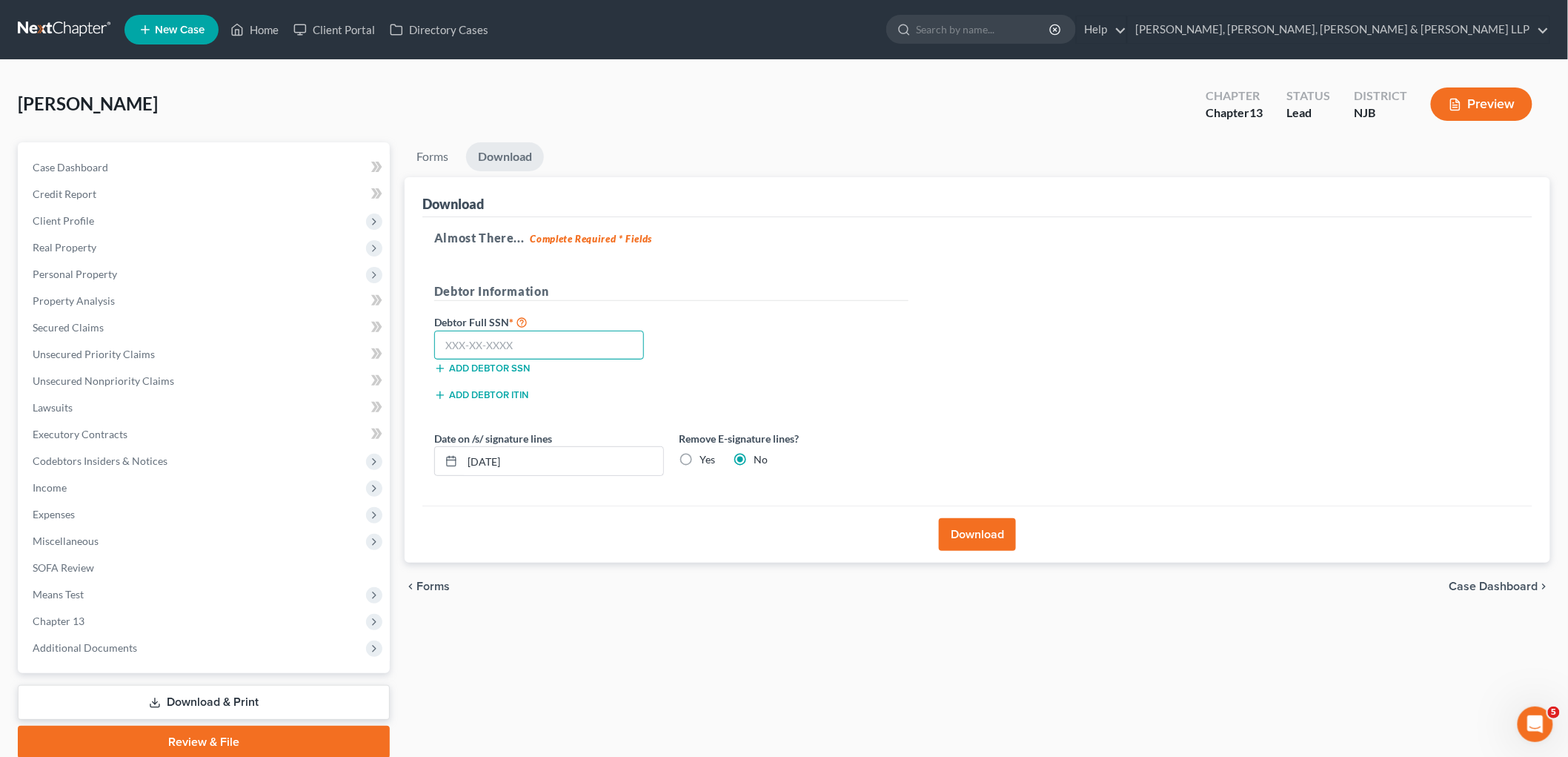
click at [541, 338] on input "text" at bounding box center [539, 346] width 210 height 29
type input "138-96-1489"
click at [688, 353] on div "Debtor Full SSN * 138-96-1489 Add debtor SSN" at bounding box center [671, 350] width 489 height 75
click at [988, 533] on button "Download" at bounding box center [978, 535] width 77 height 33
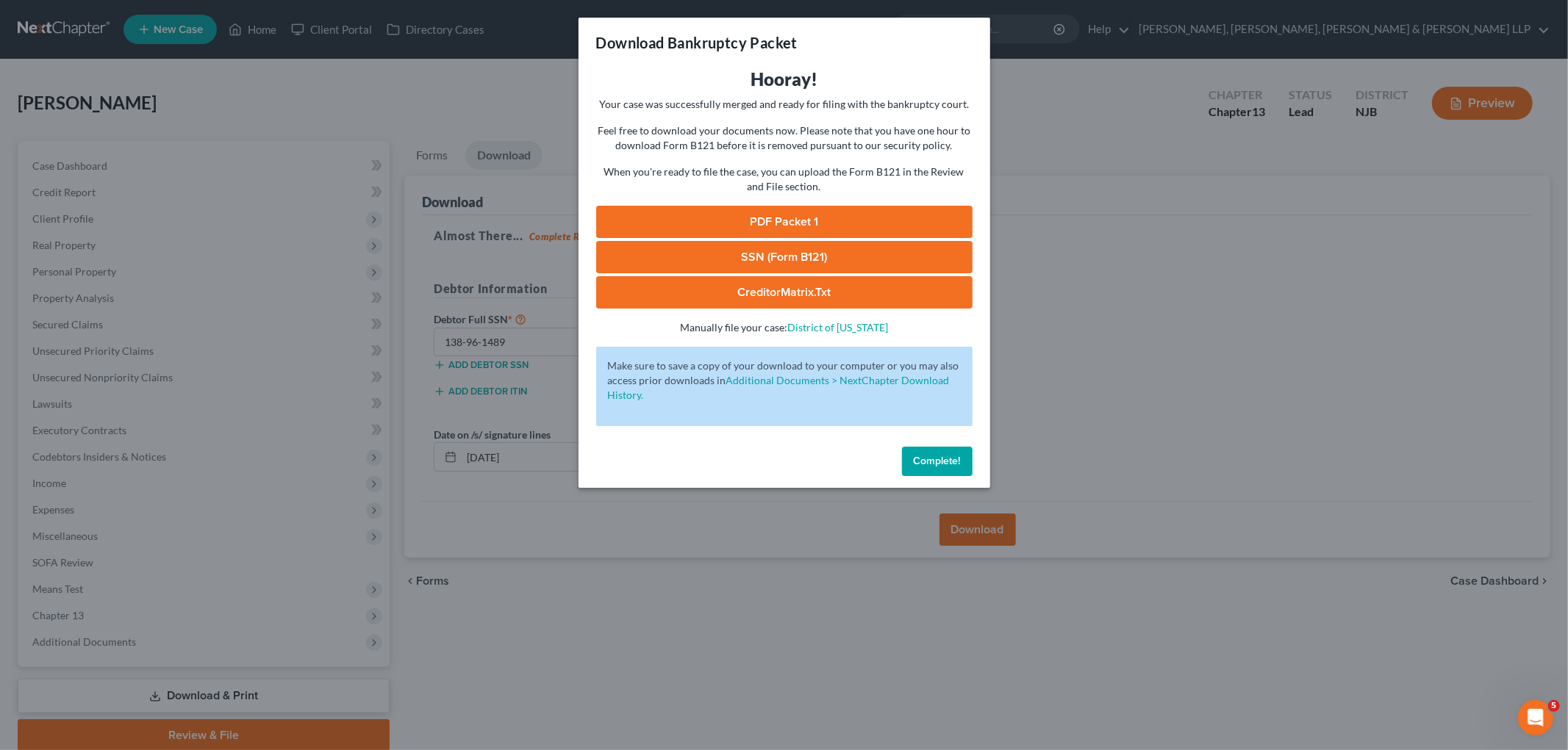
click at [623, 219] on link "PDF Packet 1" at bounding box center [784, 222] width 376 height 32
click at [927, 453] on button "Complete!" at bounding box center [937, 461] width 71 height 29
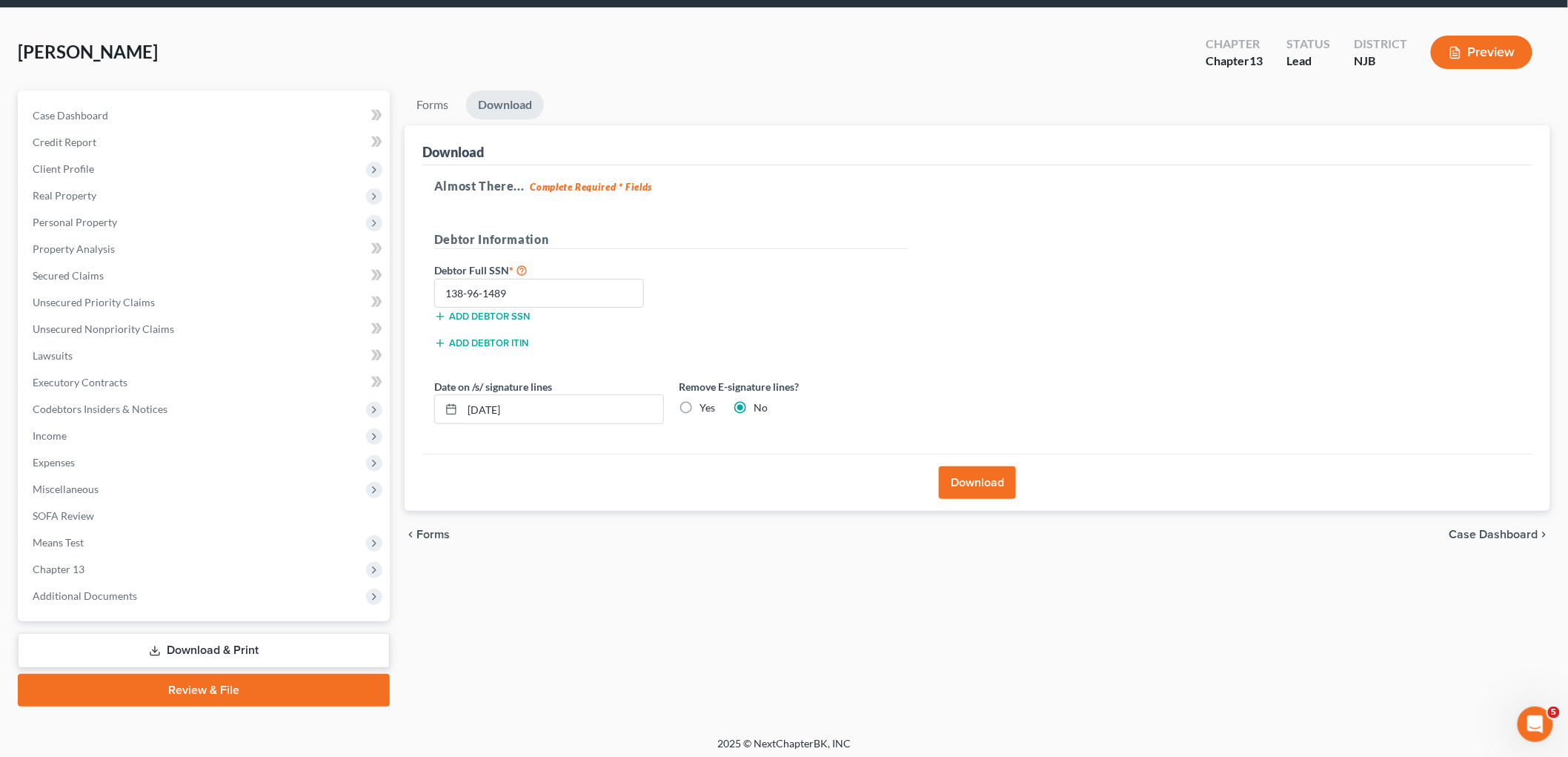
scroll to position [56, 0]
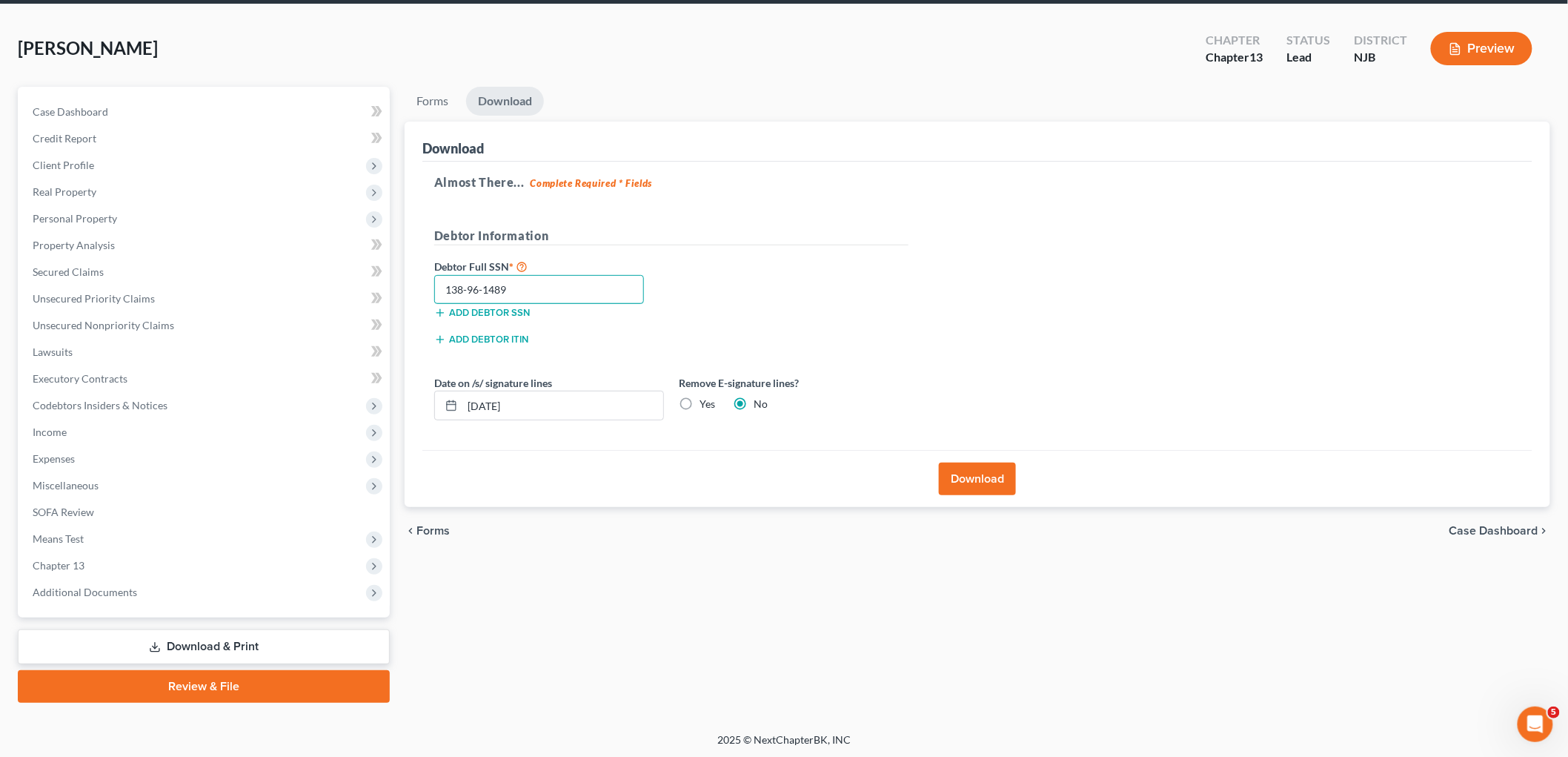
drag, startPoint x: 484, startPoint y: 287, endPoint x: 445, endPoint y: 289, distance: 39.1
click at [445, 289] on input "138-96-1489" at bounding box center [539, 290] width 210 height 29
click at [598, 590] on div "Forms Download Forms Forms to Download Select which forms you would like to dow…" at bounding box center [977, 395] width 1160 height 616
click at [196, 682] on link "Review & File" at bounding box center [204, 687] width 372 height 33
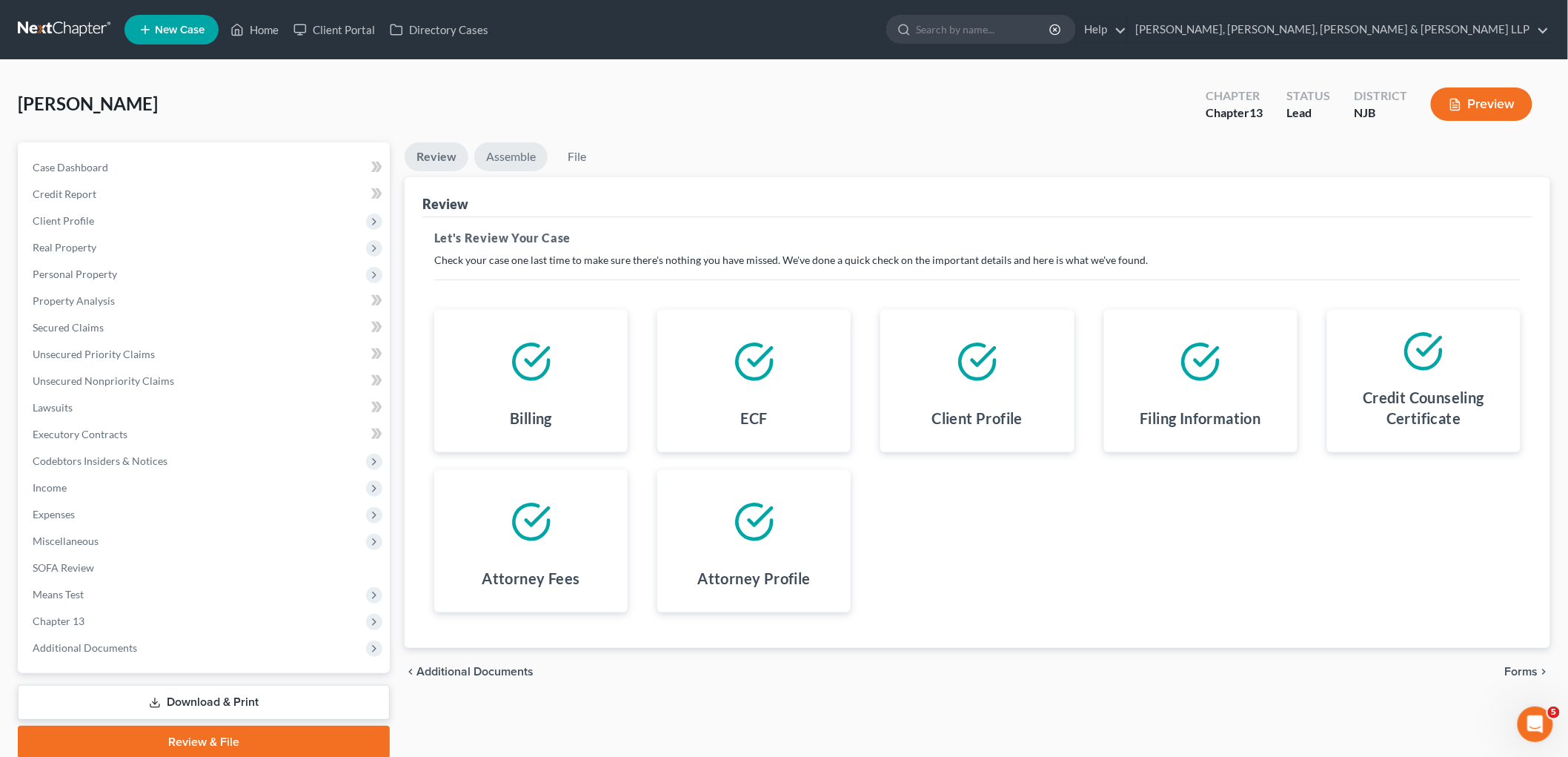
click at [504, 149] on link "Assemble" at bounding box center [511, 156] width 74 height 29
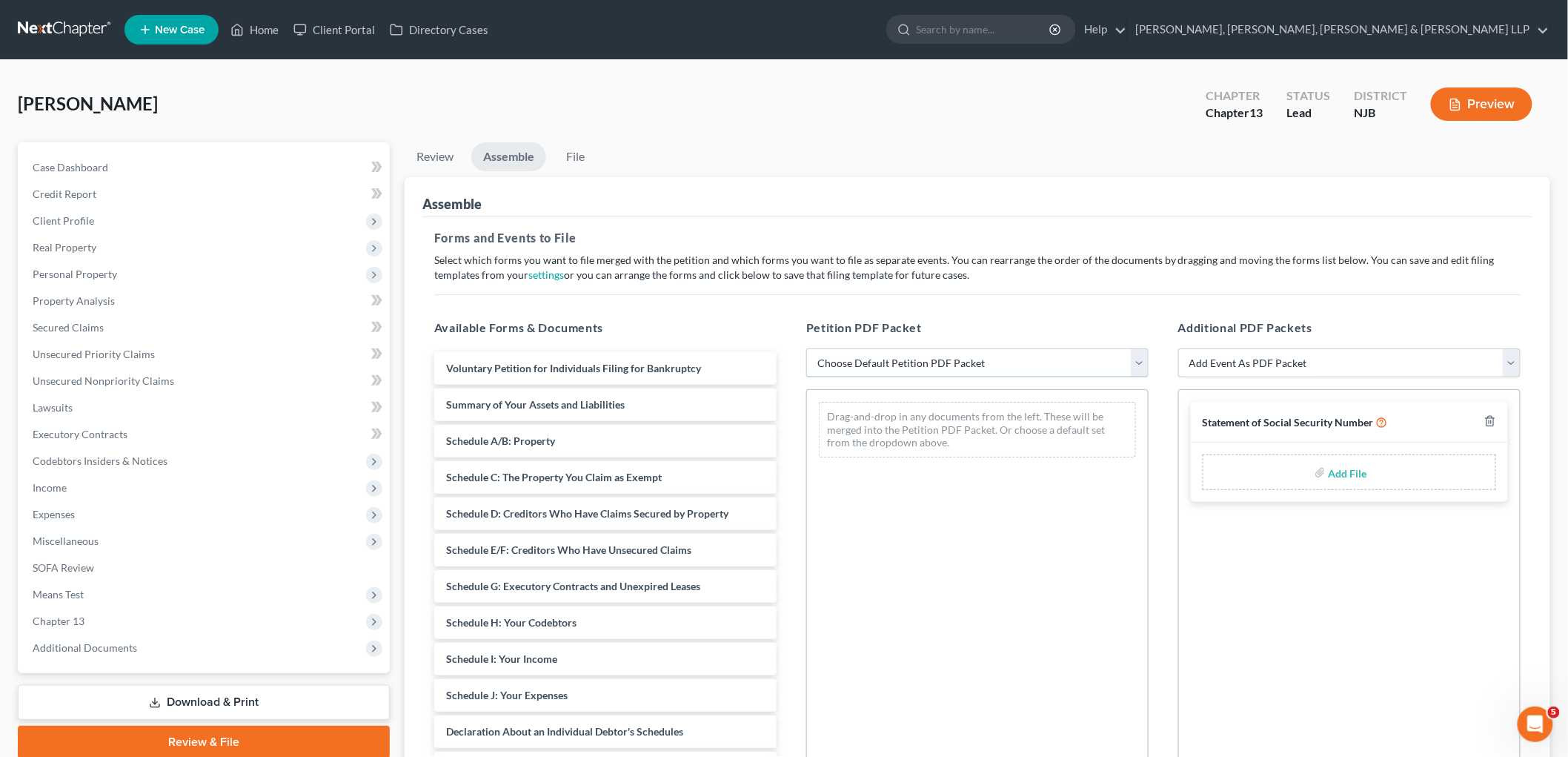
drag, startPoint x: 858, startPoint y: 362, endPoint x: 856, endPoint y: 374, distance: 12.2
click at [858, 362] on select "Choose Default Petition PDF Packet Complete Bankruptcy Petition (all forms and …" at bounding box center [978, 363] width 342 height 29
select select "0"
click at [807, 348] on select "Choose Default Petition PDF Packet Complete Bankruptcy Petition (all forms and …" at bounding box center [978, 363] width 342 height 29
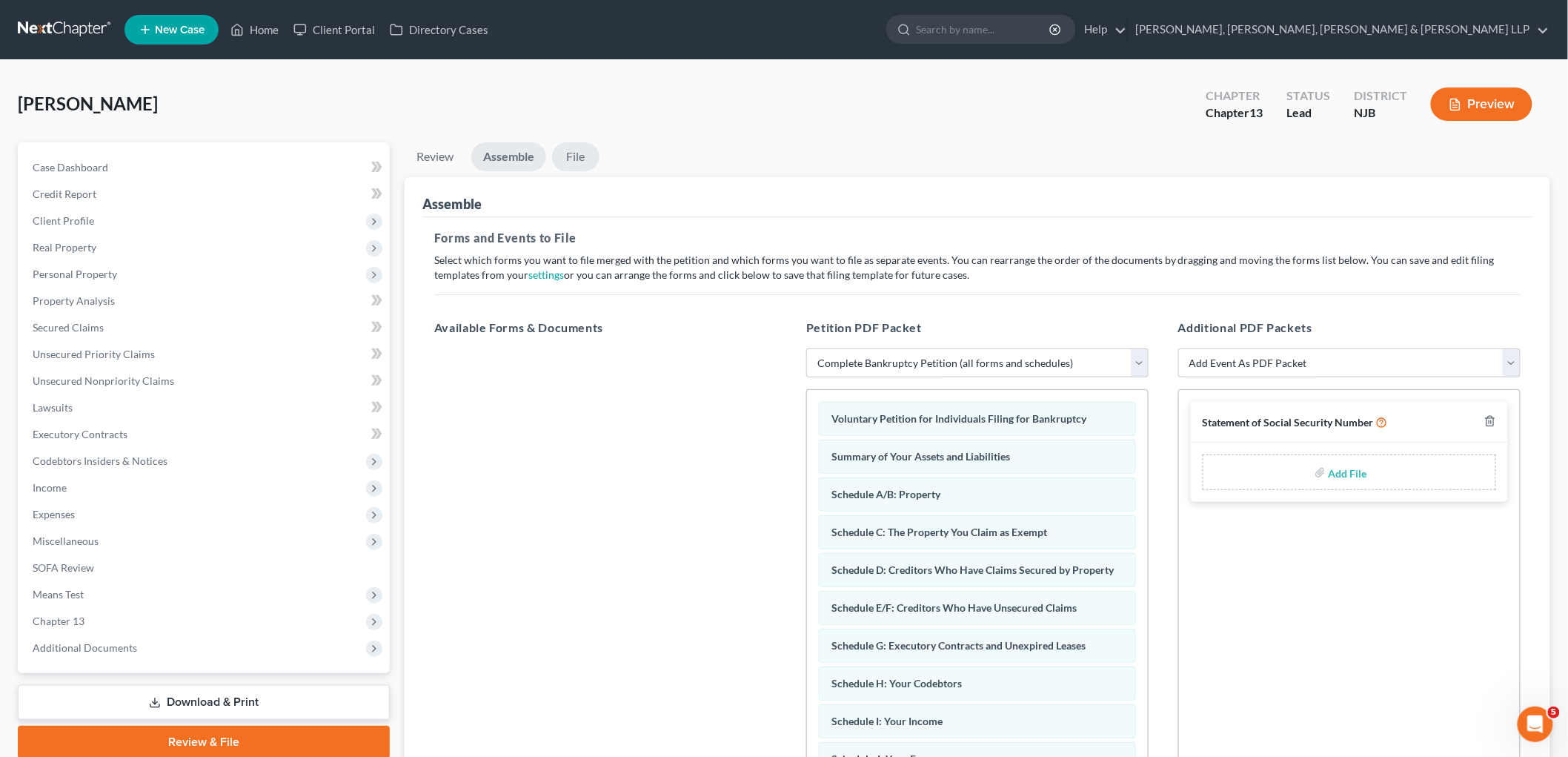
click at [581, 161] on link "File" at bounding box center [576, 156] width 47 height 29
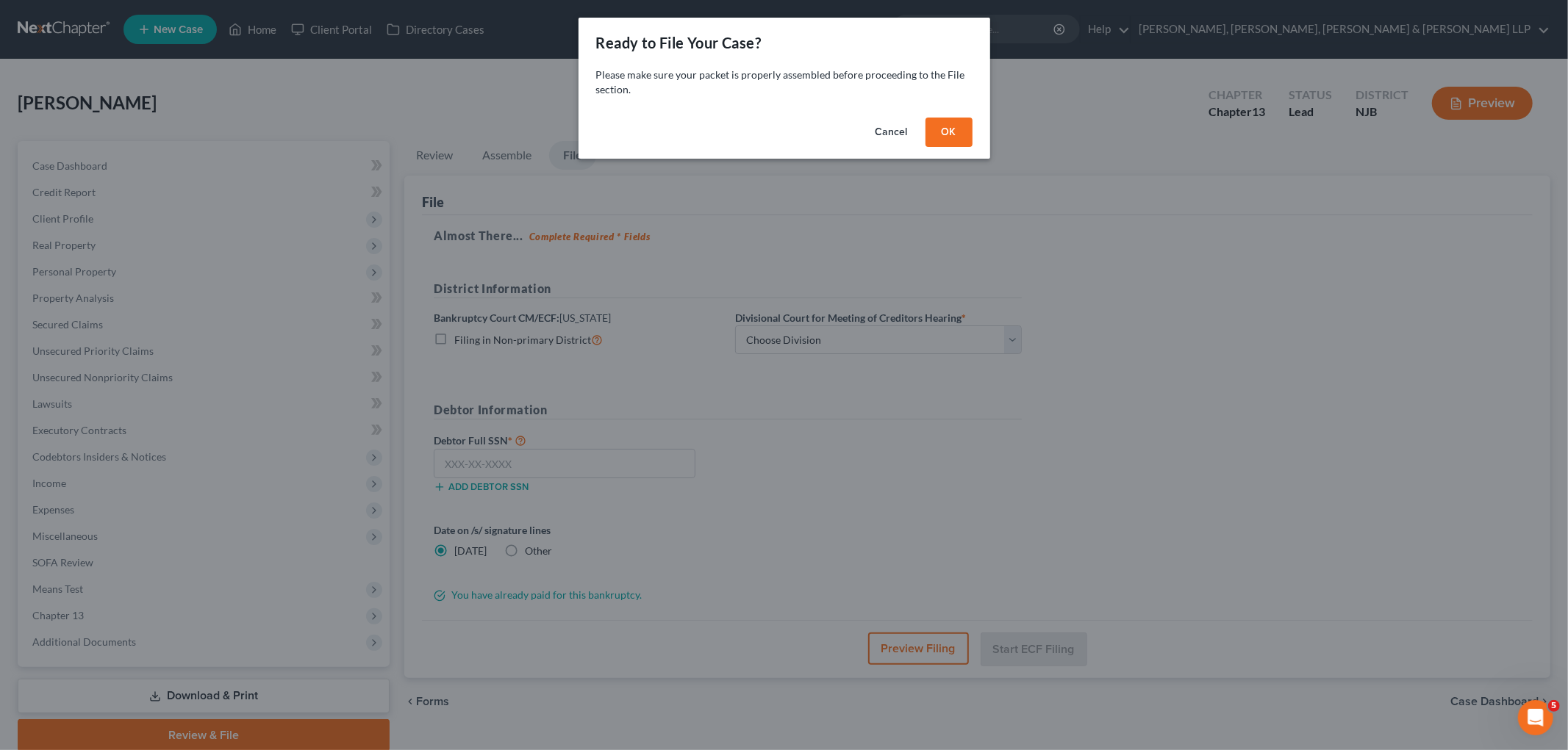
click at [942, 136] on button "OK" at bounding box center [949, 132] width 47 height 29
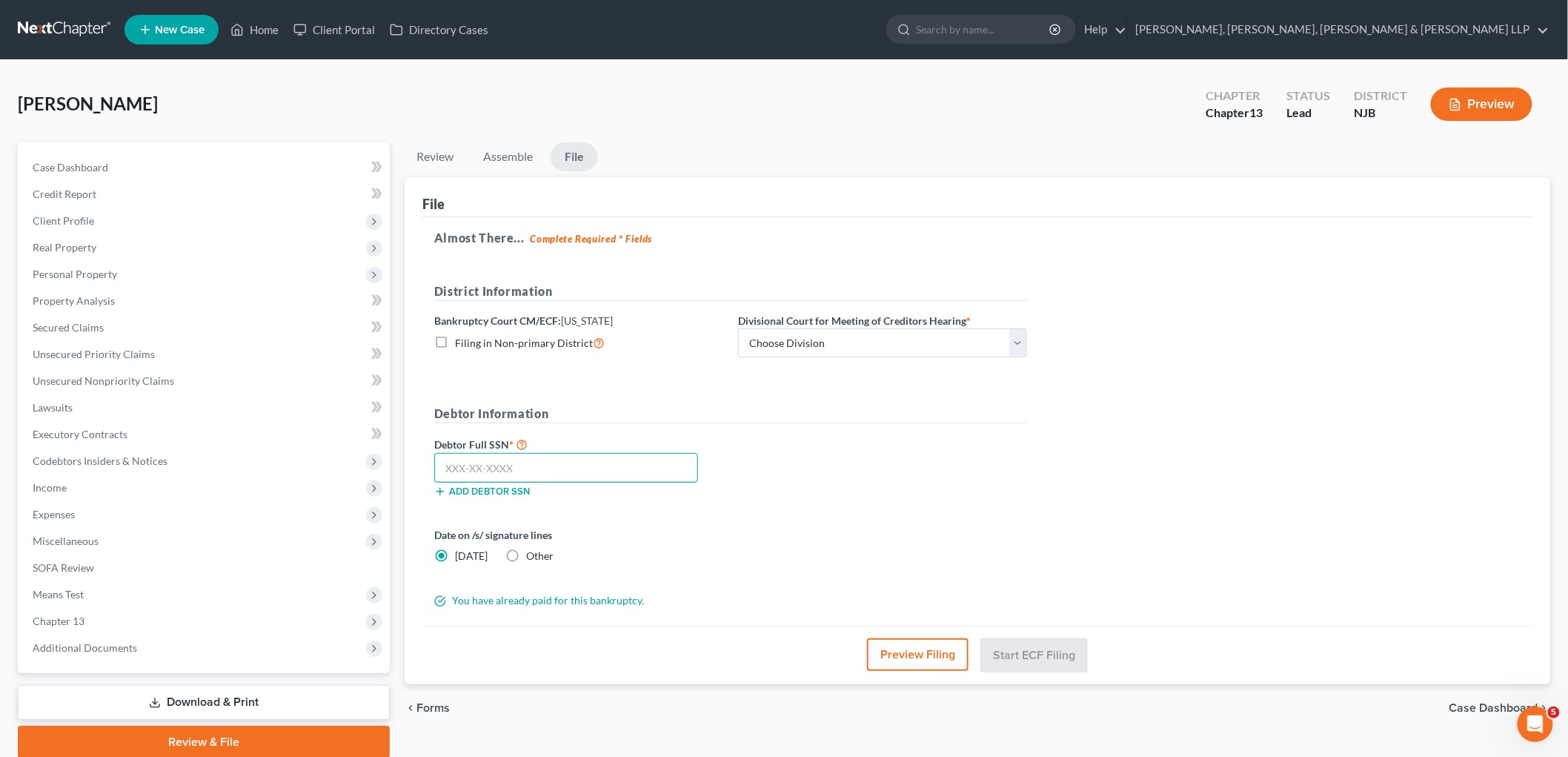
click at [551, 465] on input "text" at bounding box center [566, 468] width 264 height 29
paste input "138-96-1489"
type input "138-96-1489"
click at [847, 521] on form "District Information Bankruptcy Court CM/ECF: [US_STATE] Filing in Non-primary …" at bounding box center [730, 446] width 593 height 326
click at [830, 339] on select "Choose Division [GEOGRAPHIC_DATA] [GEOGRAPHIC_DATA]/[GEOGRAPHIC_DATA] [GEOGRAPH…" at bounding box center [883, 343] width 289 height 29
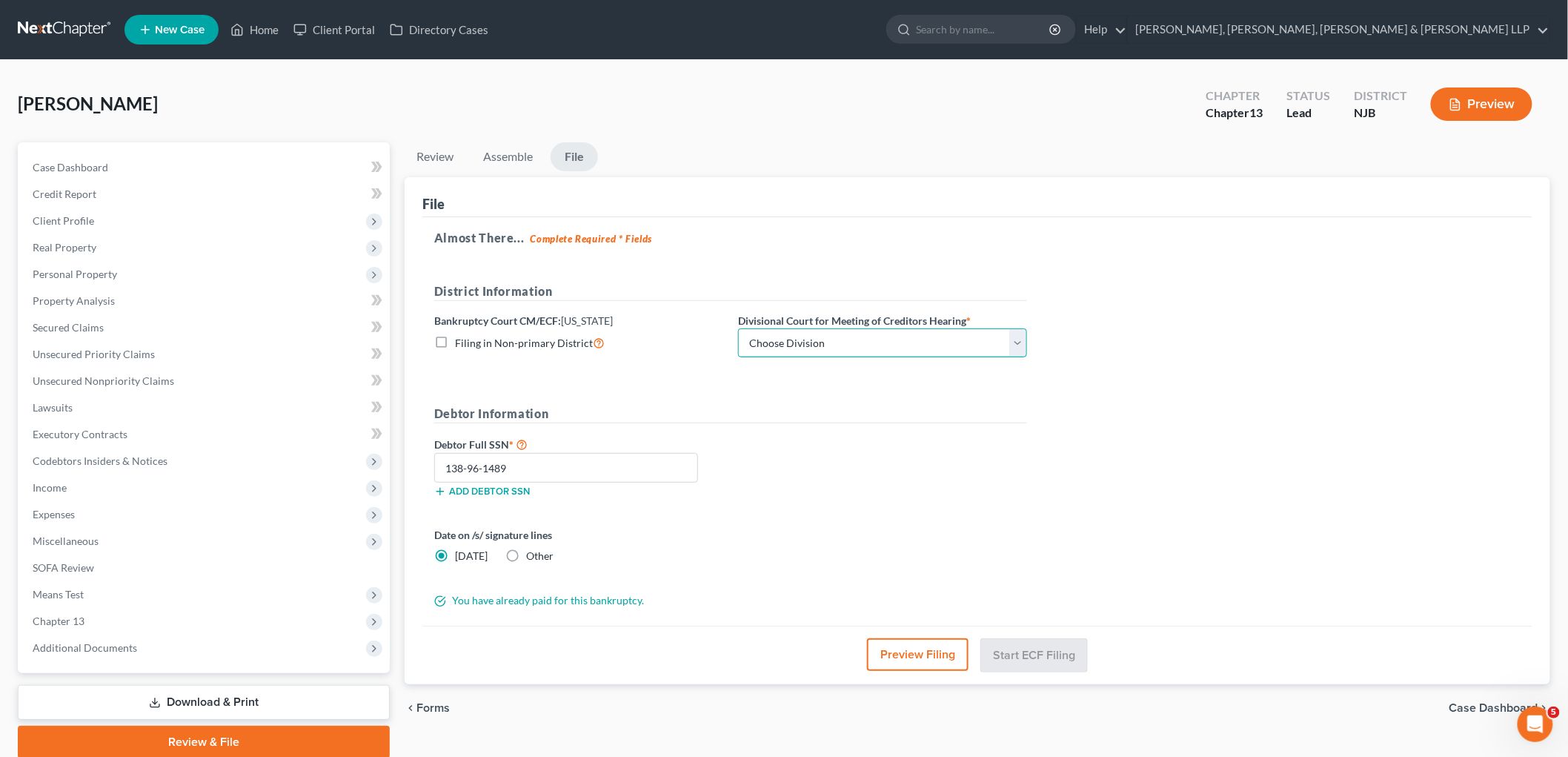
select select "2"
click at [739, 329] on select "Choose Division [GEOGRAPHIC_DATA] [GEOGRAPHIC_DATA]/[GEOGRAPHIC_DATA] [GEOGRAPH…" at bounding box center [883, 343] width 289 height 29
click at [751, 402] on form "District Information Bankruptcy Court CM/ECF: [US_STATE] Filing in Non-primary …" at bounding box center [730, 446] width 593 height 326
click at [887, 530] on div "Date on /s/ signature lines [DATE] Other" at bounding box center [730, 551] width 608 height 48
click at [1023, 650] on button "Start ECF Filing" at bounding box center [1033, 655] width 106 height 33
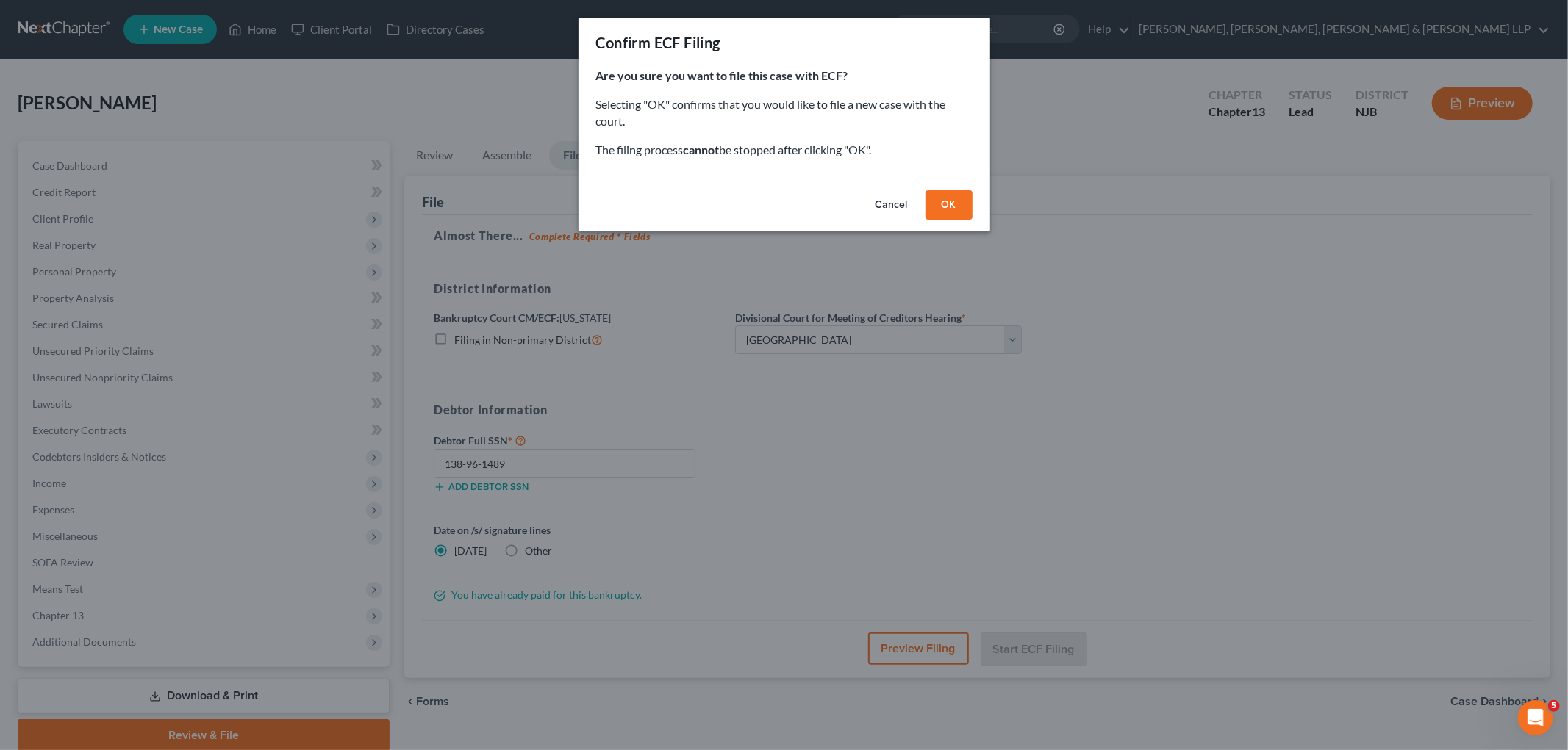
click at [947, 208] on button "OK" at bounding box center [949, 205] width 47 height 29
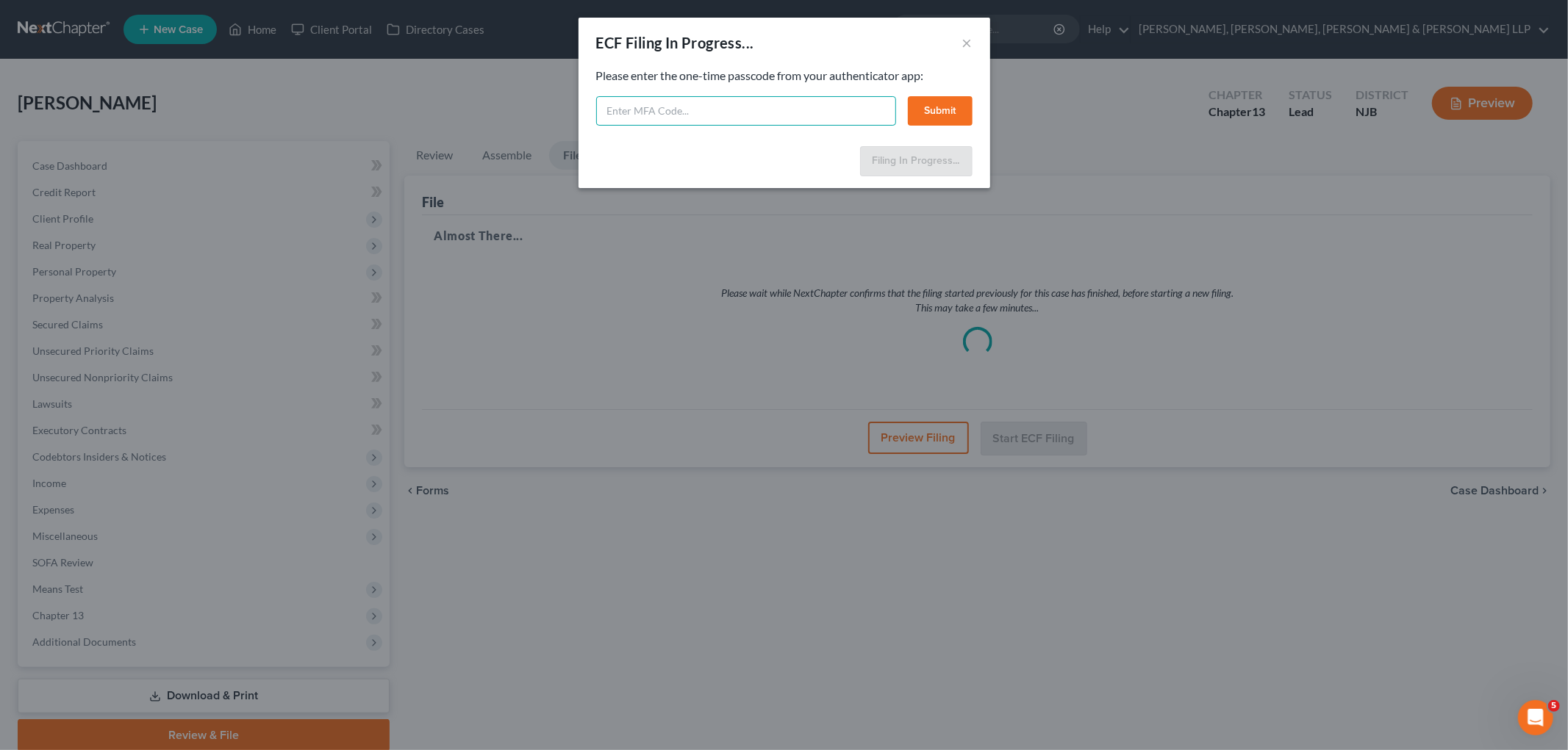
click at [825, 119] on input "text" at bounding box center [745, 111] width 300 height 29
type input "464715"
click at [926, 112] on button "Submit" at bounding box center [940, 111] width 65 height 29
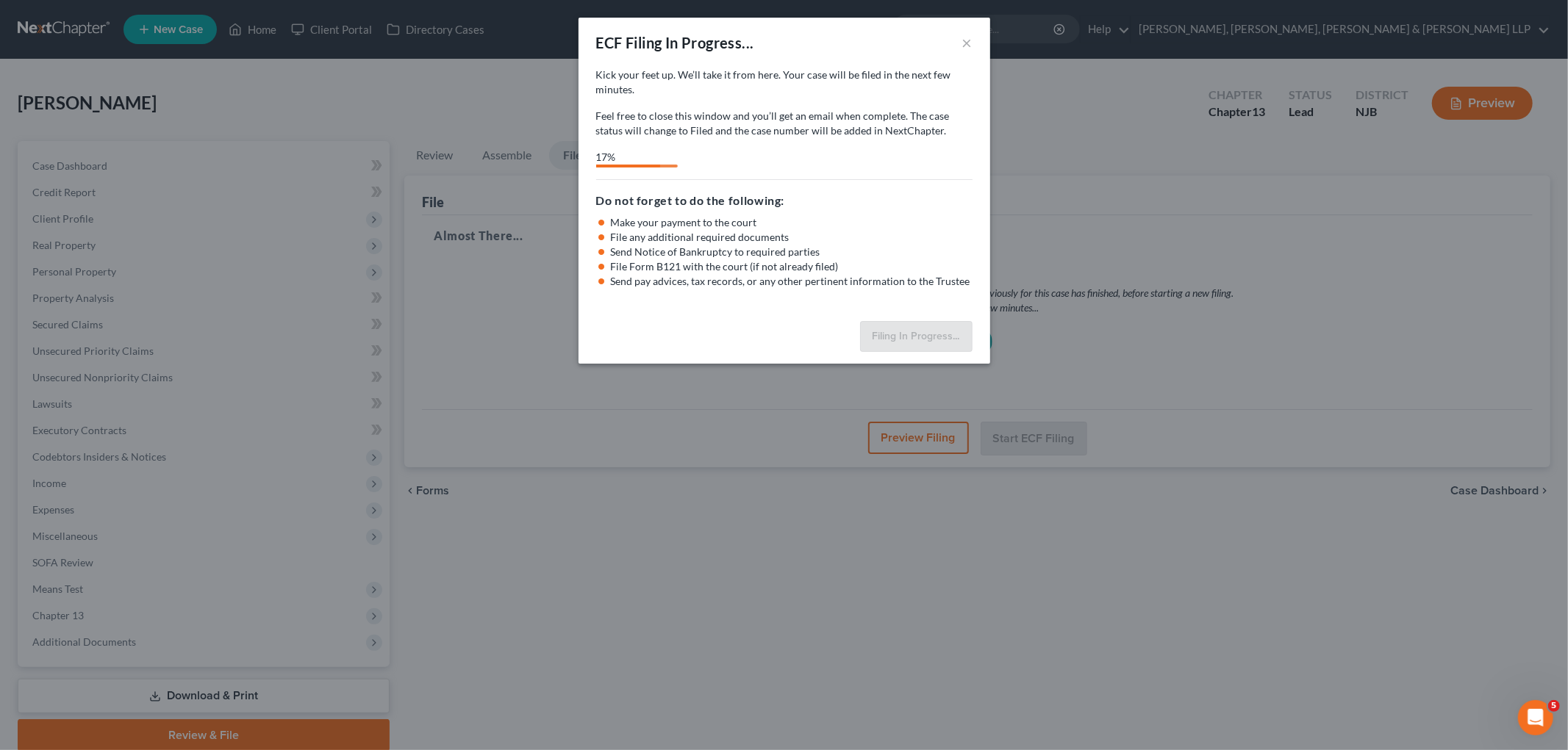
select select "2"
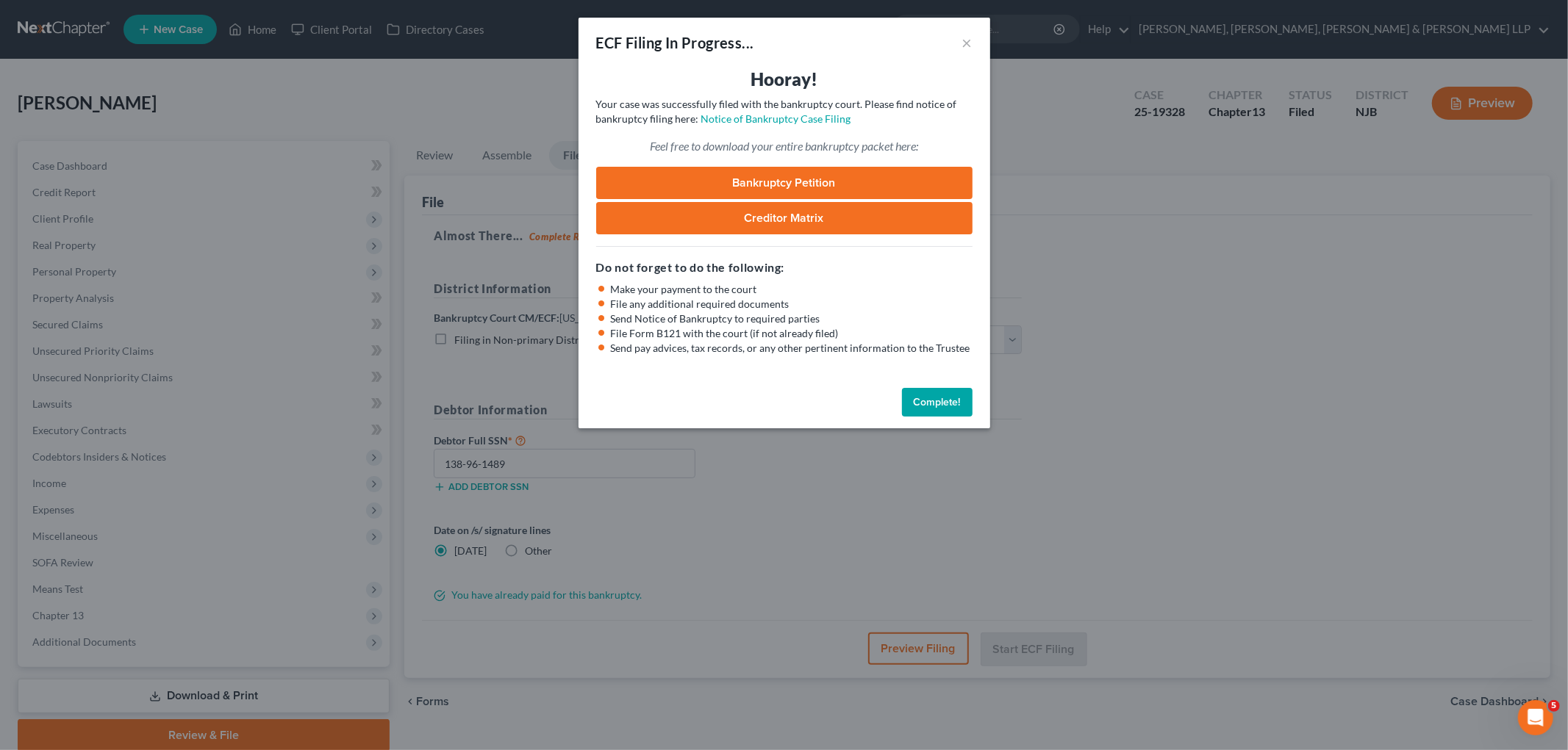
click at [923, 393] on button "Complete!" at bounding box center [937, 403] width 71 height 29
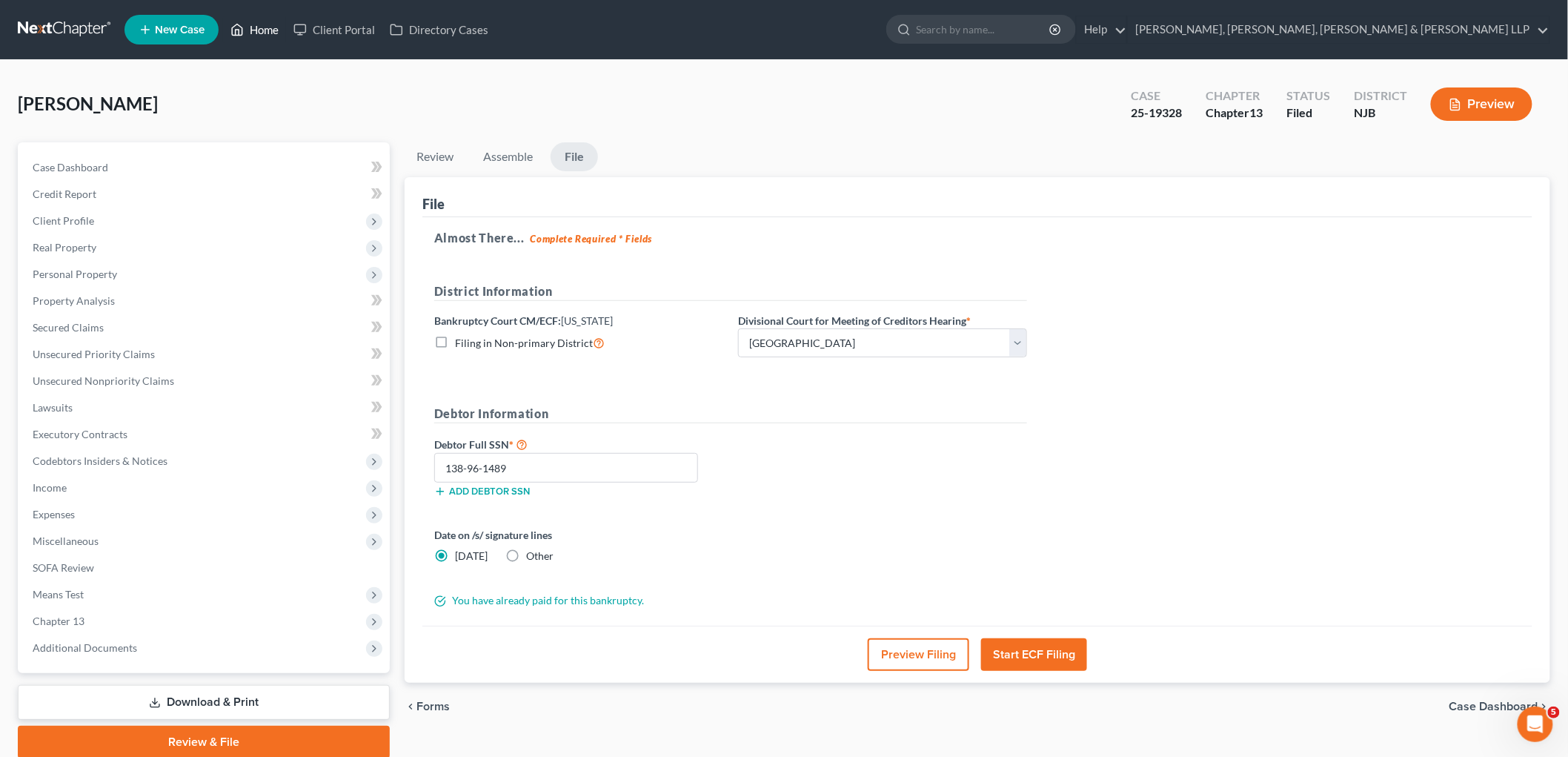
click at [268, 33] on link "Home" at bounding box center [254, 29] width 63 height 27
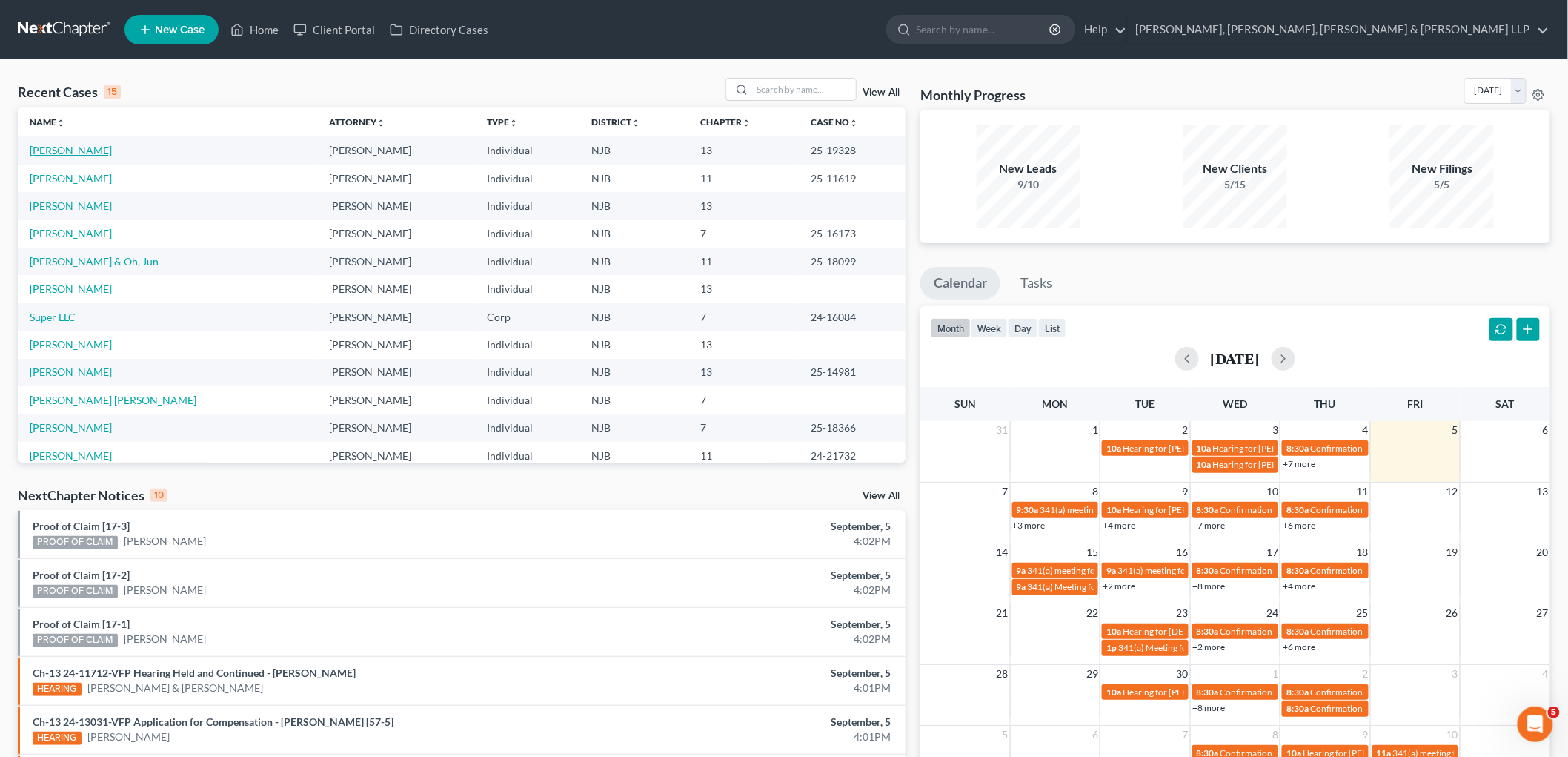
click at [88, 152] on link "[PERSON_NAME]" at bounding box center [70, 150] width 82 height 12
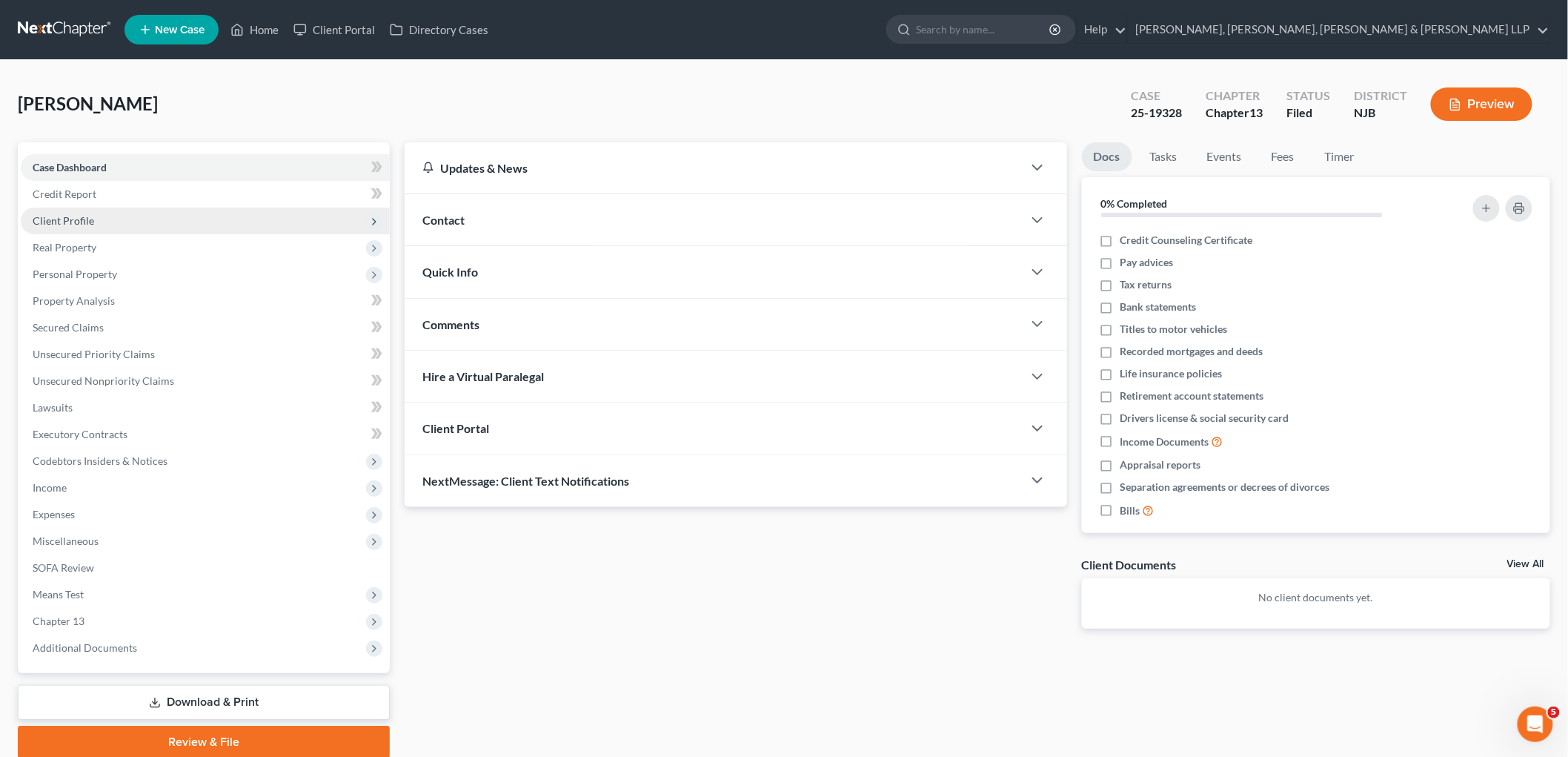
click at [70, 215] on span "Client Profile" at bounding box center [63, 220] width 61 height 12
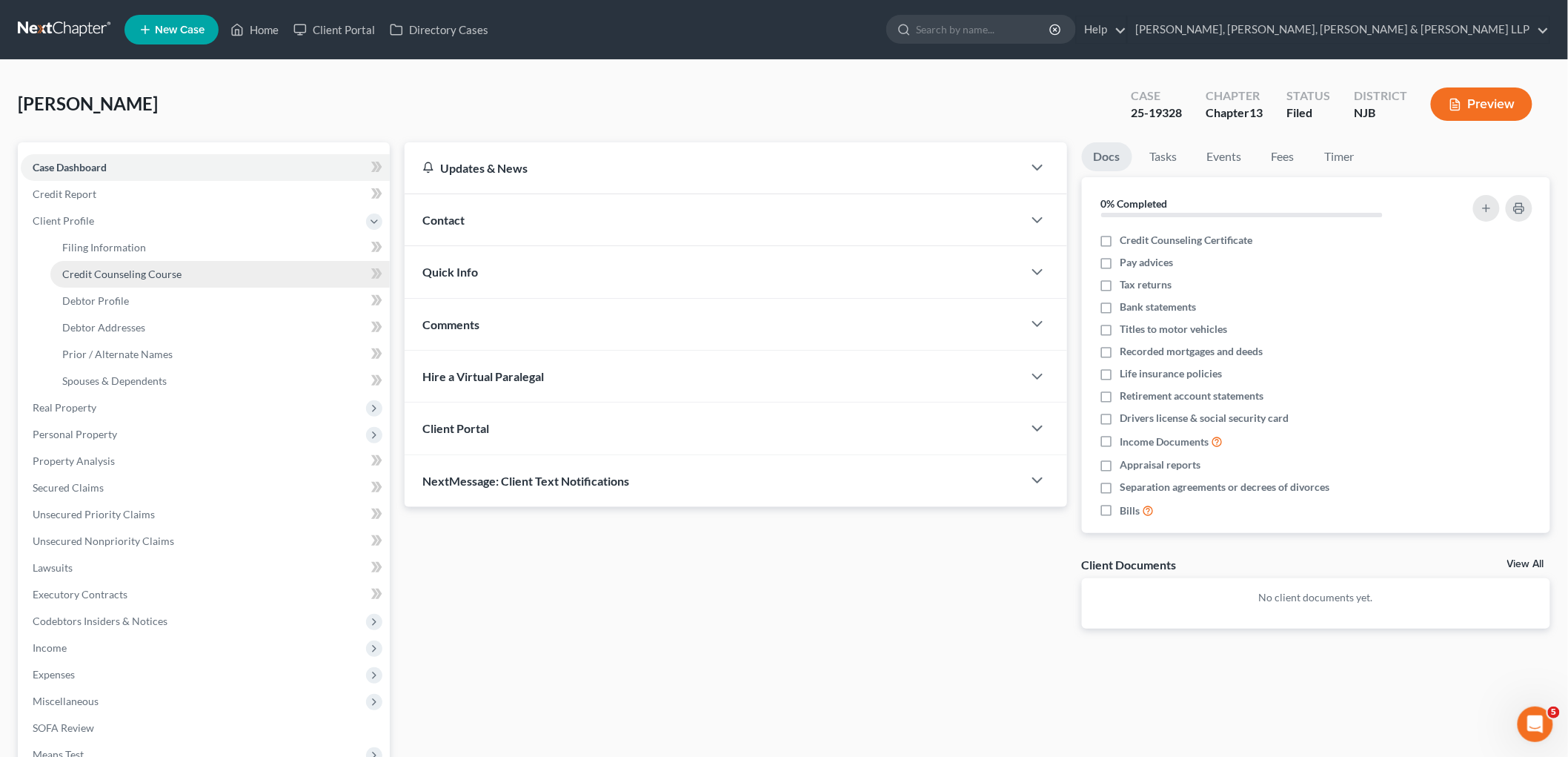
click at [83, 274] on span "Credit Counseling Course" at bounding box center [122, 274] width 120 height 12
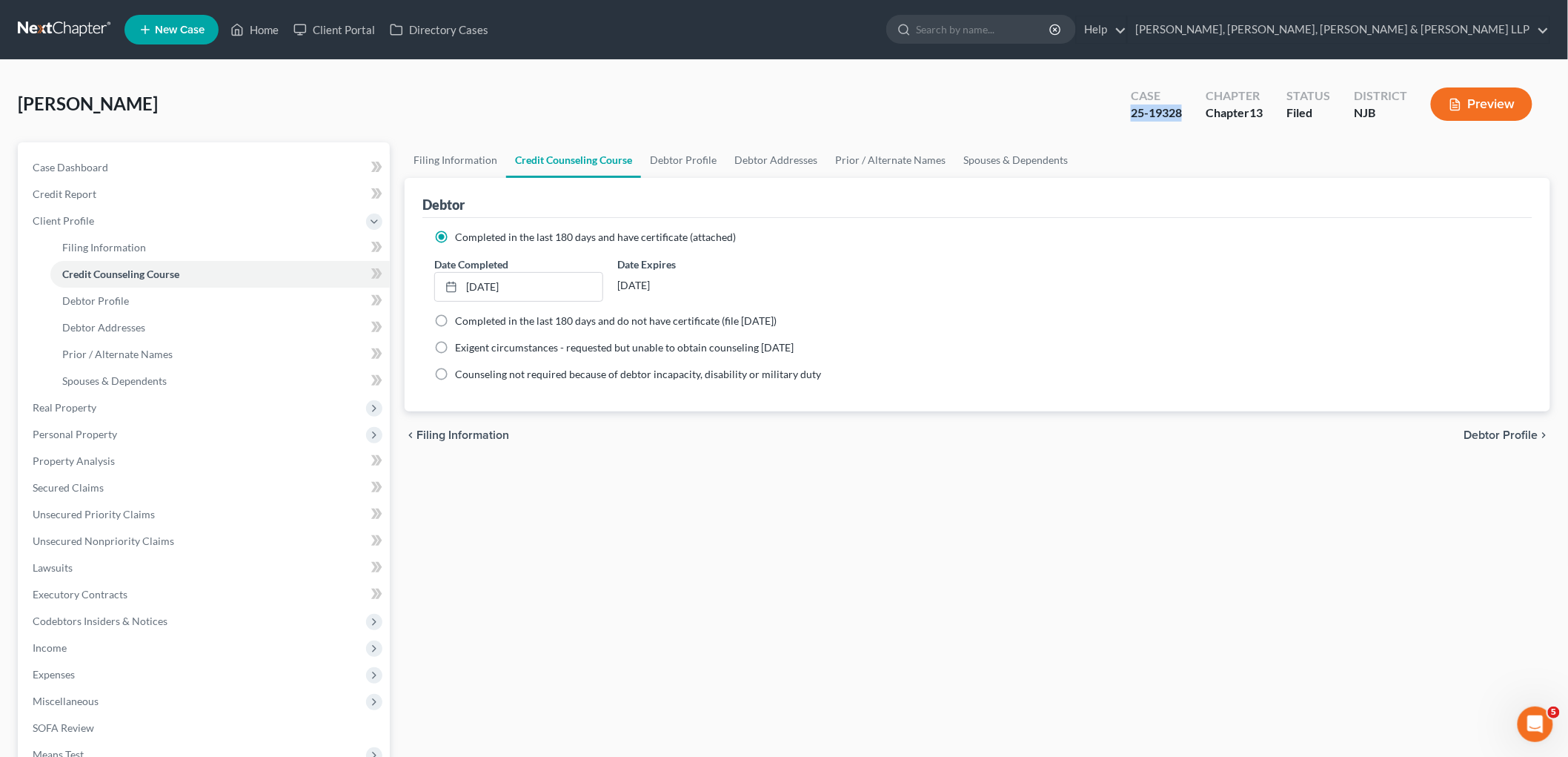
drag, startPoint x: 1159, startPoint y: 120, endPoint x: 1180, endPoint y: 116, distance: 21.4
click at [1180, 116] on div "Case 25-19328" at bounding box center [1156, 105] width 75 height 43
